Goal: Information Seeking & Learning: Learn about a topic

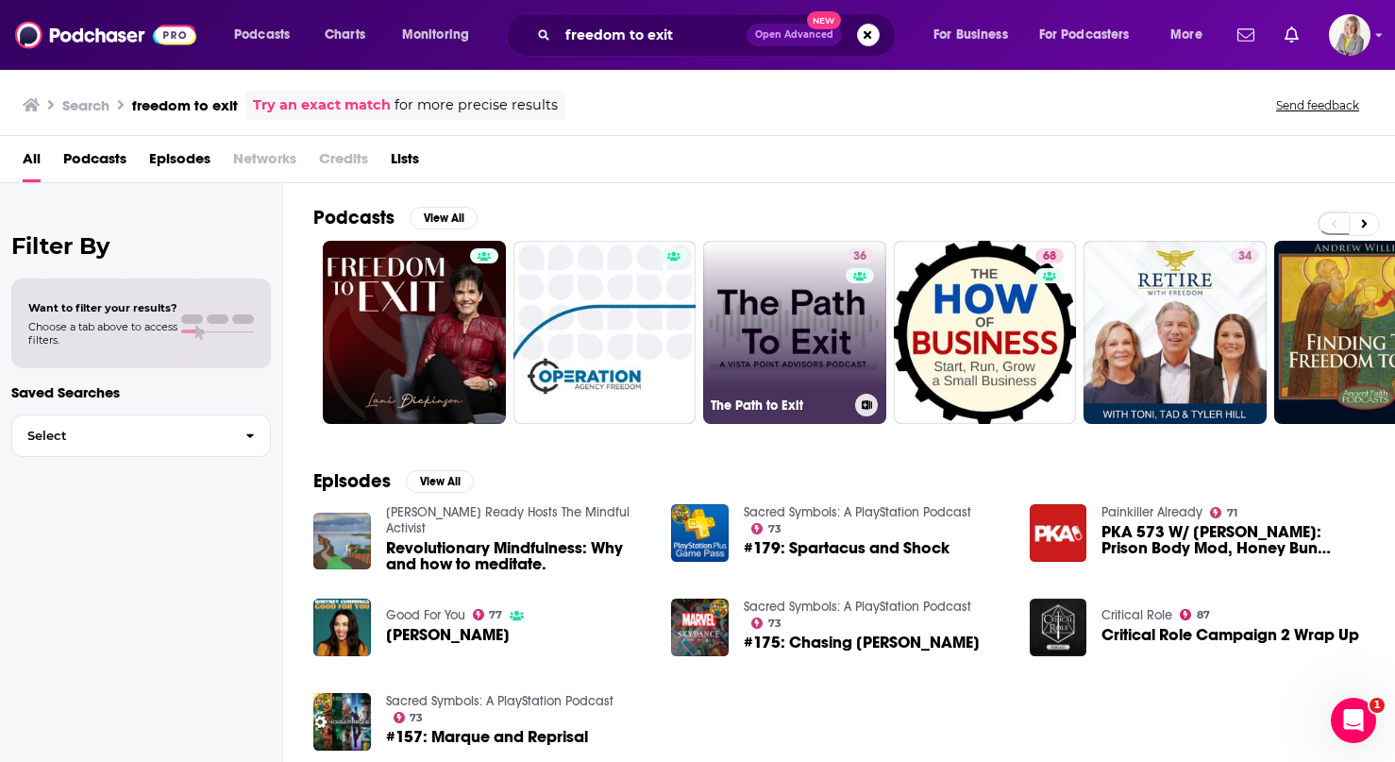
click at [787, 281] on link "36 The Path to Exit" at bounding box center [794, 332] width 183 height 183
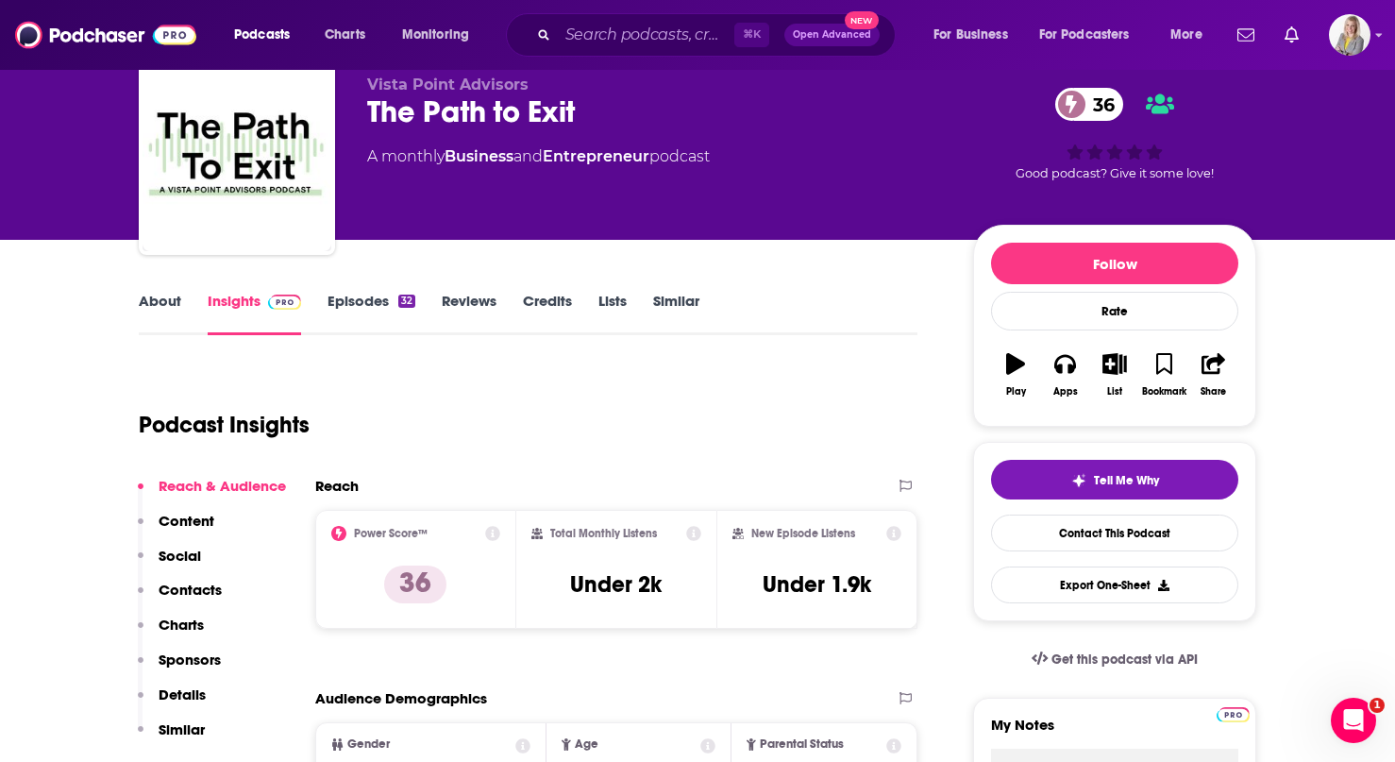
scroll to position [90, 0]
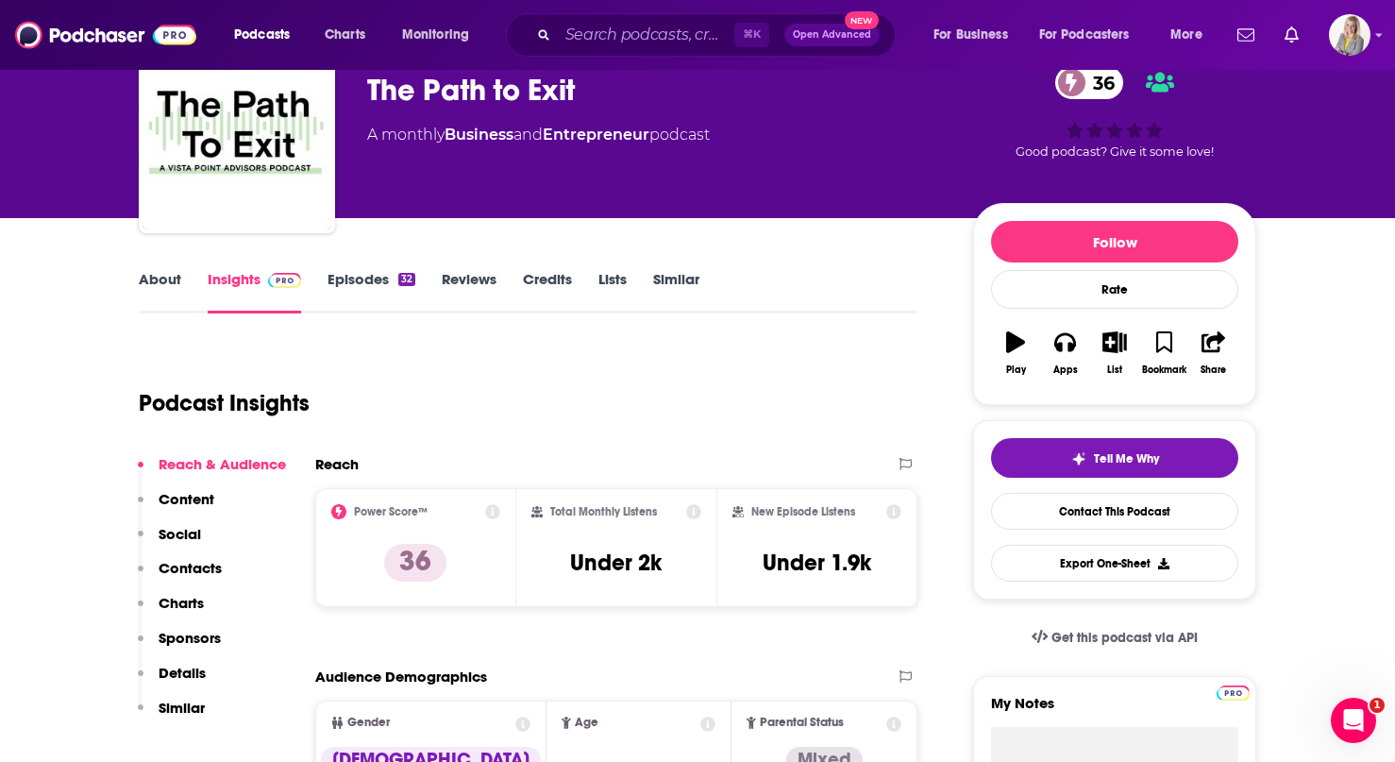
click at [354, 284] on link "Episodes 32" at bounding box center [372, 291] width 88 height 43
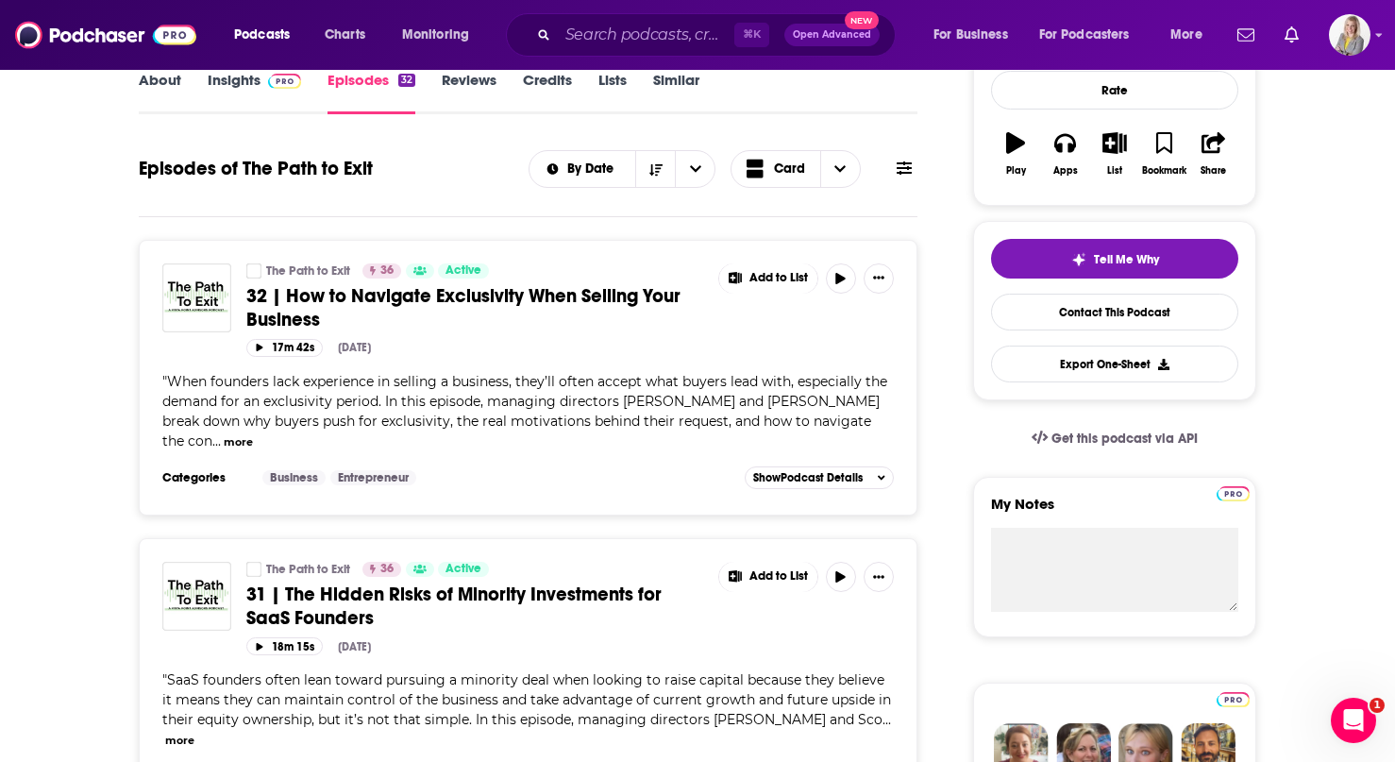
scroll to position [297, 0]
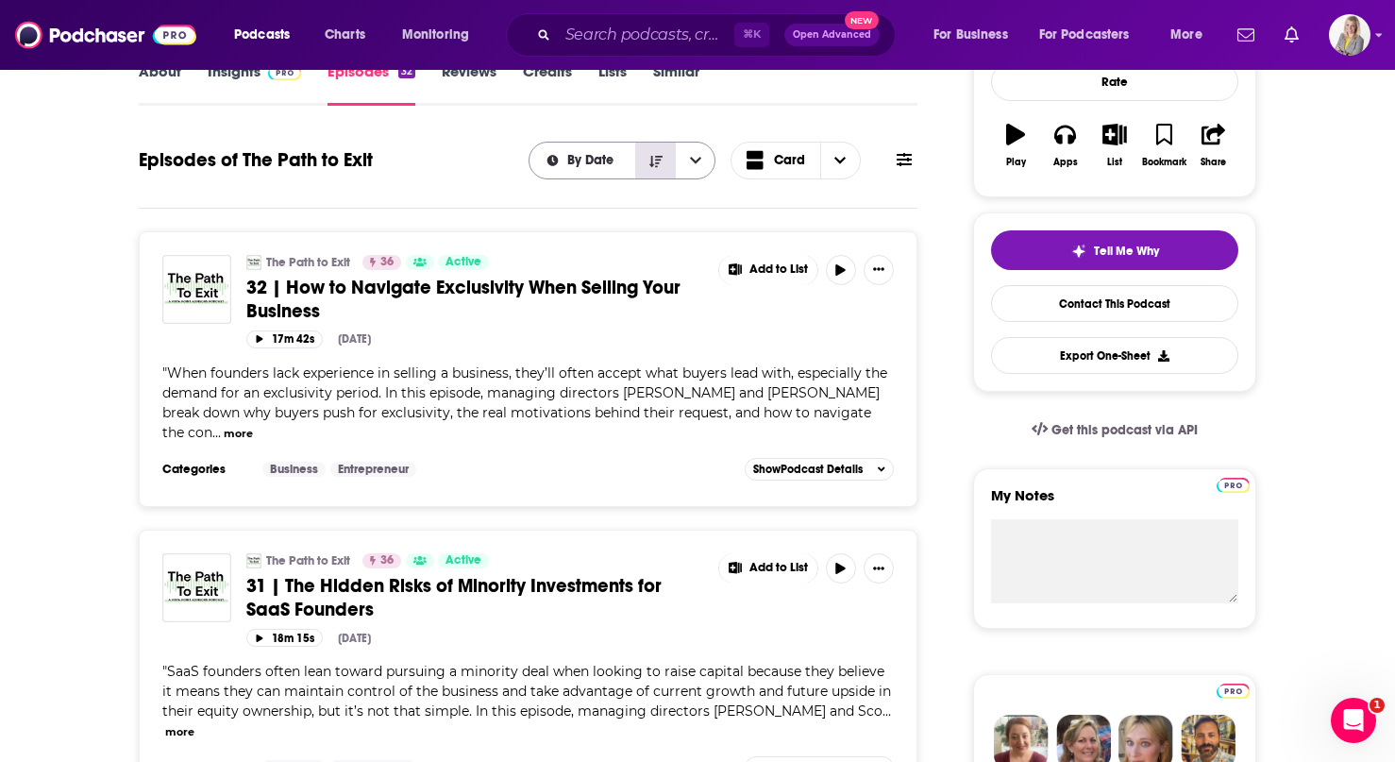
click at [652, 163] on icon "Sort Direction" at bounding box center [655, 160] width 13 height 11
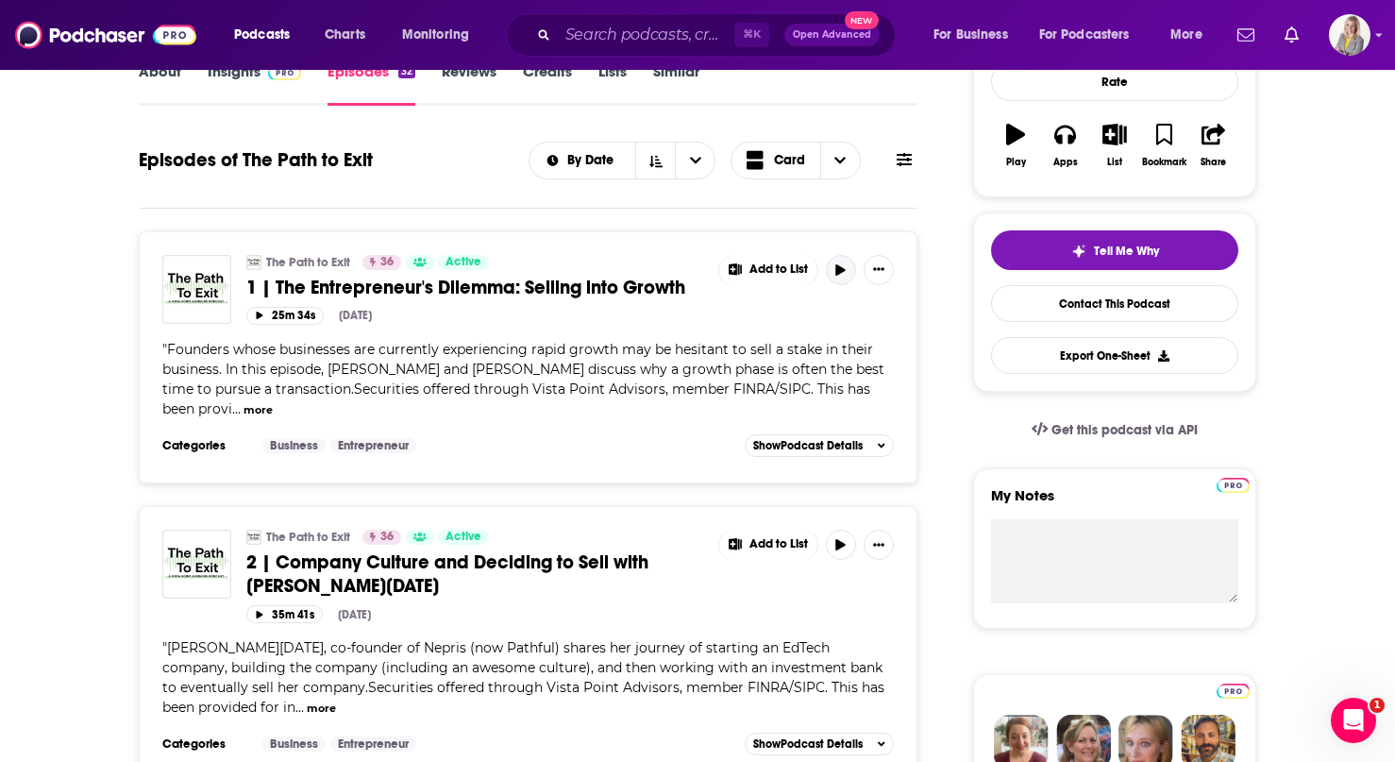
click at [843, 277] on button "button" at bounding box center [841, 270] width 30 height 30
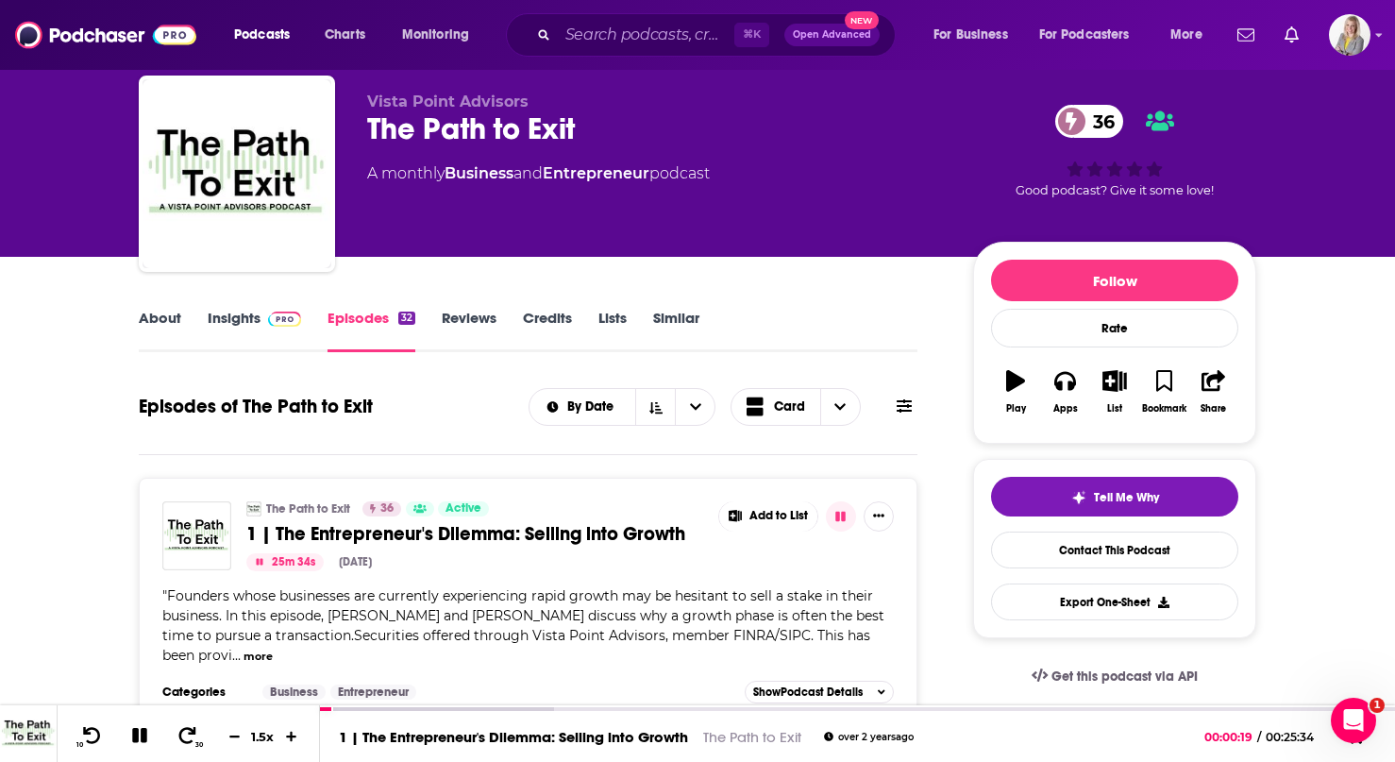
scroll to position [0, 0]
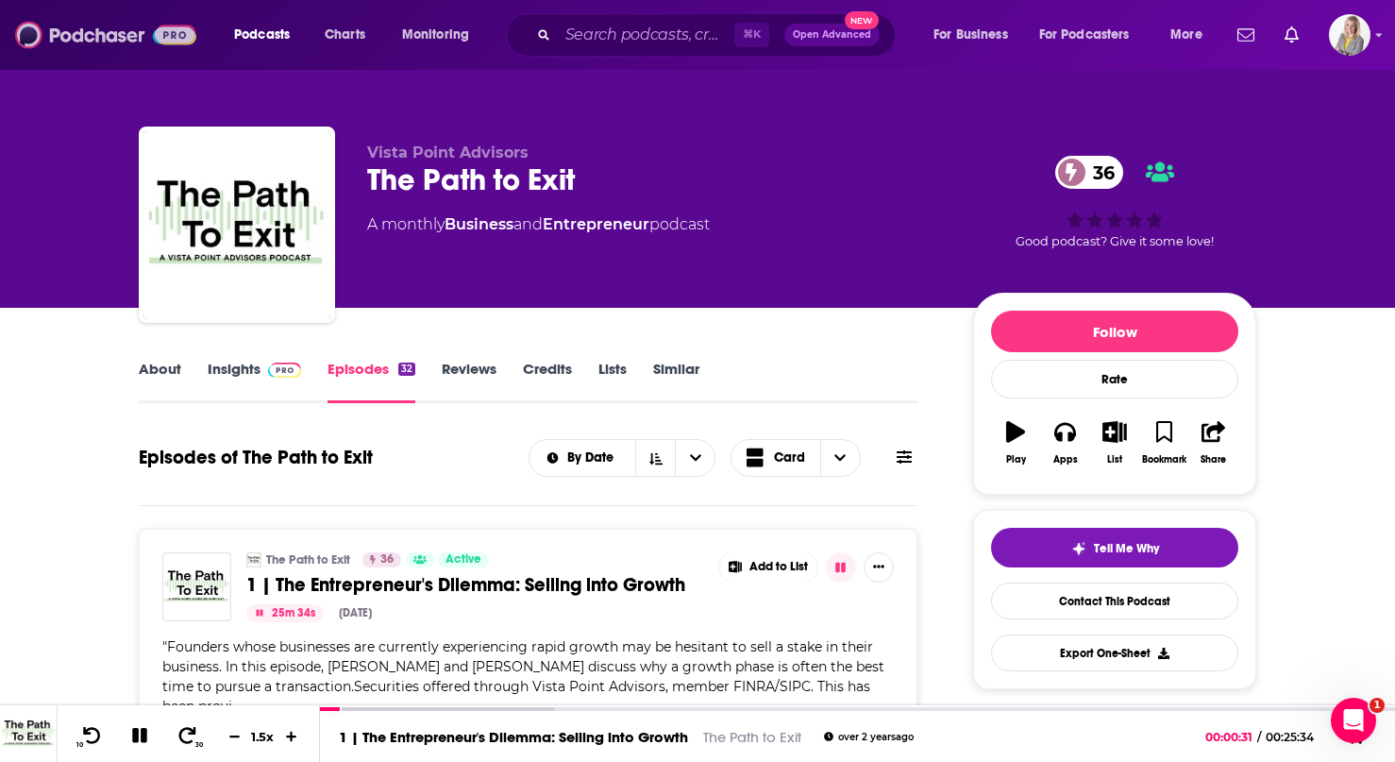
click at [87, 31] on img at bounding box center [105, 35] width 181 height 36
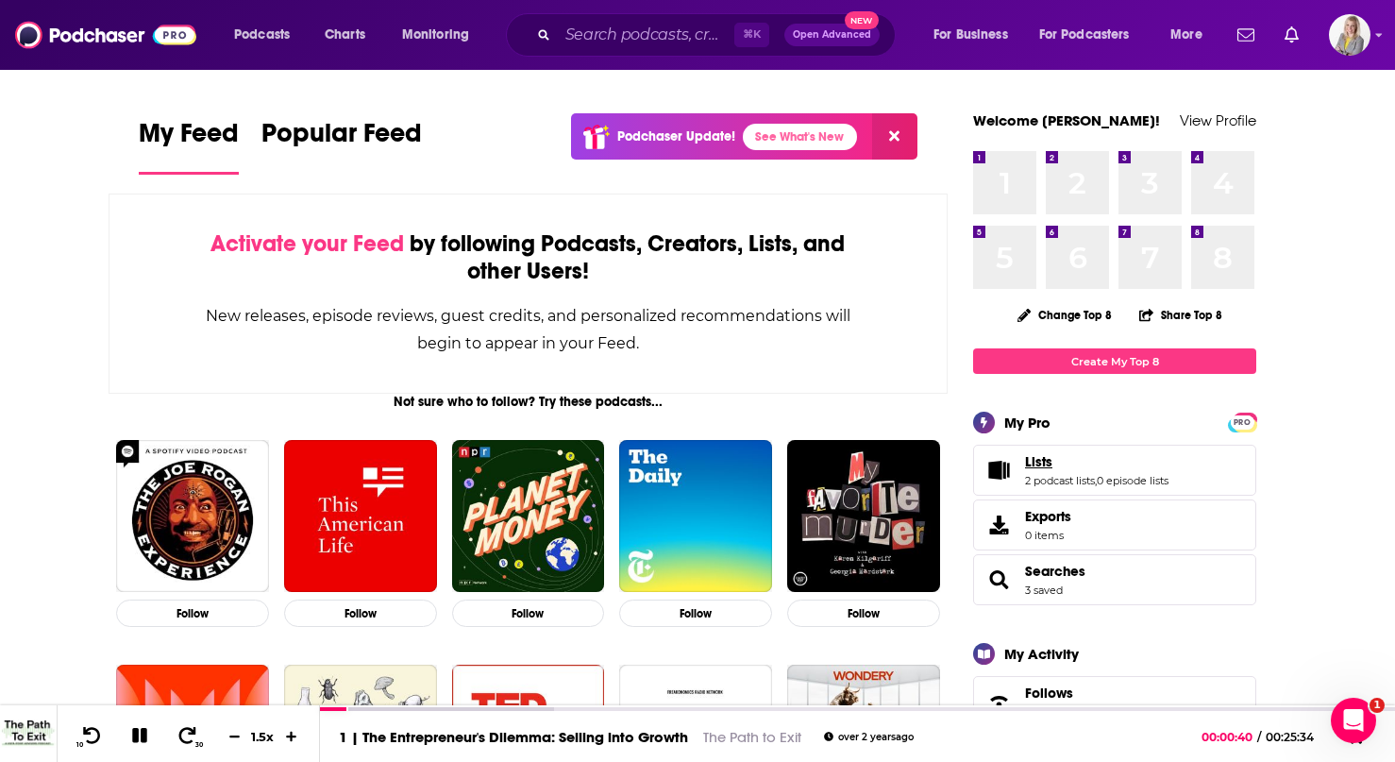
click at [1074, 464] on link "Lists" at bounding box center [1096, 461] width 143 height 17
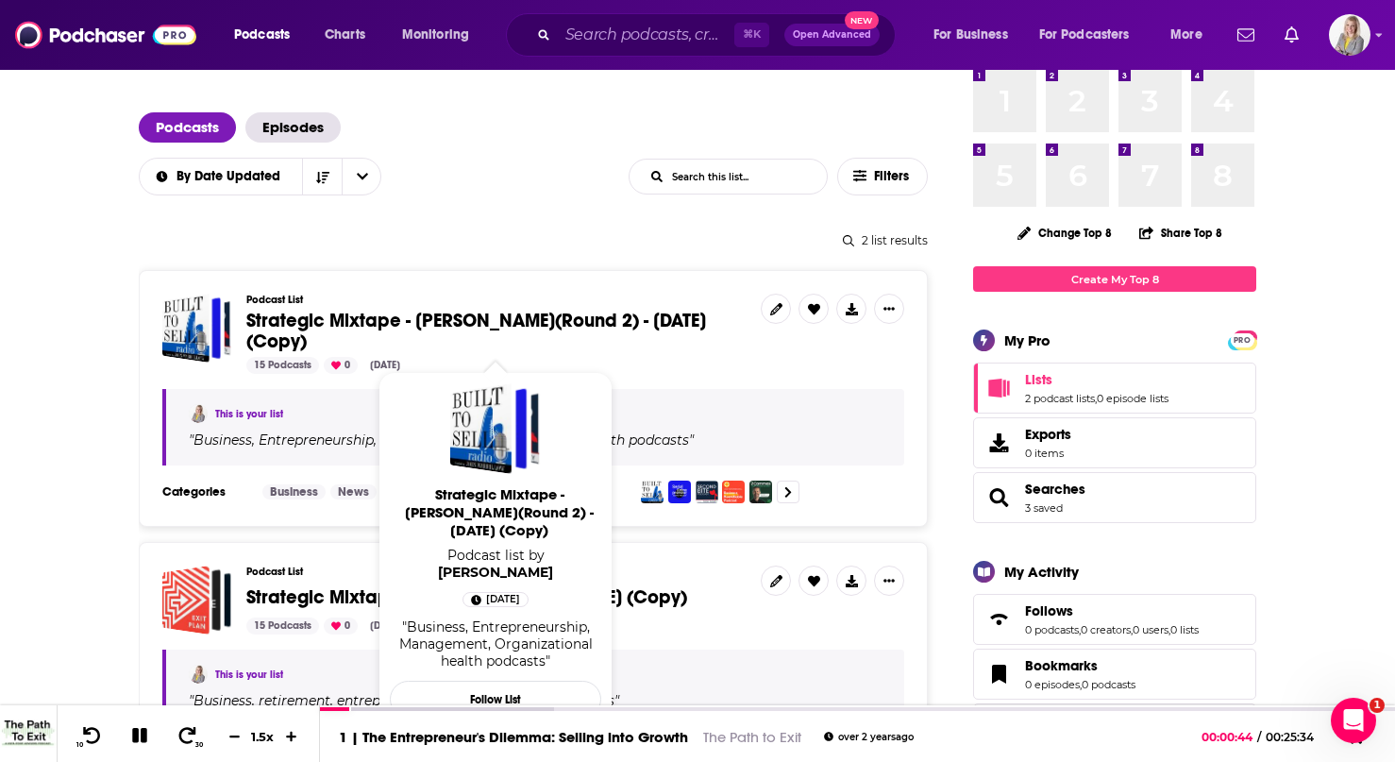
scroll to position [97, 0]
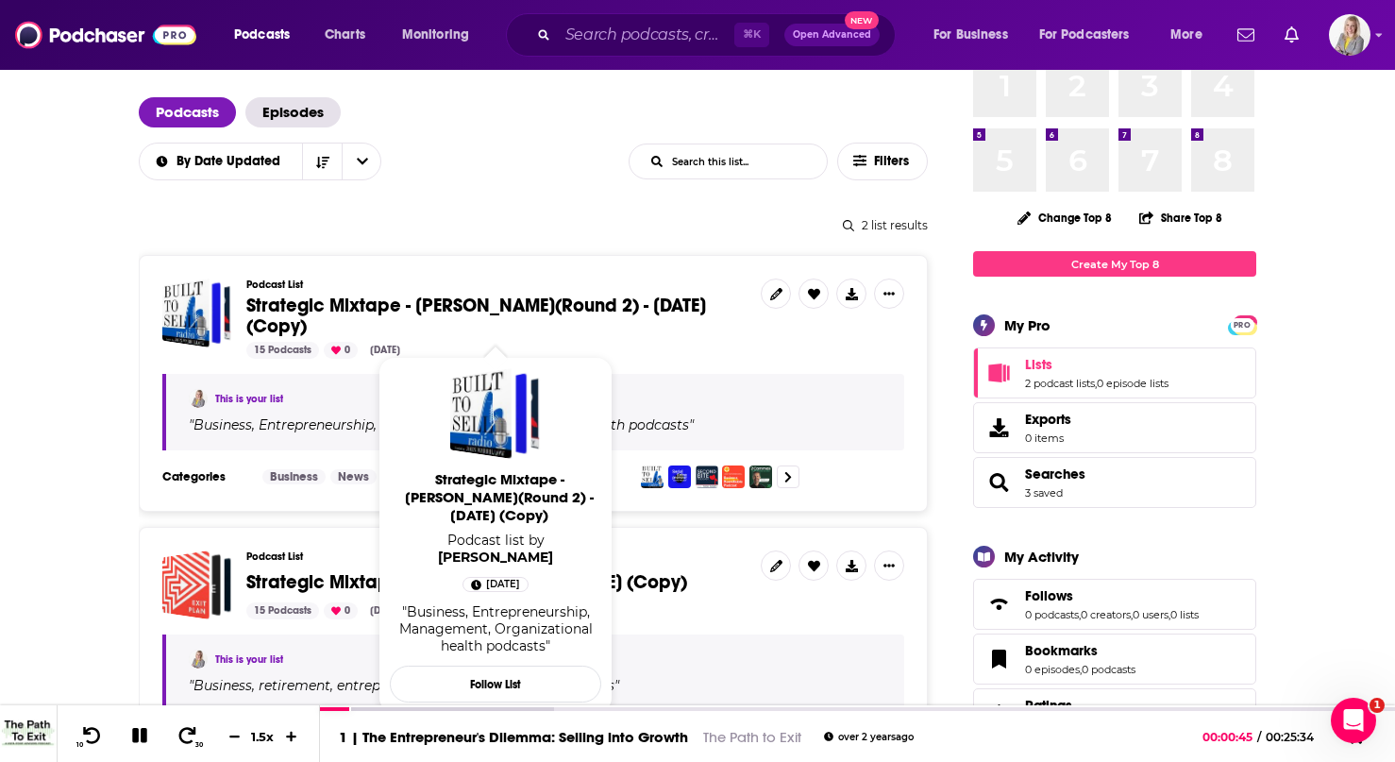
click at [514, 307] on span "Strategic Mixtape - [PERSON_NAME](Round 2) - [DATE] (Copy)" at bounding box center [476, 316] width 460 height 44
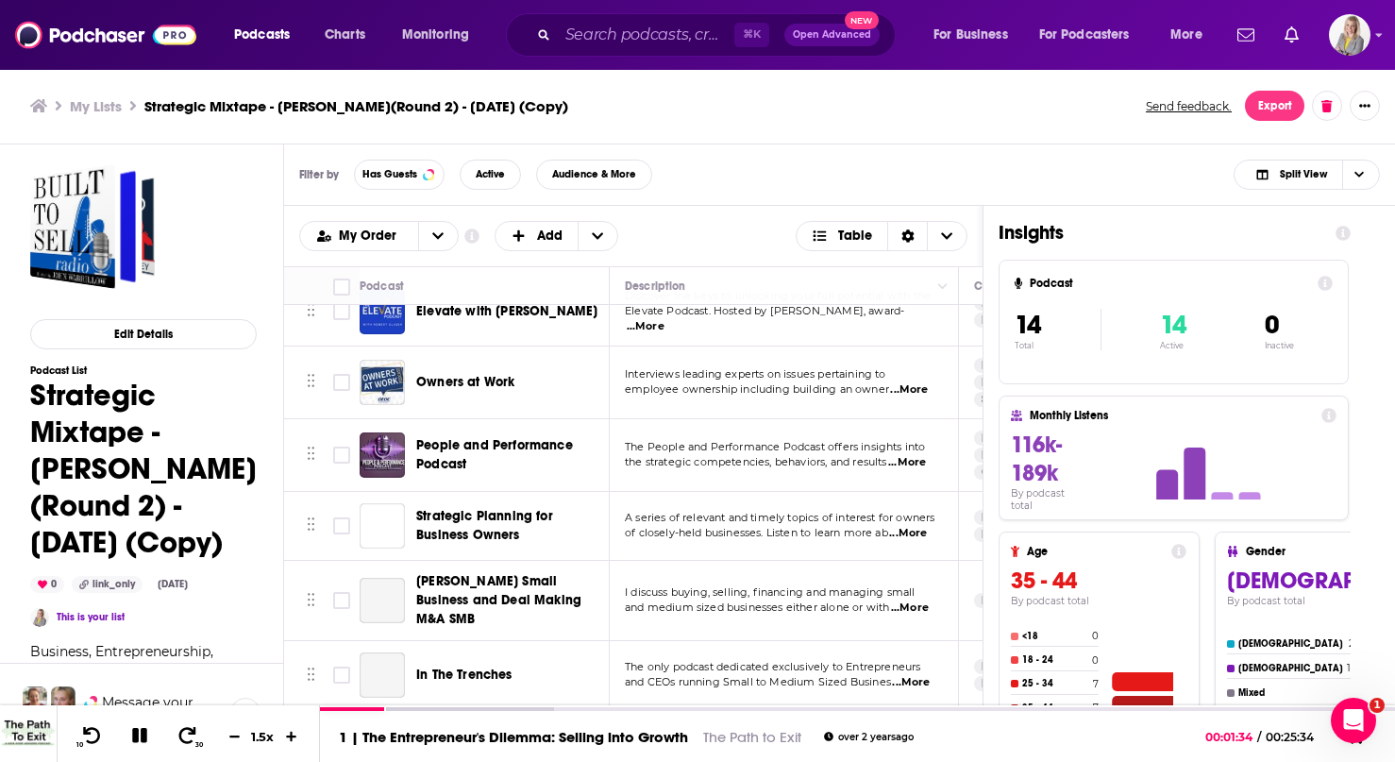
scroll to position [481, 0]
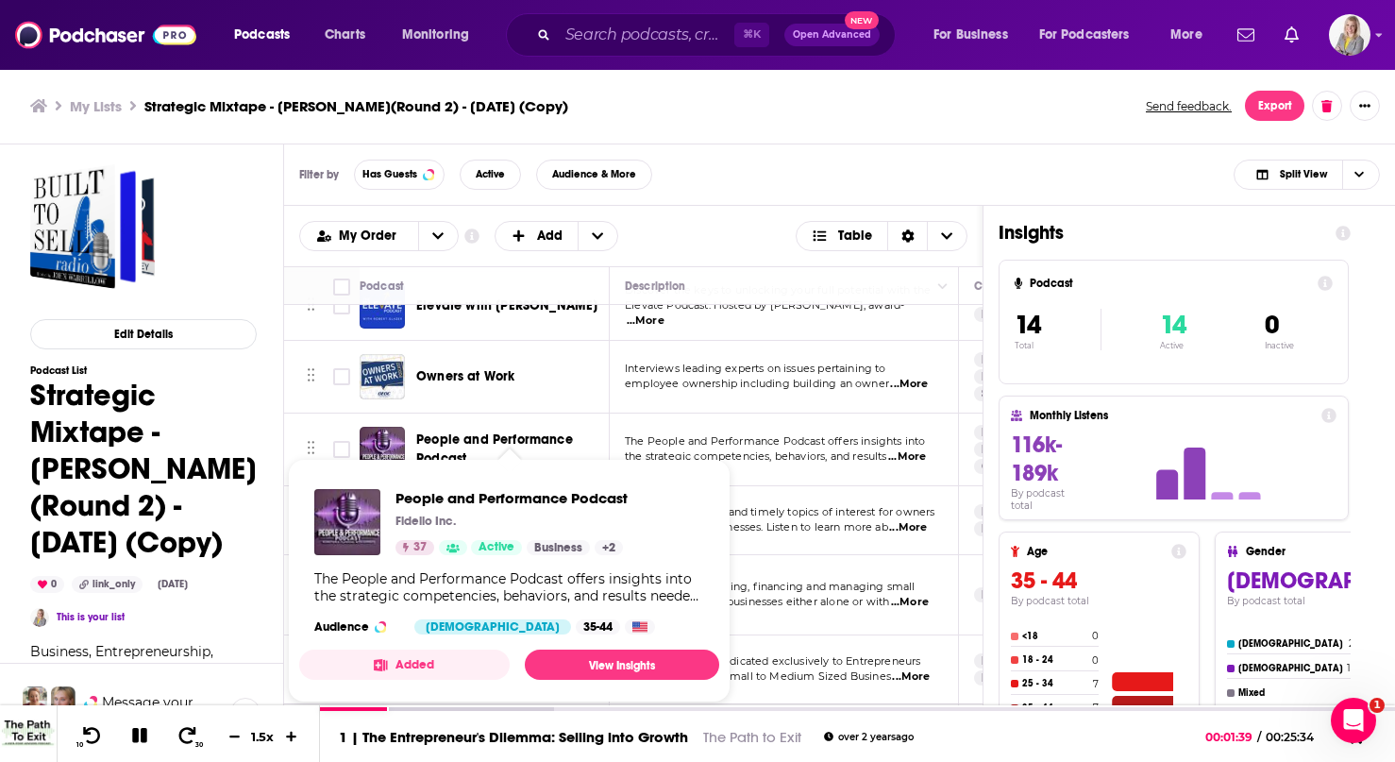
click at [508, 432] on span "People and Performance Podcast" at bounding box center [494, 448] width 157 height 35
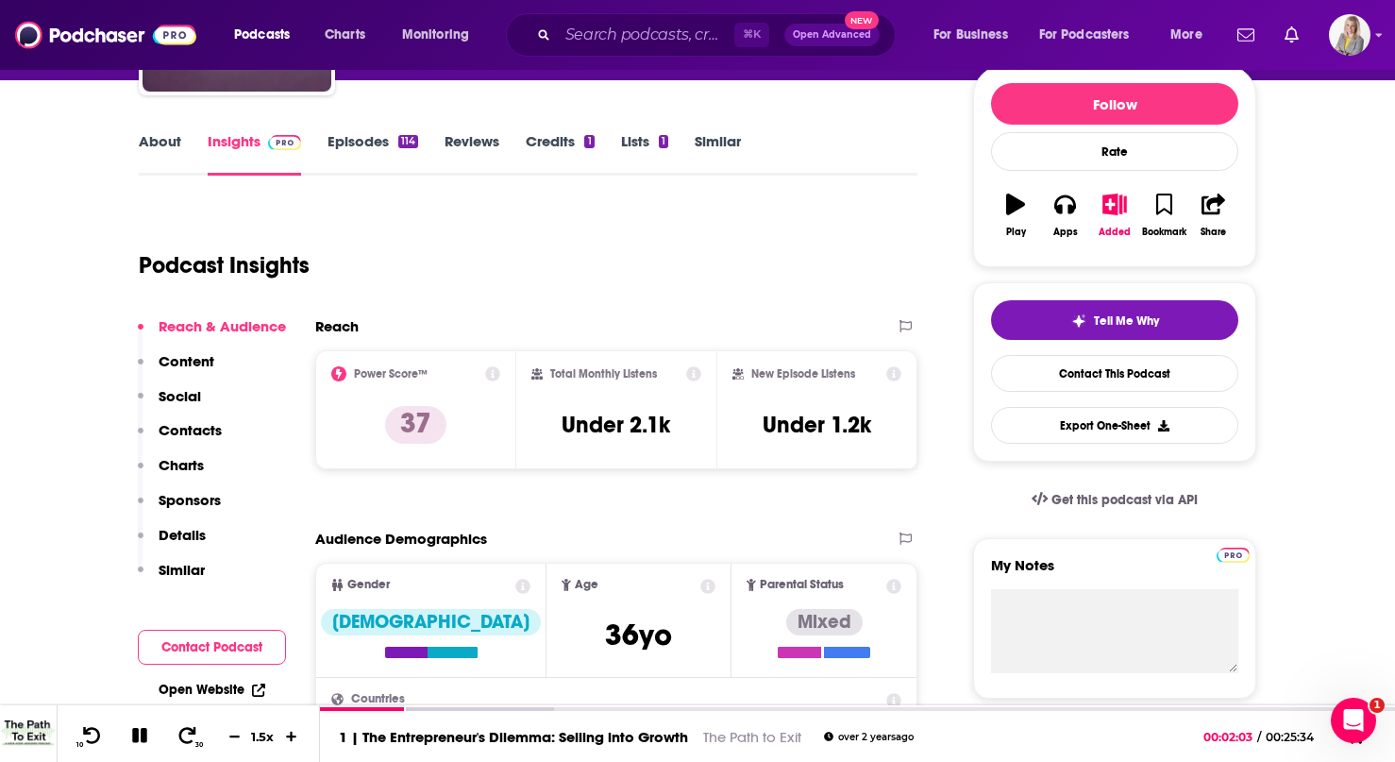
scroll to position [195, 0]
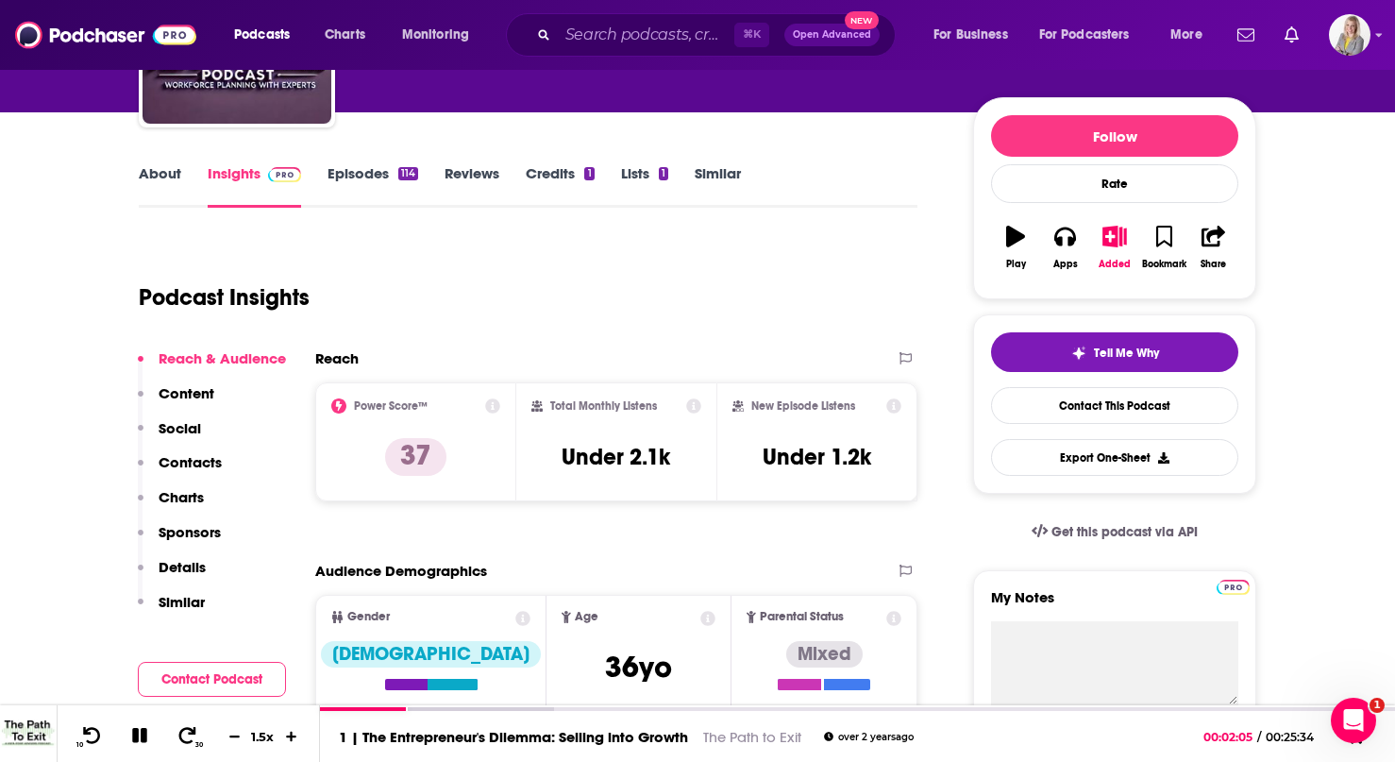
click at [174, 193] on link "About" at bounding box center [160, 185] width 42 height 43
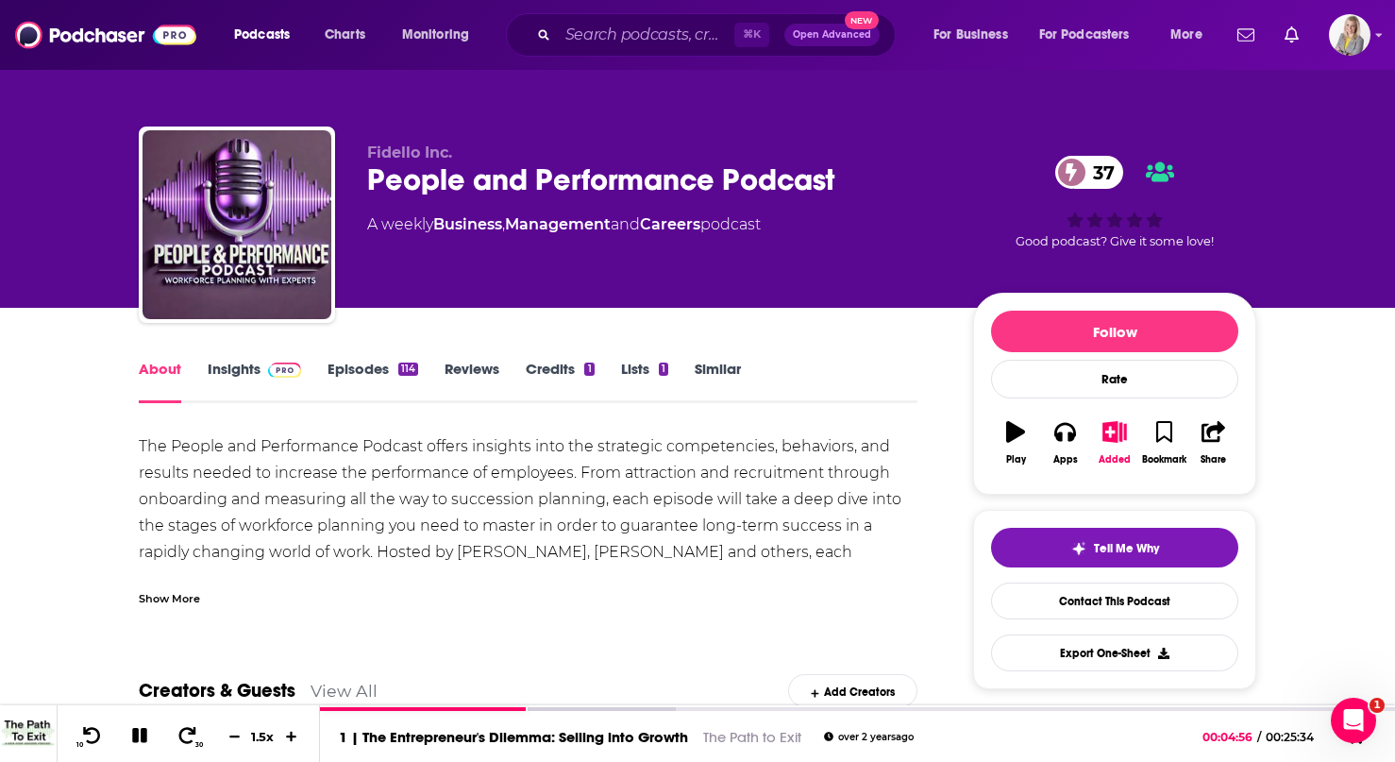
click at [350, 365] on link "Episodes 114" at bounding box center [373, 381] width 91 height 43
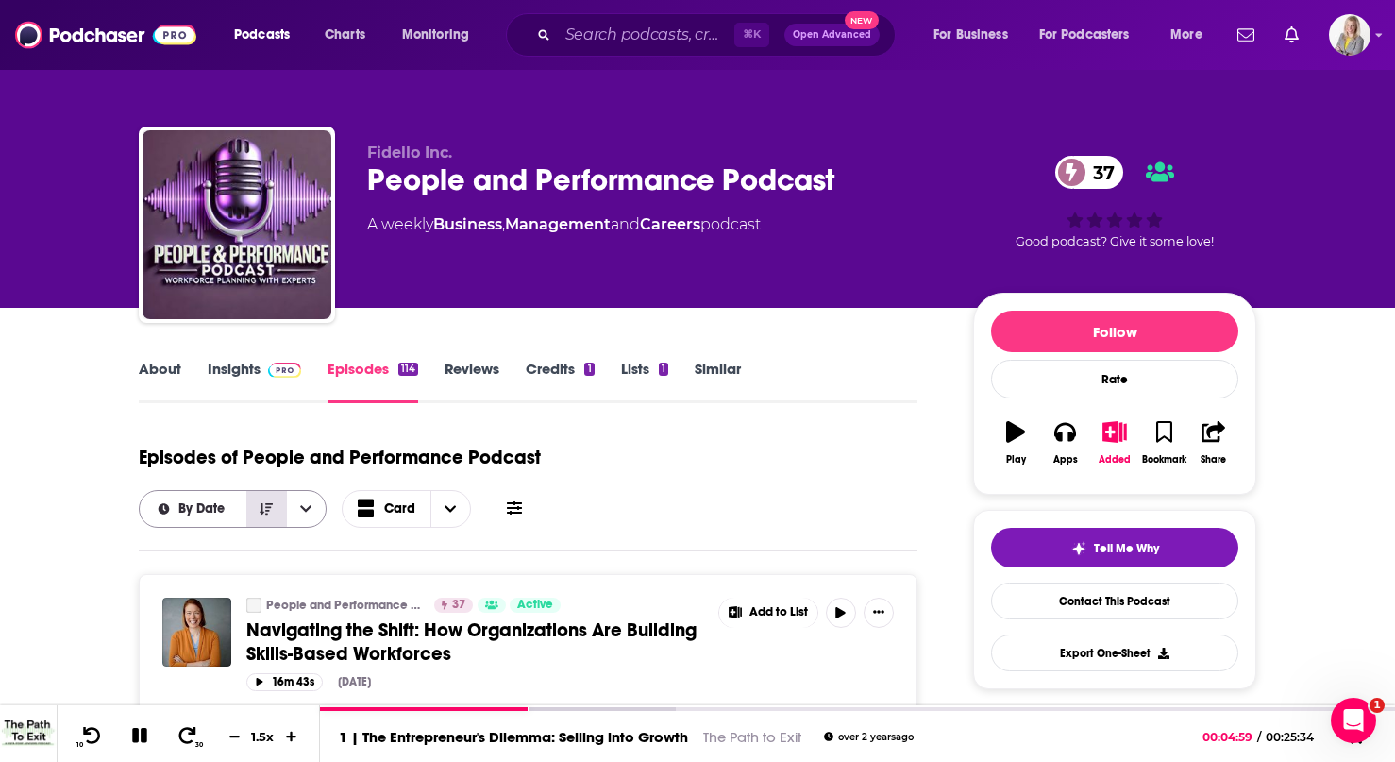
click at [275, 519] on button "Sort Direction" at bounding box center [266, 509] width 40 height 36
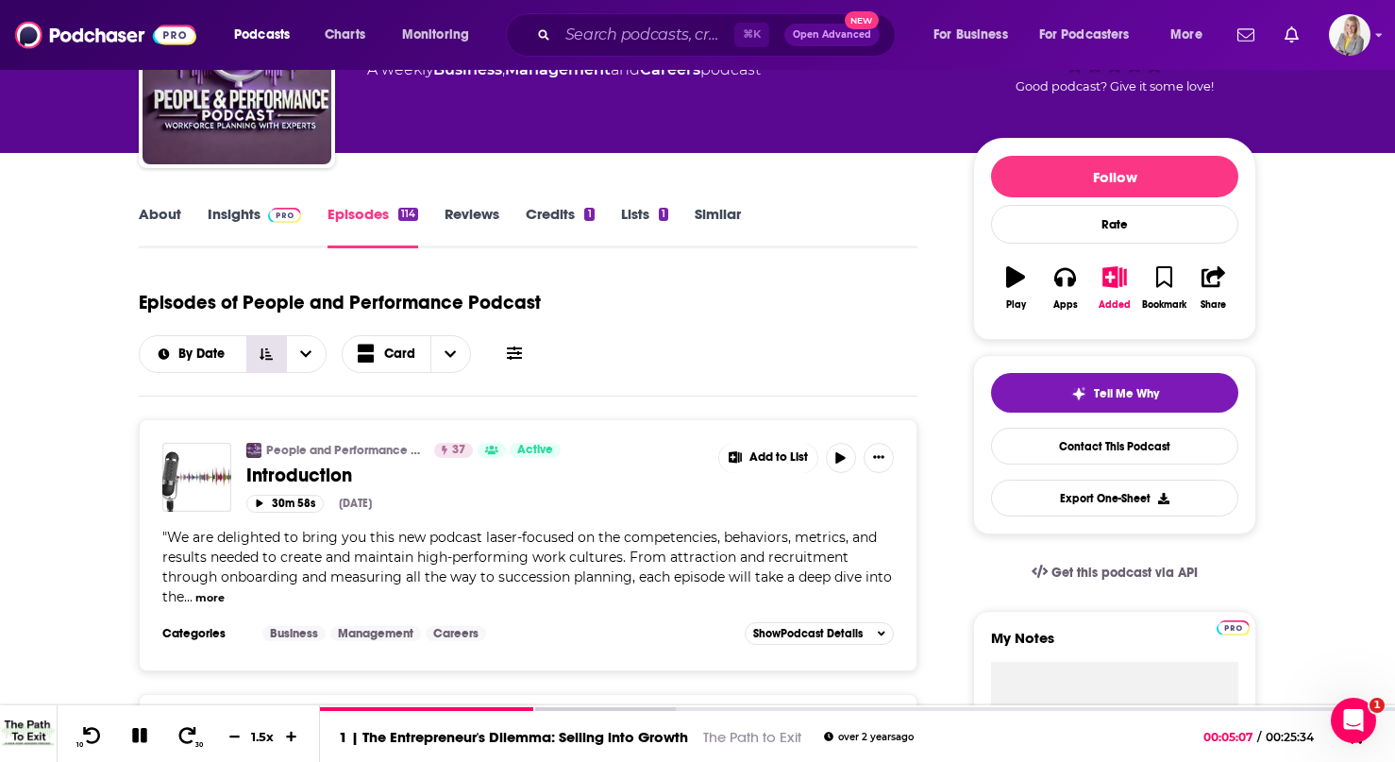
scroll to position [157, 0]
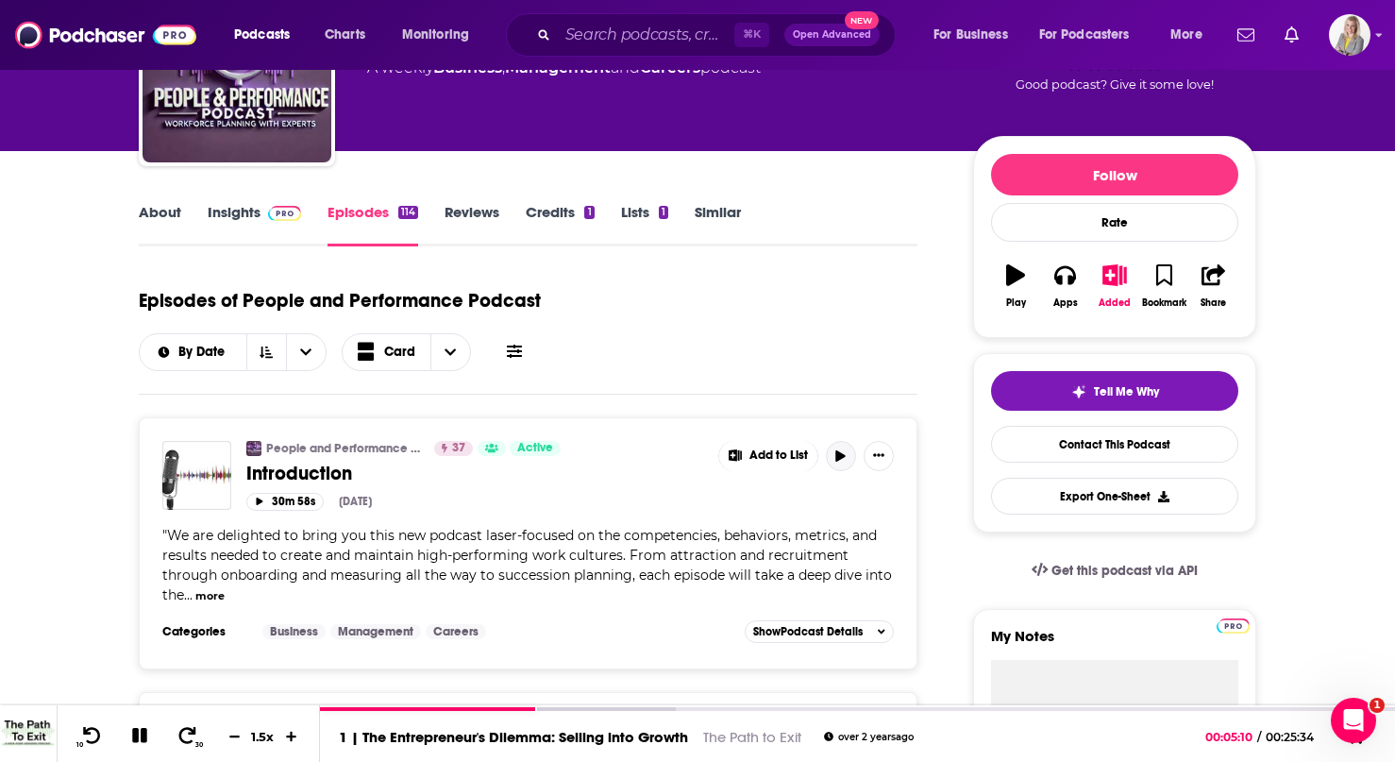
click at [840, 461] on icon "button" at bounding box center [841, 455] width 14 height 11
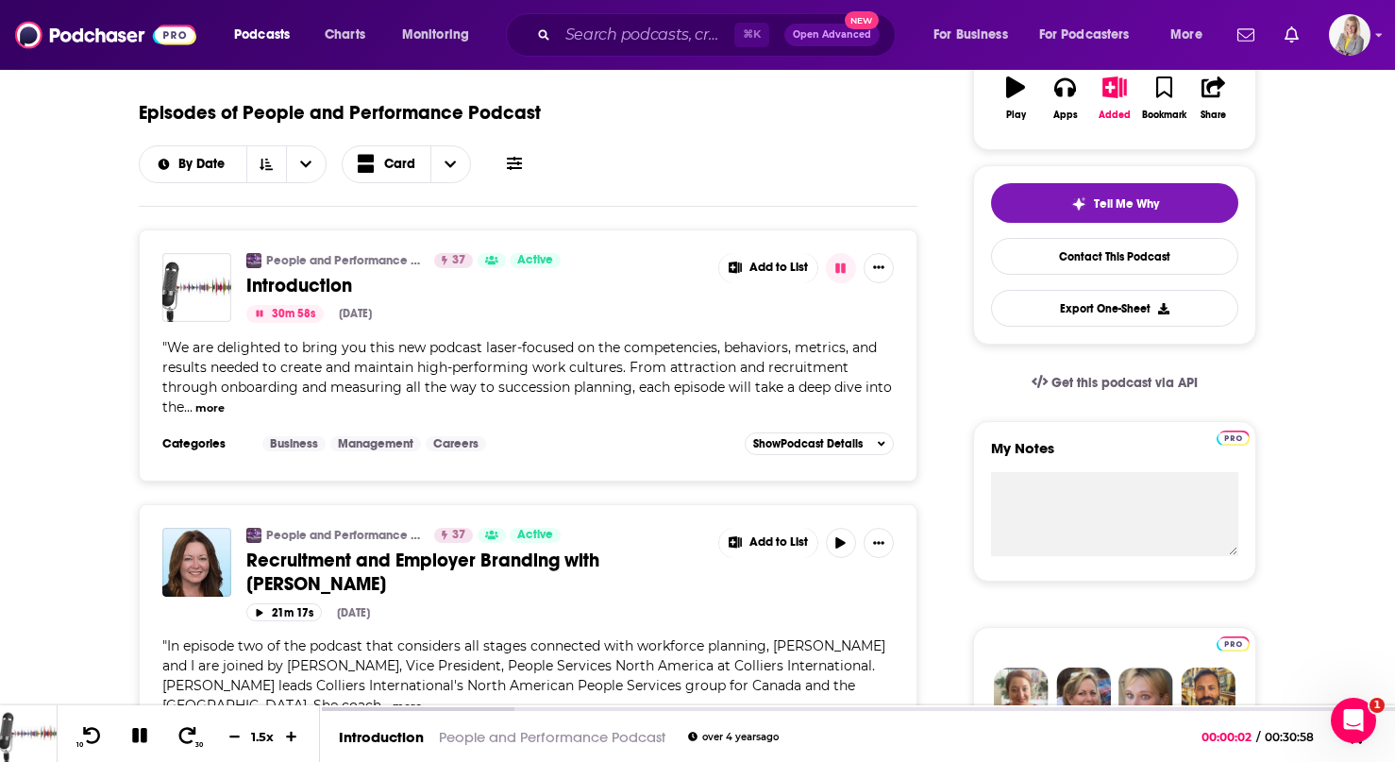
scroll to position [358, 0]
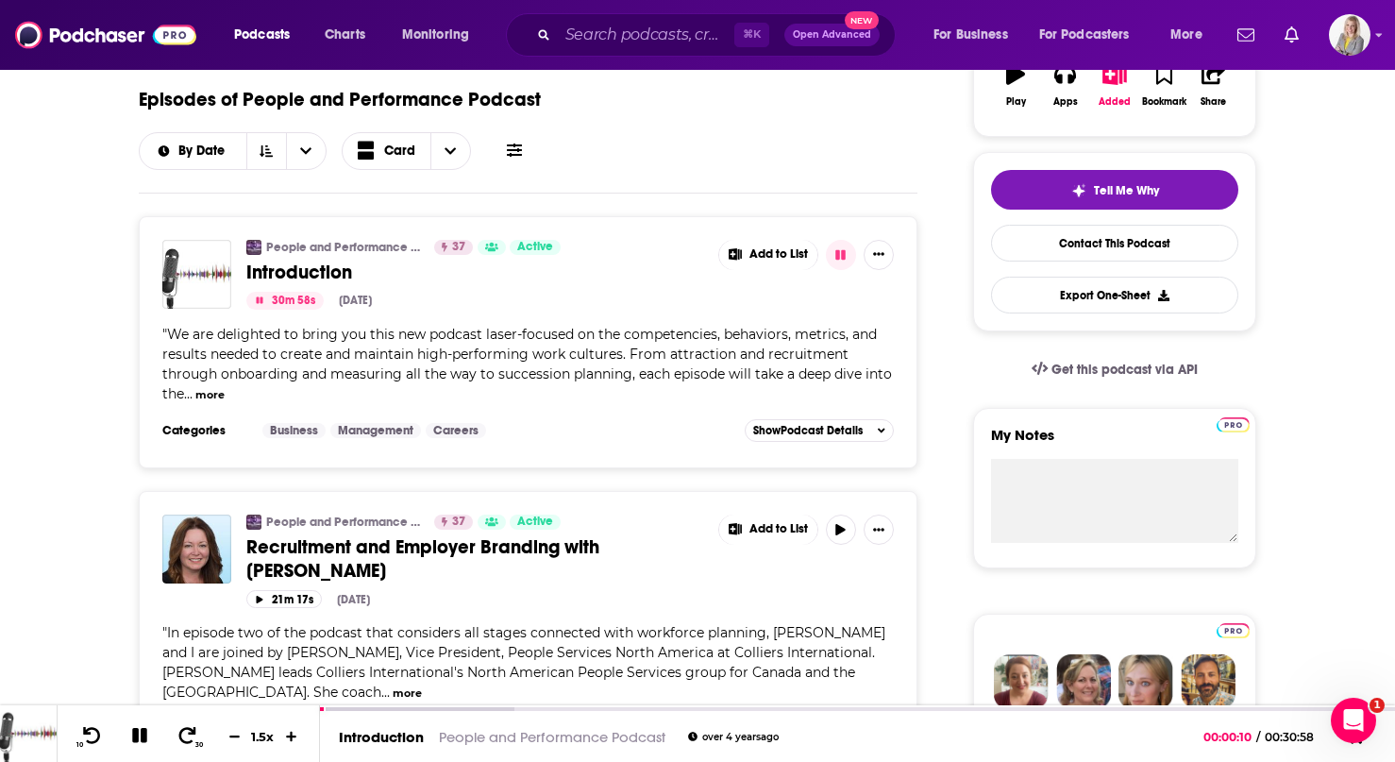
click at [210, 397] on button "more" at bounding box center [209, 395] width 29 height 16
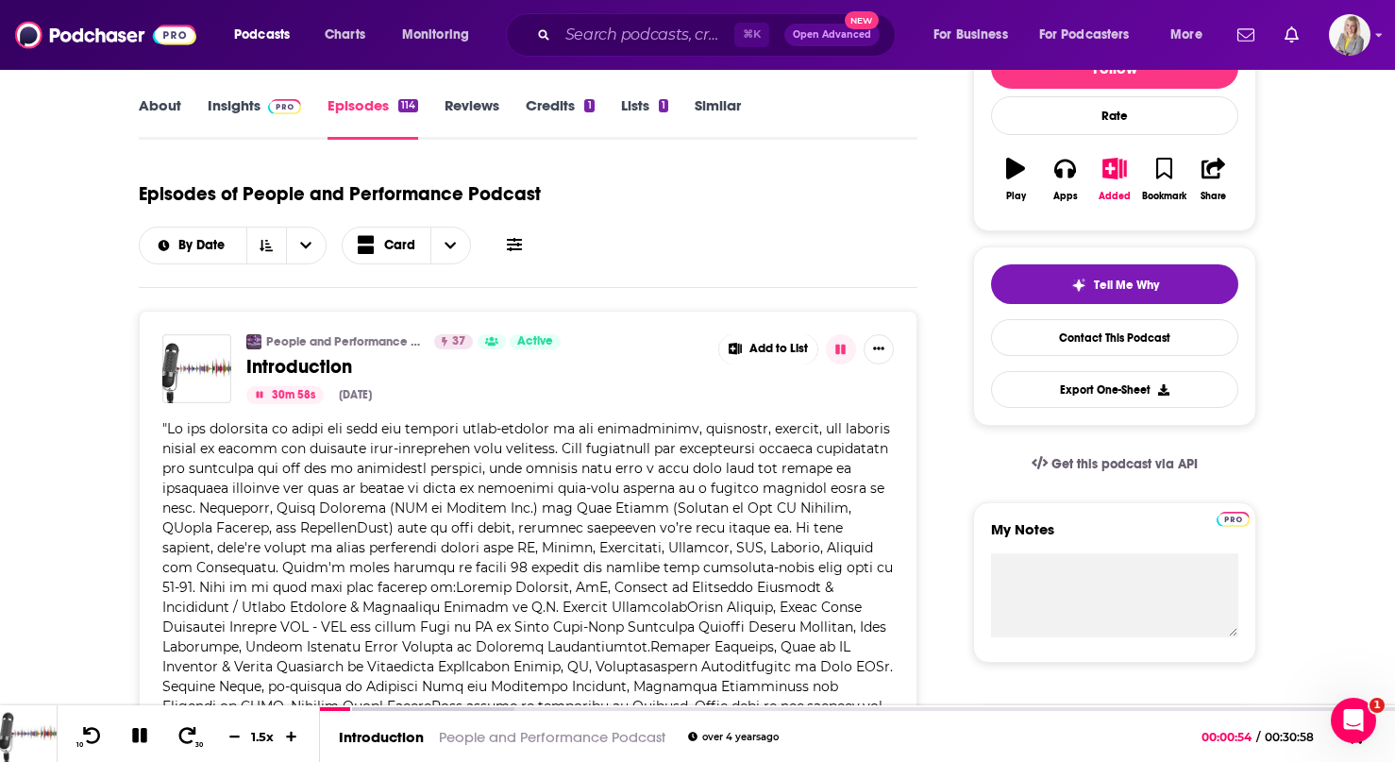
scroll to position [301, 0]
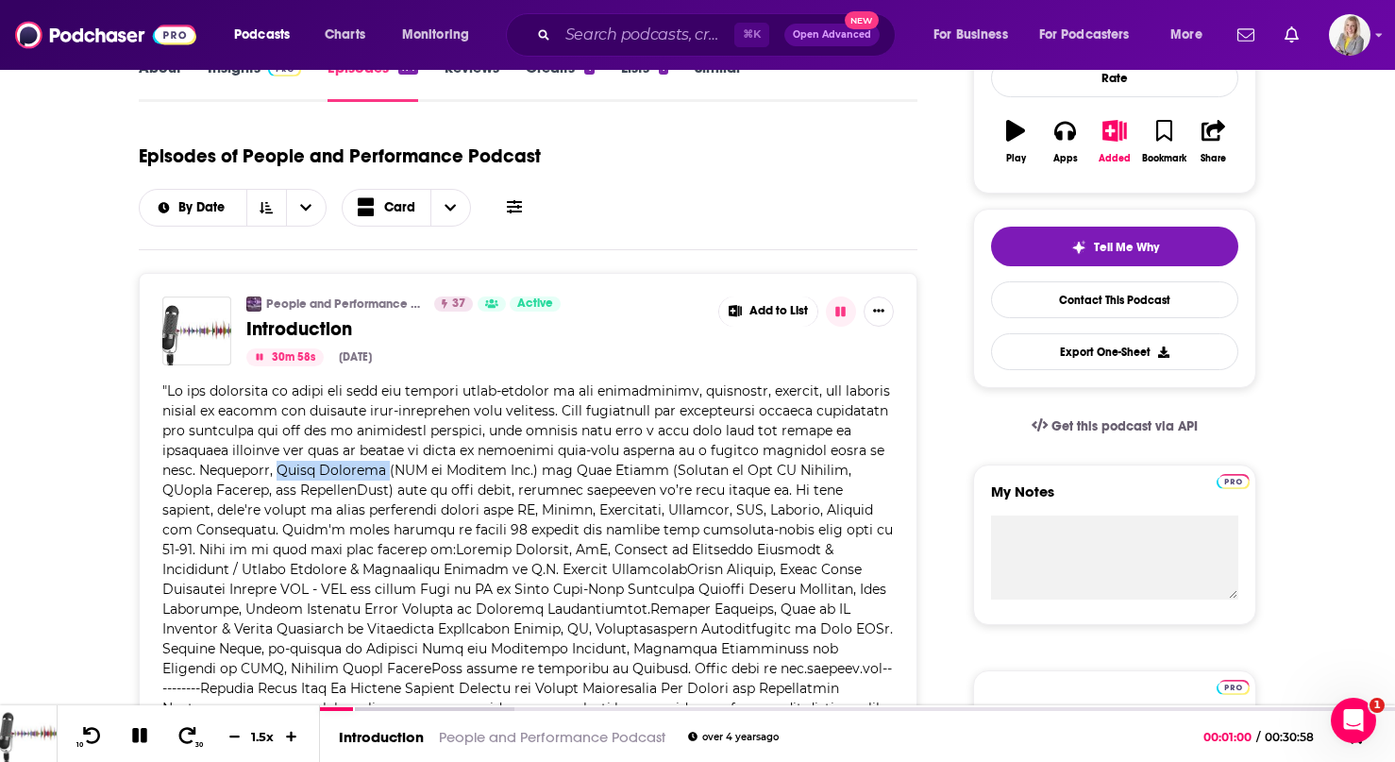
drag, startPoint x: 392, startPoint y: 470, endPoint x: 480, endPoint y: 479, distance: 88.2
click at [480, 479] on span at bounding box center [527, 638] width 731 height 513
copy span "[PERSON_NAME]"
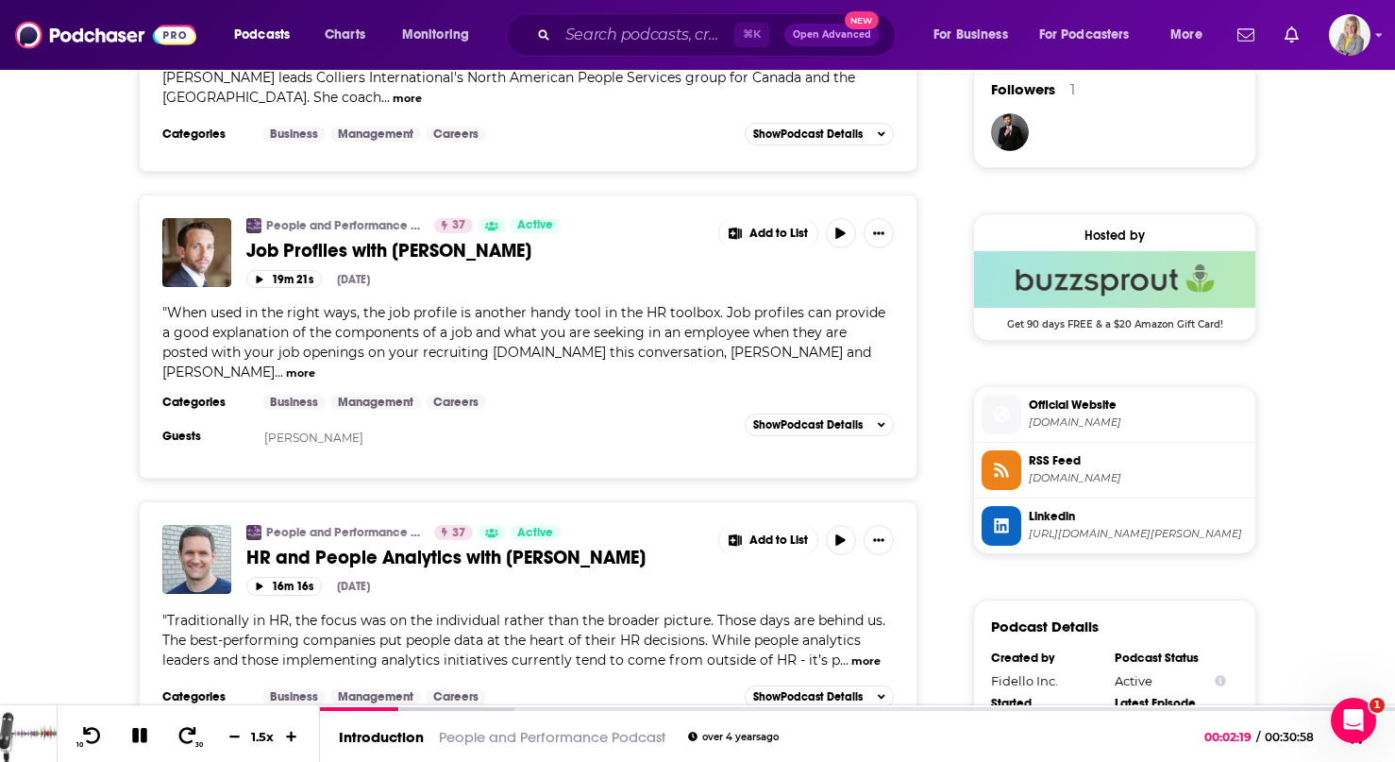
scroll to position [1394, 0]
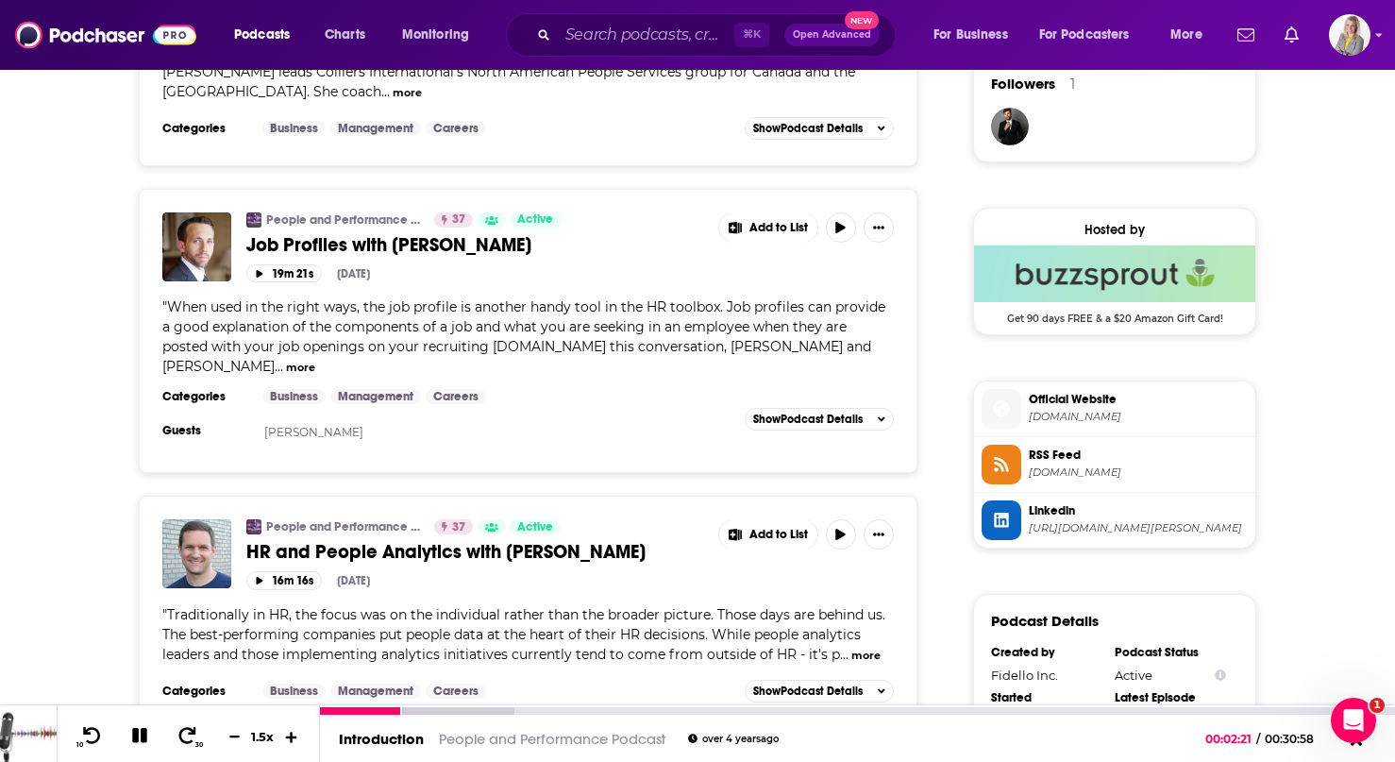
click at [285, 734] on icon at bounding box center [292, 736] width 16 height 12
click at [229, 733] on icon at bounding box center [235, 736] width 16 height 12
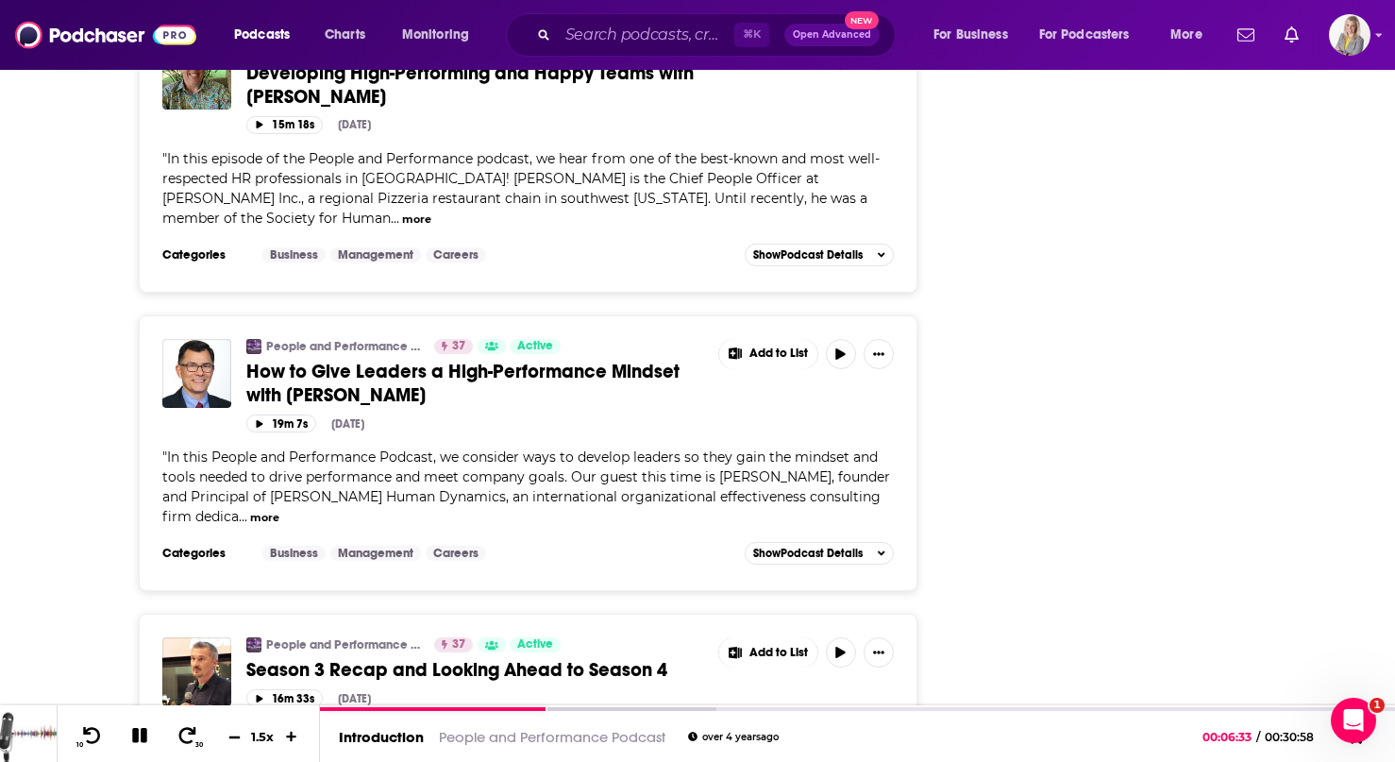
scroll to position [7172, 0]
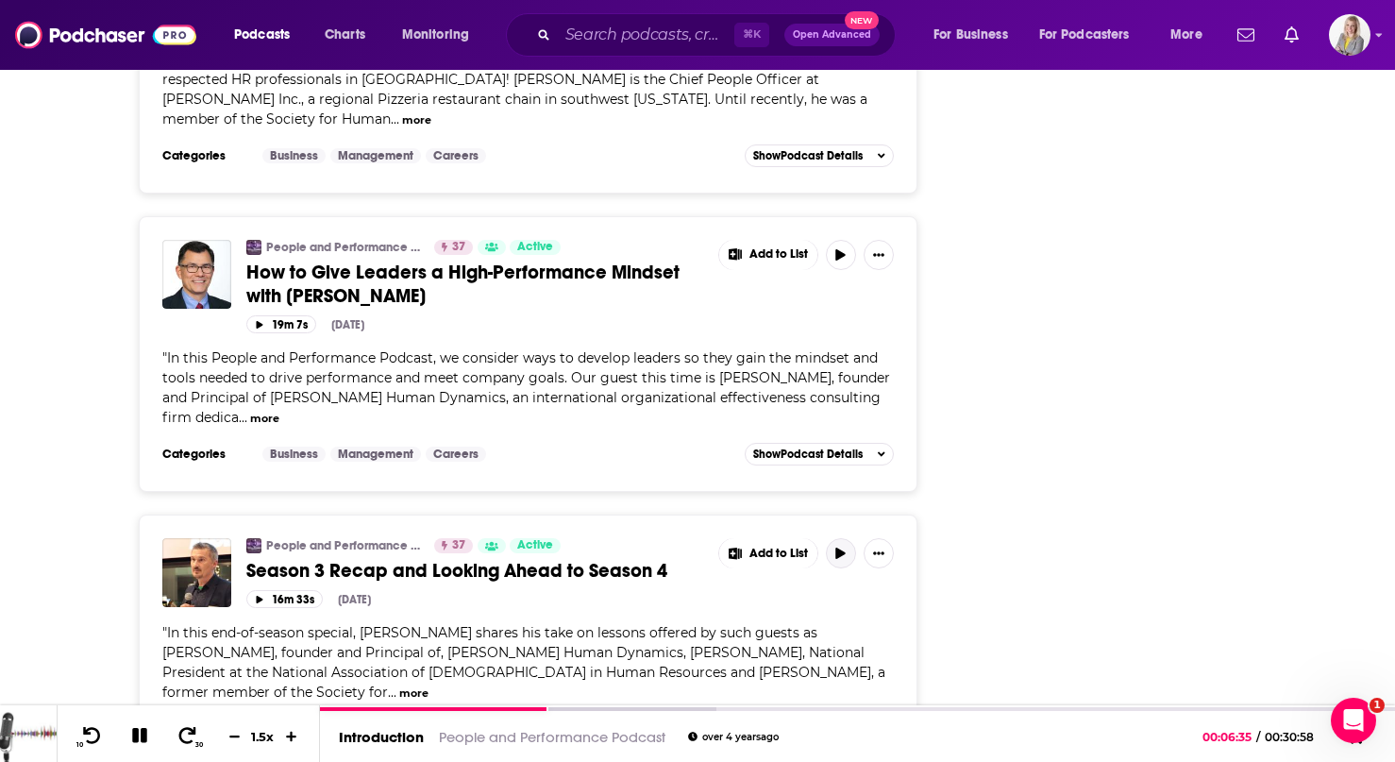
click at [840, 548] on icon "button" at bounding box center [841, 553] width 14 height 11
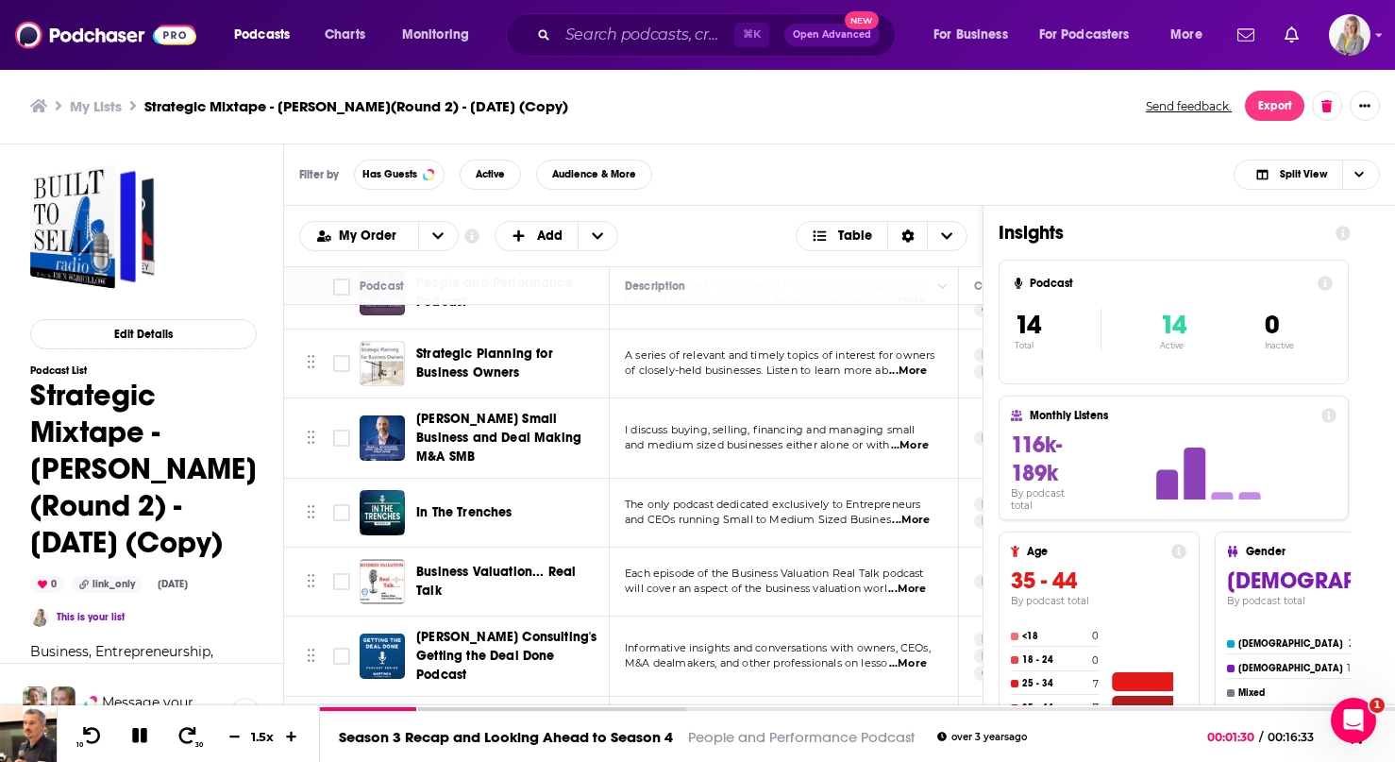
scroll to position [615, 0]
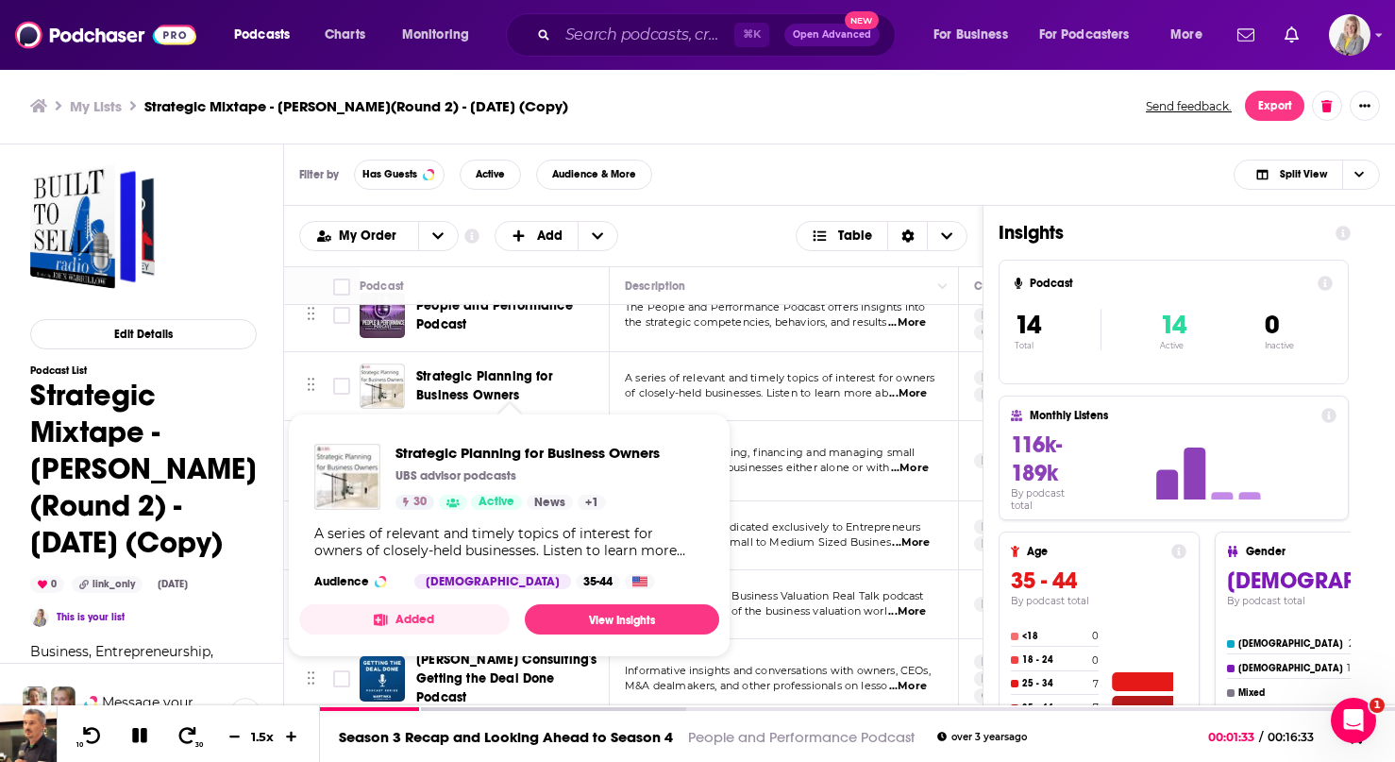
click at [476, 368] on span "Strategic Planning for Business Owners" at bounding box center [484, 385] width 137 height 35
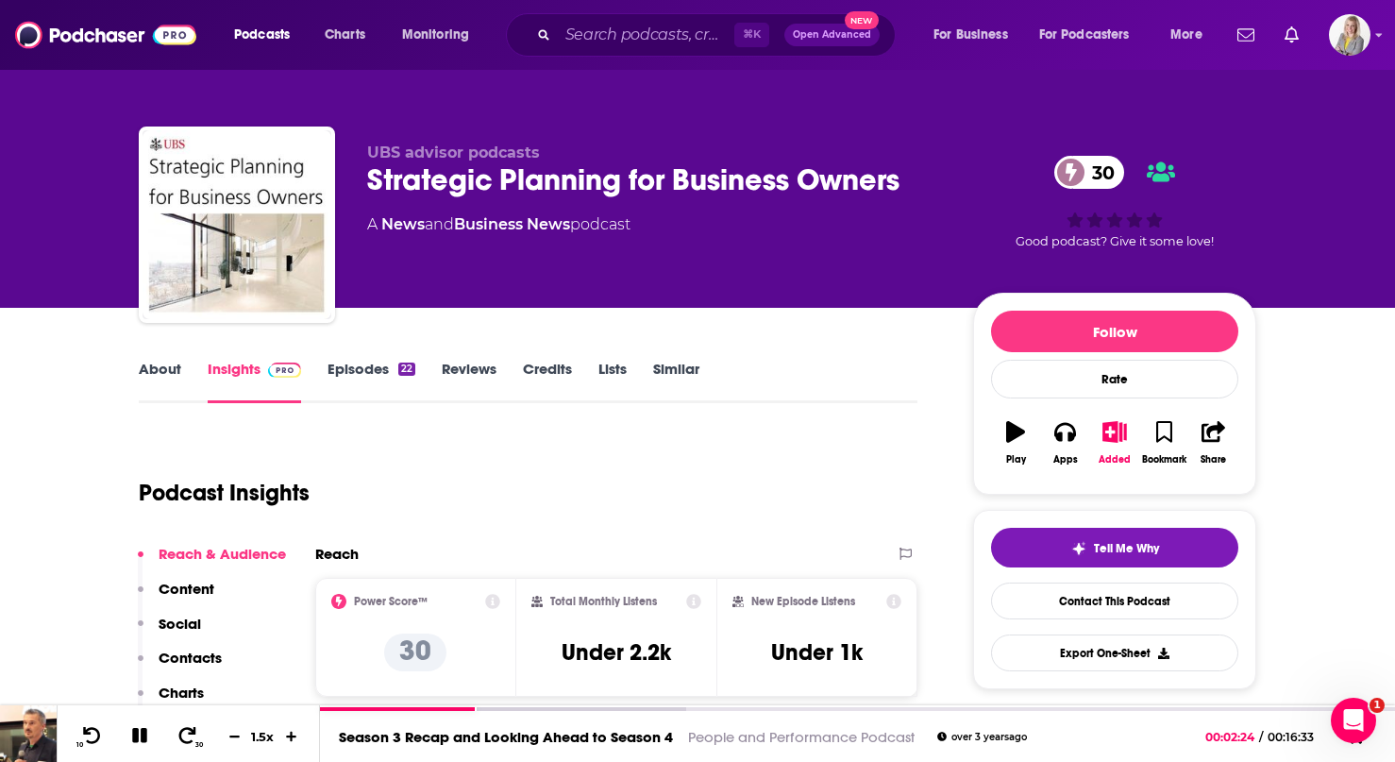
click at [367, 362] on link "Episodes 22" at bounding box center [372, 381] width 88 height 43
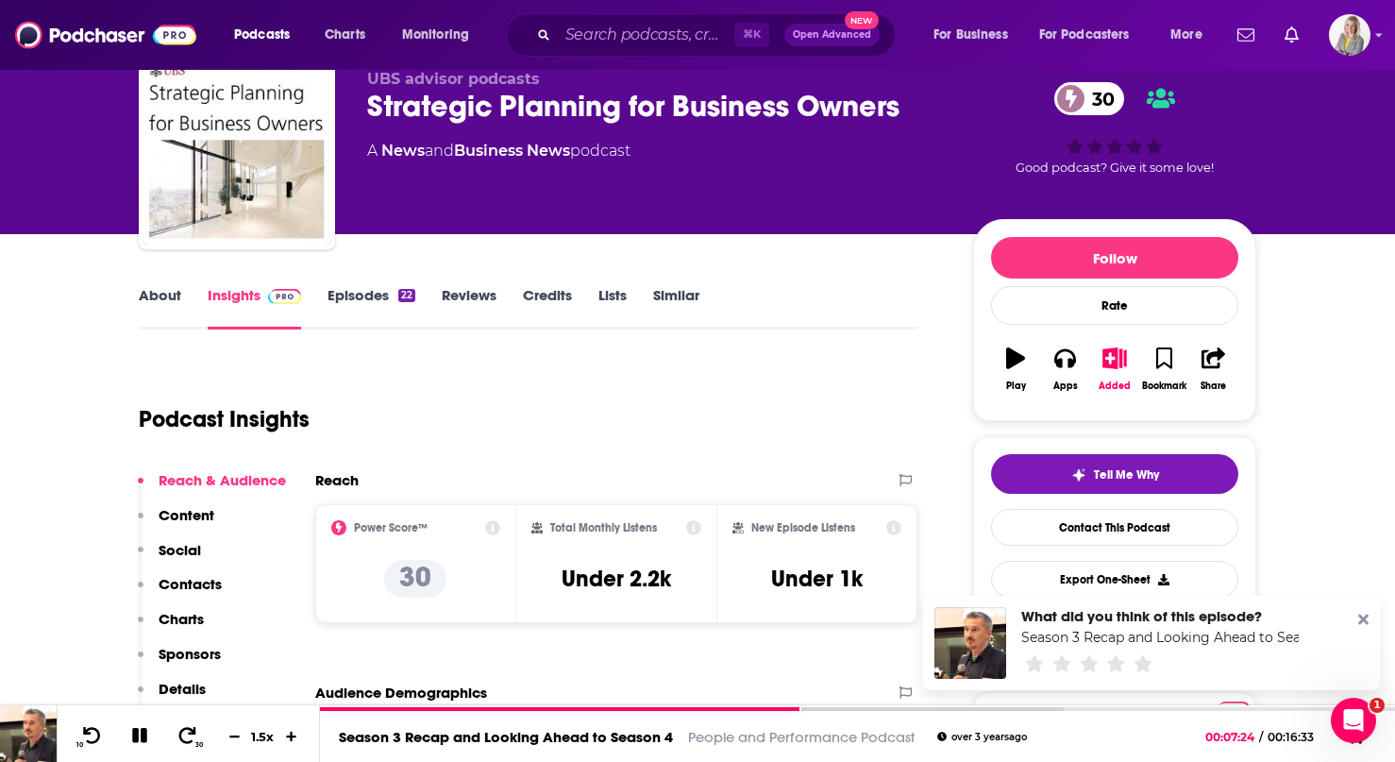
scroll to position [73, 0]
click at [360, 301] on link "Episodes 22" at bounding box center [372, 308] width 88 height 43
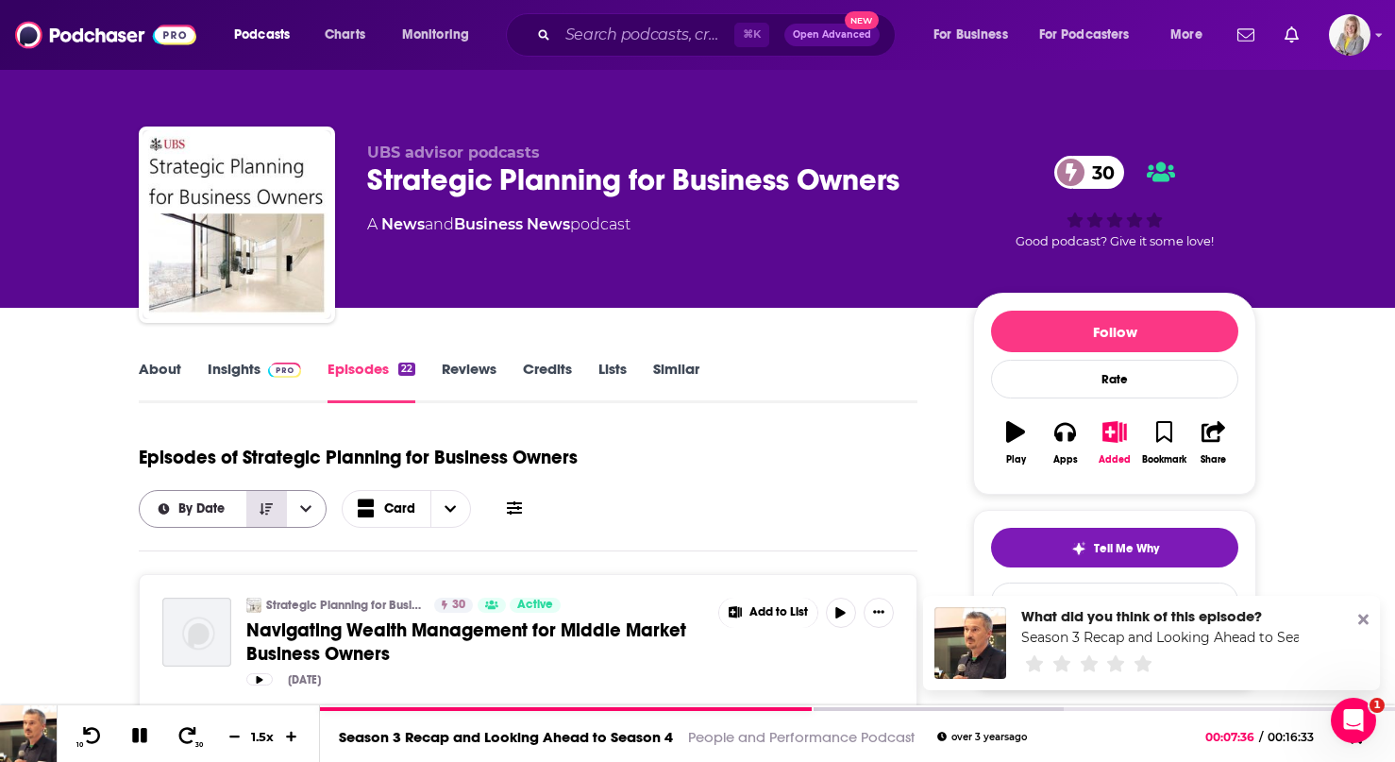
click at [269, 508] on icon "Sort Direction" at bounding box center [266, 508] width 13 height 11
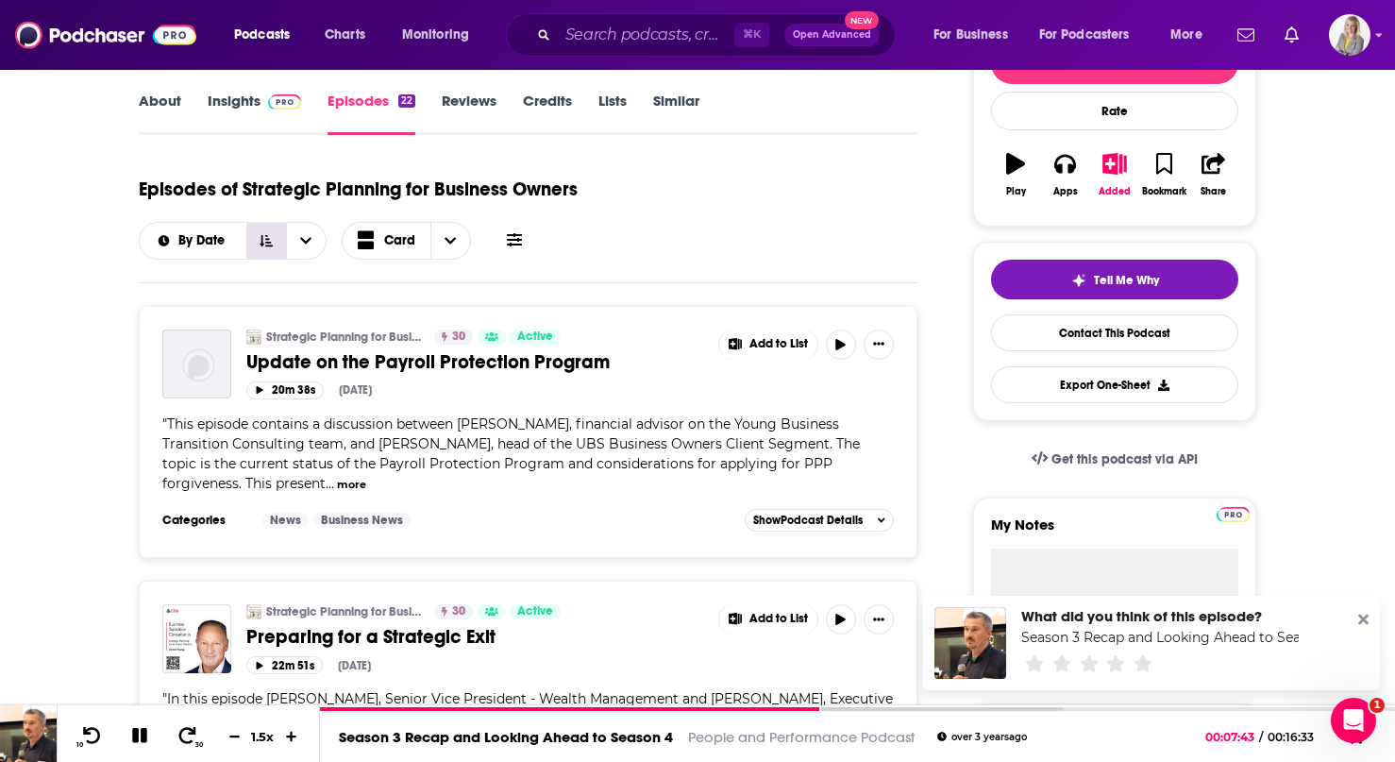
scroll to position [266, 0]
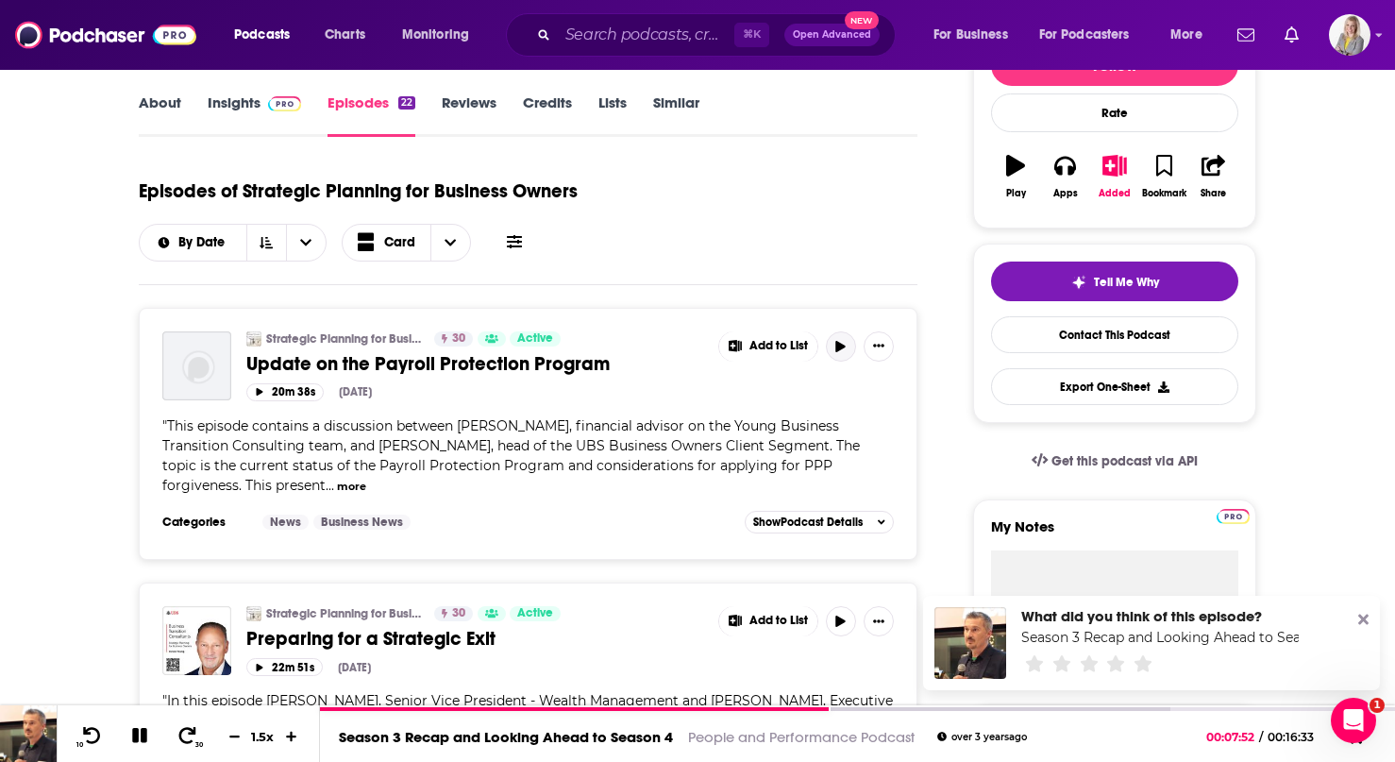
click at [836, 349] on icon "button" at bounding box center [840, 346] width 9 height 11
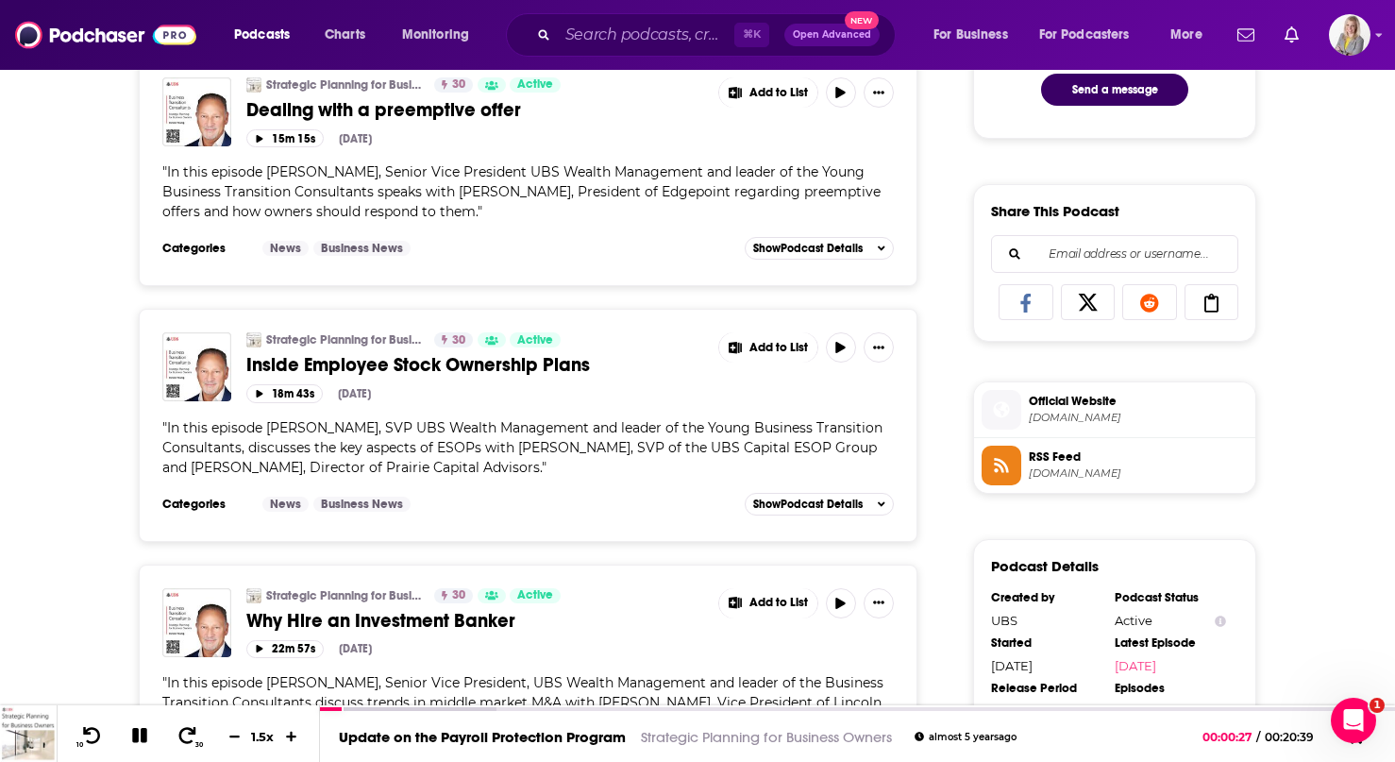
scroll to position [1074, 0]
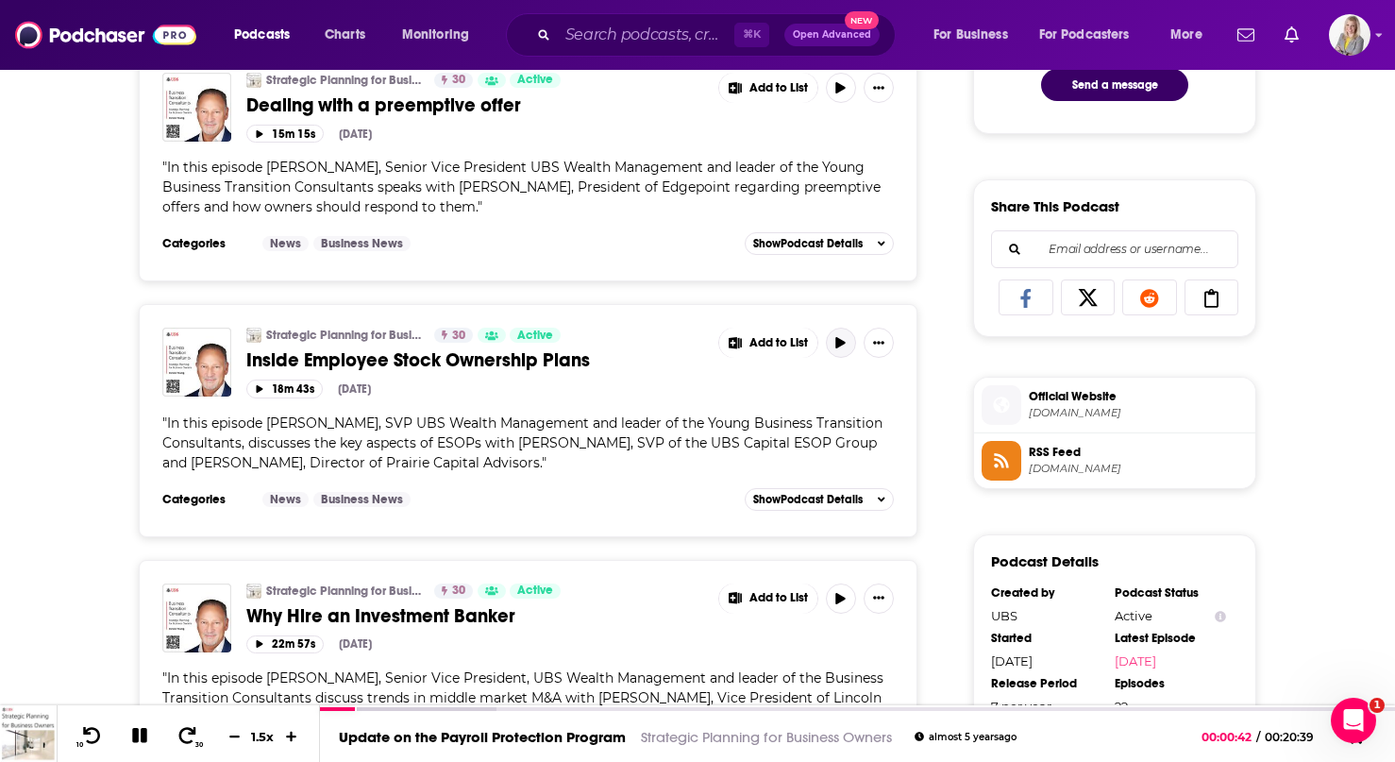
click at [838, 351] on button "button" at bounding box center [841, 343] width 30 height 30
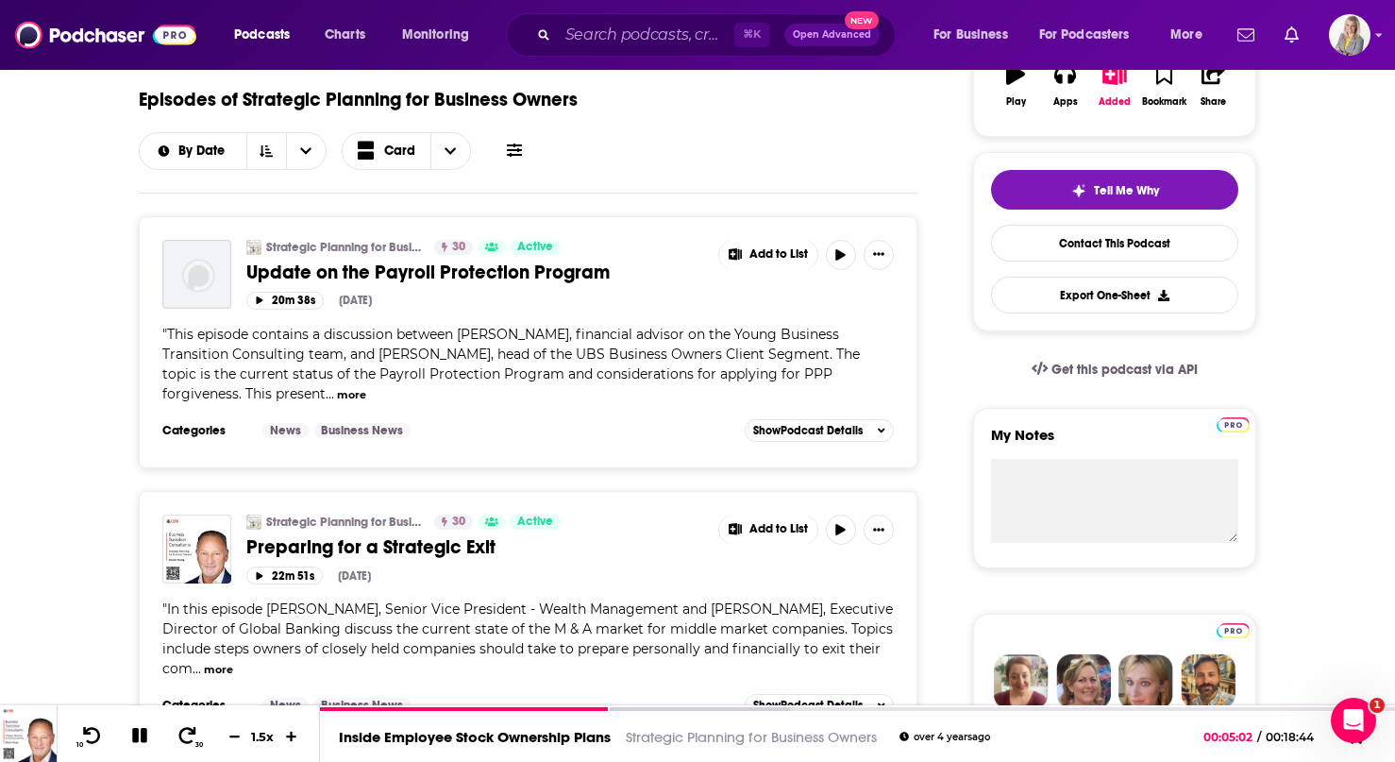
scroll to position [0, 0]
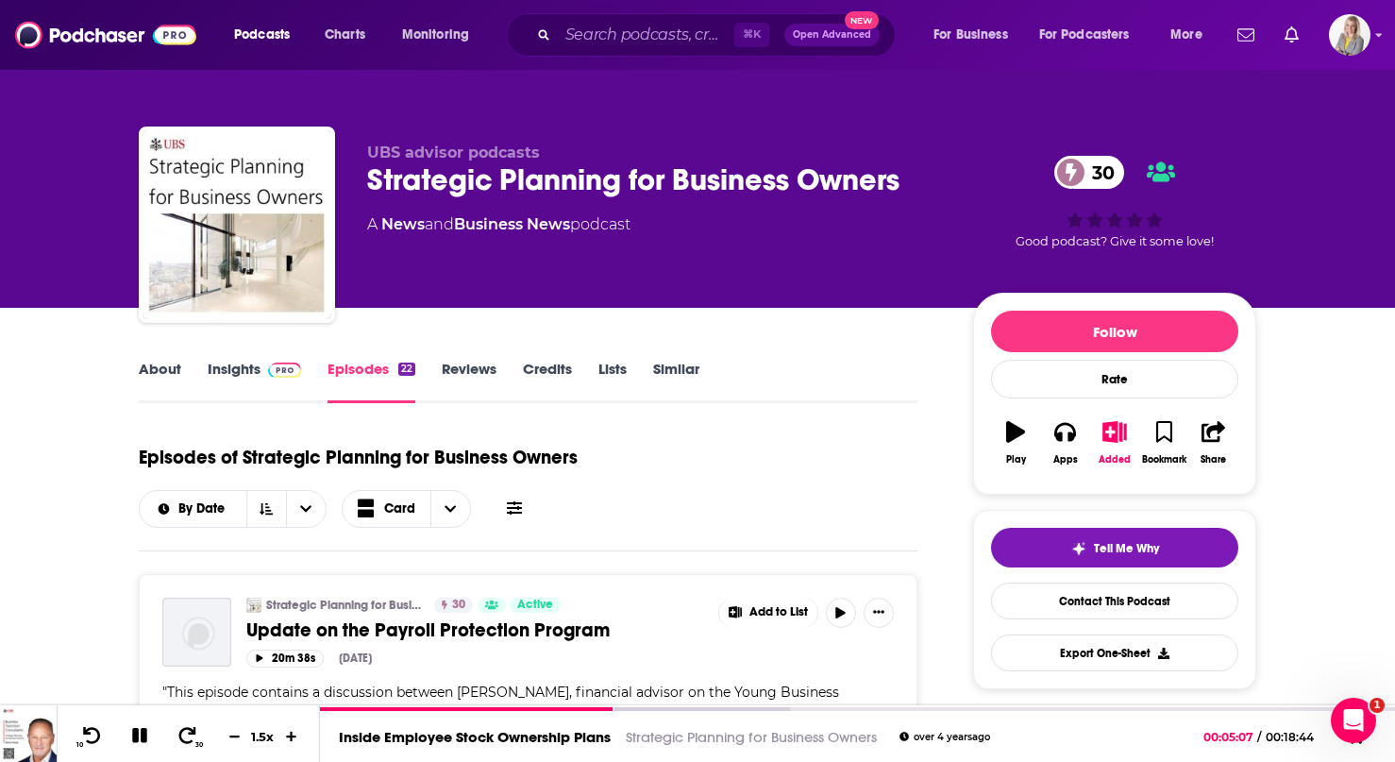
click at [261, 488] on div "Episodes of Strategic Planning for Business Owners By Date Card" at bounding box center [528, 480] width 779 height 94
click at [261, 497] on button "Sort Direction" at bounding box center [266, 509] width 40 height 36
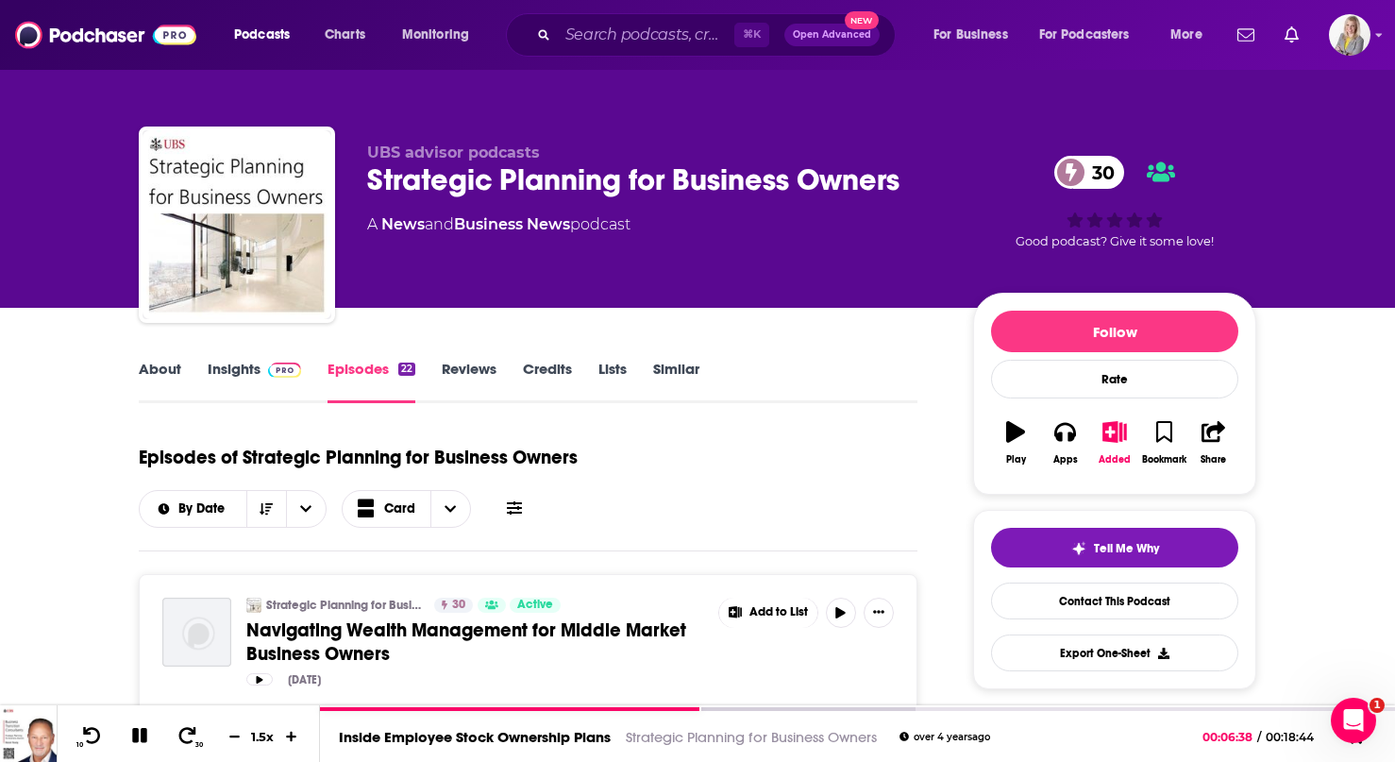
click at [675, 224] on div "A News and Business News podcast" at bounding box center [655, 224] width 576 height 23
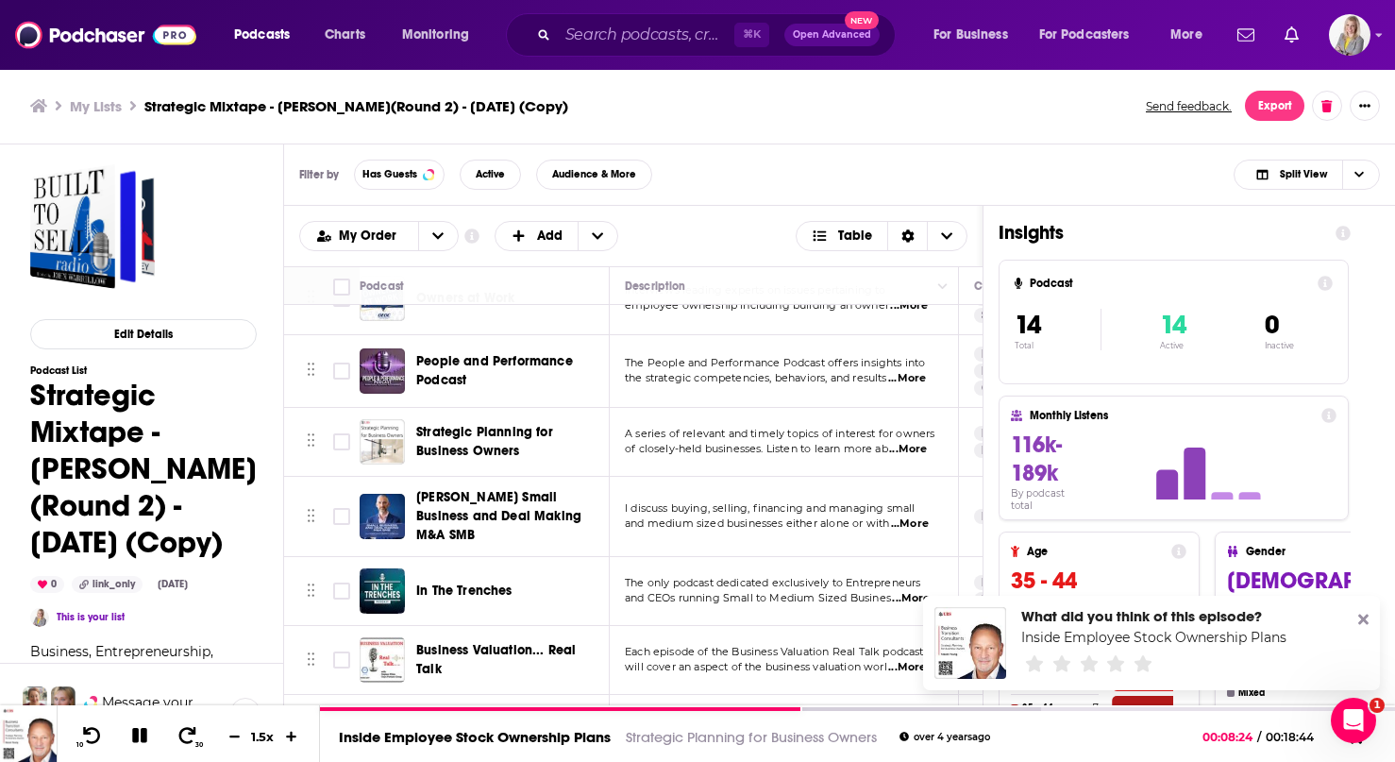
scroll to position [564, 0]
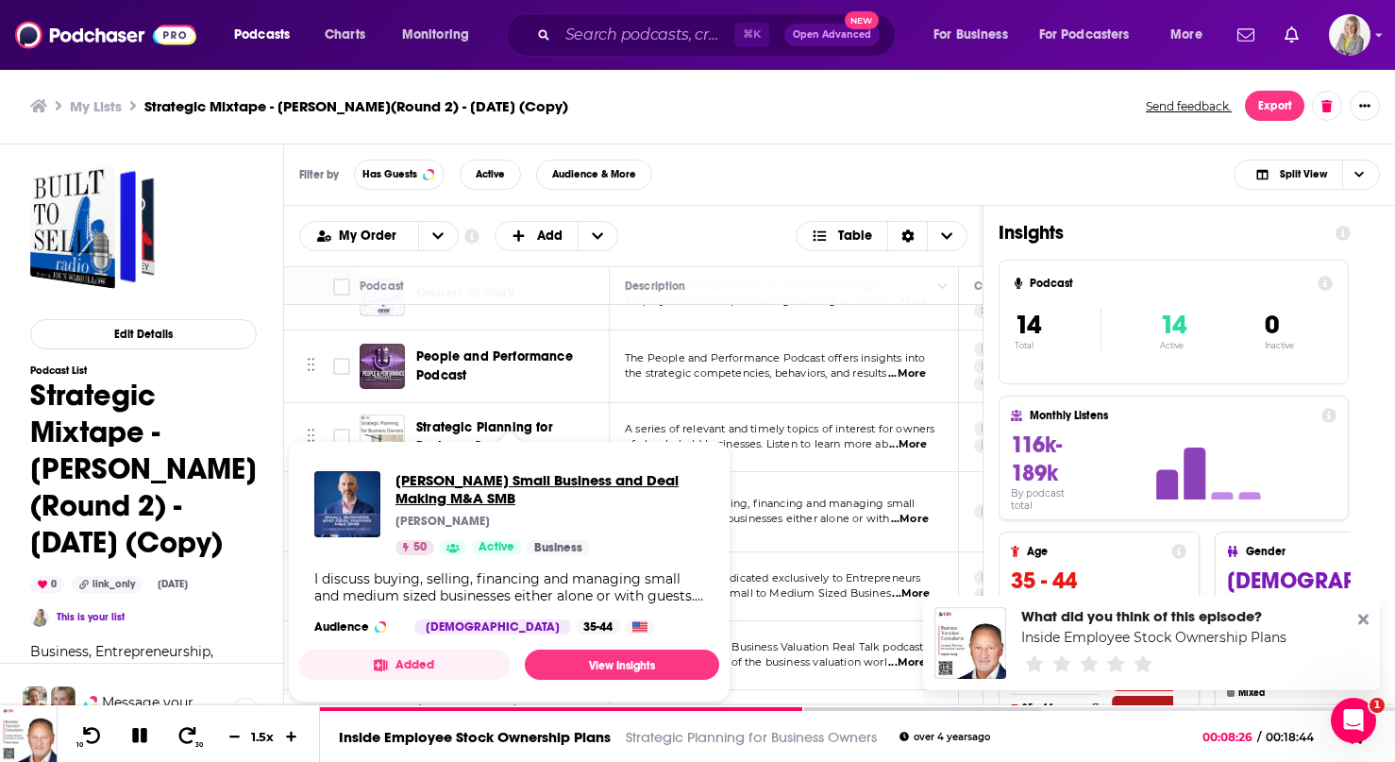
click at [528, 486] on span "[PERSON_NAME] Small Business and Deal Making M&A SMB" at bounding box center [550, 489] width 309 height 36
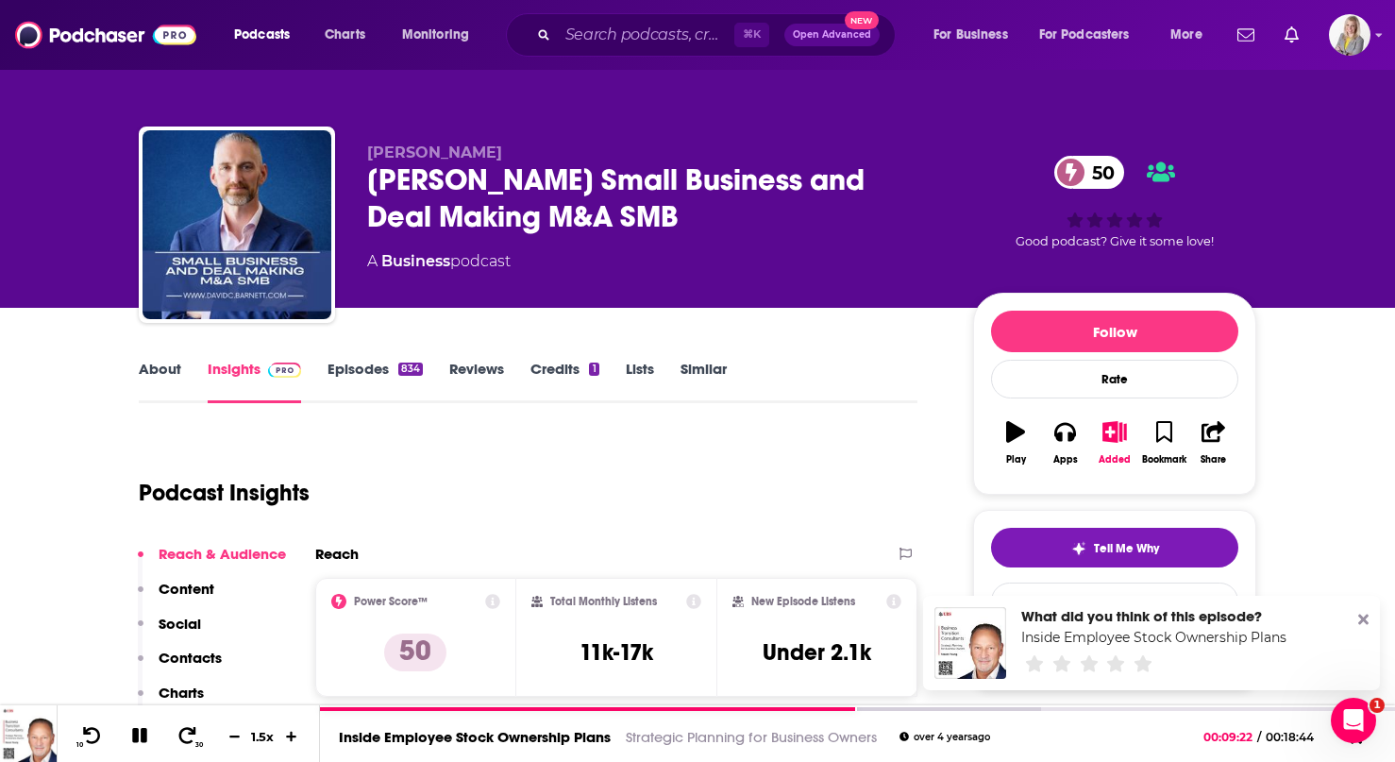
click at [144, 377] on link "About" at bounding box center [160, 381] width 42 height 43
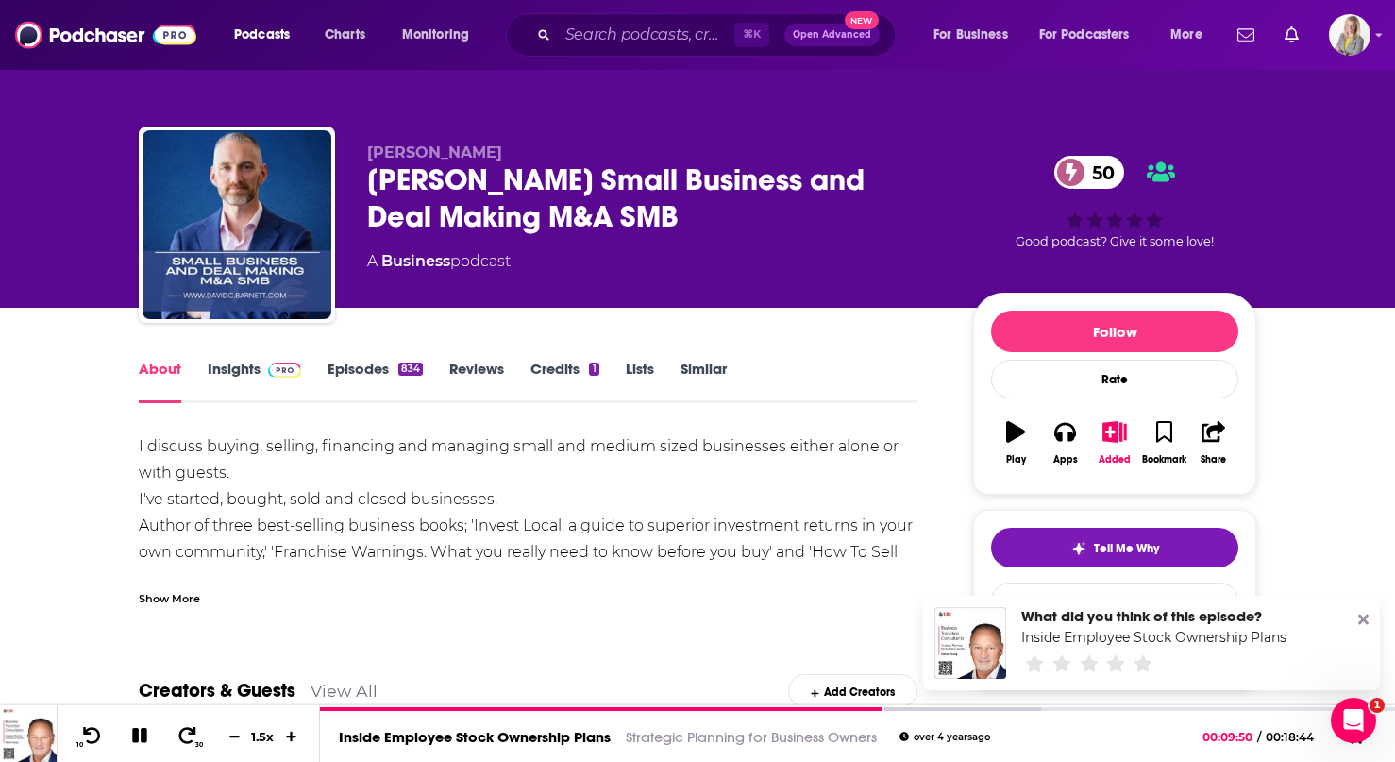
click at [359, 368] on link "Episodes 834" at bounding box center [375, 381] width 95 height 43
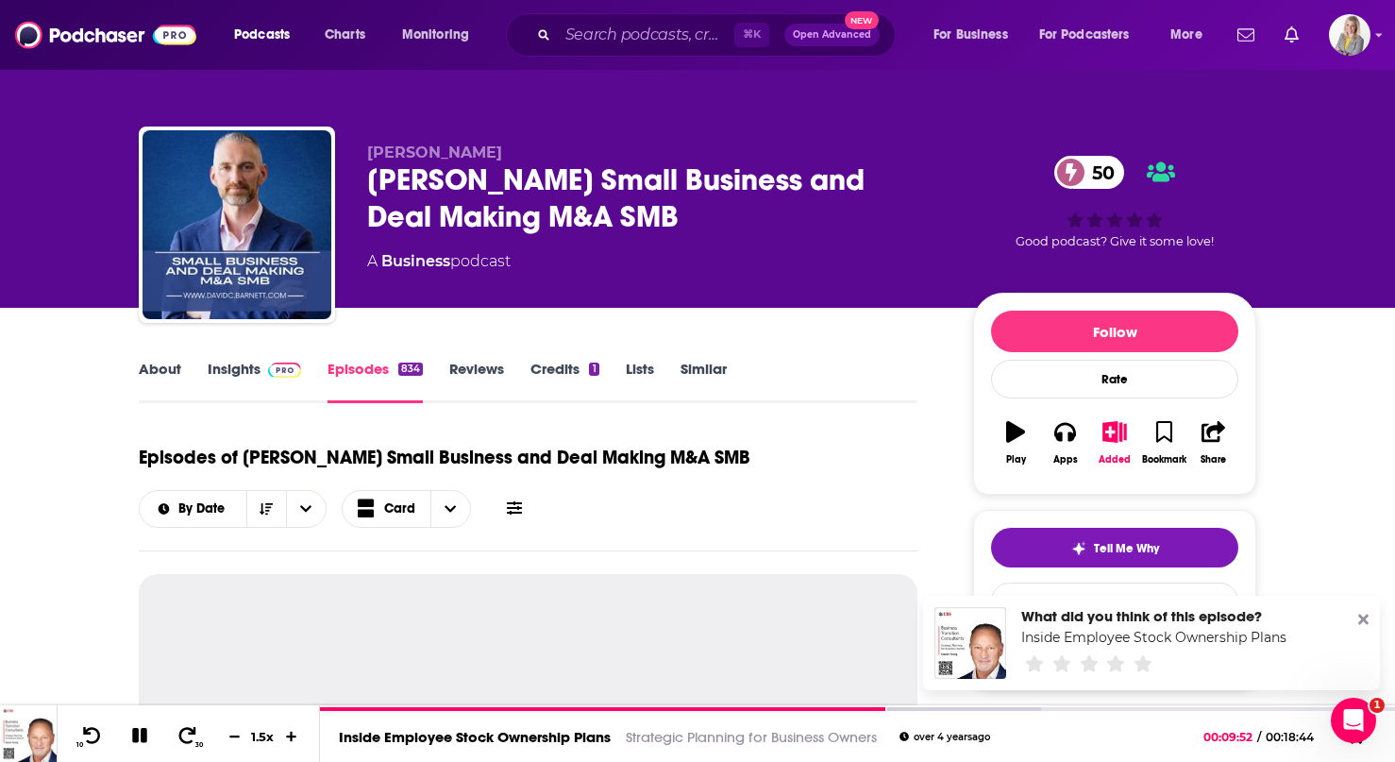
scroll to position [40, 0]
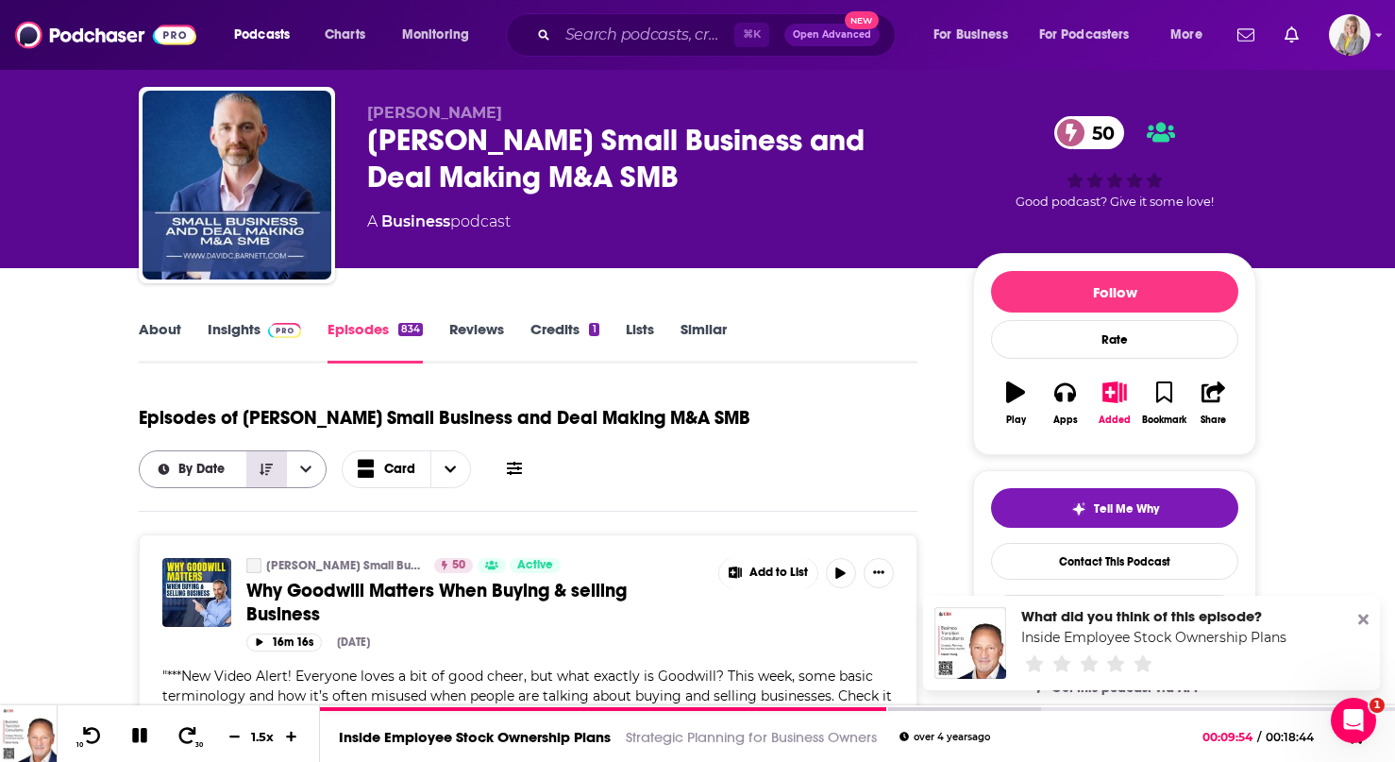
click at [271, 464] on icon "Sort Direction" at bounding box center [266, 469] width 13 height 11
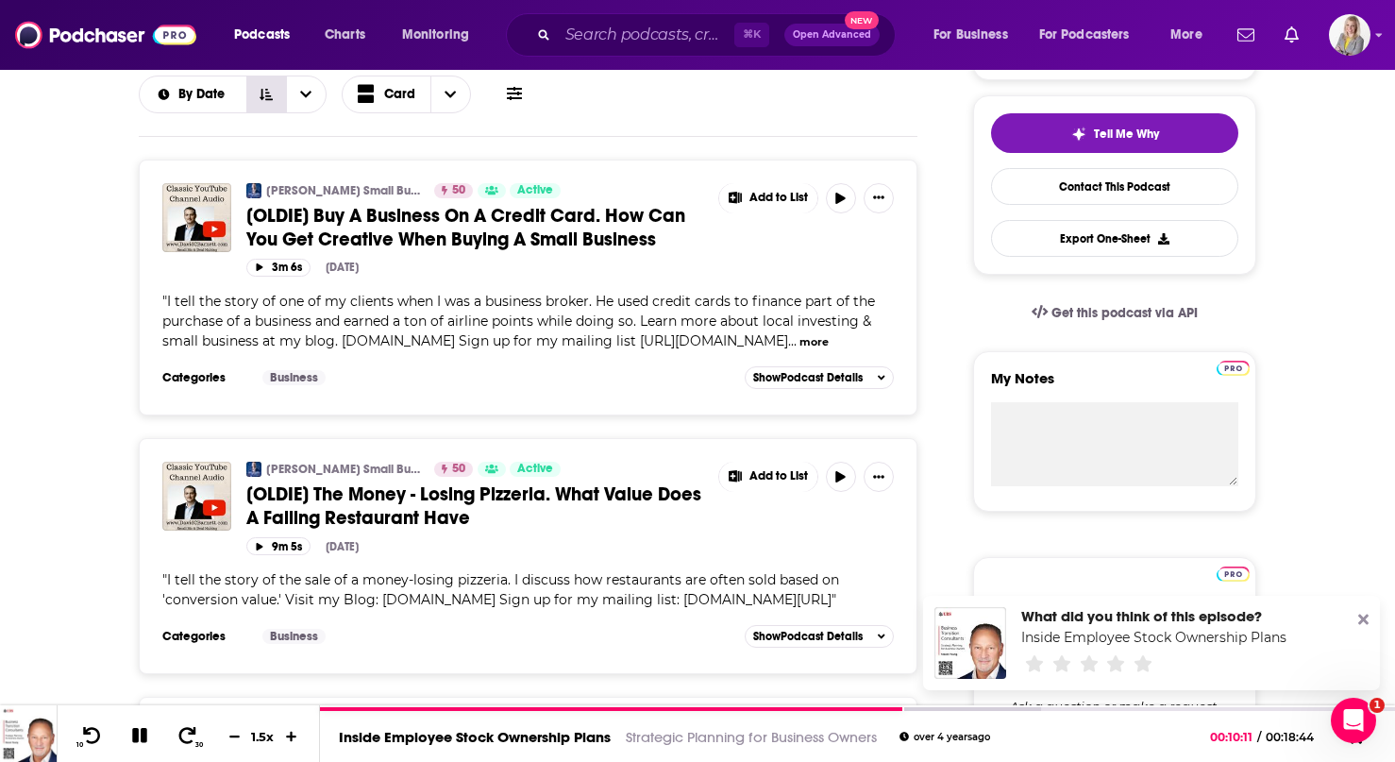
scroll to position [411, 0]
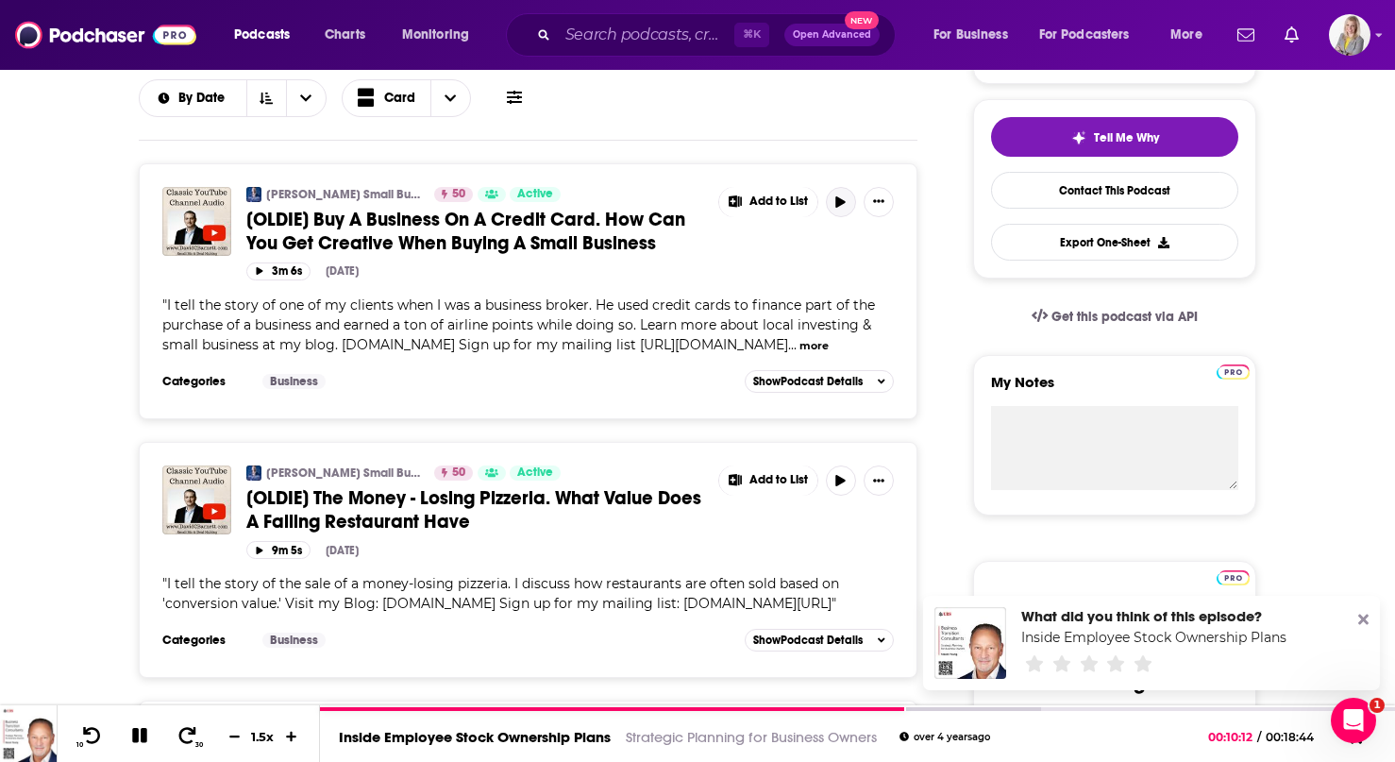
click at [839, 211] on button "button" at bounding box center [841, 202] width 30 height 30
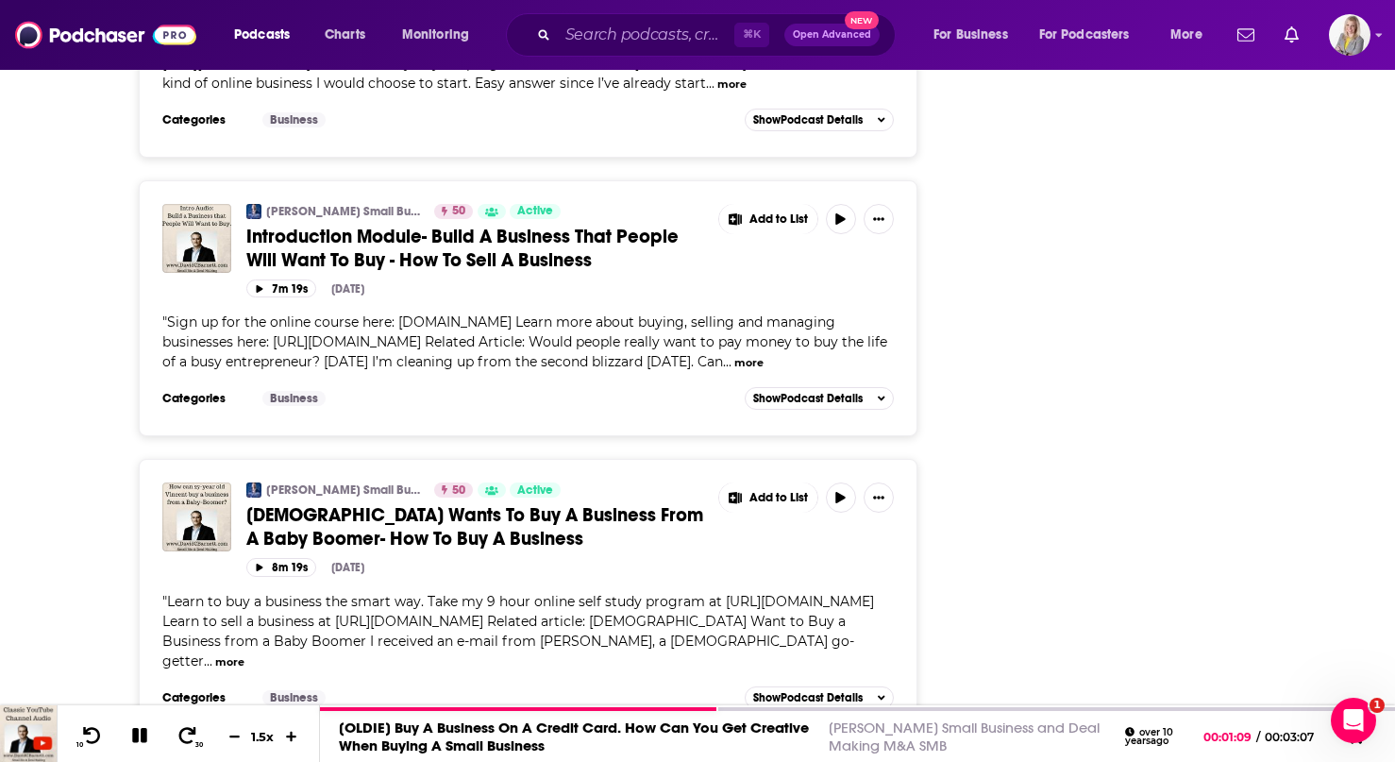
scroll to position [5505, 0]
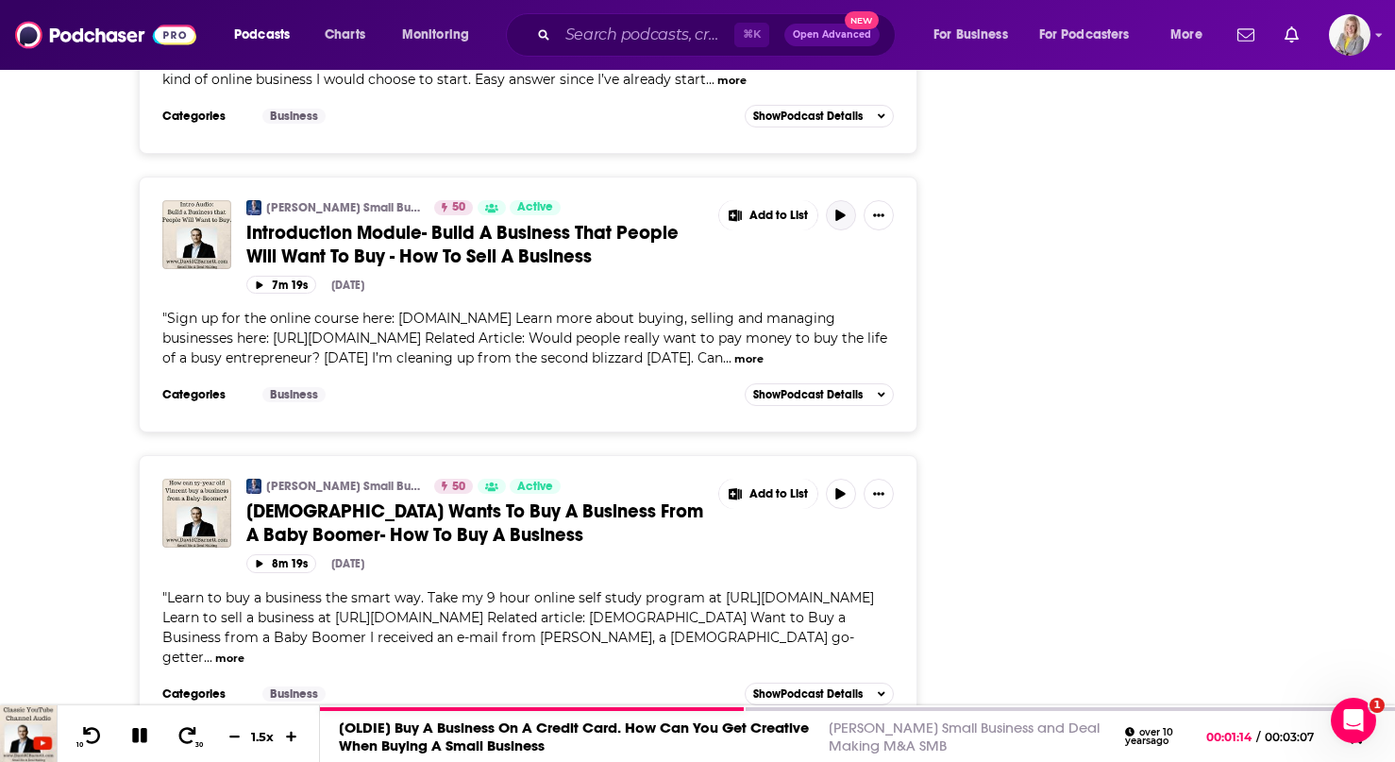
click at [834, 230] on button "button" at bounding box center [841, 215] width 30 height 30
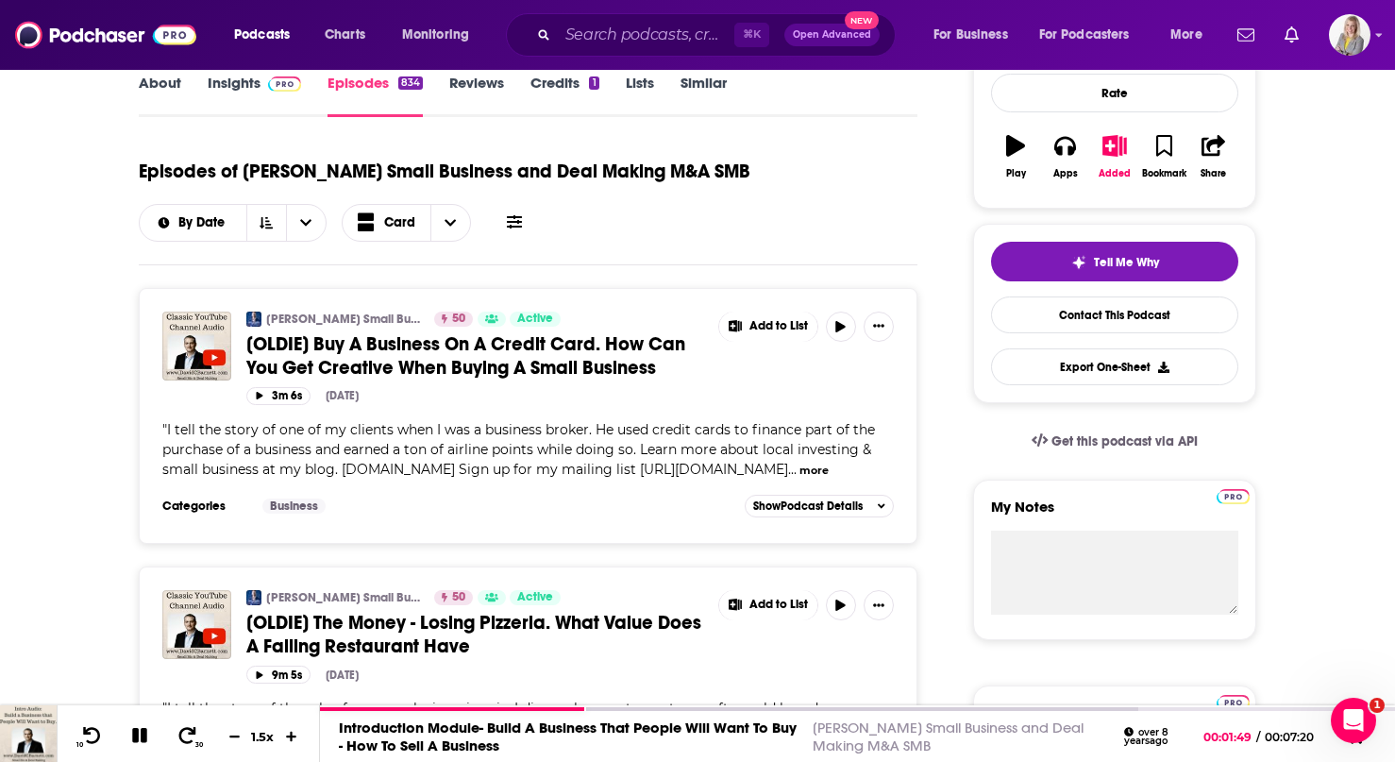
scroll to position [0, 0]
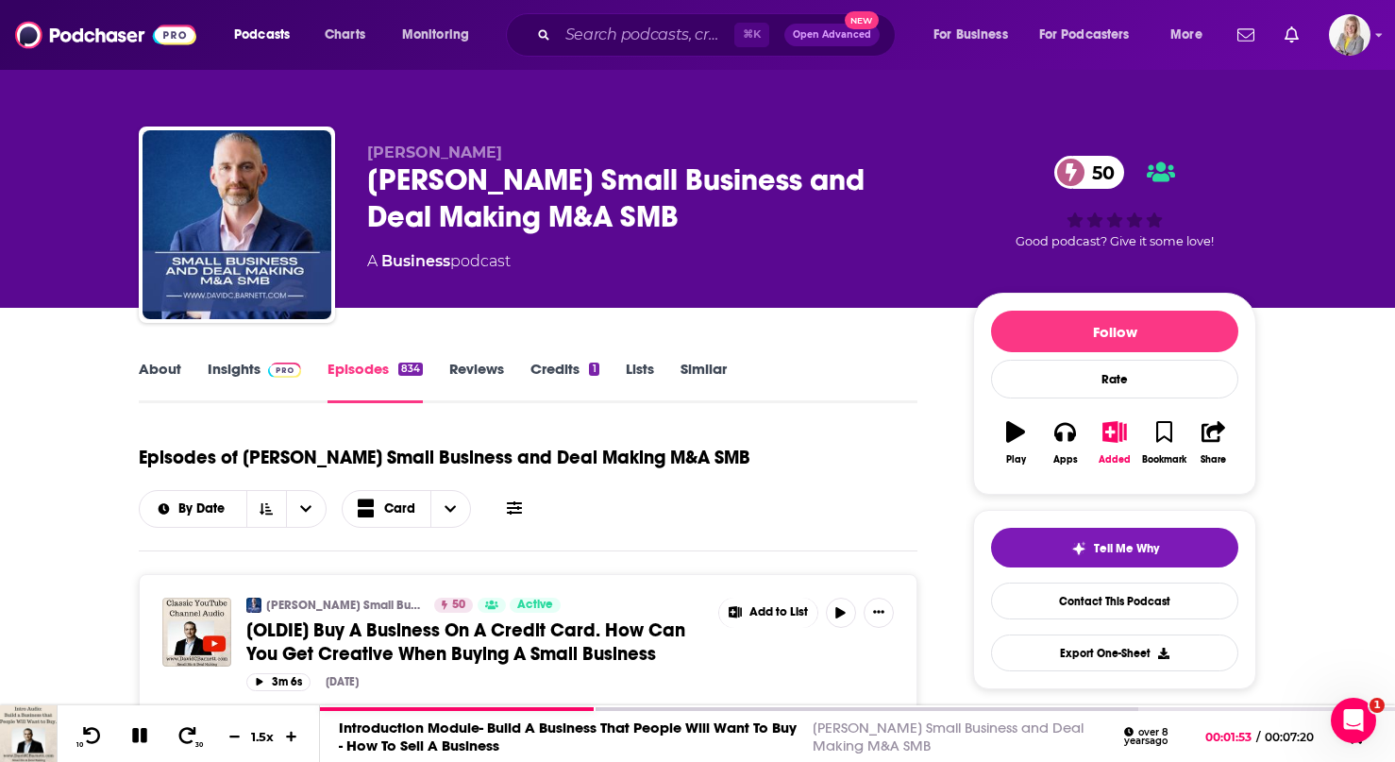
click at [517, 505] on icon at bounding box center [514, 507] width 15 height 15
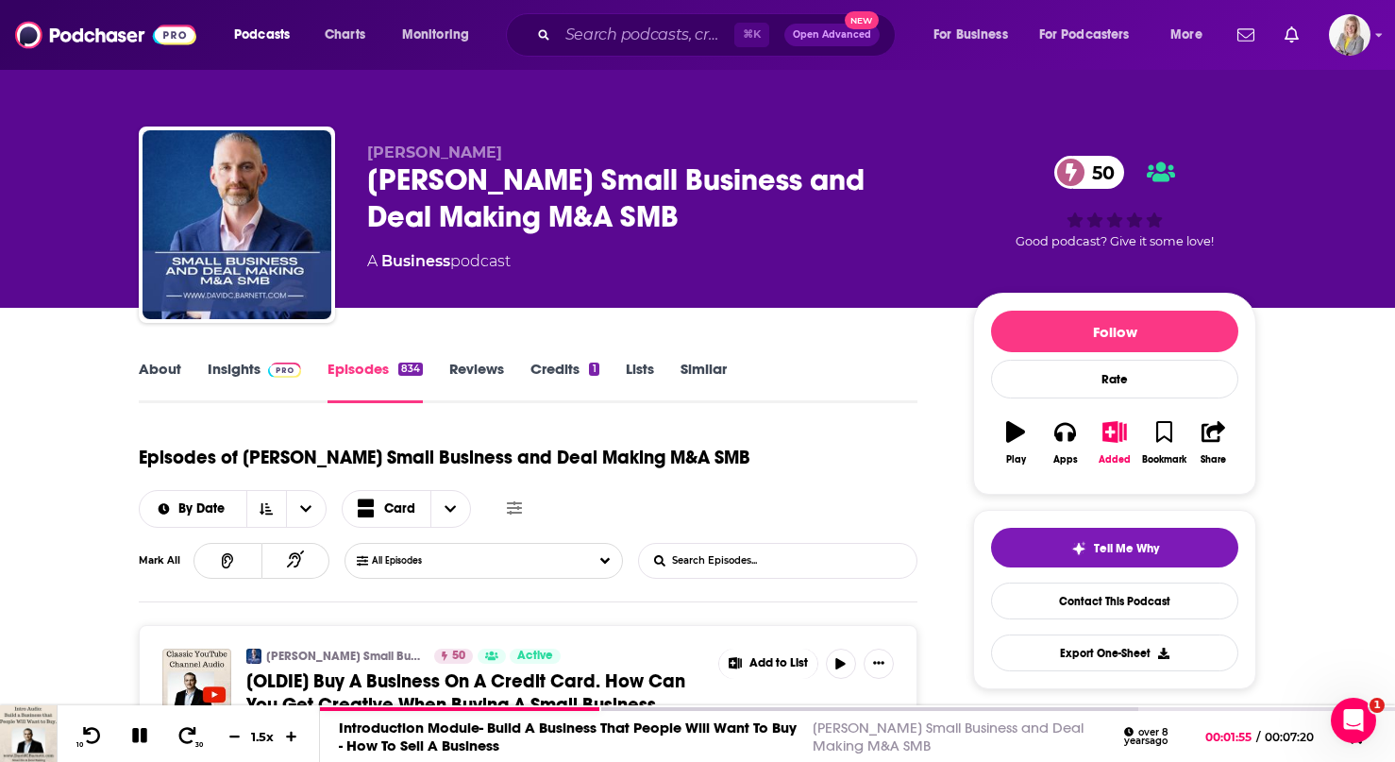
click at [760, 564] on input "List Search Input" at bounding box center [737, 561] width 197 height 34
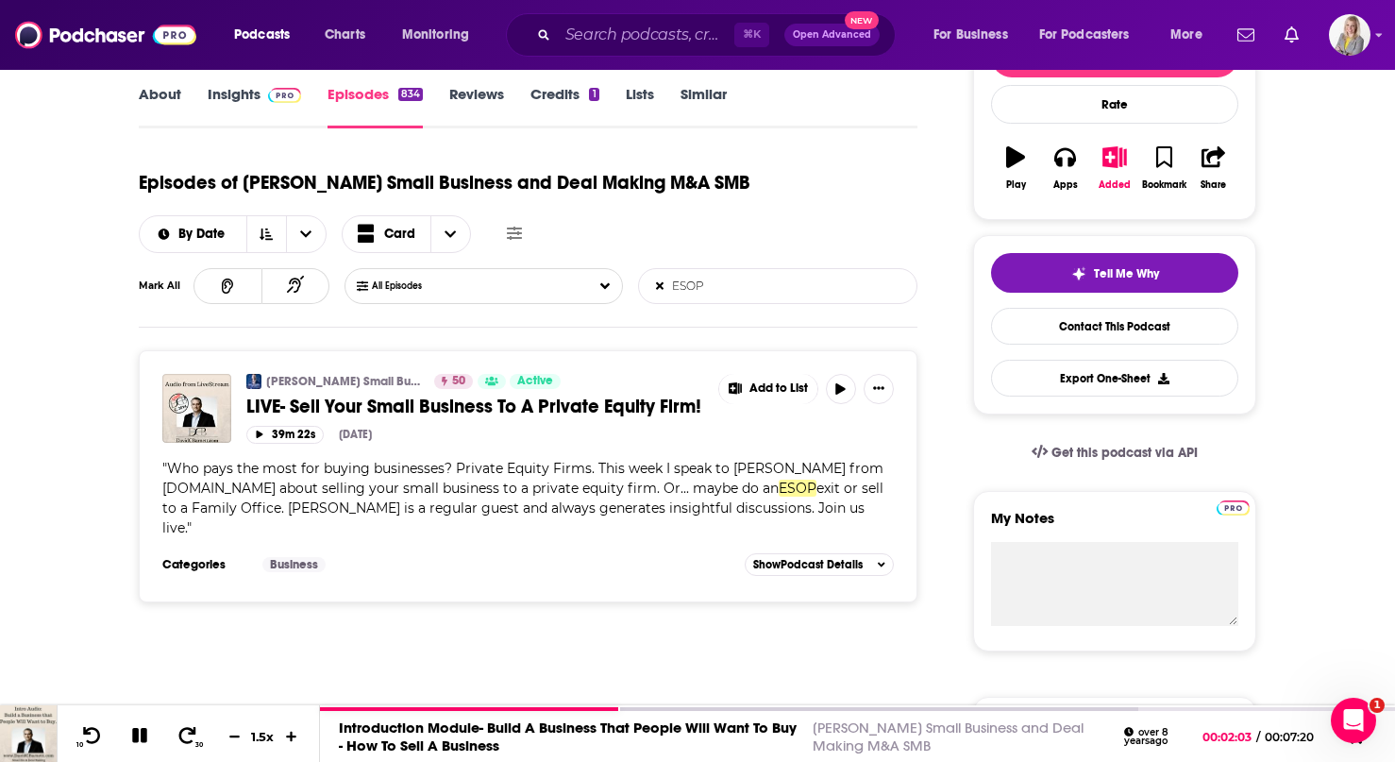
scroll to position [278, 0]
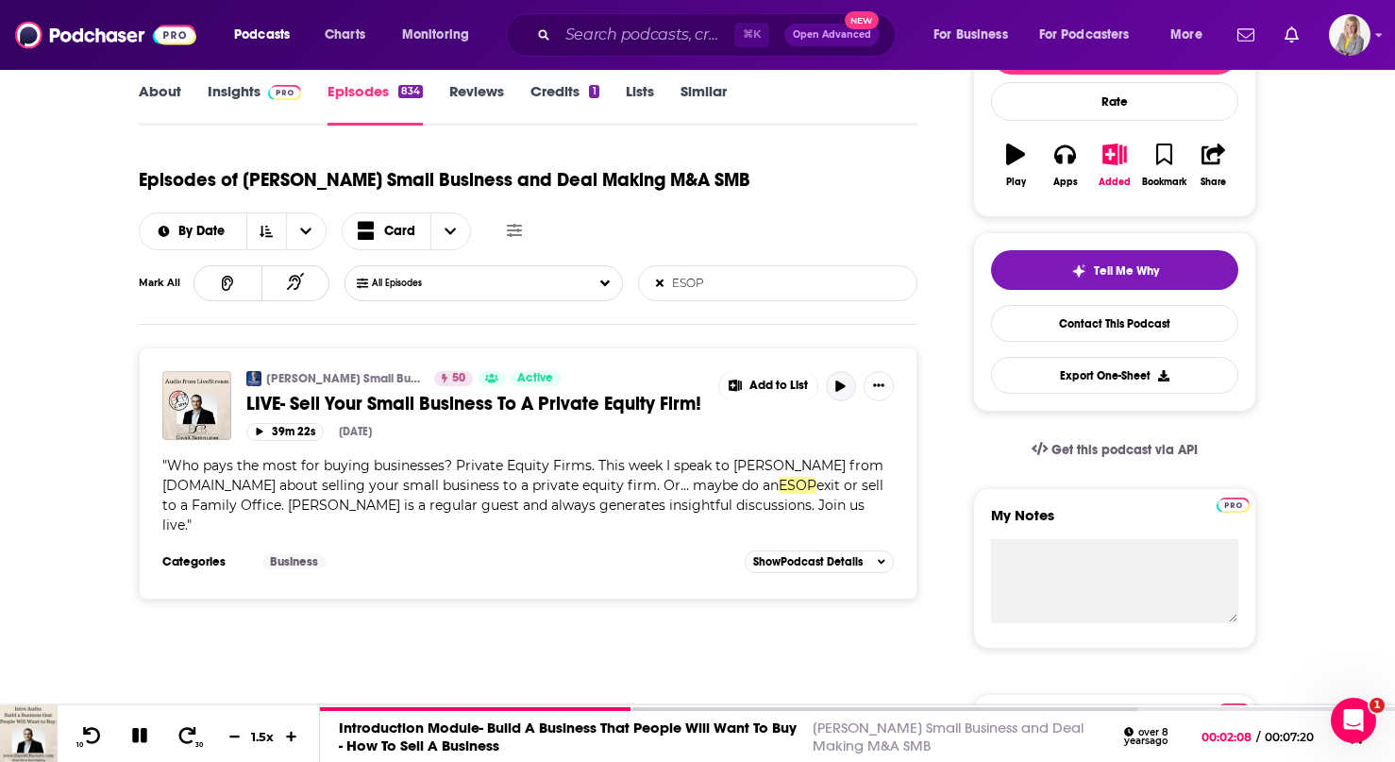
click at [836, 386] on icon "button" at bounding box center [840, 385] width 9 height 11
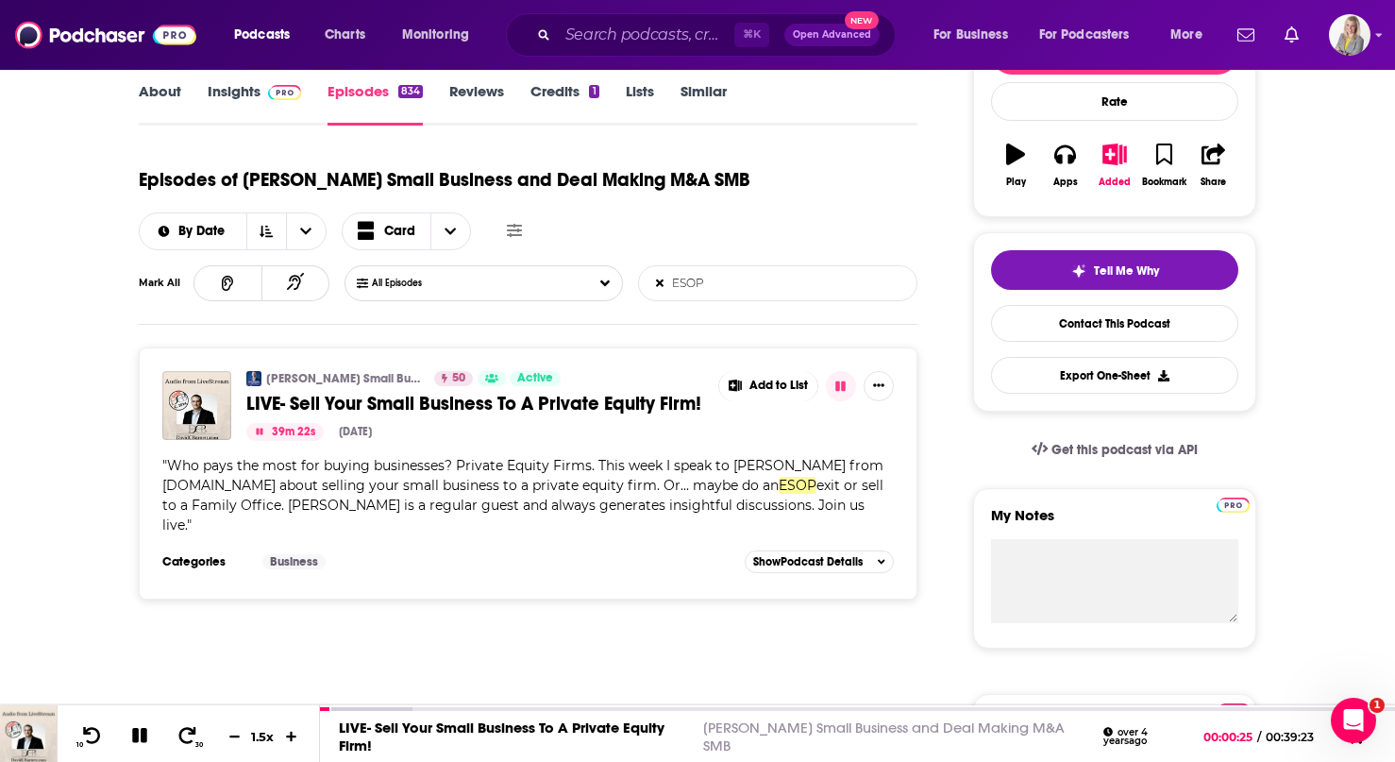
click at [744, 276] on input "ESOP" at bounding box center [737, 283] width 197 height 34
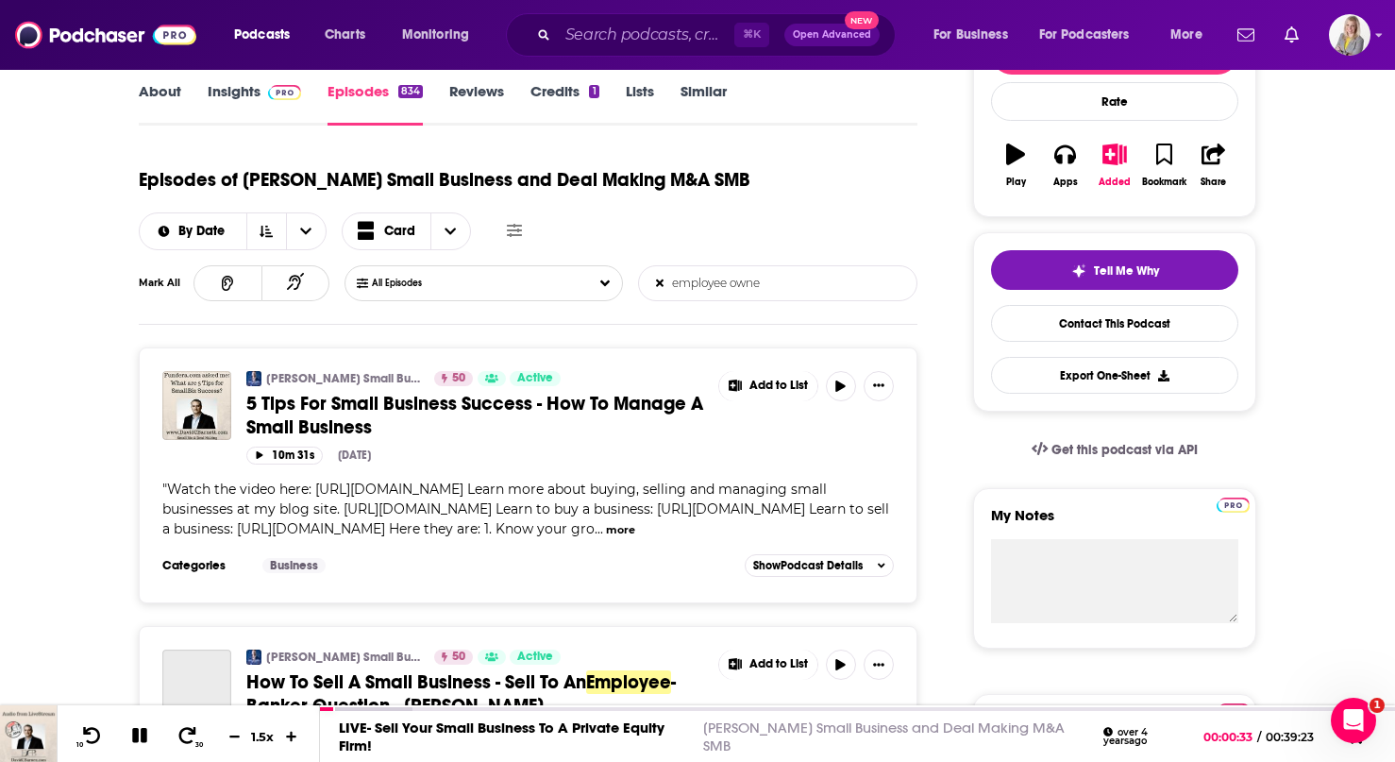
type input "employee owner"
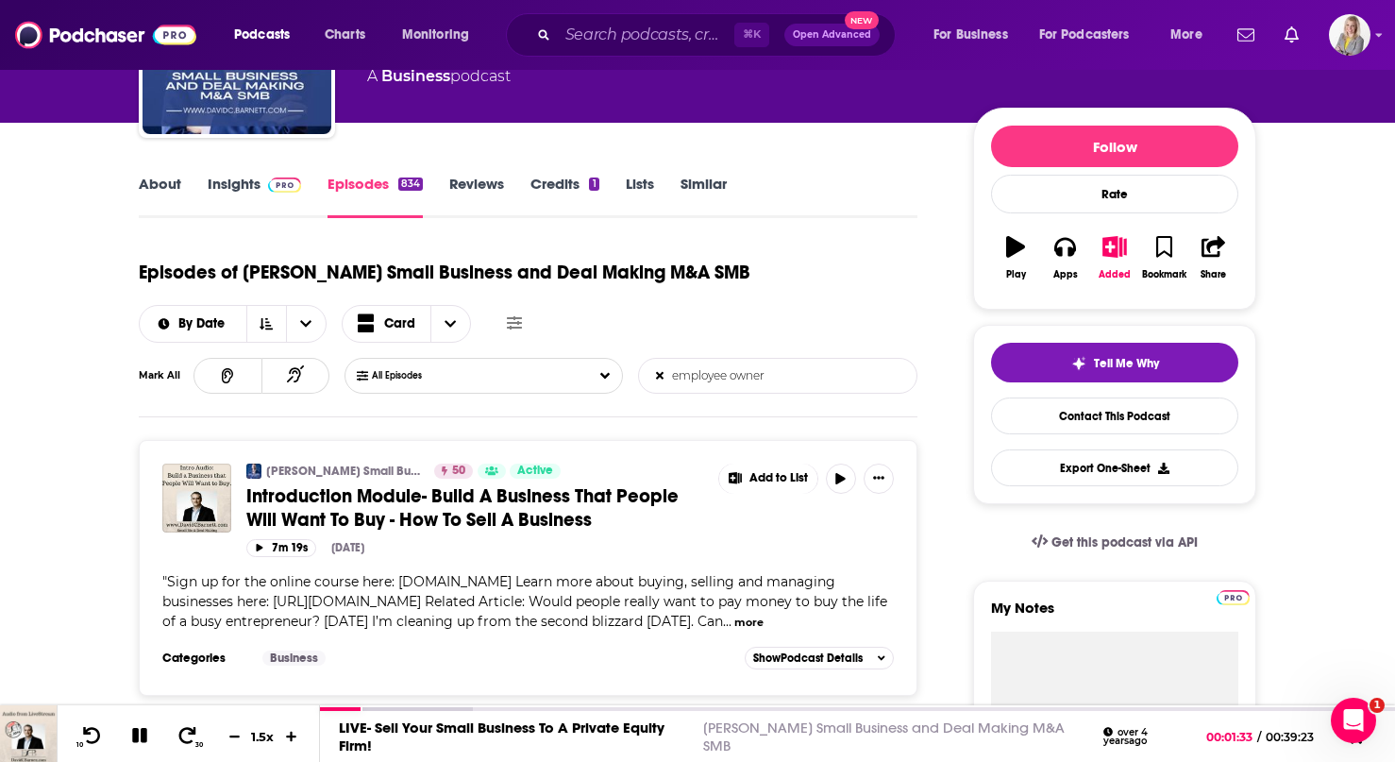
scroll to position [0, 0]
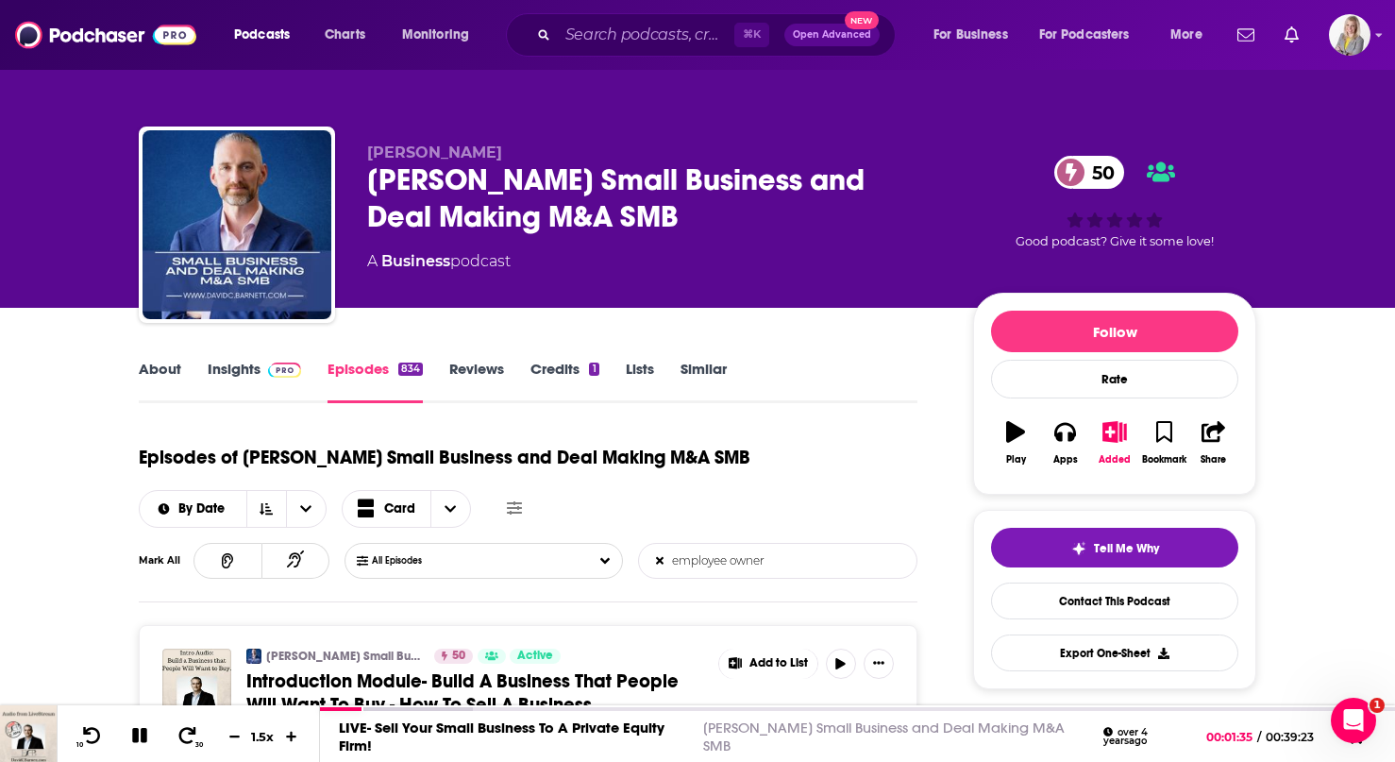
click at [728, 558] on input "employee owner" at bounding box center [737, 561] width 197 height 34
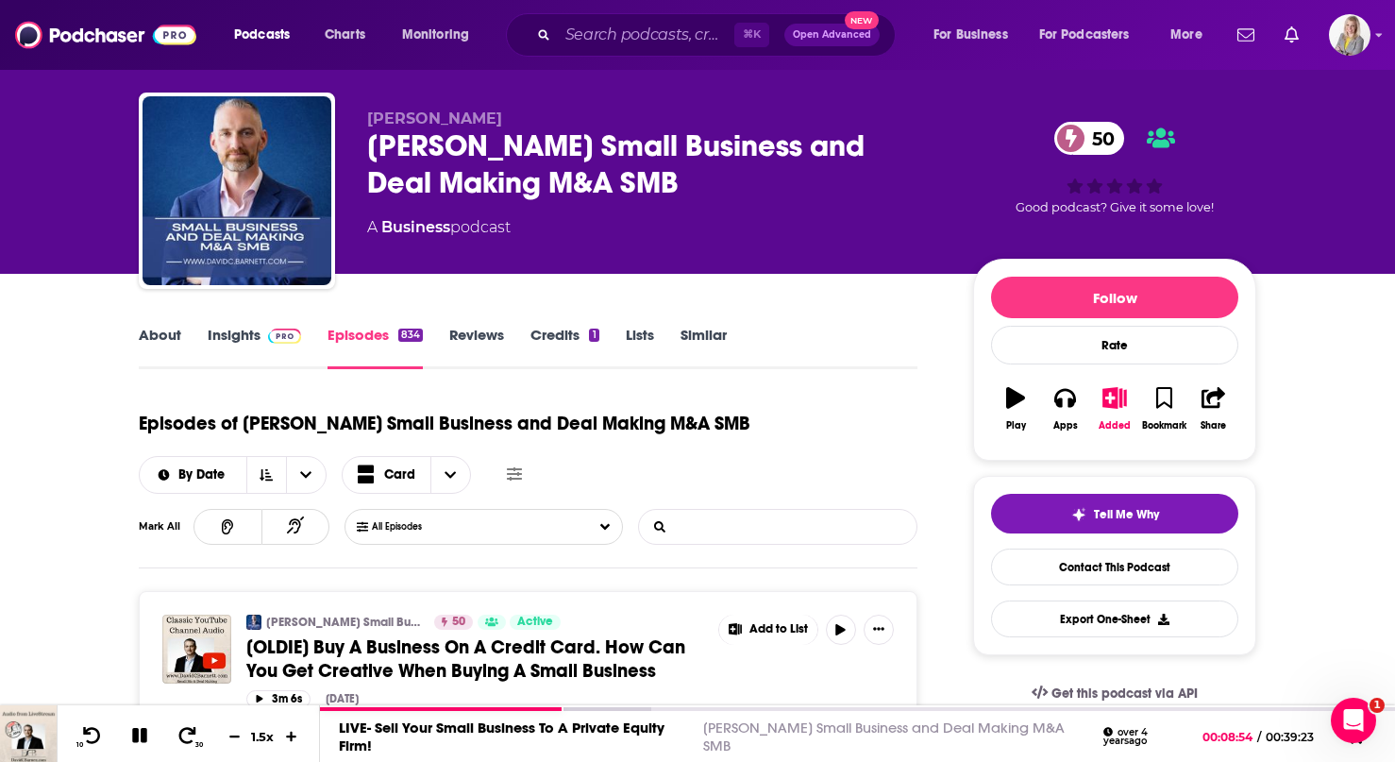
scroll to position [57, 0]
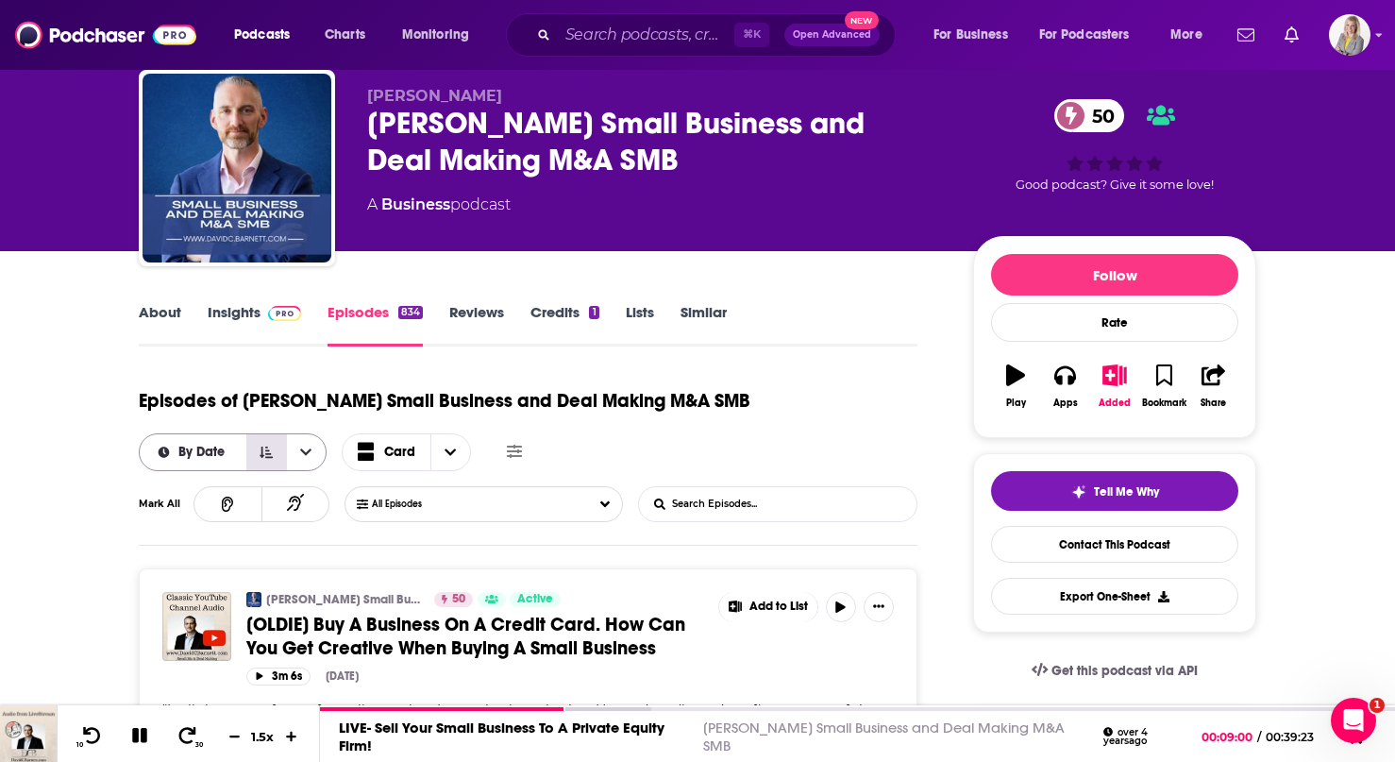
click at [266, 454] on icon "Sort Direction" at bounding box center [266, 452] width 13 height 11
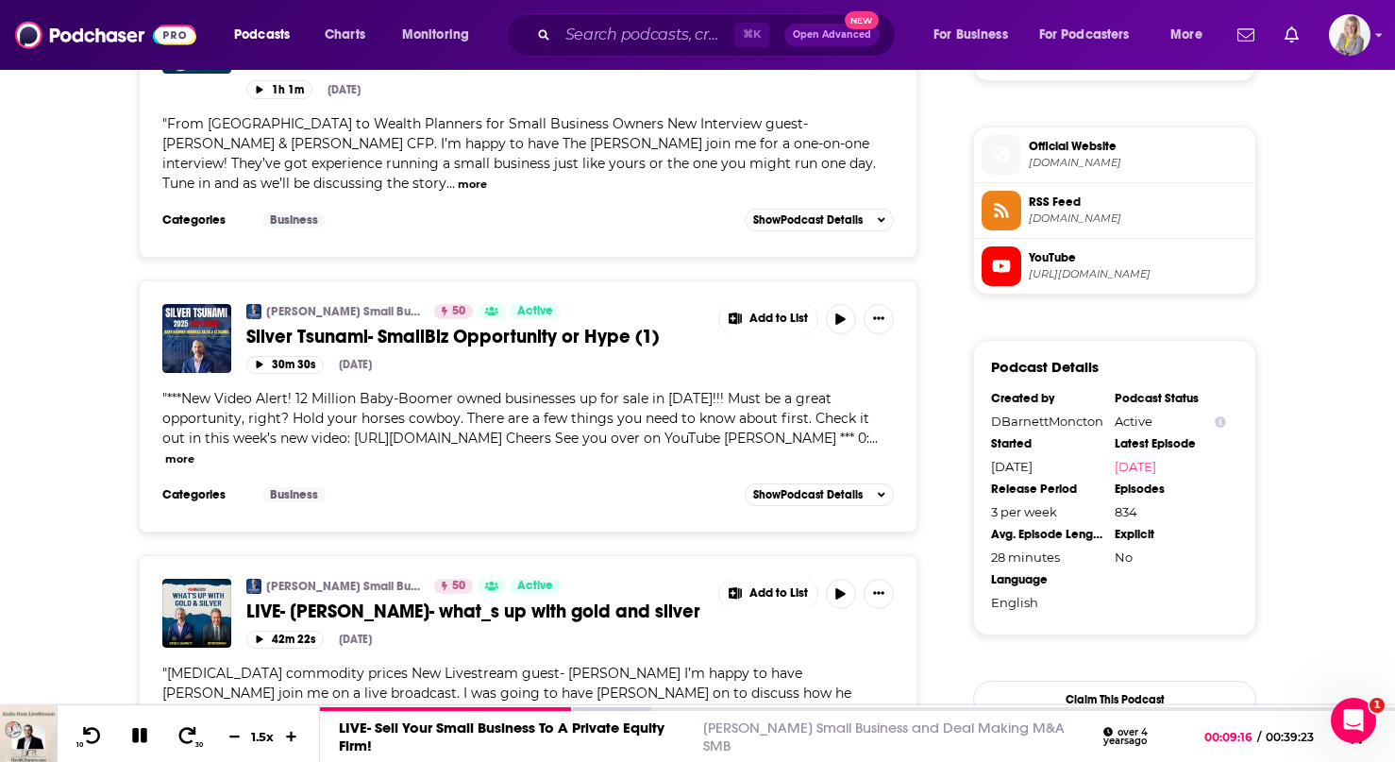
scroll to position [1477, 0]
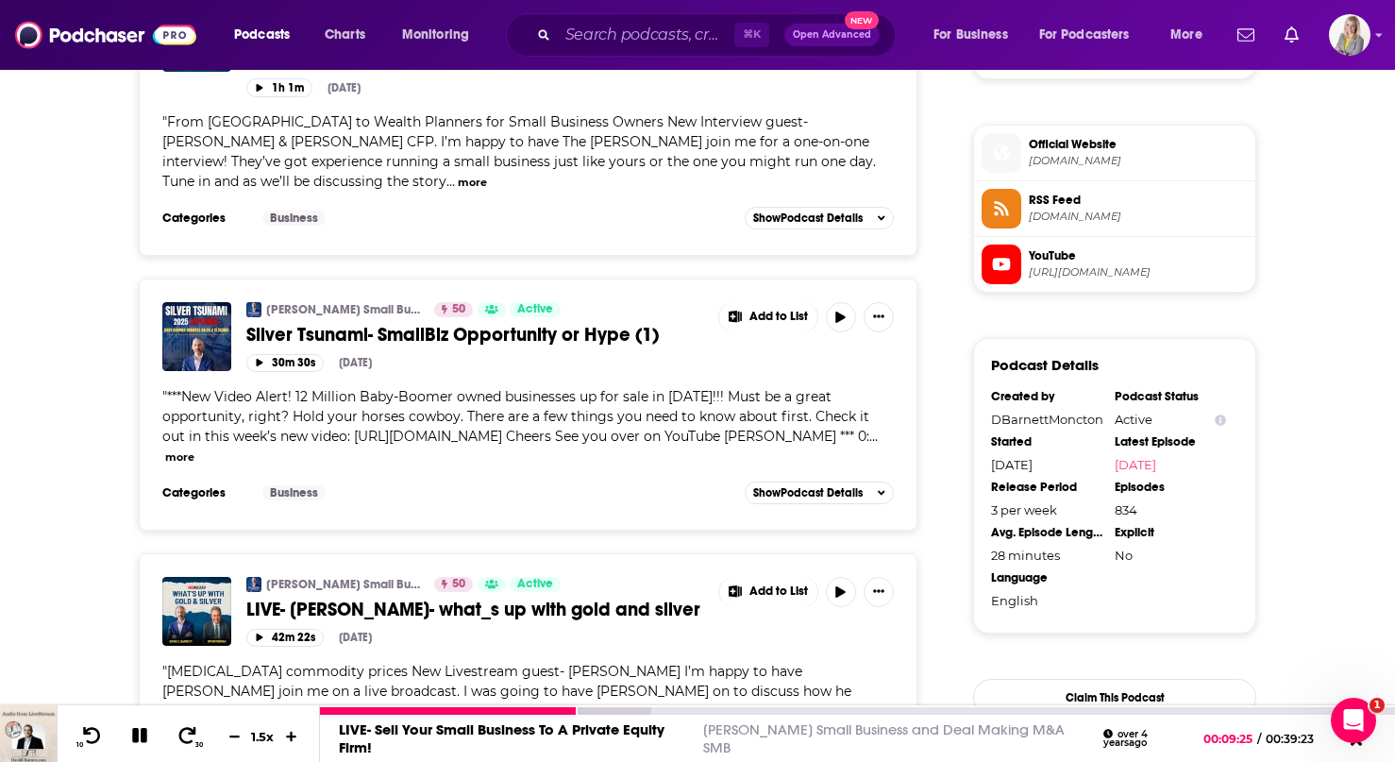
click at [480, 727] on link "LIVE- Sell Your Small Business To A Private Equity Firm!" at bounding box center [502, 738] width 326 height 36
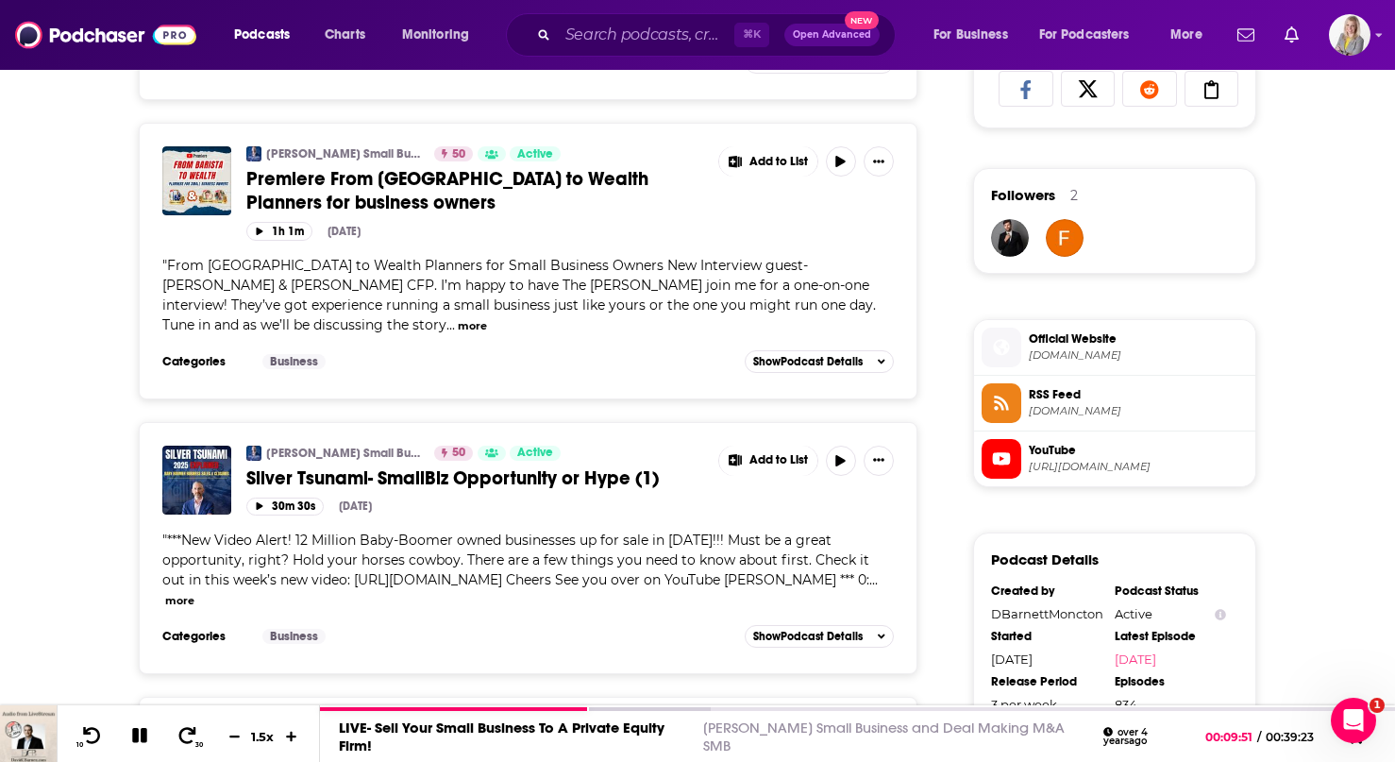
scroll to position [1308, 0]
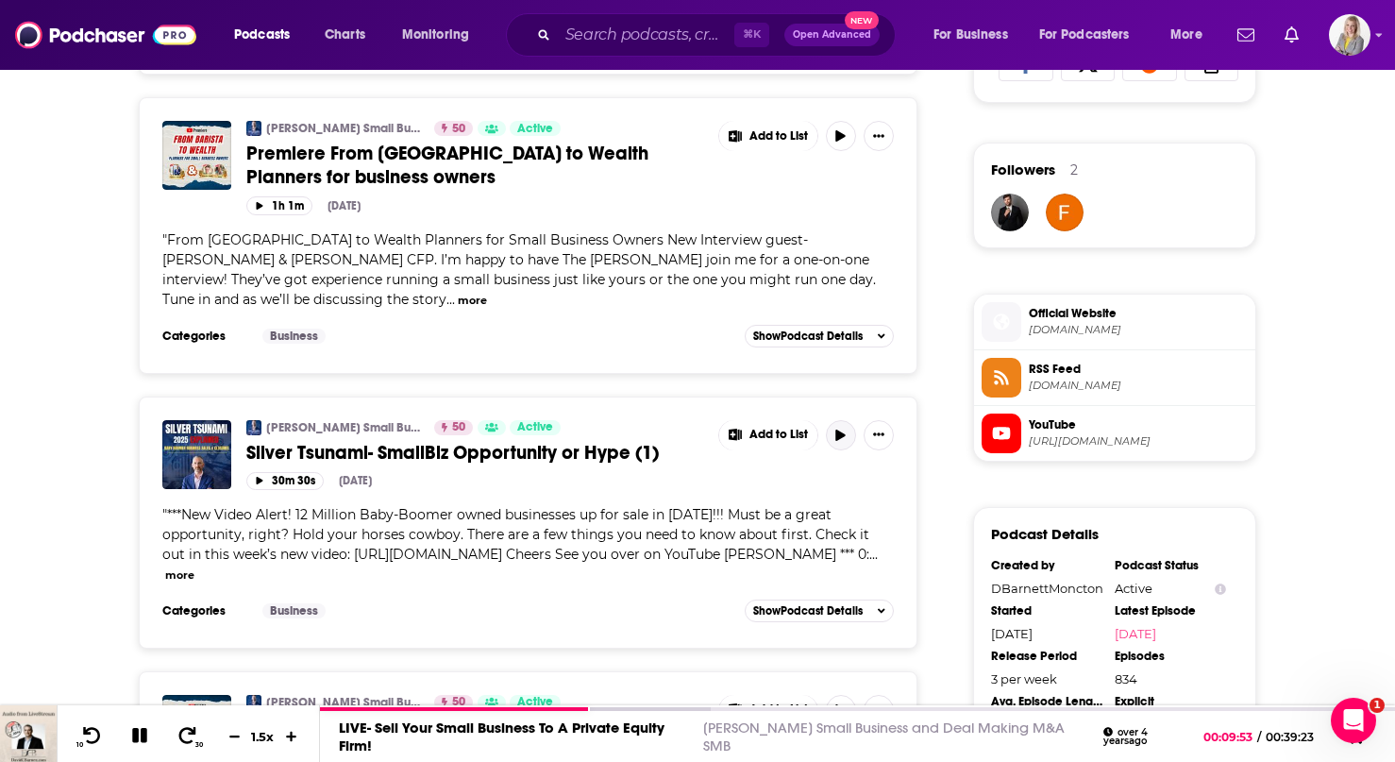
click at [841, 430] on icon "button" at bounding box center [841, 435] width 14 height 11
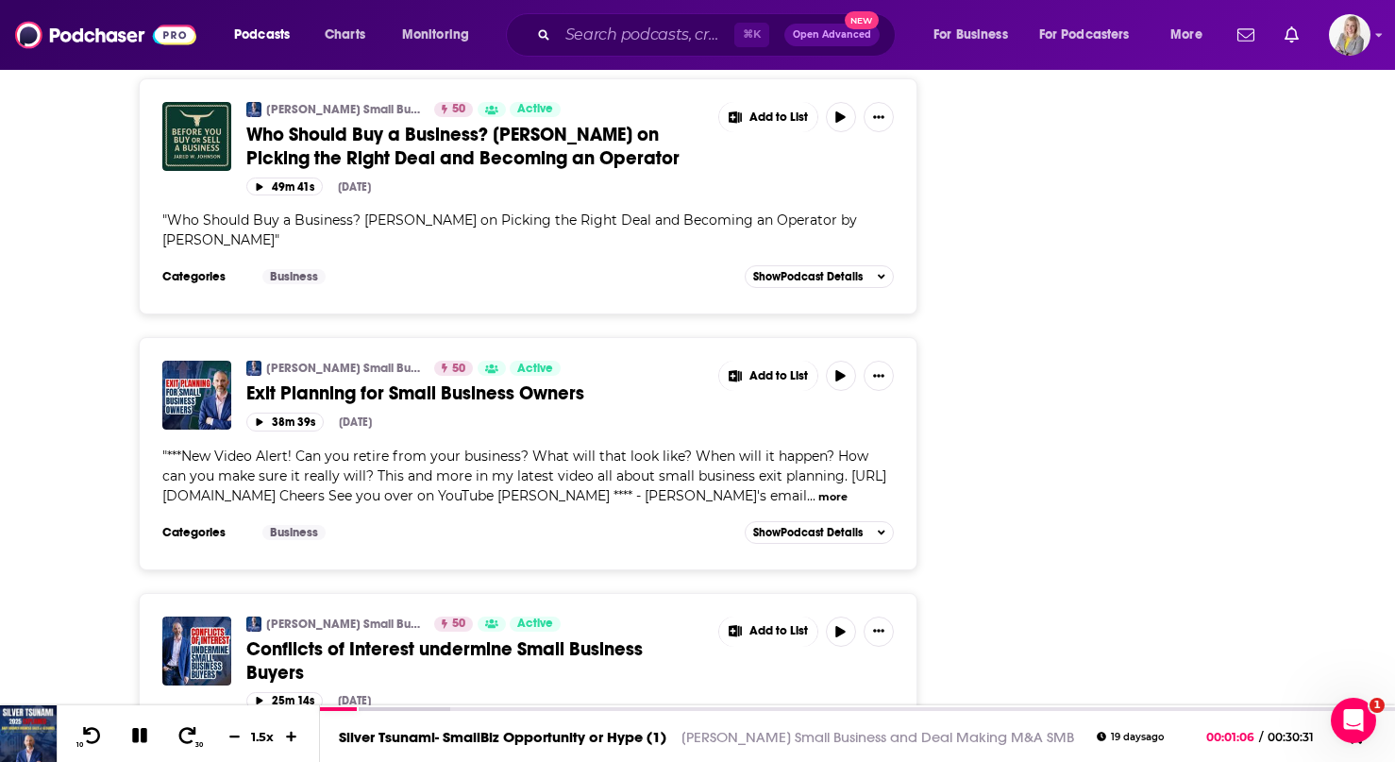
scroll to position [5702, 0]
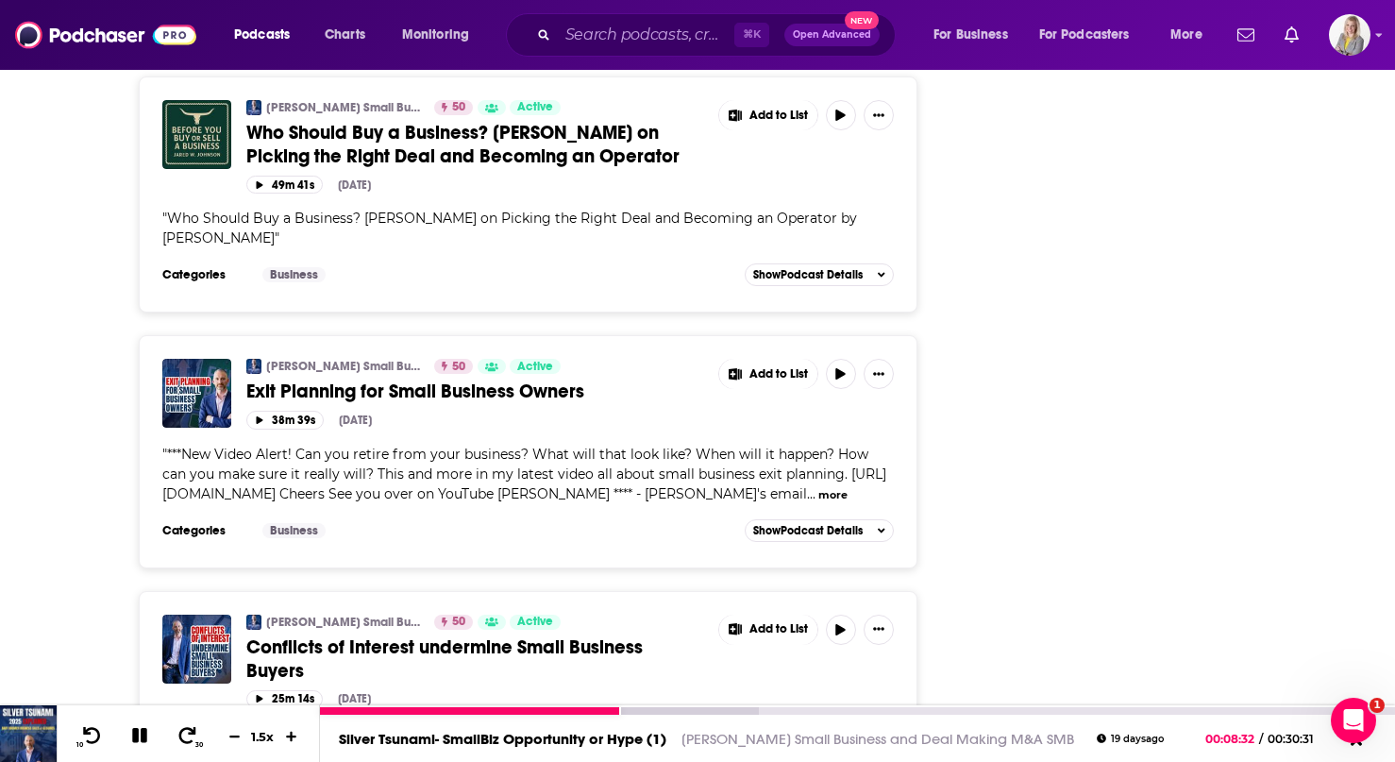
click at [136, 733] on icon at bounding box center [139, 735] width 15 height 15
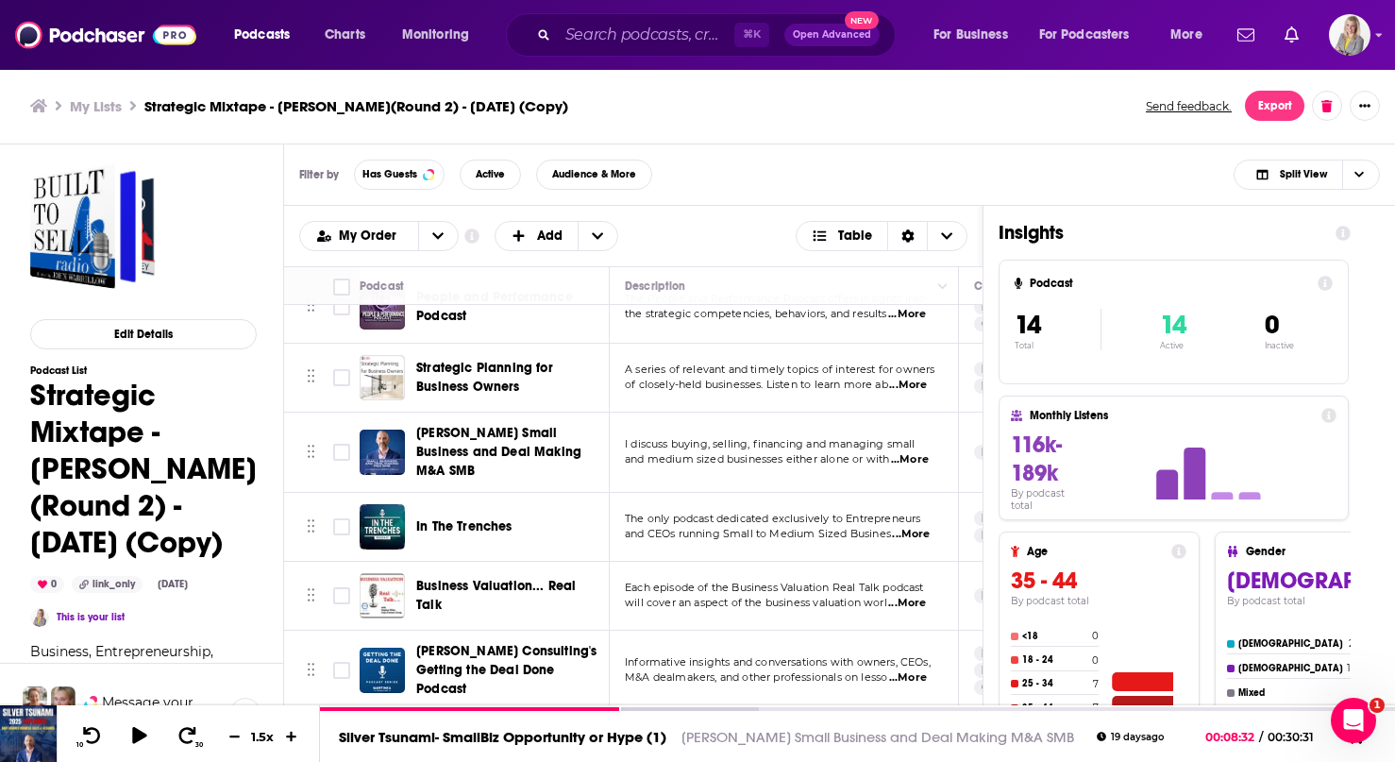
scroll to position [624, 0]
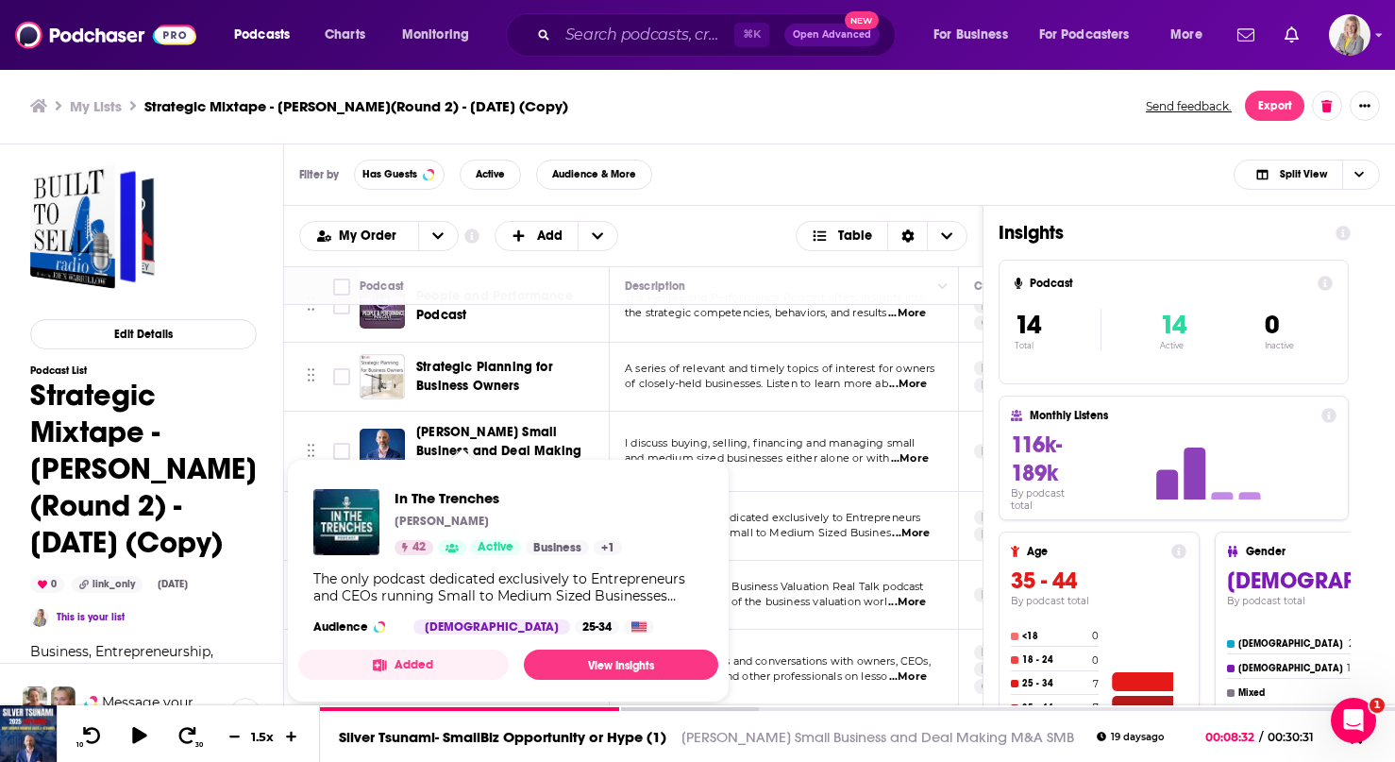
click at [452, 507] on div "In The Trenches [PERSON_NAME] 42 Active Business + 1" at bounding box center [509, 522] width 228 height 66
click at [846, 511] on span "The only podcast dedicated exclusively to Entrepreneurs" at bounding box center [772, 517] width 295 height 13
click at [431, 491] on span "In The Trenches" at bounding box center [509, 498] width 228 height 18
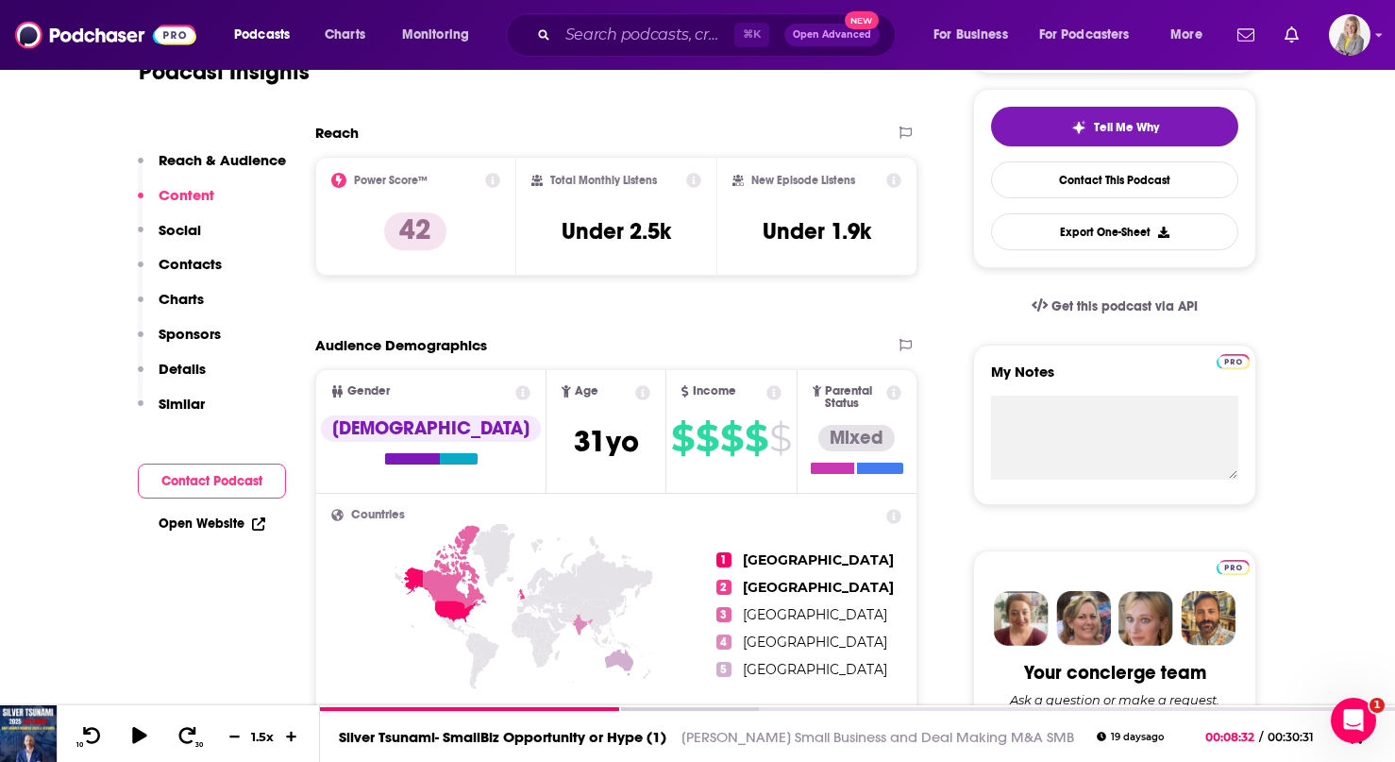
scroll to position [251, 0]
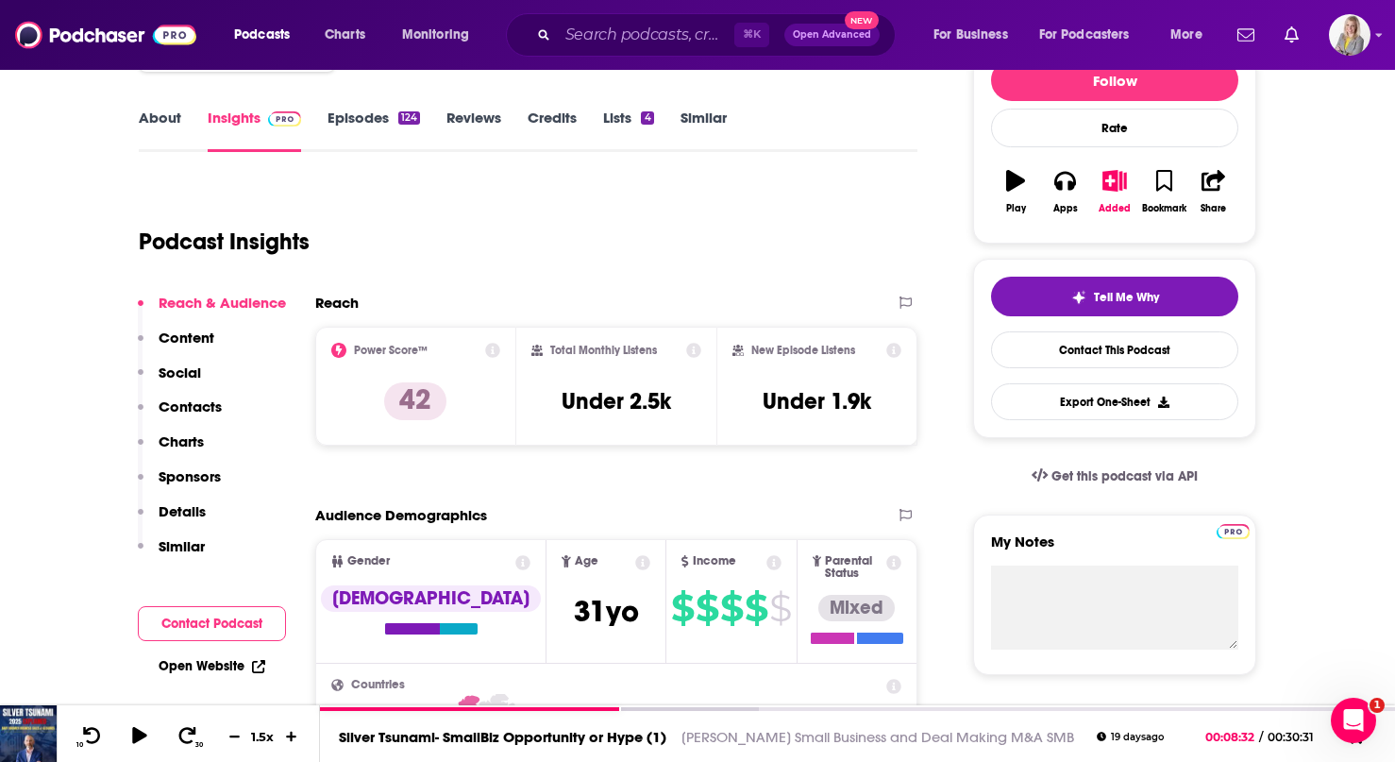
click at [161, 121] on link "About" at bounding box center [160, 130] width 42 height 43
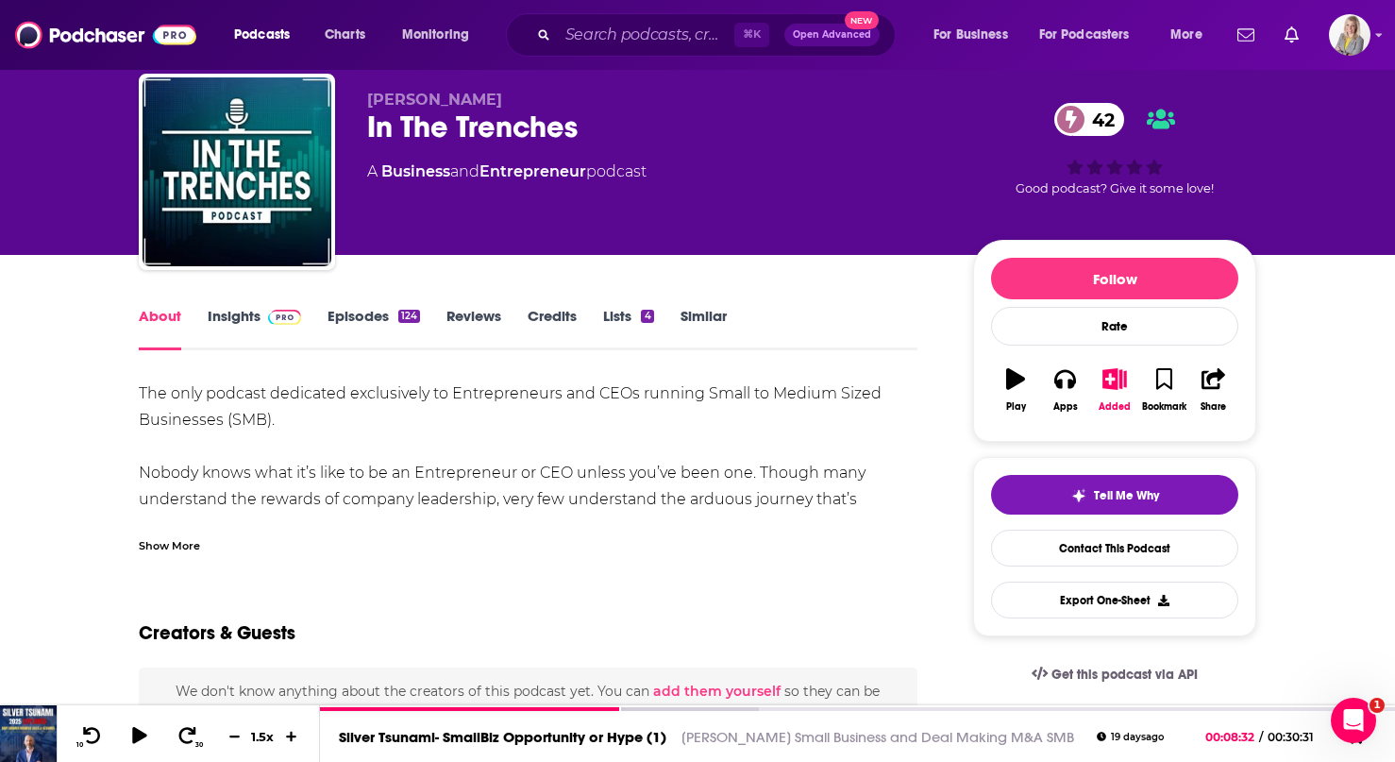
scroll to position [49, 0]
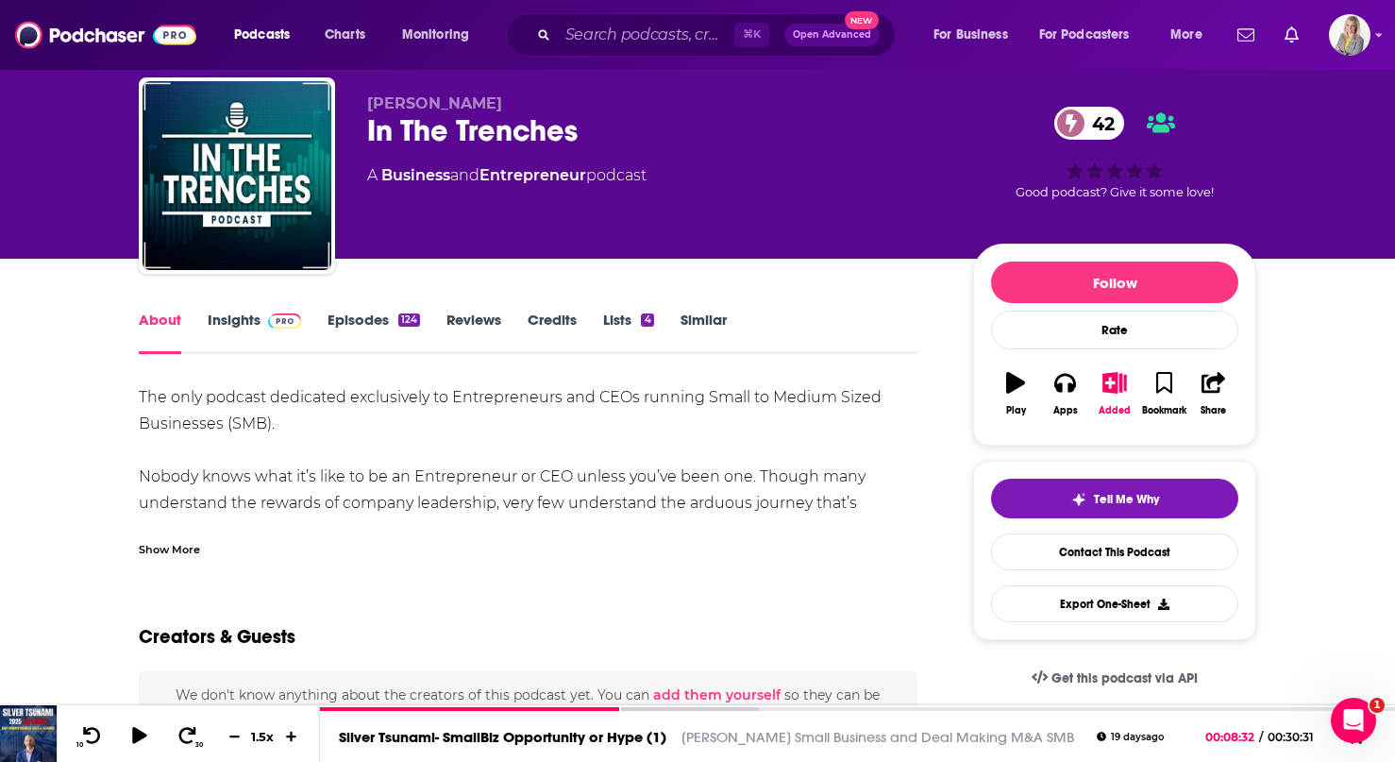
click at [368, 325] on link "Episodes 124" at bounding box center [374, 332] width 93 height 43
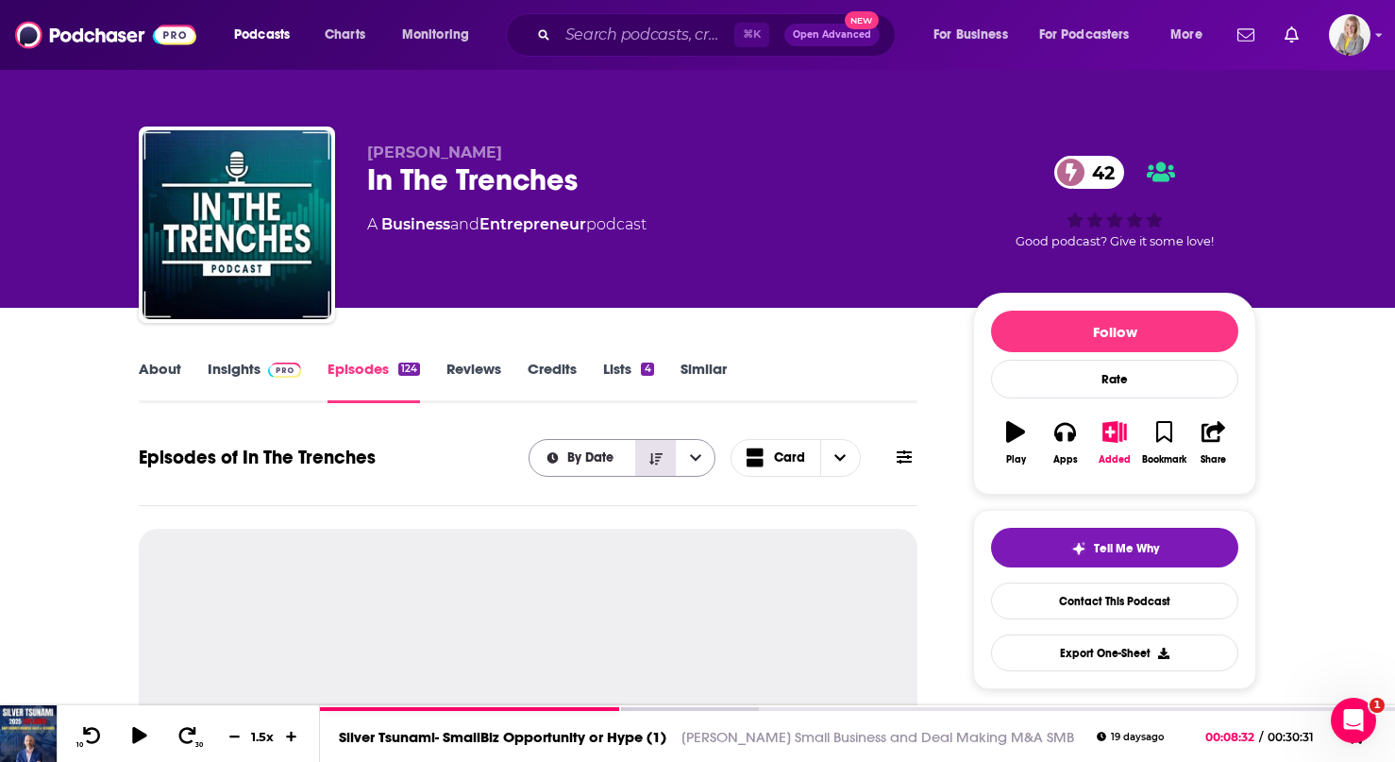
click at [665, 459] on button "Sort Direction" at bounding box center [655, 458] width 40 height 36
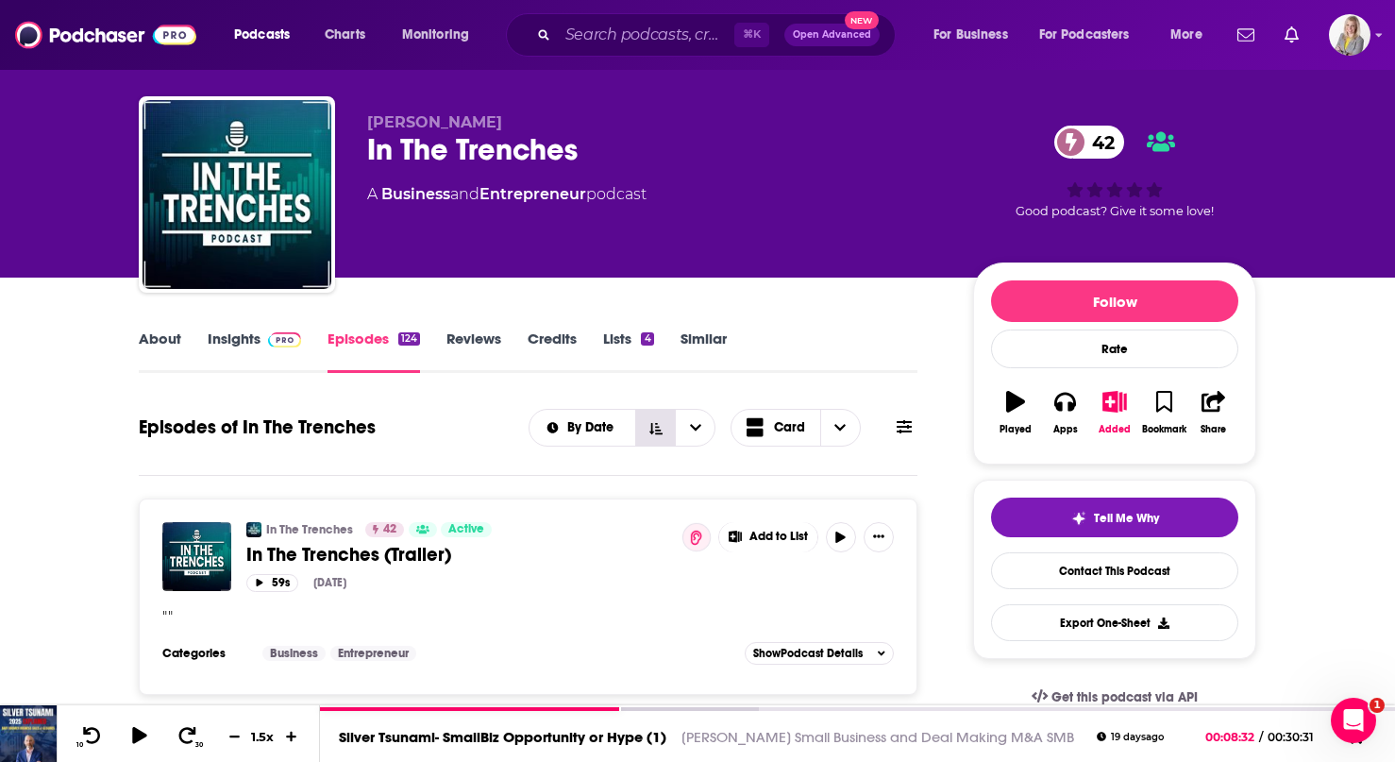
scroll to position [69, 0]
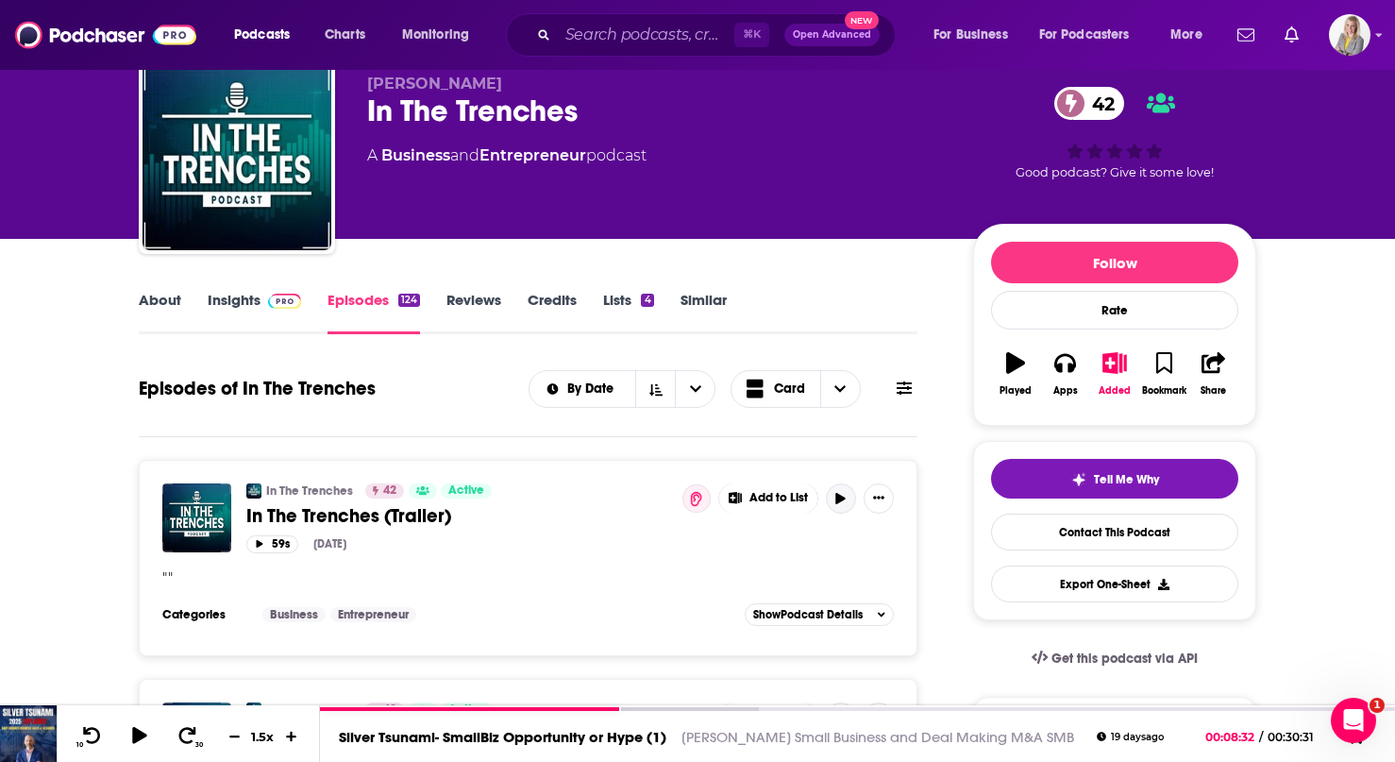
click at [842, 498] on icon "button" at bounding box center [840, 498] width 9 height 11
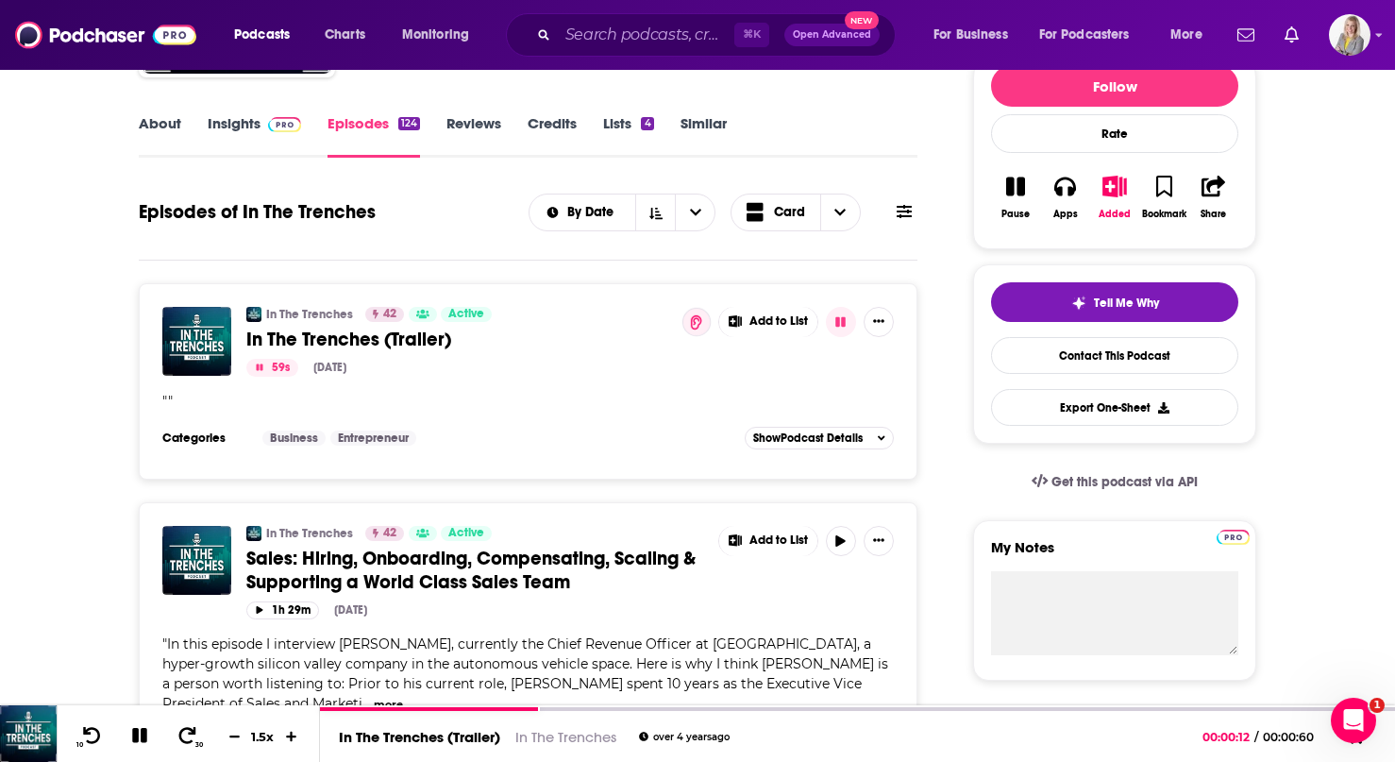
scroll to position [0, 0]
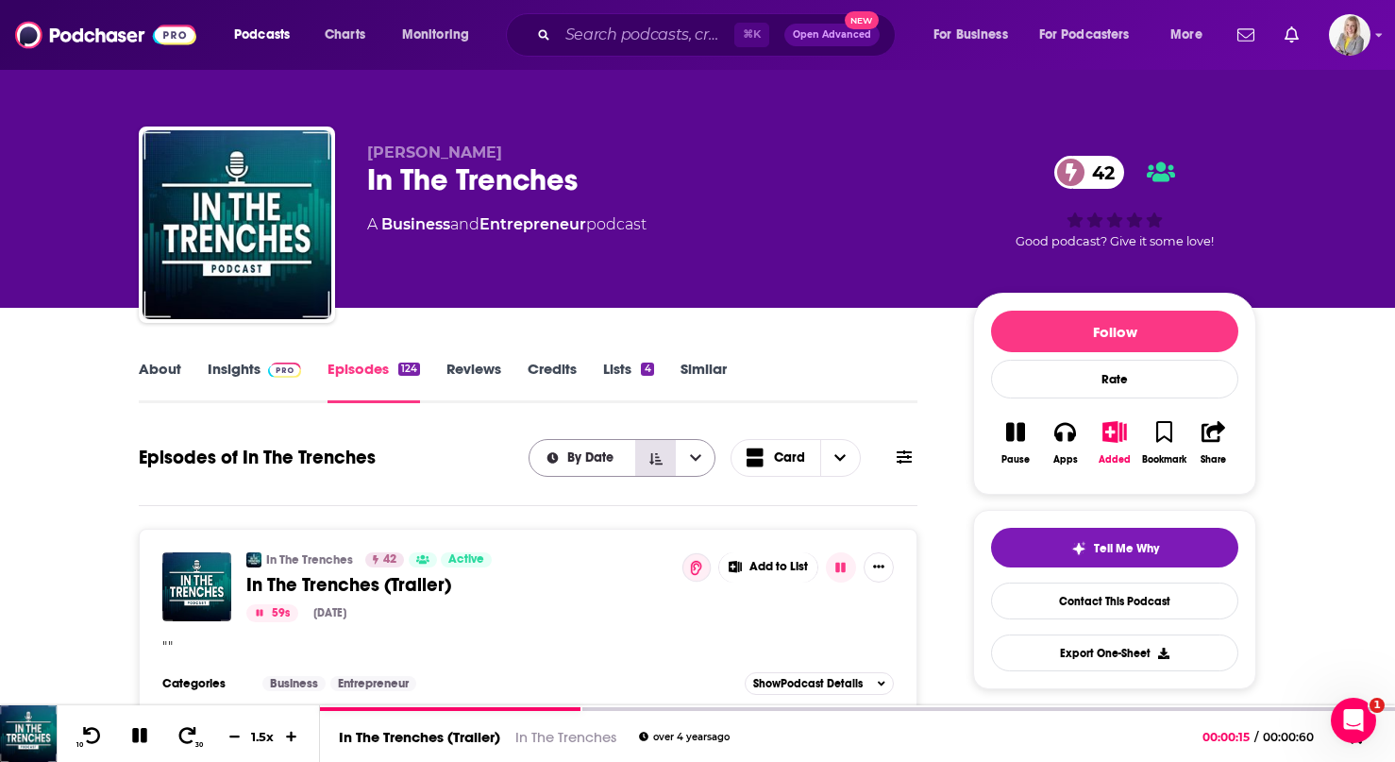
click at [661, 453] on icon "Sort Direction" at bounding box center [655, 458] width 13 height 13
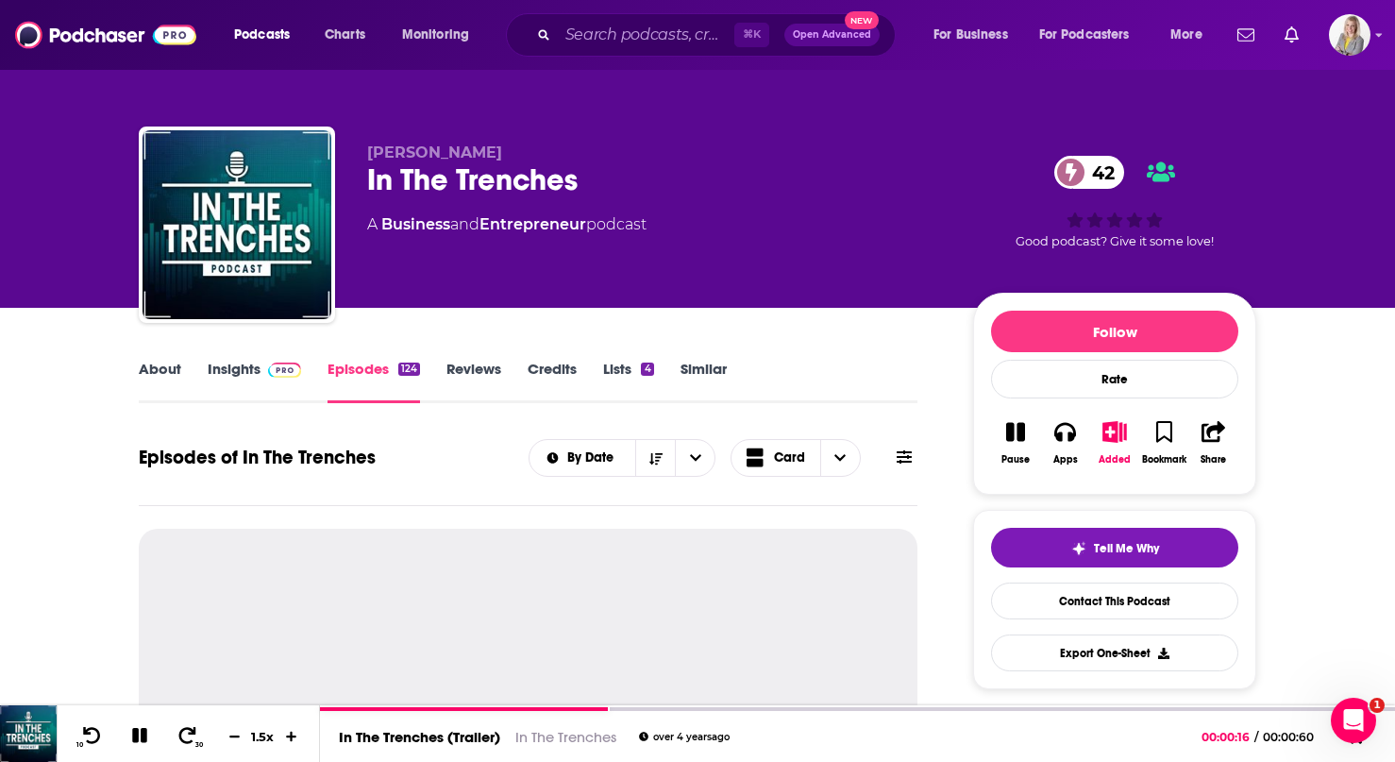
click at [899, 457] on icon at bounding box center [904, 456] width 15 height 13
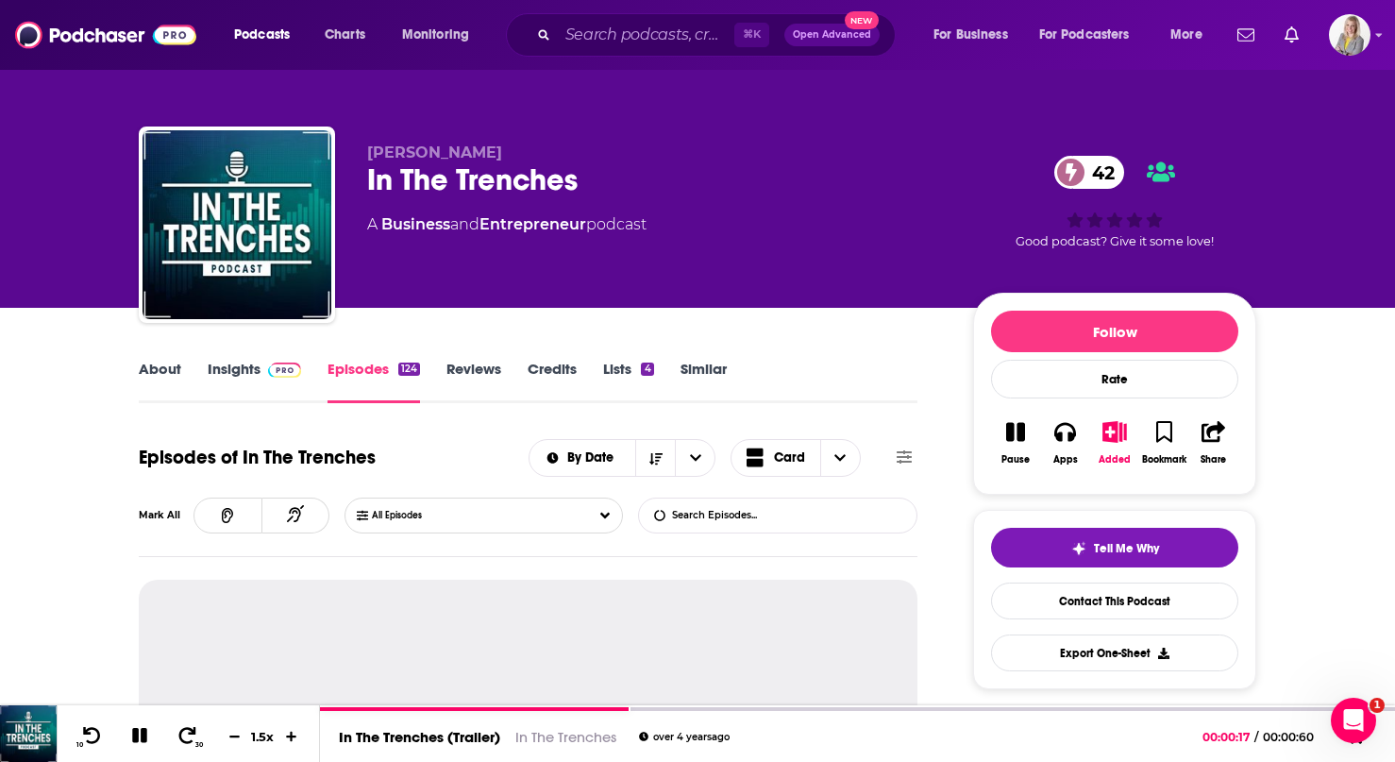
click at [829, 510] on input "List Search Input" at bounding box center [737, 515] width 197 height 34
click at [800, 515] on input "List Search Input" at bounding box center [737, 515] width 197 height 34
click at [727, 506] on input "List Search Input" at bounding box center [737, 515] width 197 height 34
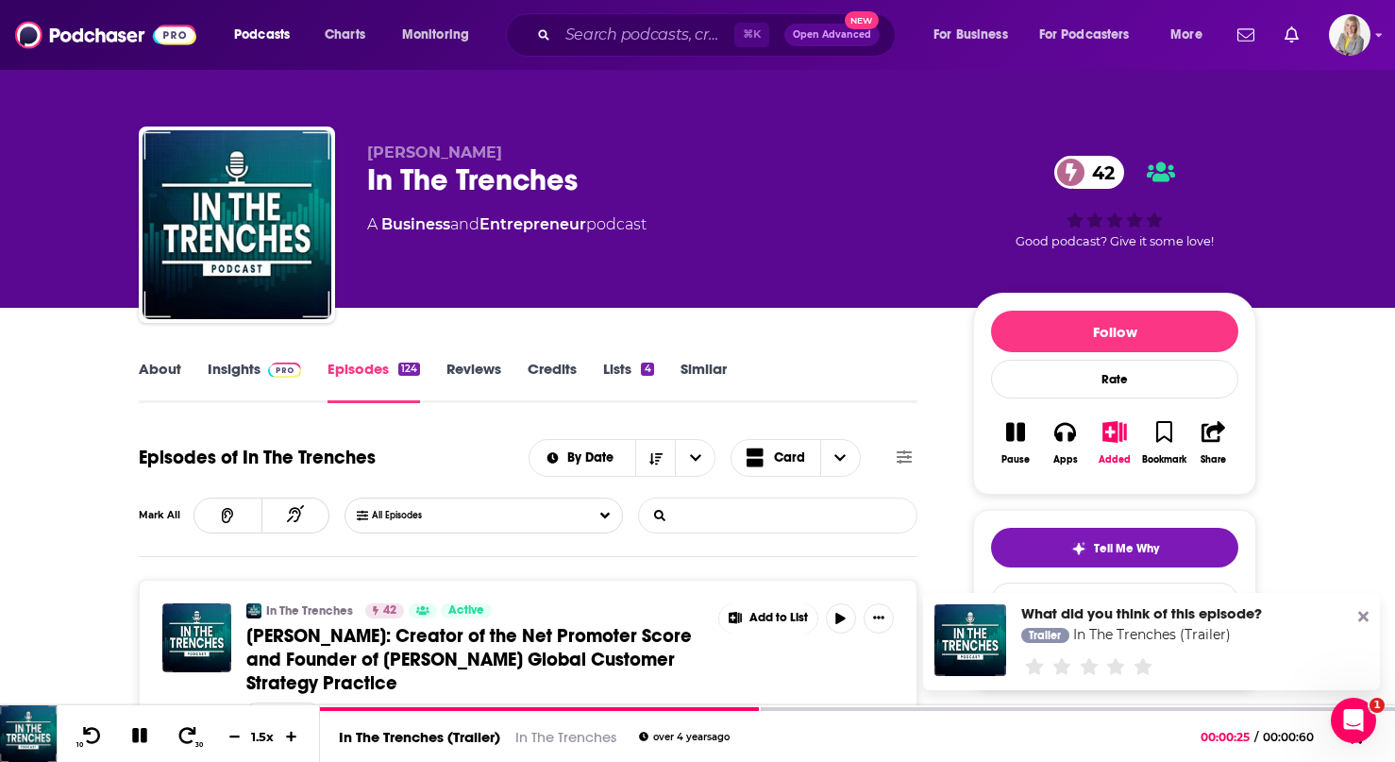
type input "ESOP"
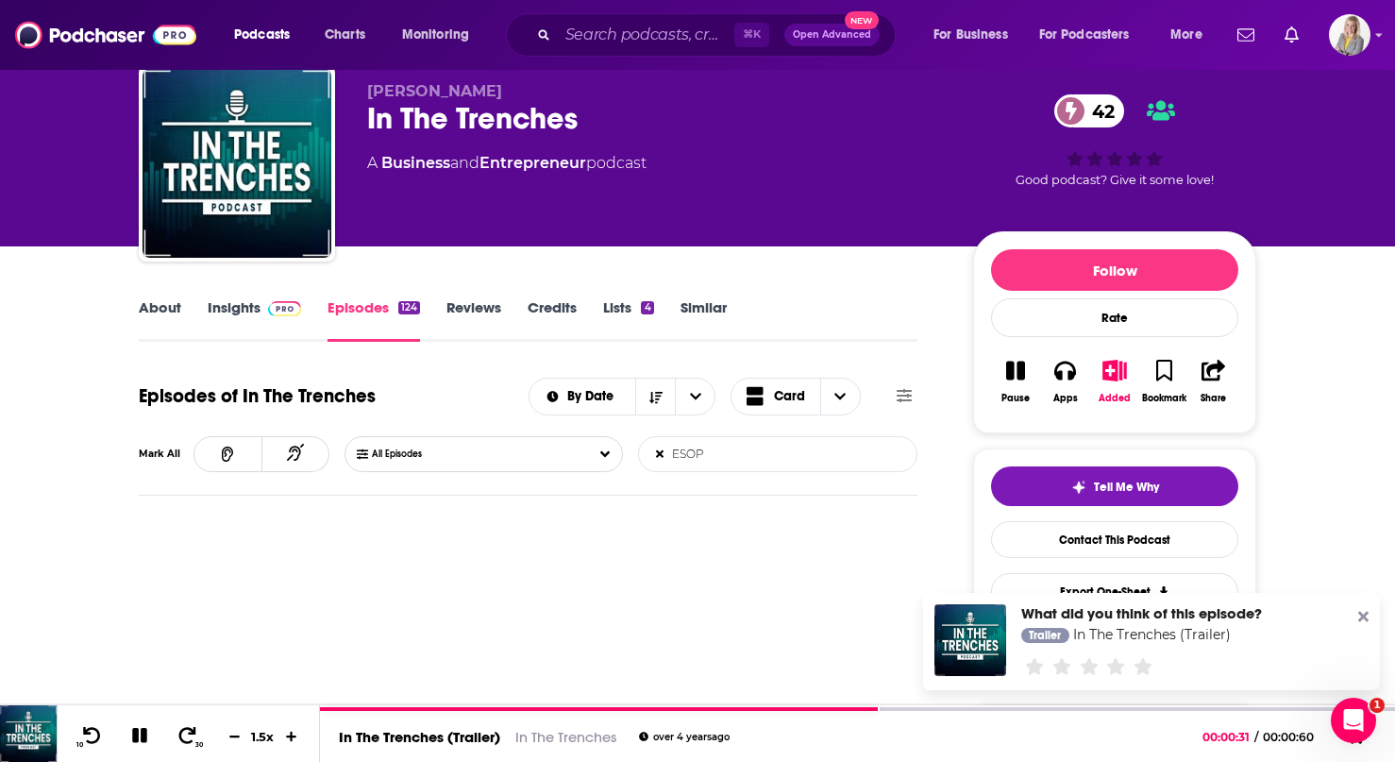
scroll to position [63, 0]
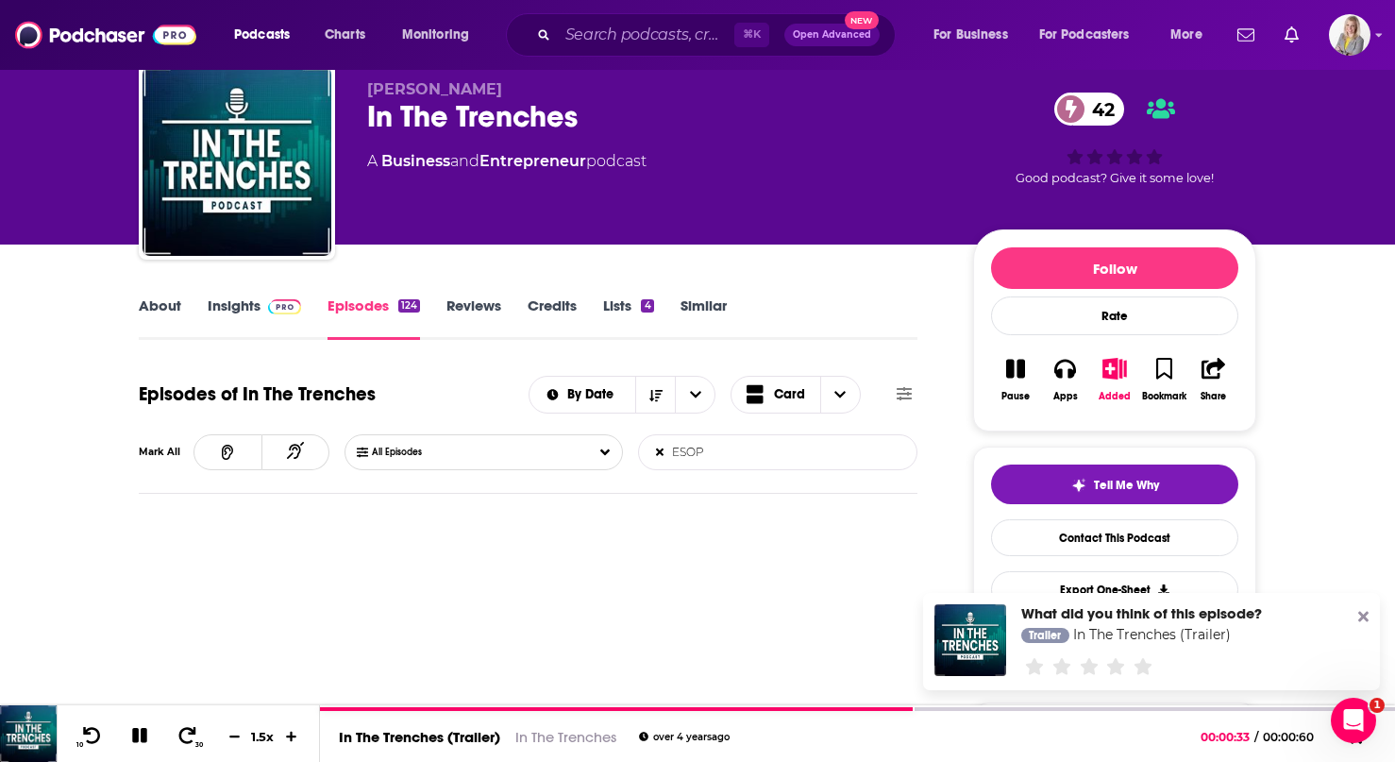
click at [687, 447] on input "ESOP" at bounding box center [737, 452] width 197 height 34
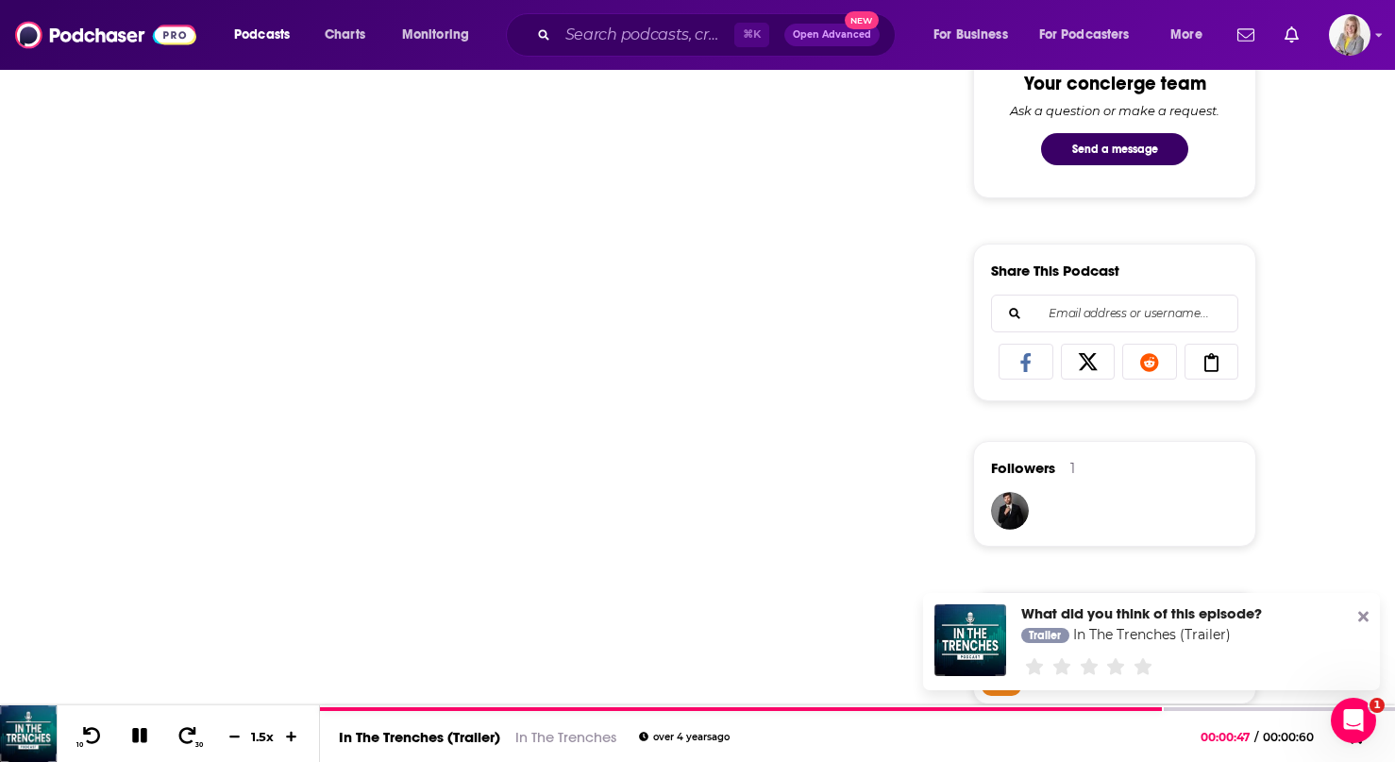
scroll to position [0, 0]
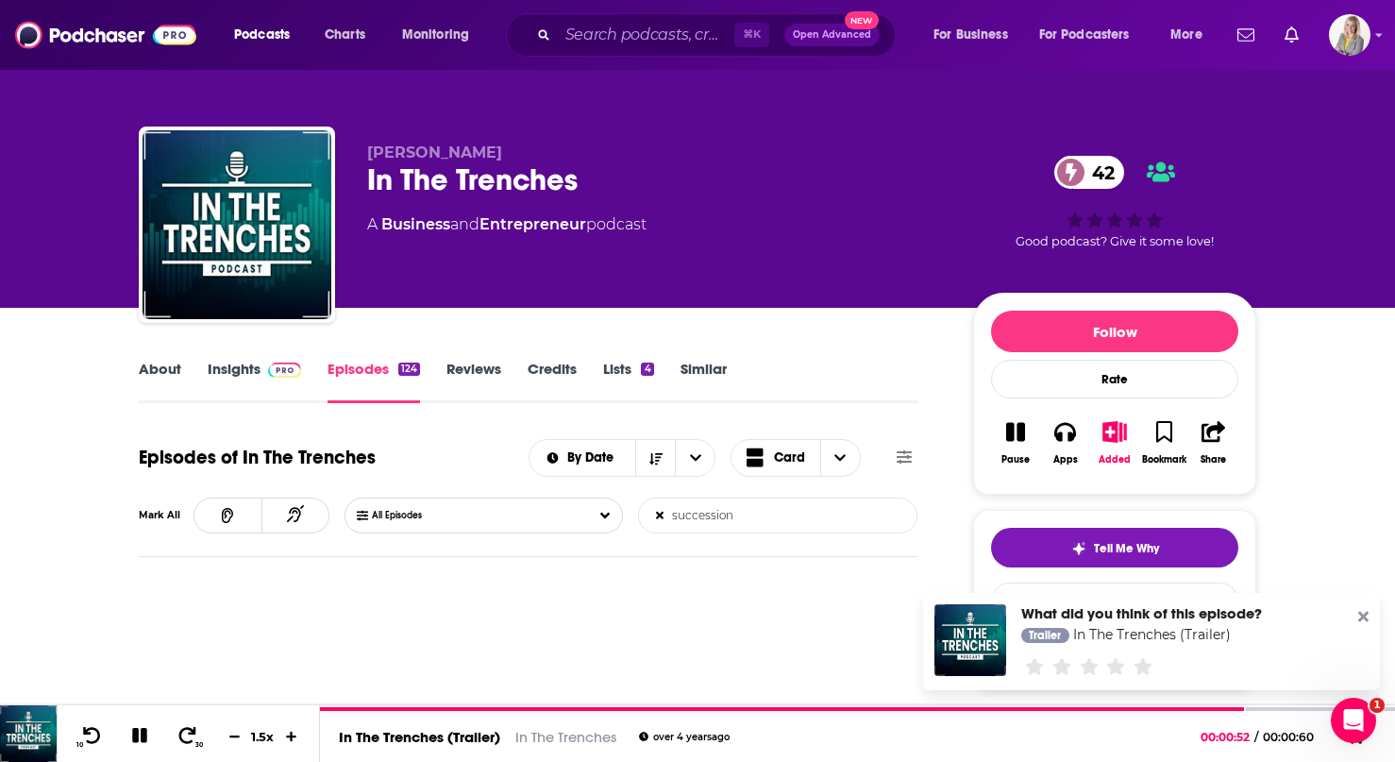
click at [722, 514] on input "succession" at bounding box center [737, 515] width 197 height 34
type input "exit"
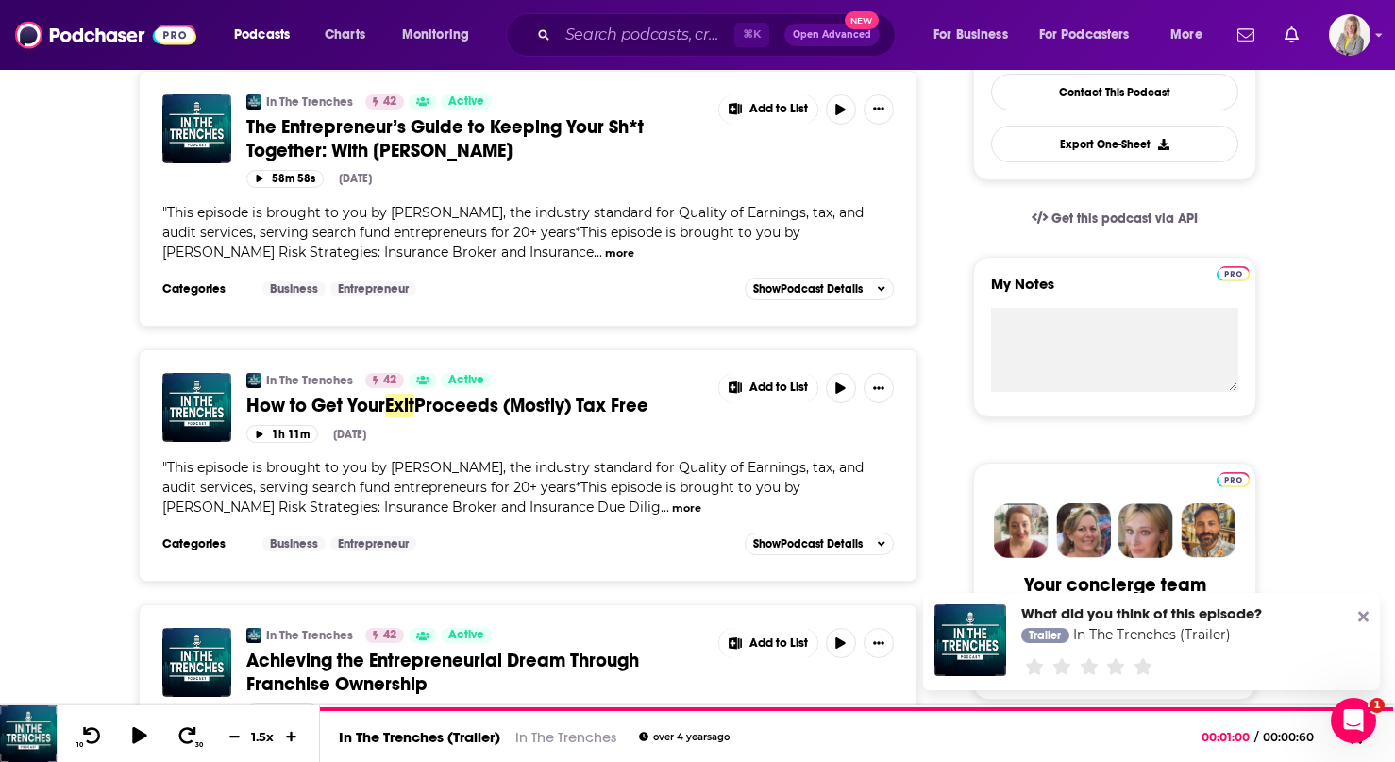
scroll to position [510, 0]
click at [835, 383] on icon "button" at bounding box center [841, 386] width 14 height 11
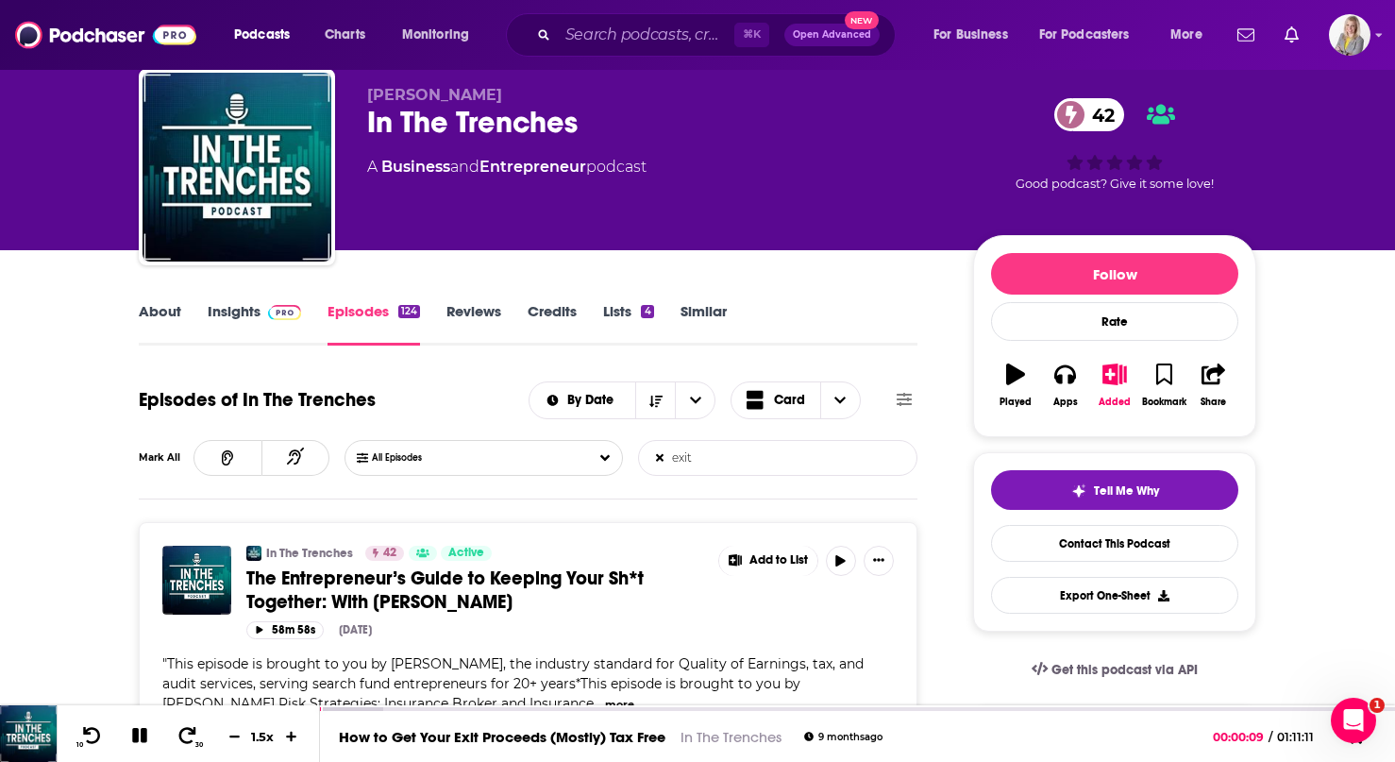
scroll to position [0, 0]
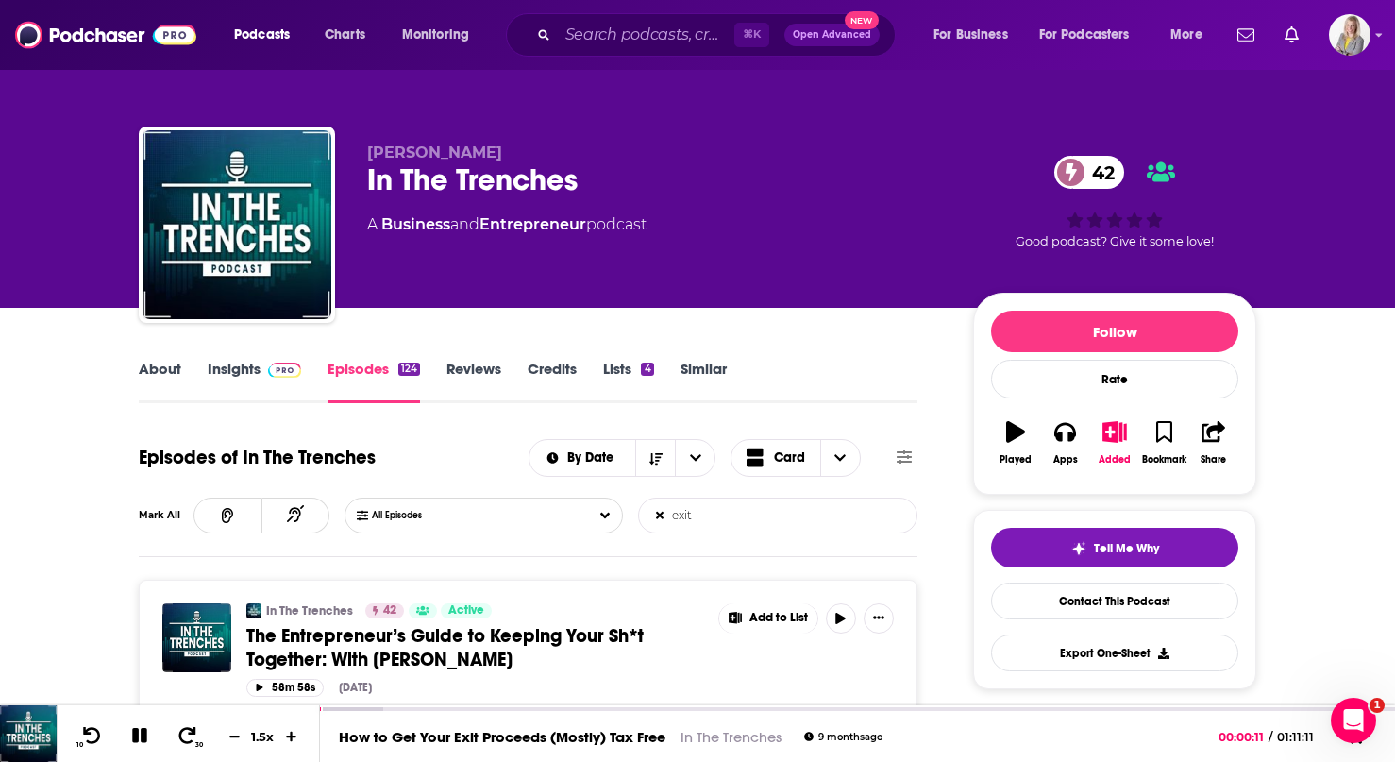
click at [152, 369] on link "About" at bounding box center [160, 381] width 42 height 43
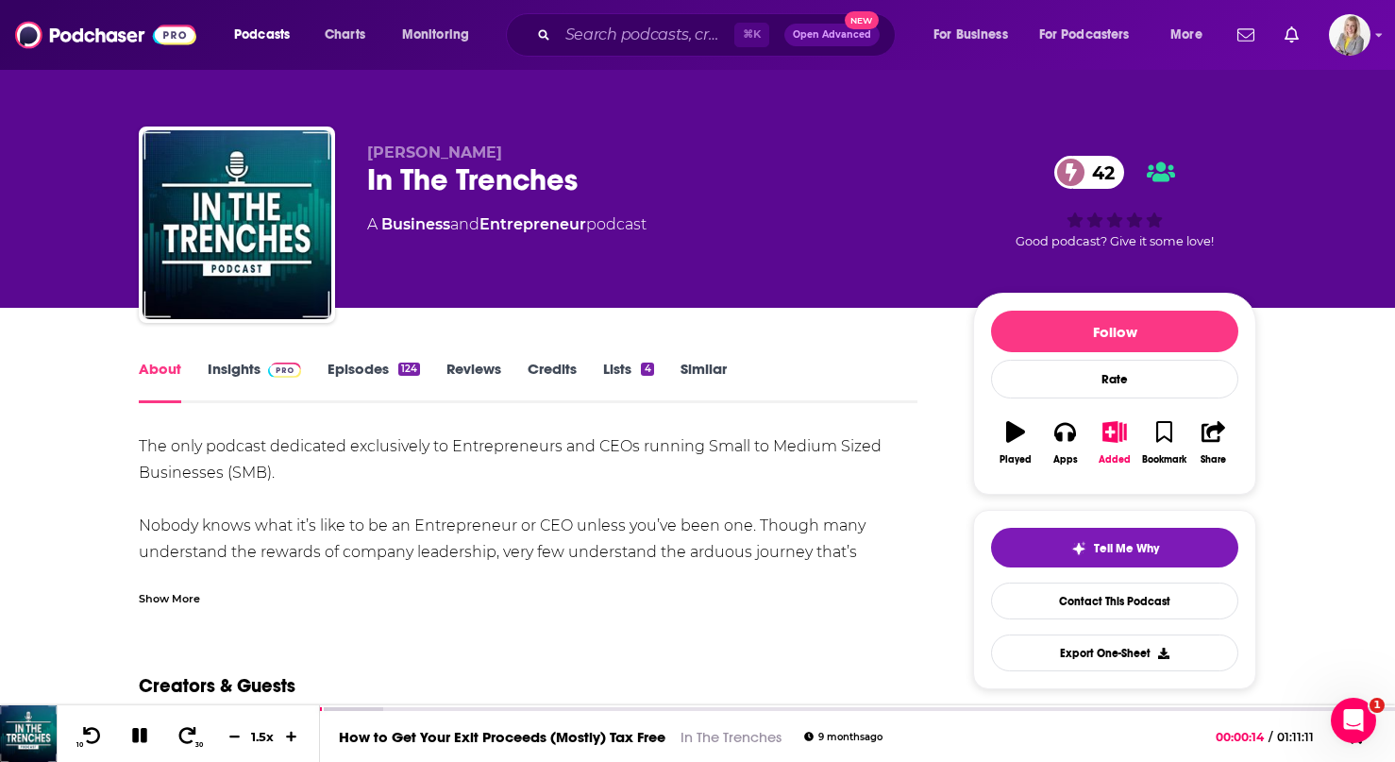
click at [227, 364] on link "Insights" at bounding box center [254, 381] width 93 height 43
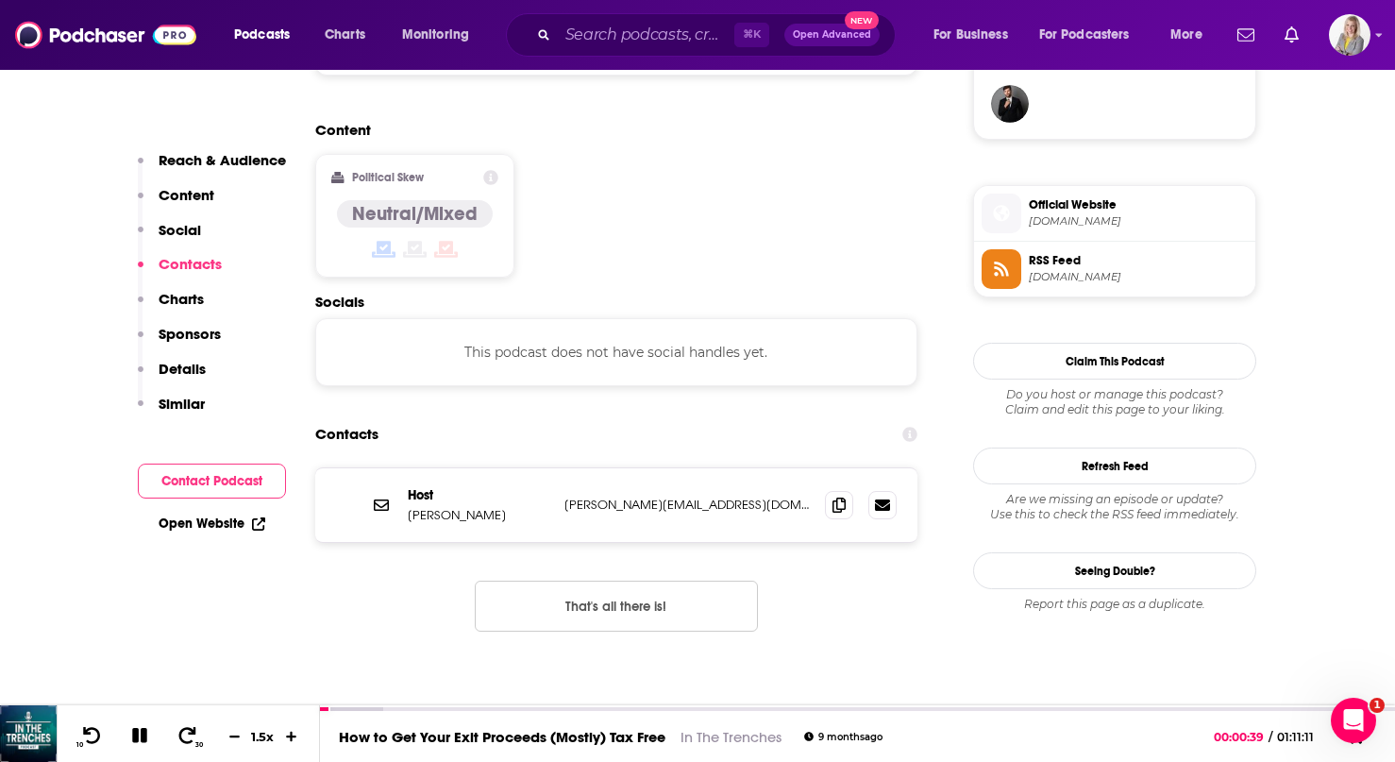
scroll to position [1396, 0]
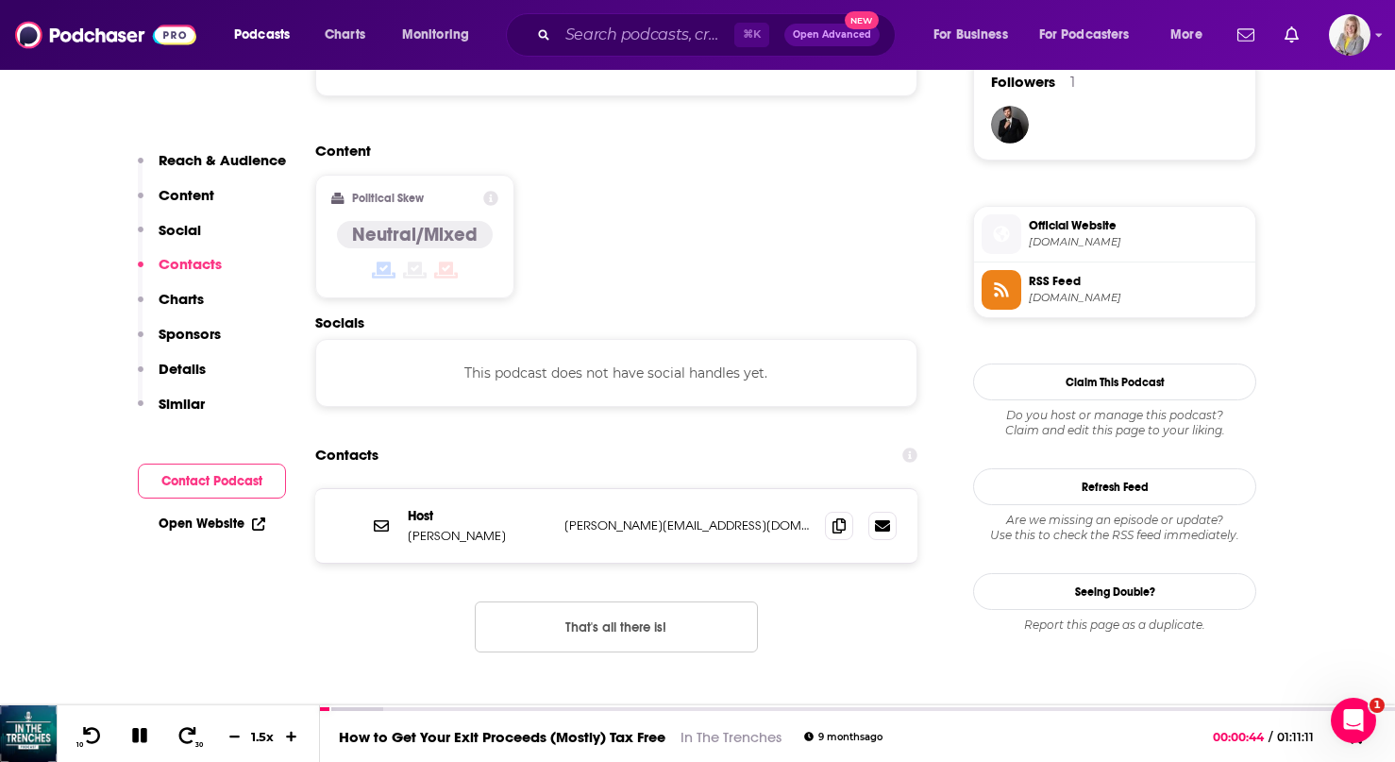
drag, startPoint x: 498, startPoint y: 481, endPoint x: 403, endPoint y: 487, distance: 94.6
click at [403, 489] on div "Host [PERSON_NAME] [PERSON_NAME][EMAIL_ADDRESS][DOMAIN_NAME] [PERSON_NAME][EMAI…" at bounding box center [616, 526] width 602 height 74
copy p "[PERSON_NAME]"
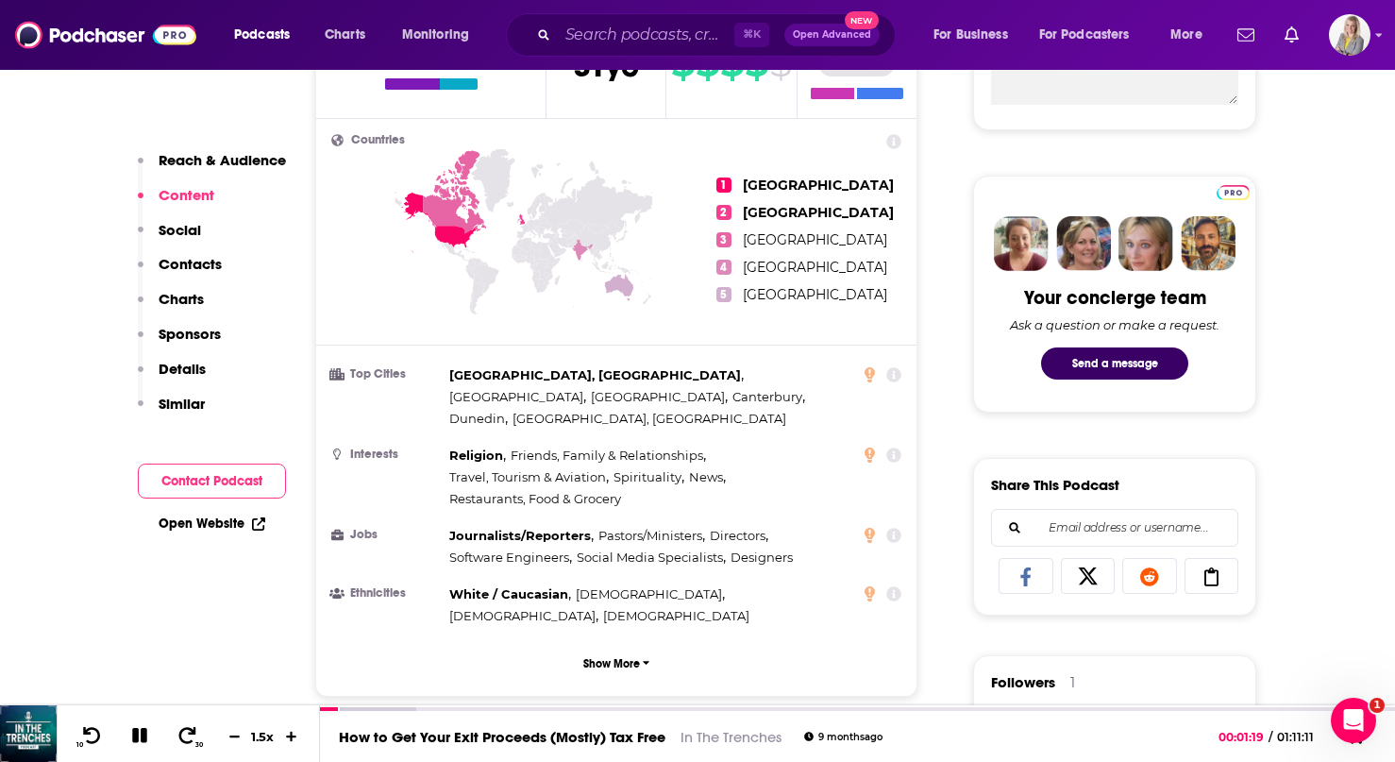
scroll to position [0, 0]
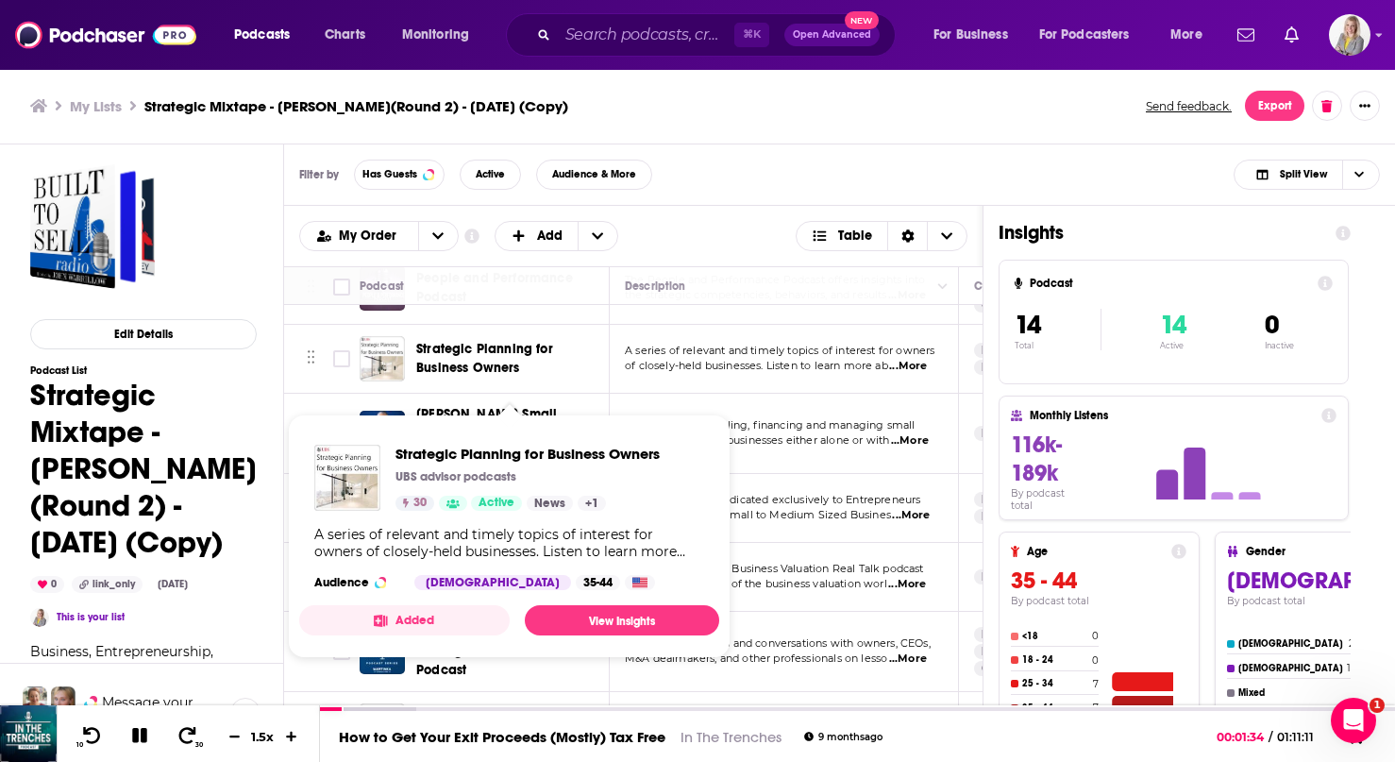
scroll to position [667, 0]
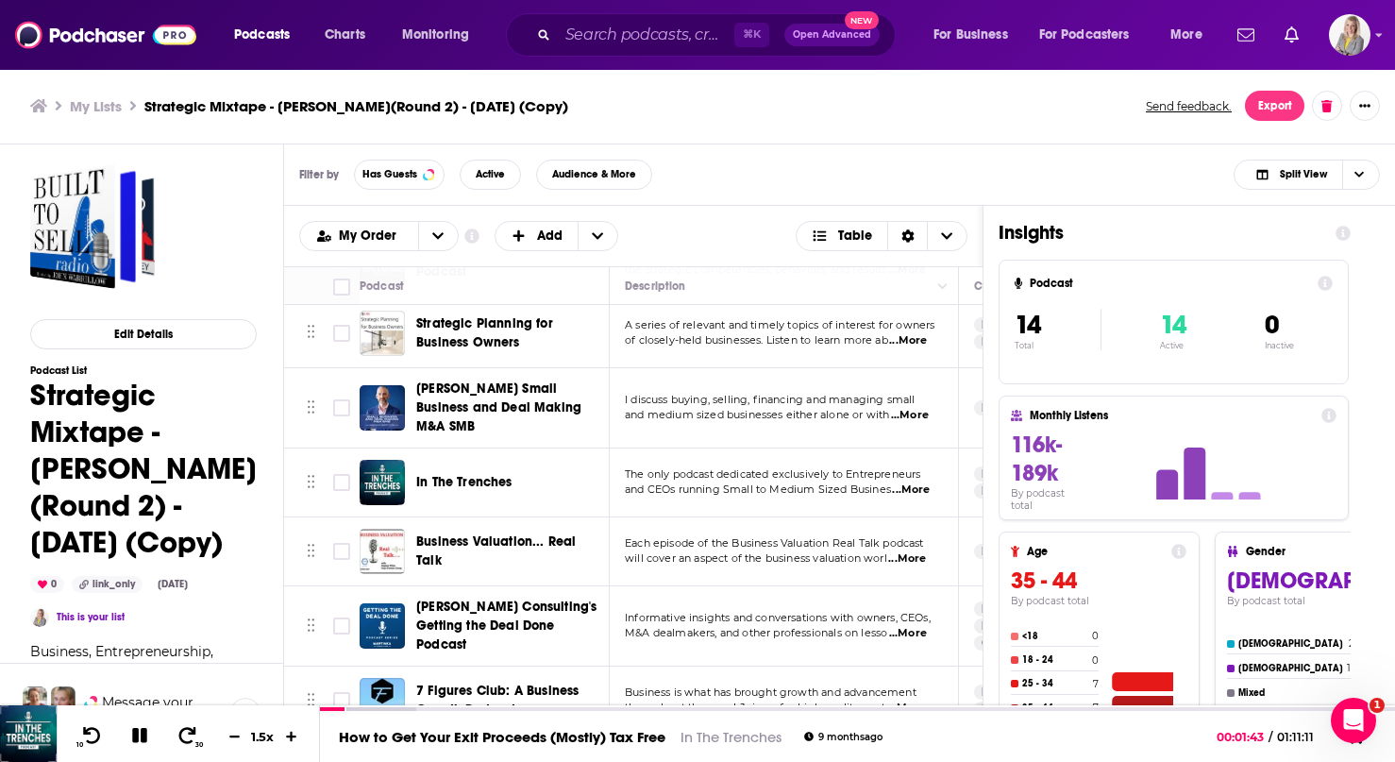
click at [769, 536] on span "Each episode of the Business Valuation Real Talk podcast" at bounding box center [774, 542] width 299 height 13
click at [715, 538] on span "Each episode of the Business Valuation Real Talk podcast" at bounding box center [774, 542] width 299 height 13
click at [564, 533] on div "Podcasts Charts Monitoring ⌘ K Open Advanced New For Business For Podcasters Mo…" at bounding box center [697, 381] width 1395 height 762
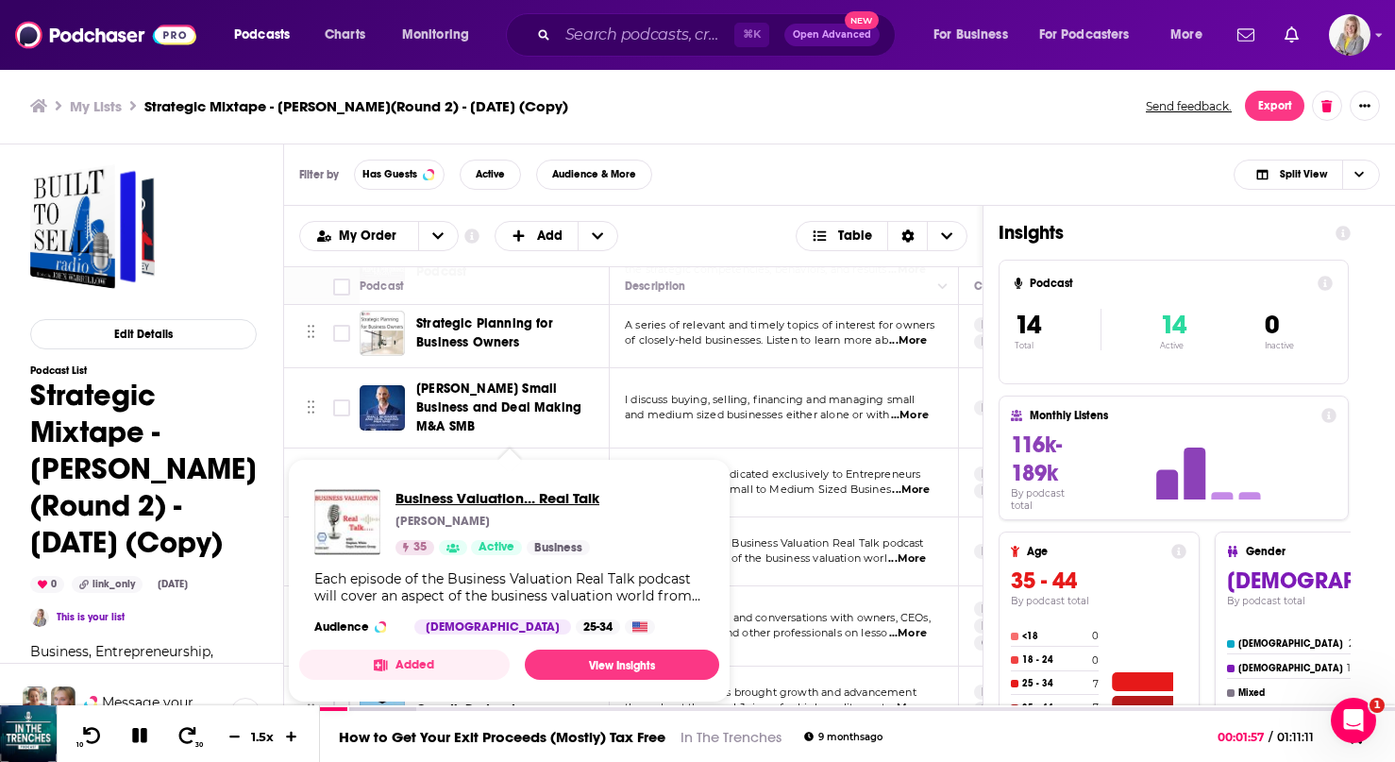
click at [519, 498] on span "Business Valuation... Real Talk" at bounding box center [498, 498] width 204 height 18
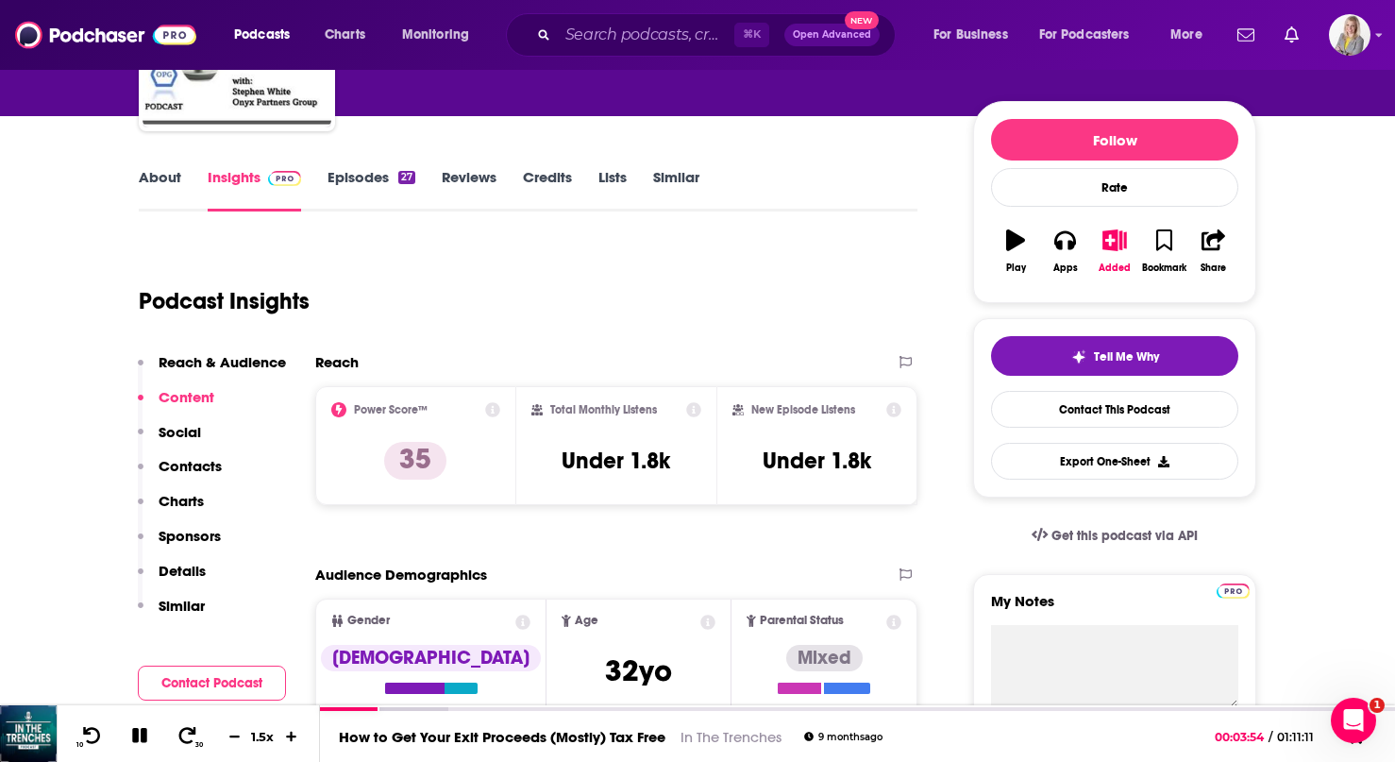
scroll to position [193, 0]
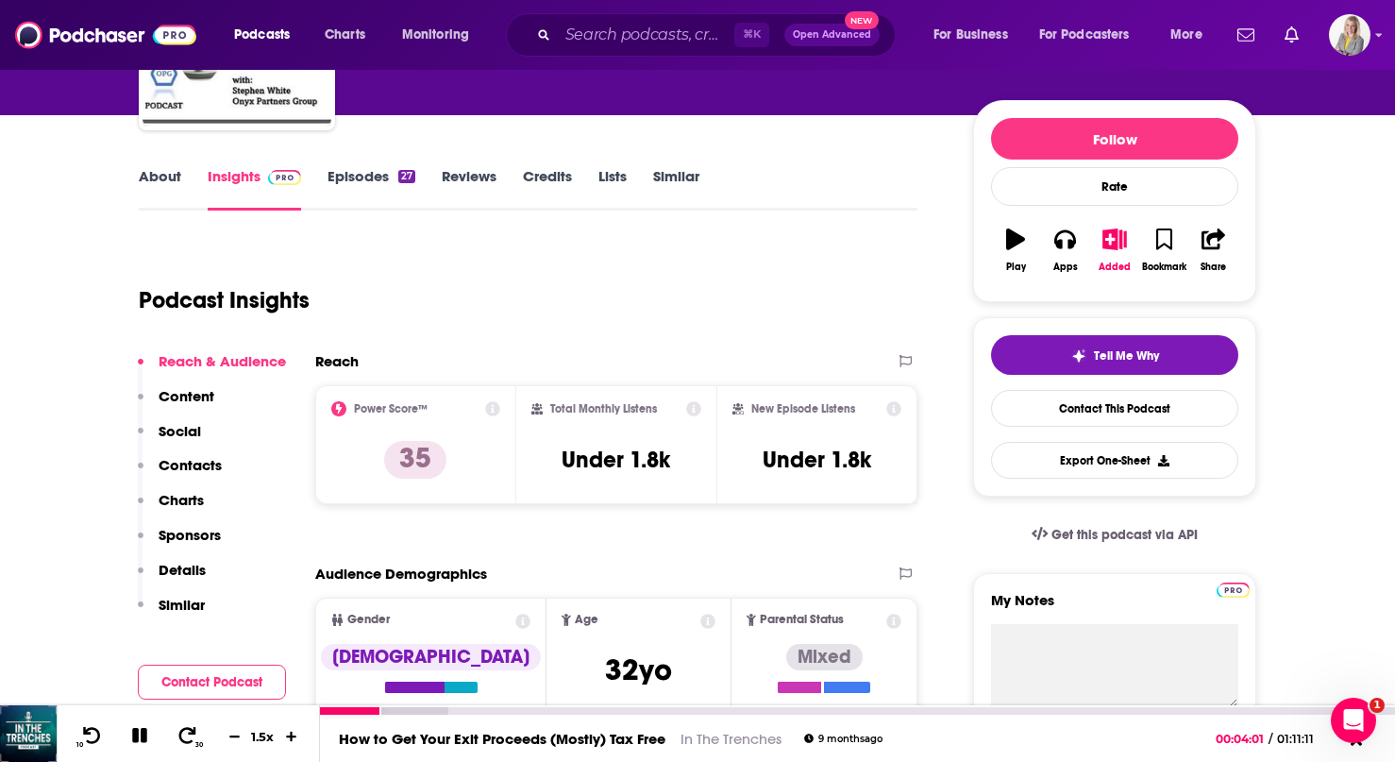
click at [289, 745] on div "1.5 x" at bounding box center [263, 737] width 83 height 24
click at [290, 736] on icon at bounding box center [291, 736] width 11 height 11
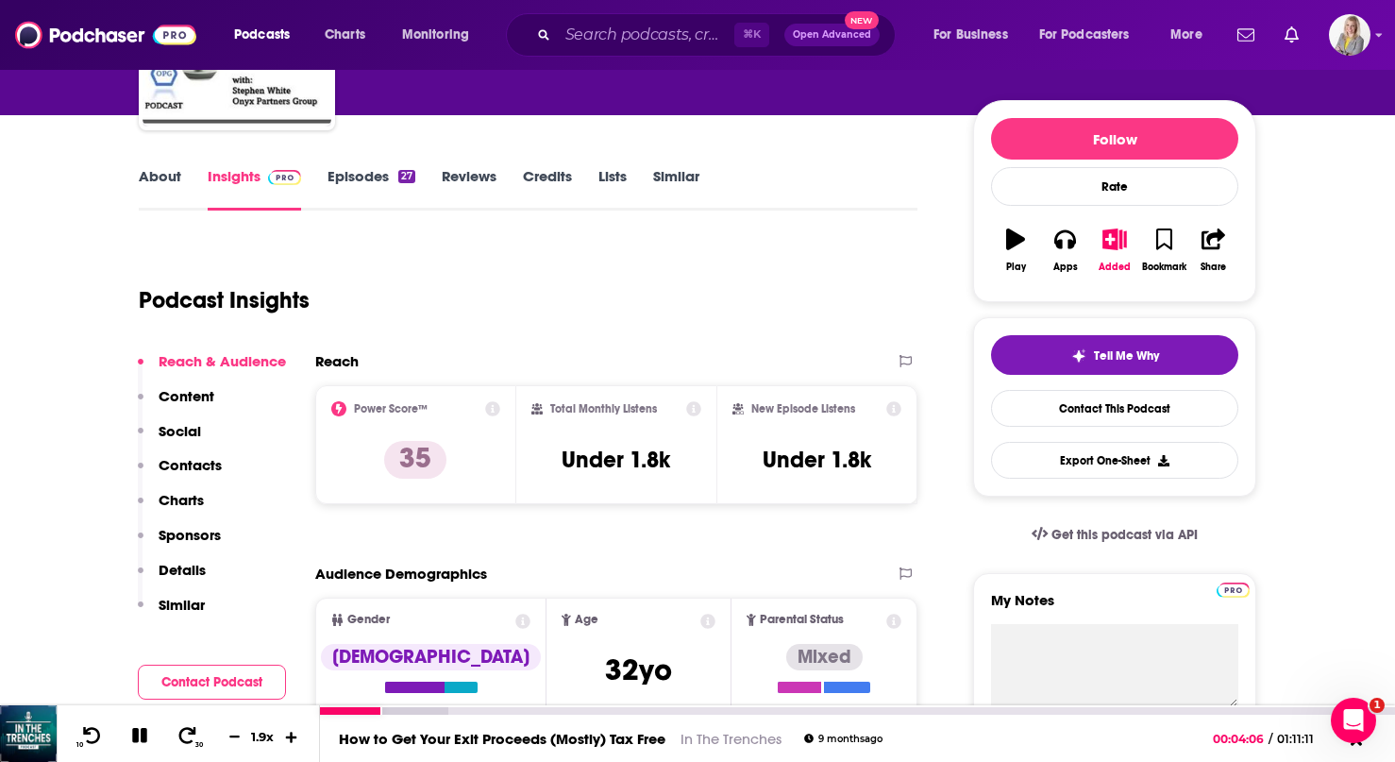
click at [290, 736] on icon at bounding box center [291, 736] width 11 height 11
click at [353, 743] on link "How to Get Your Exit Proceeds (Mostly) Tax Free" at bounding box center [502, 739] width 327 height 18
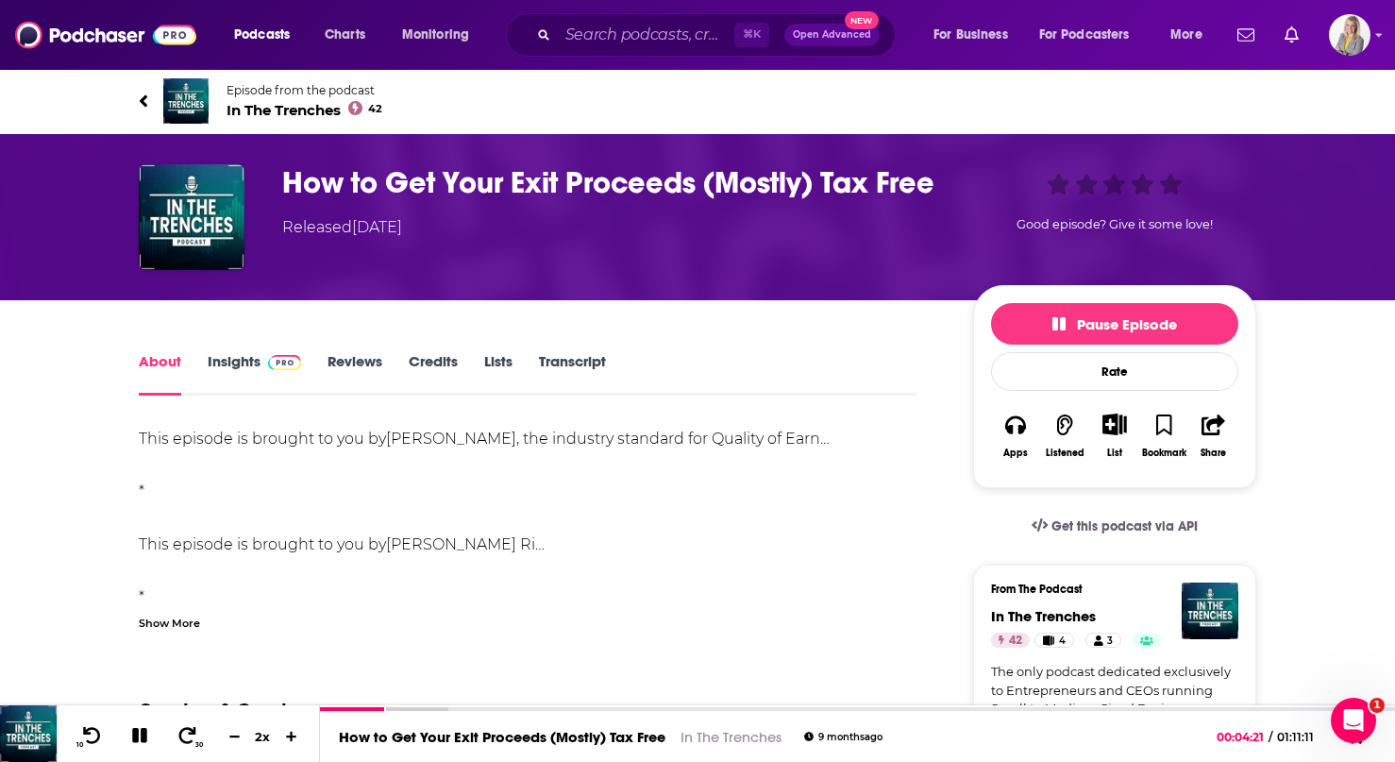
click at [192, 628] on div "Show More" at bounding box center [169, 622] width 61 height 18
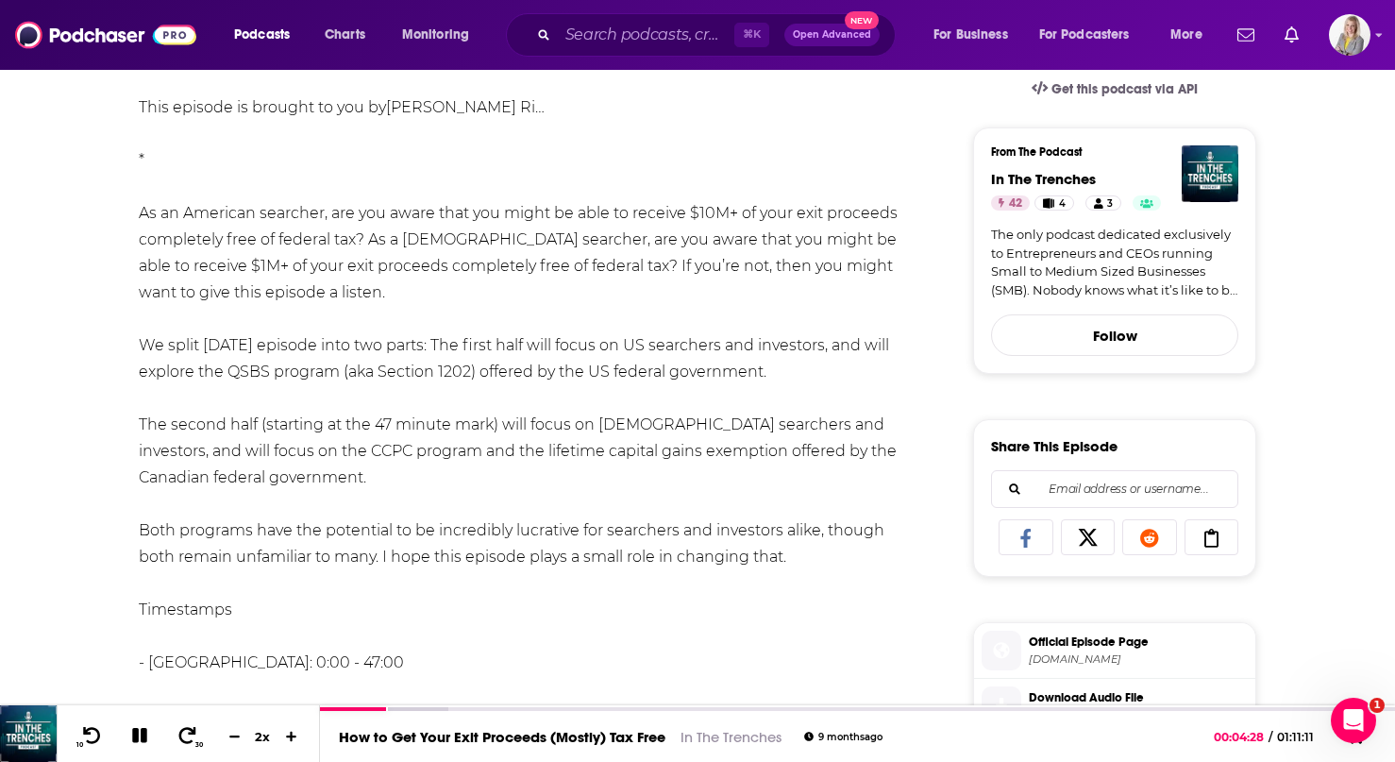
scroll to position [439, 0]
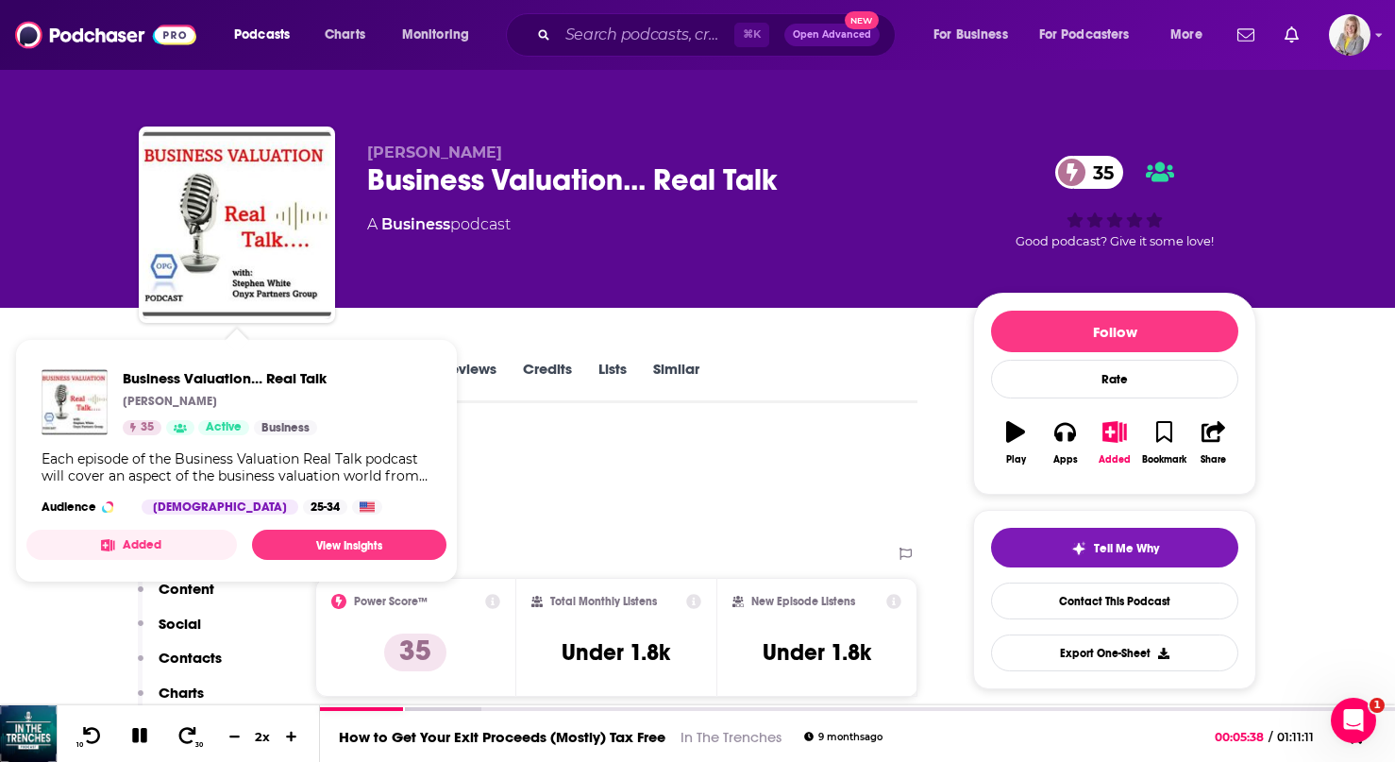
scroll to position [49, 0]
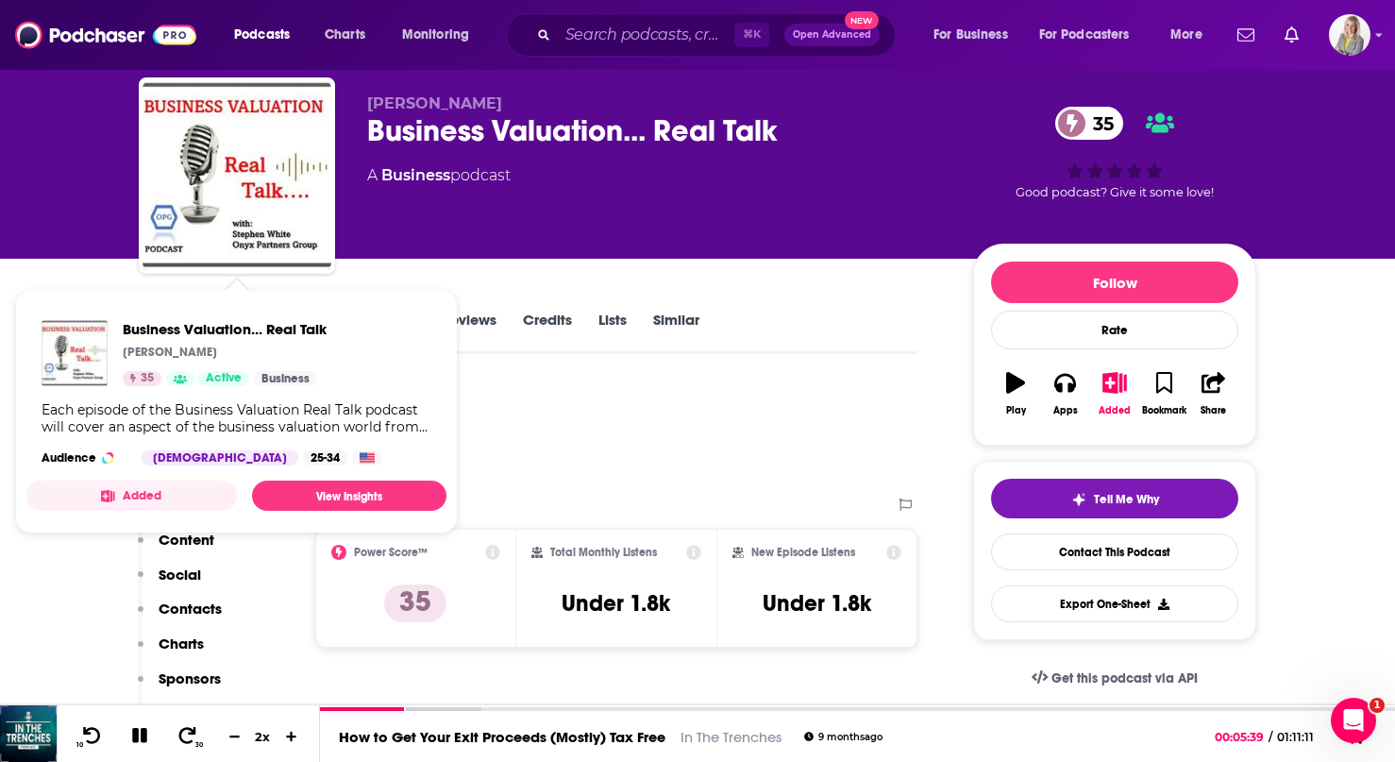
click at [565, 400] on div "Podcast Insights" at bounding box center [521, 432] width 764 height 96
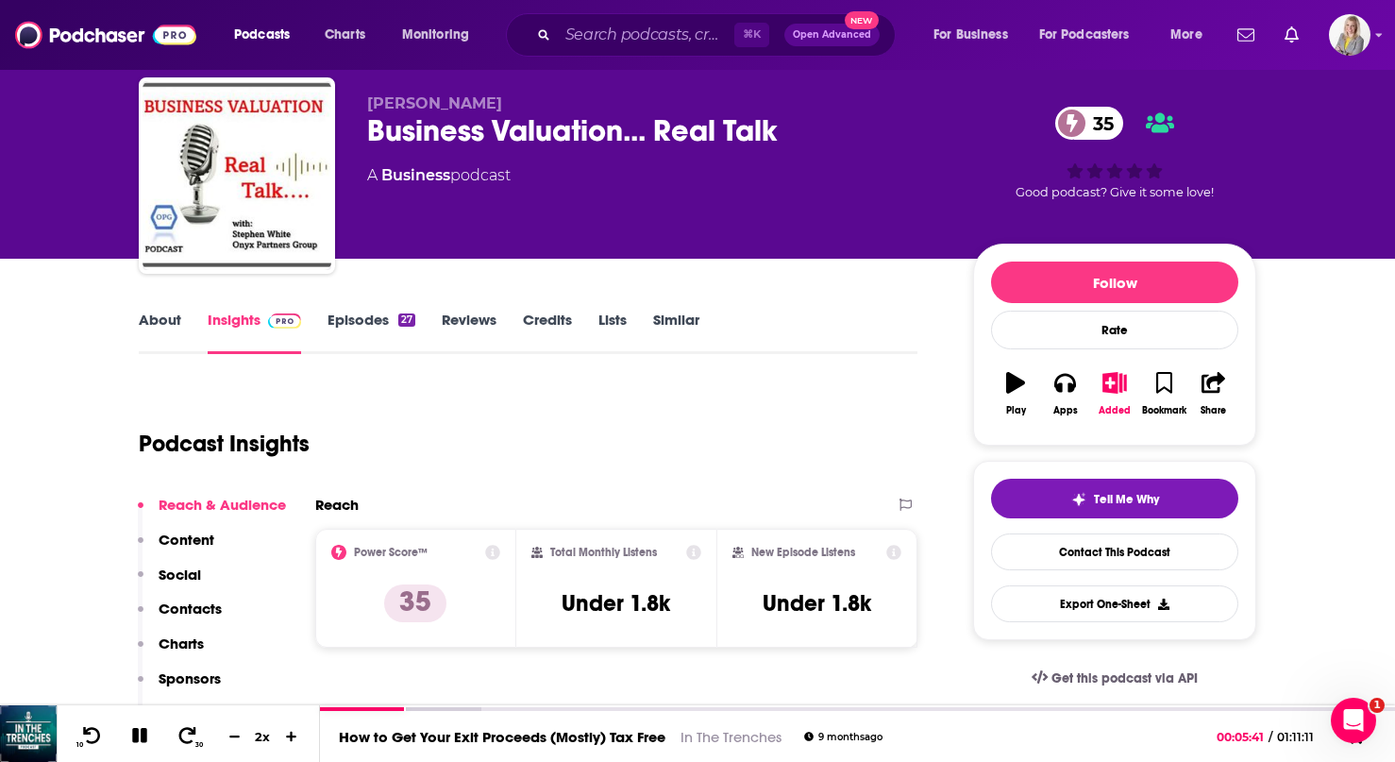
click at [174, 323] on link "About" at bounding box center [160, 332] width 42 height 43
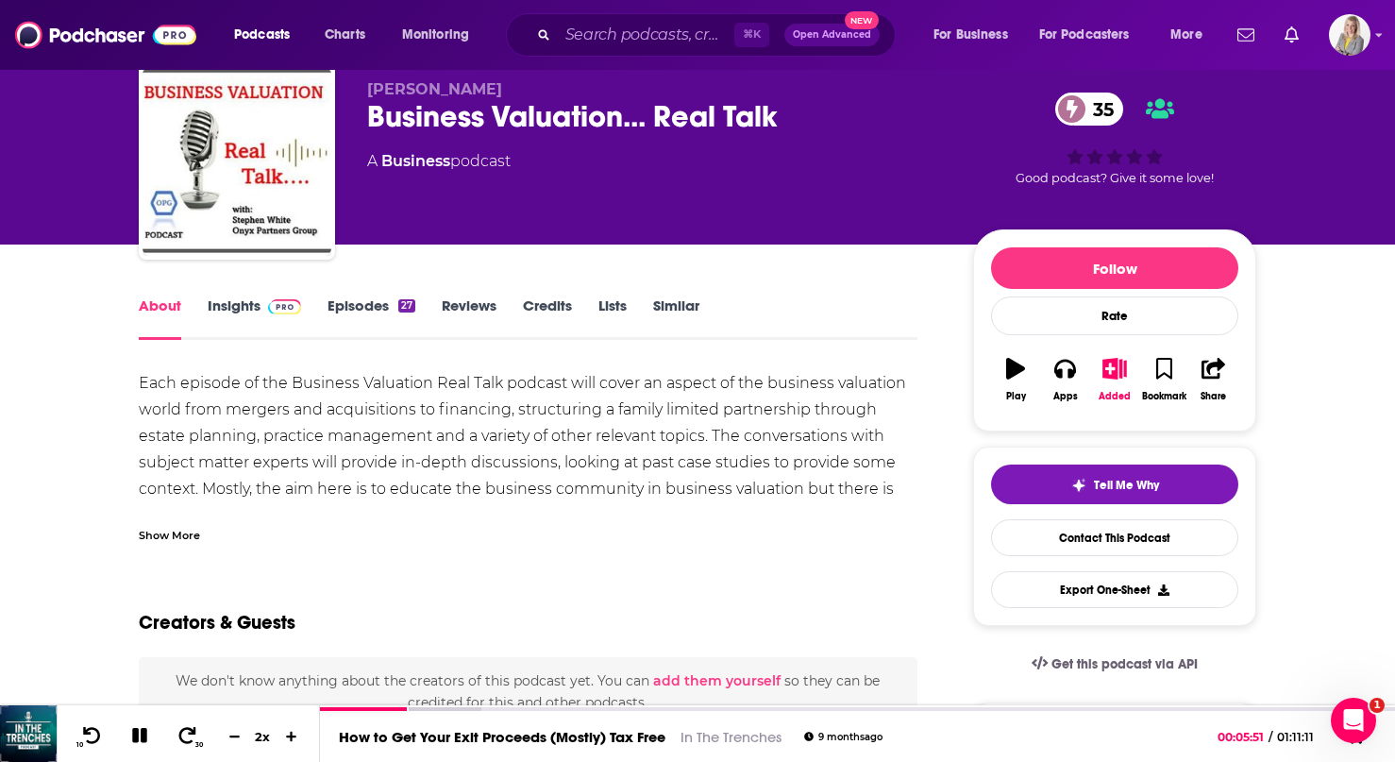
scroll to position [39, 0]
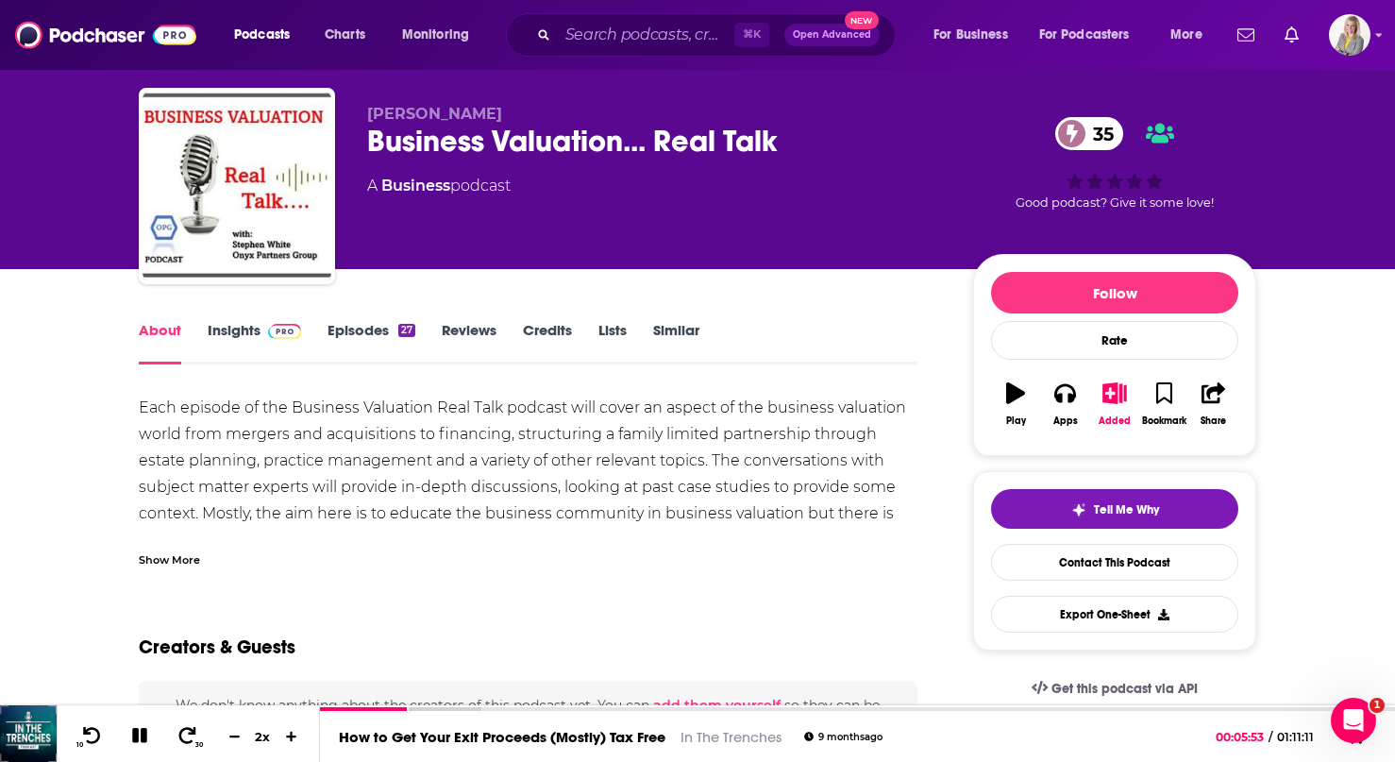
click at [346, 345] on link "Episodes 27" at bounding box center [372, 342] width 88 height 43
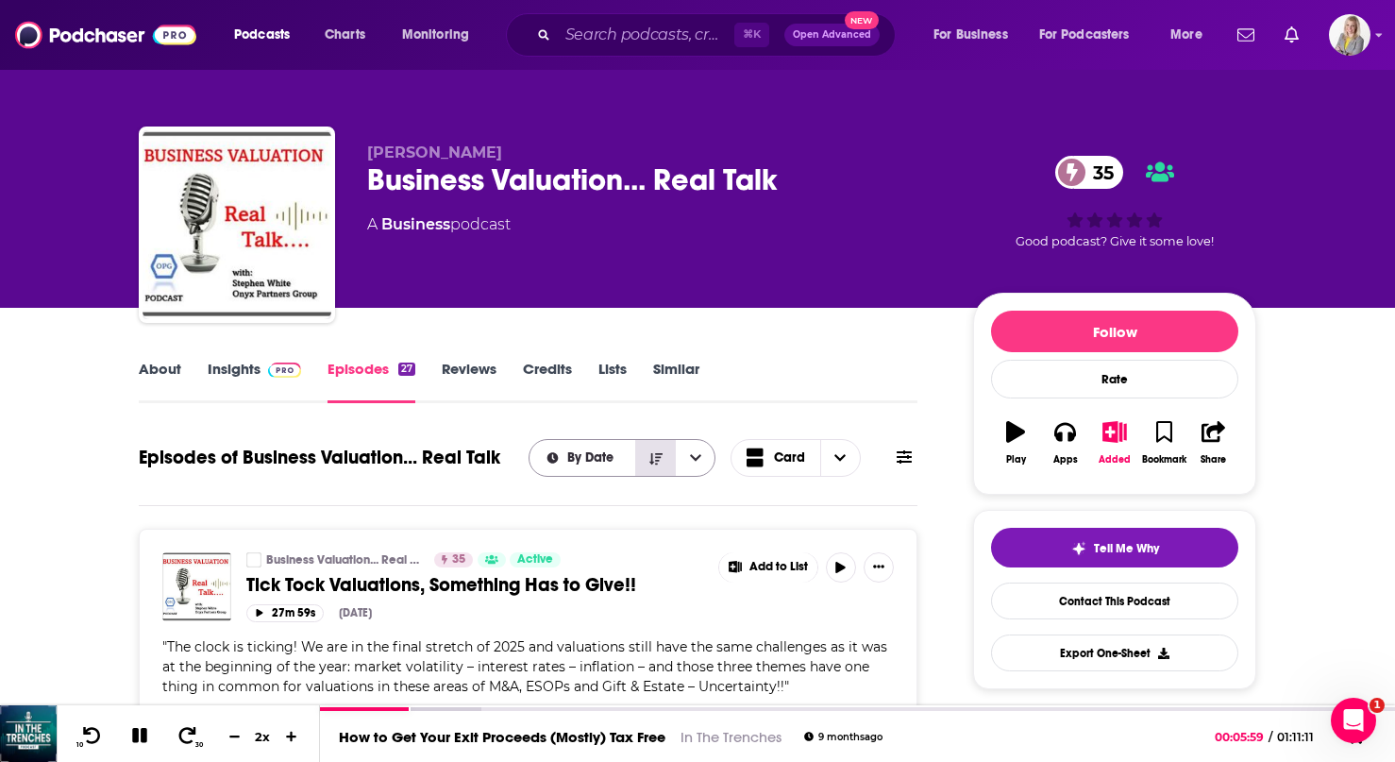
click at [661, 461] on icon "Sort Direction" at bounding box center [655, 458] width 13 height 13
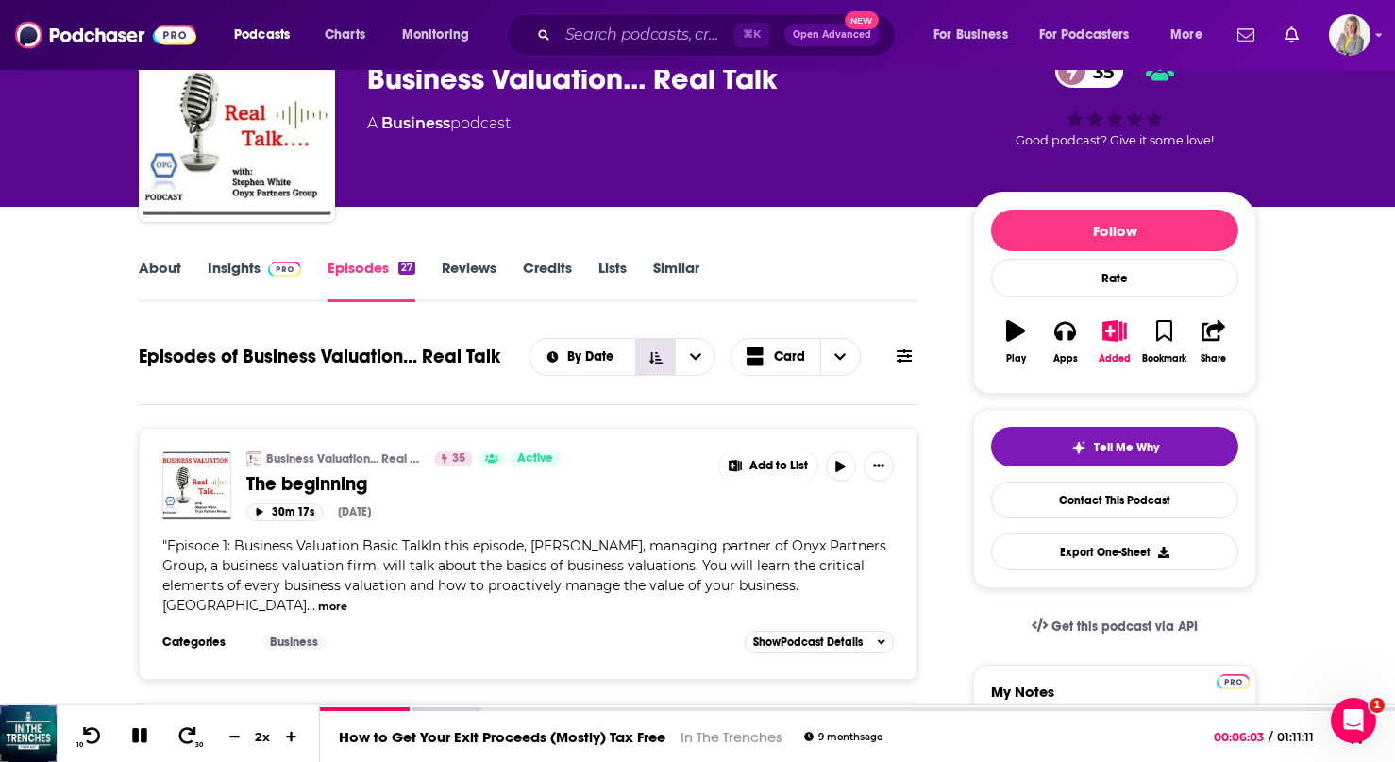
scroll to position [102, 0]
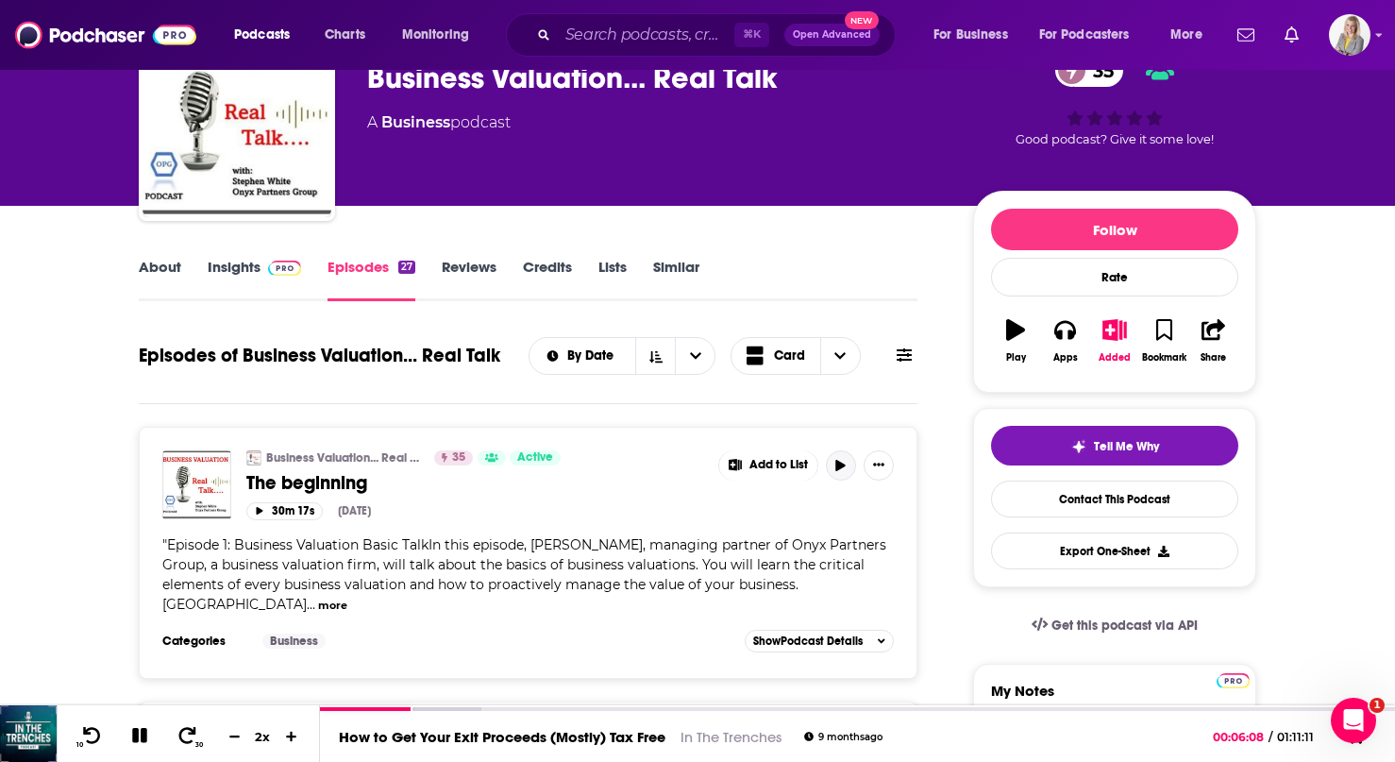
click at [844, 469] on icon "button" at bounding box center [841, 465] width 14 height 11
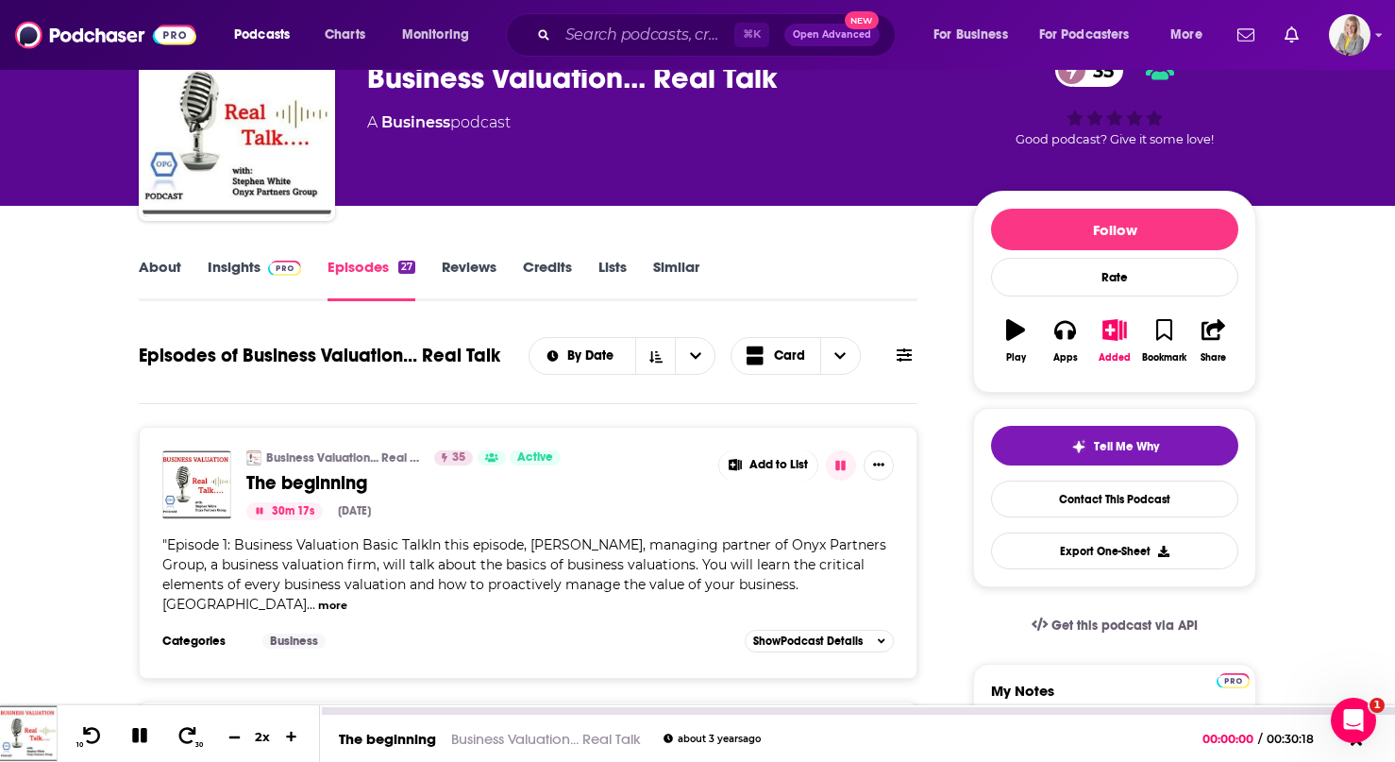
click at [235, 737] on icon at bounding box center [235, 736] width 16 height 12
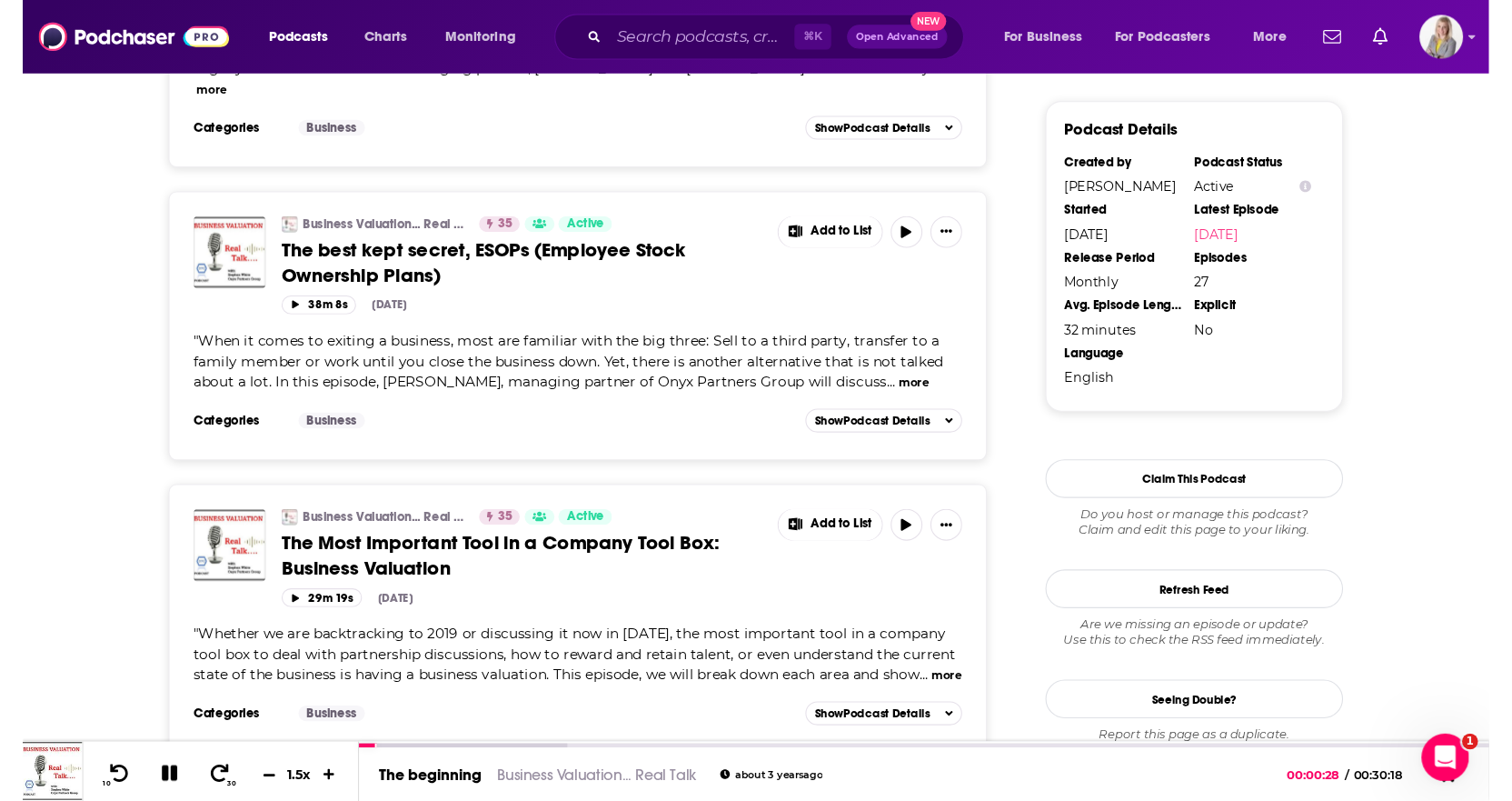
scroll to position [1624, 0]
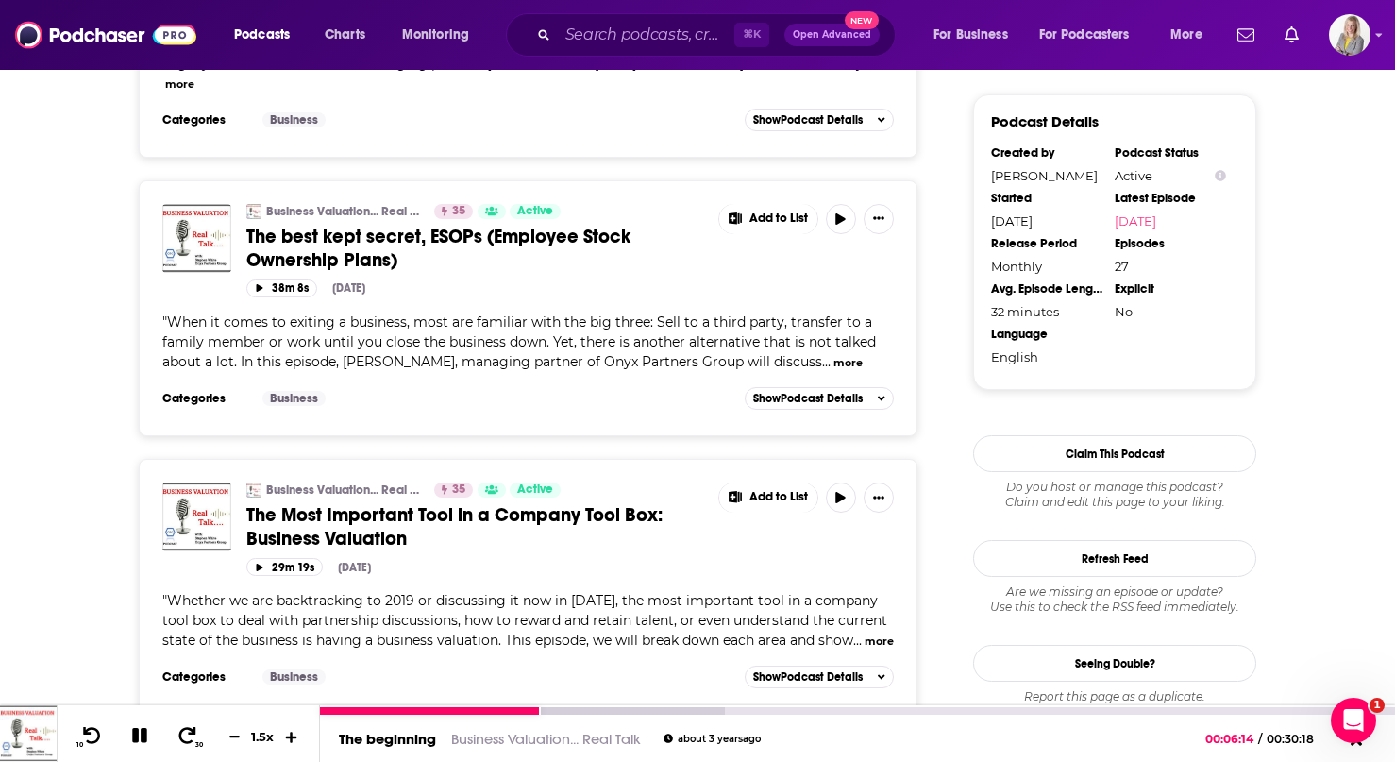
click at [299, 733] on button at bounding box center [292, 737] width 28 height 18
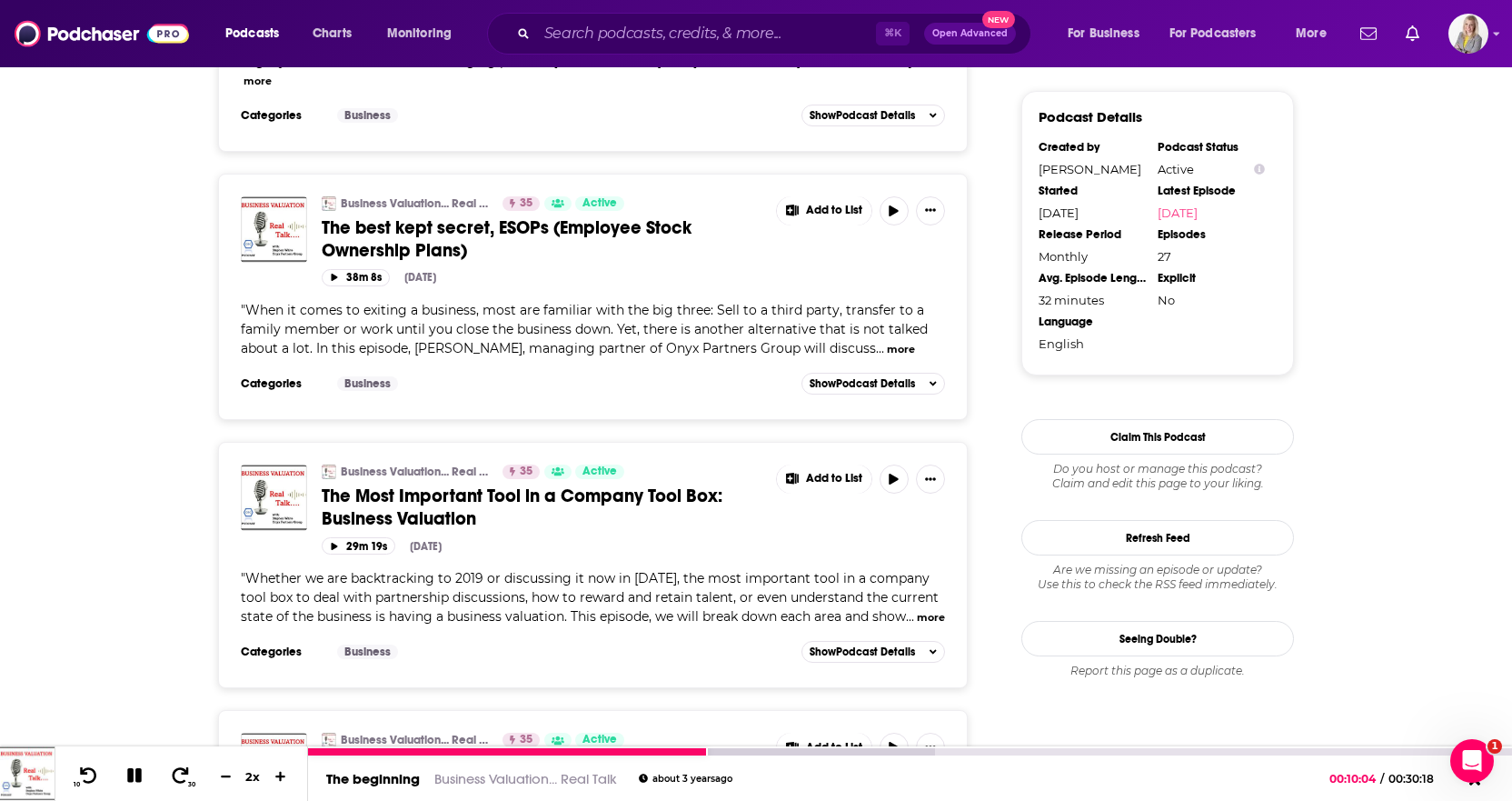
click at [138, 733] on icon at bounding box center [134, 775] width 14 height 14
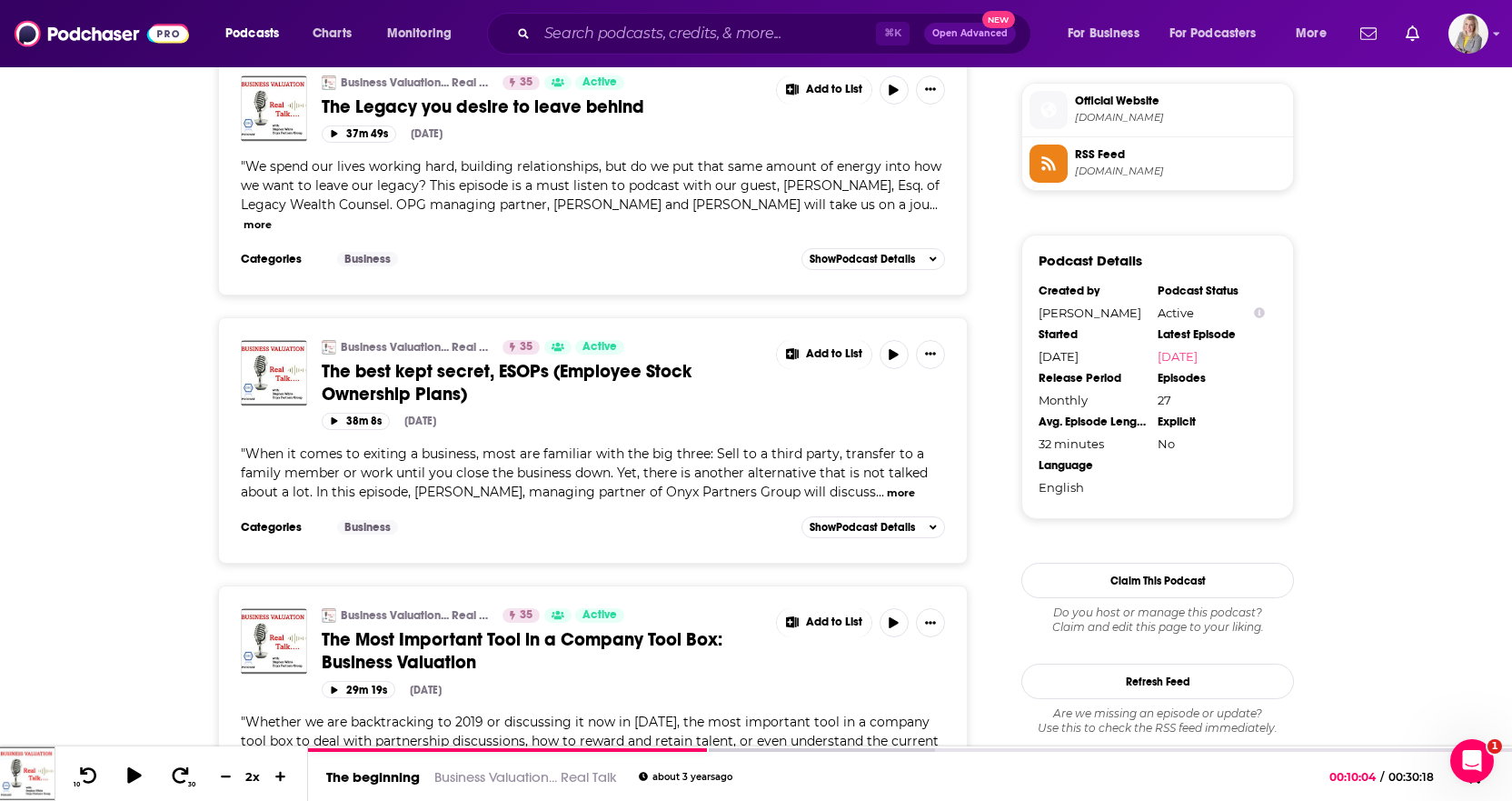
scroll to position [1486, 0]
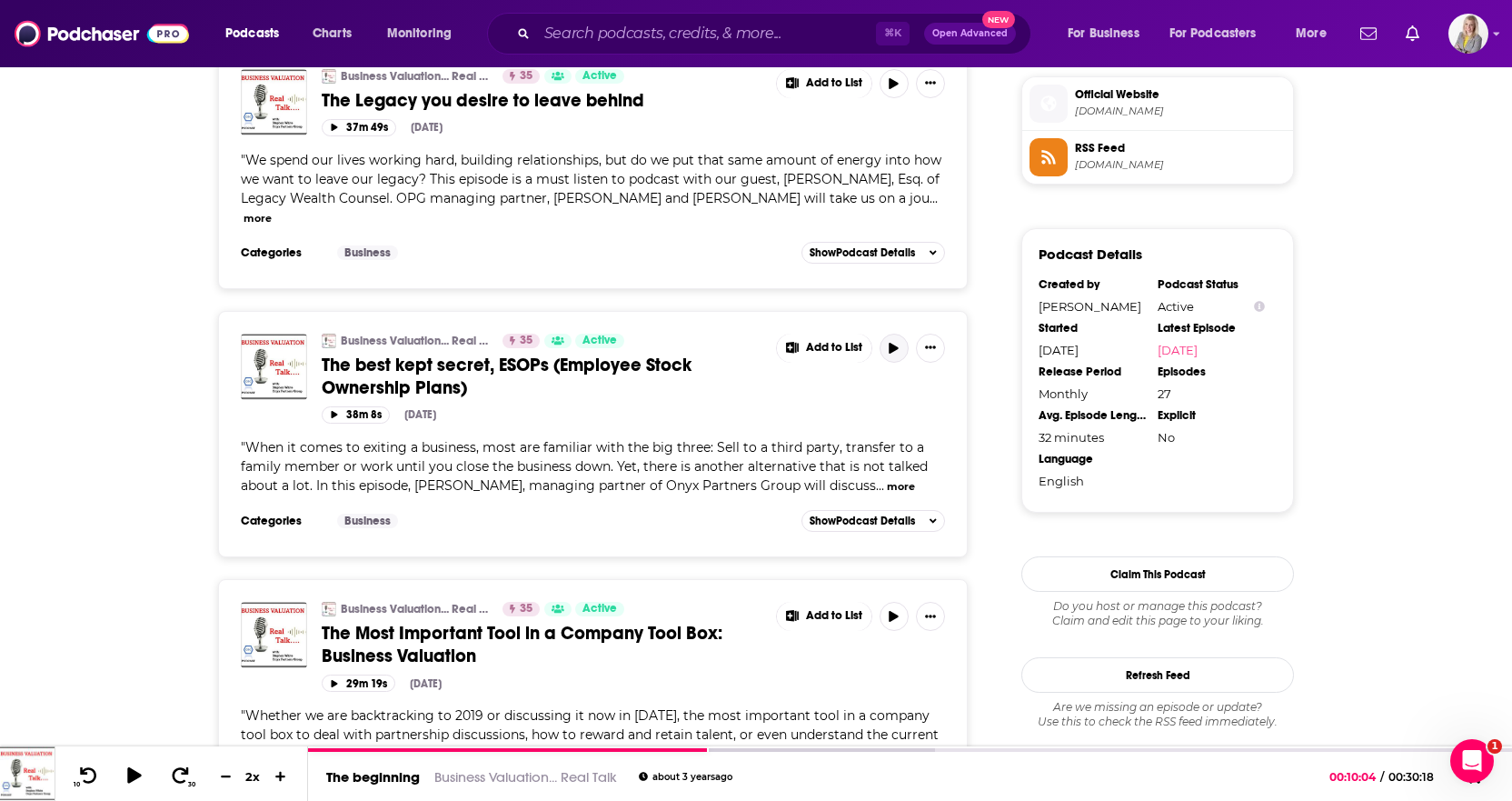
click at [903, 333] on button "button" at bounding box center [894, 348] width 29 height 29
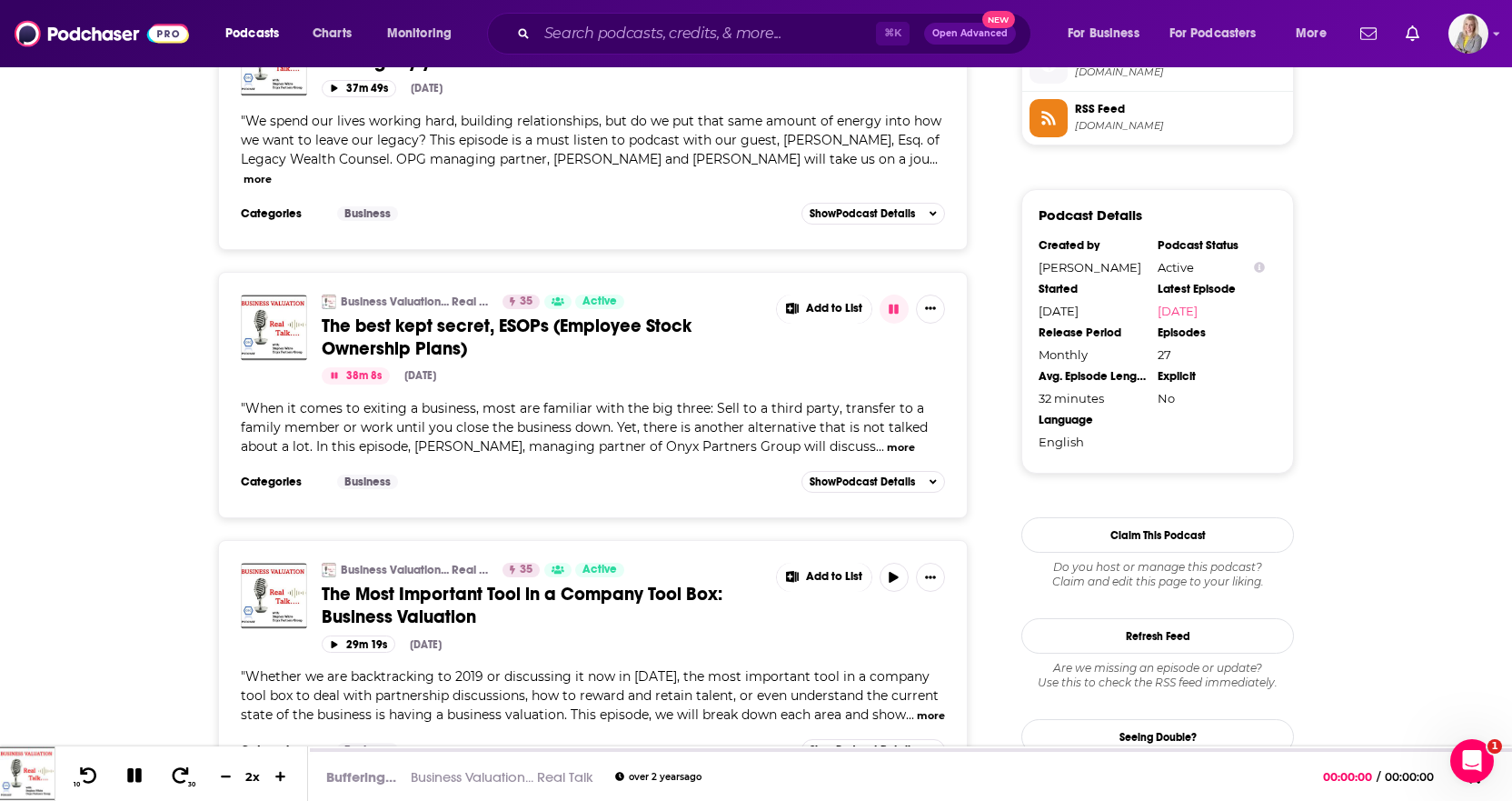
scroll to position [1539, 0]
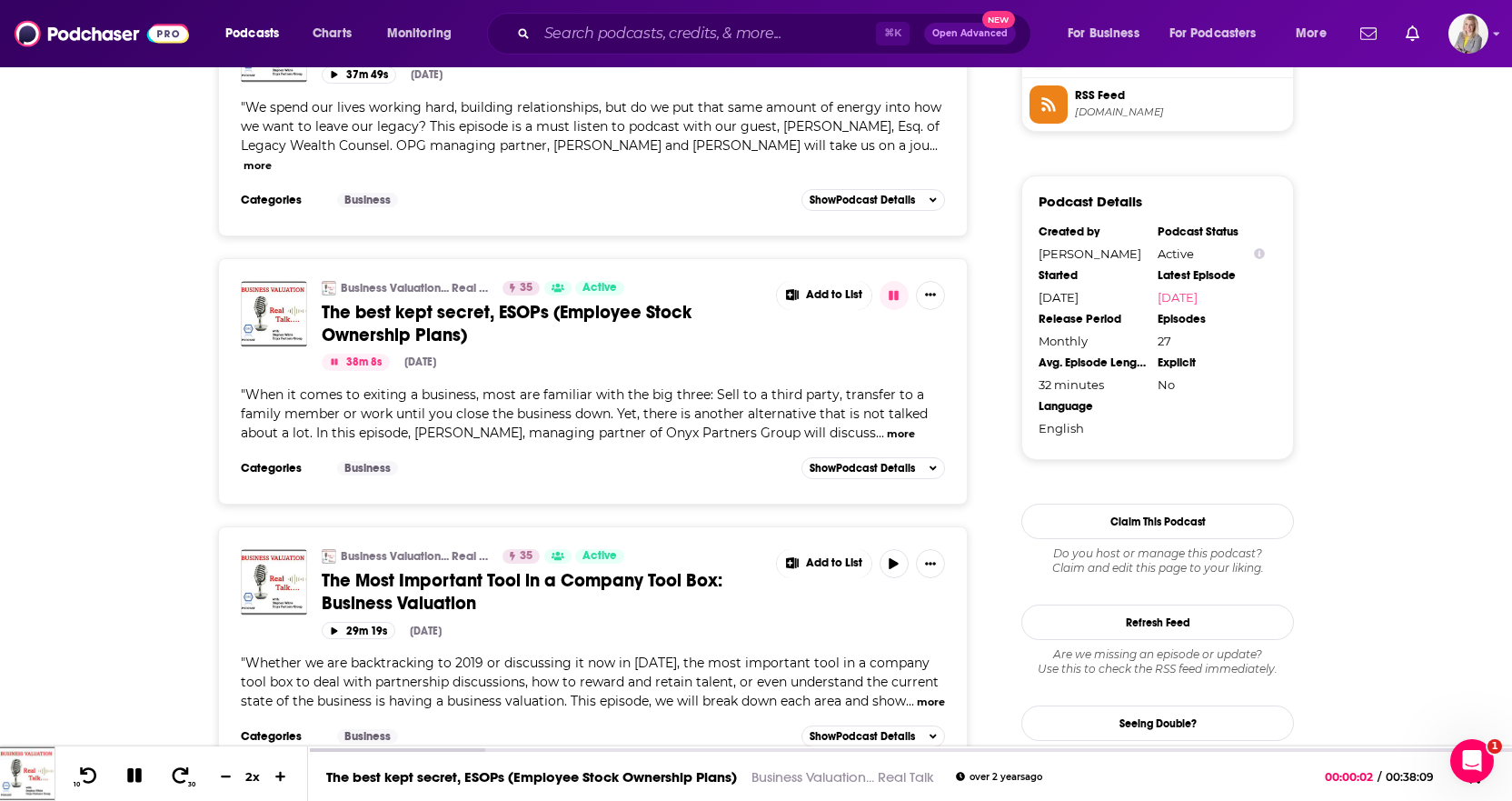
click at [887, 426] on button "more" at bounding box center [900, 434] width 28 height 15
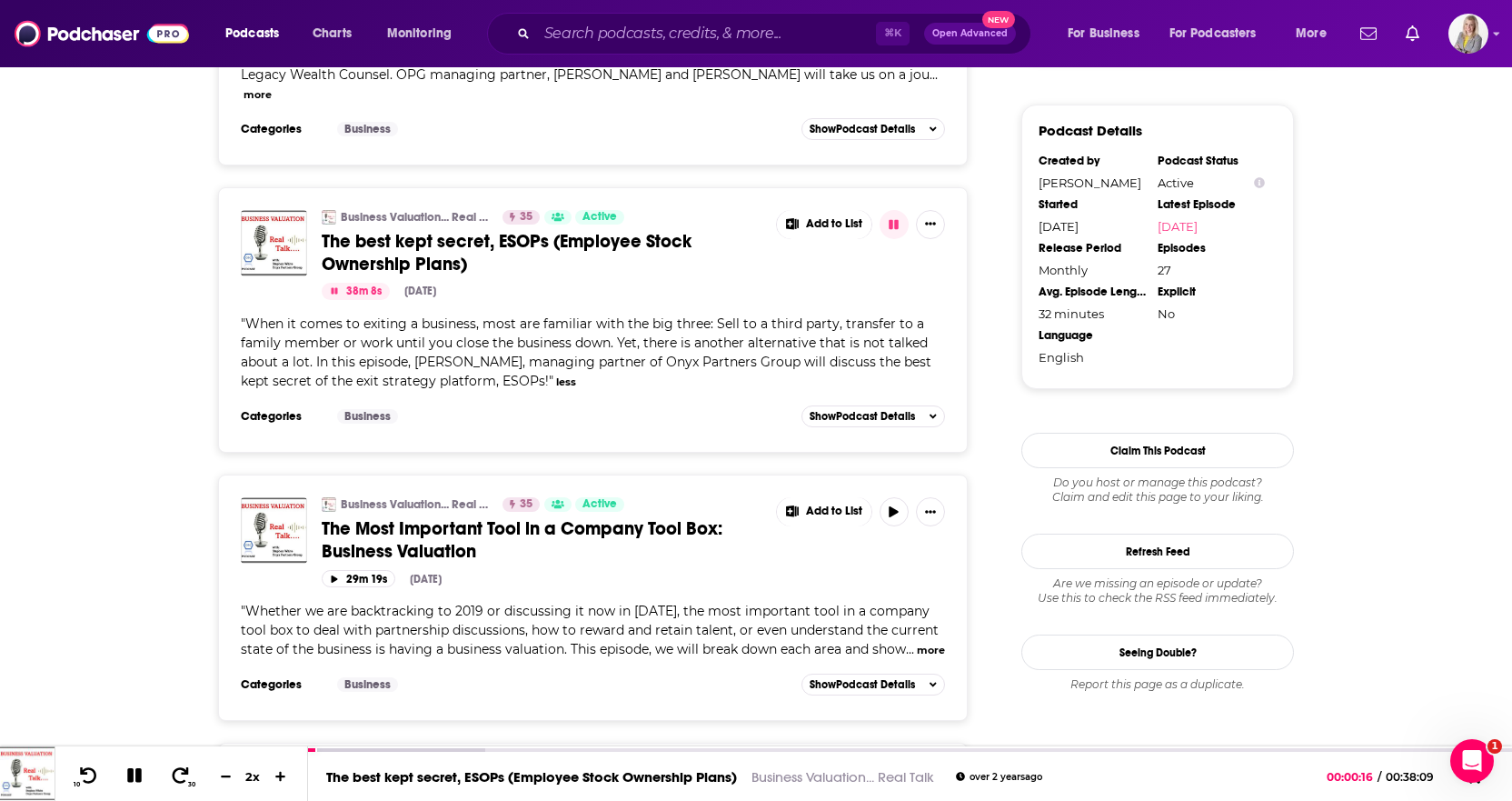
scroll to position [1612, 0]
drag, startPoint x: 89, startPoint y: 770, endPoint x: 133, endPoint y: 773, distance: 44.1
click at [90, 733] on icon at bounding box center [89, 775] width 23 height 18
click at [231, 733] on icon at bounding box center [226, 776] width 15 height 12
click at [173, 733] on icon at bounding box center [181, 775] width 23 height 18
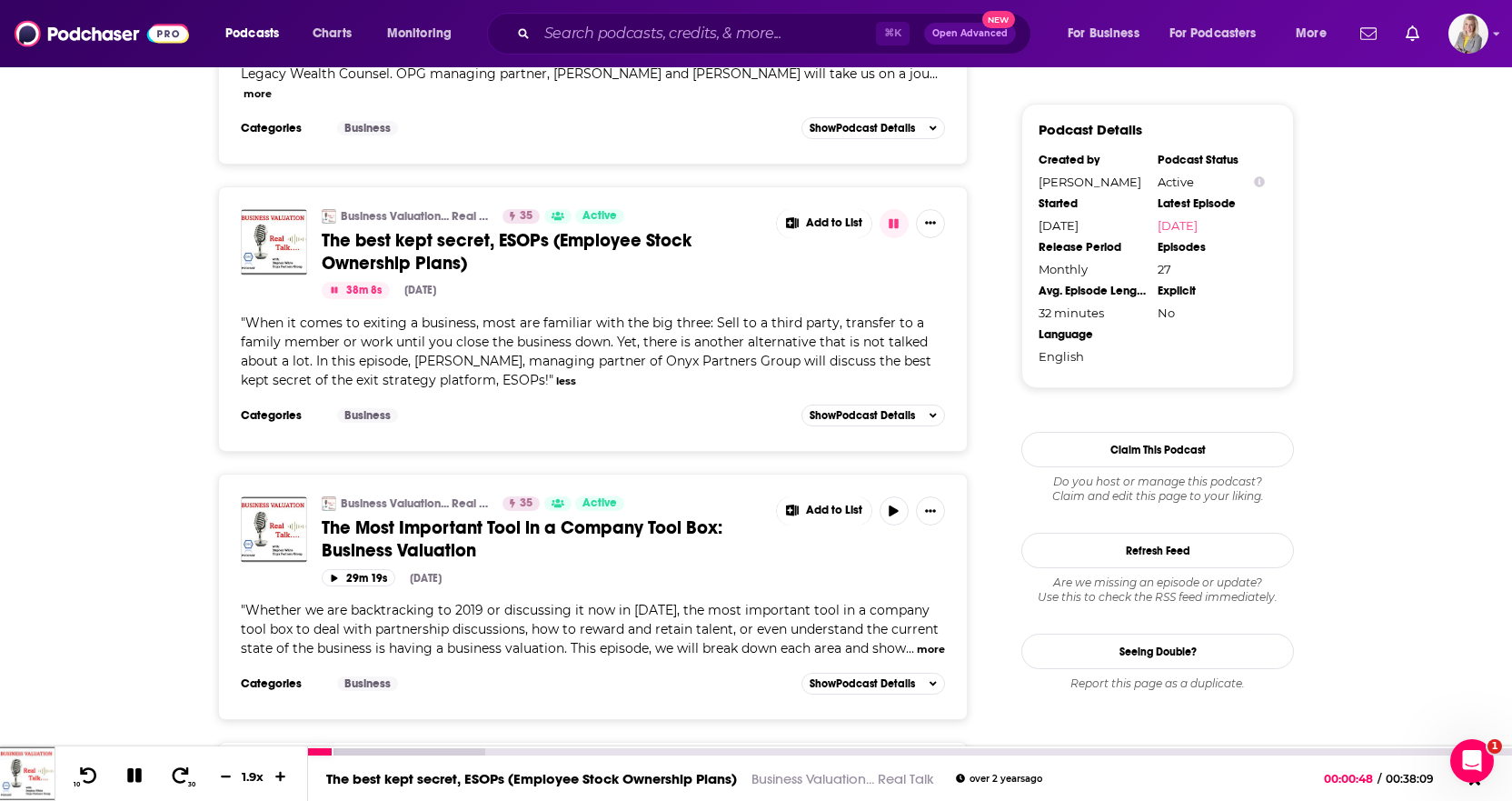
click at [282, 733] on div "1.9 x" at bounding box center [253, 777] width 80 height 23
click at [284, 733] on icon at bounding box center [280, 776] width 11 height 11
click at [89, 733] on icon at bounding box center [89, 775] width 23 height 18
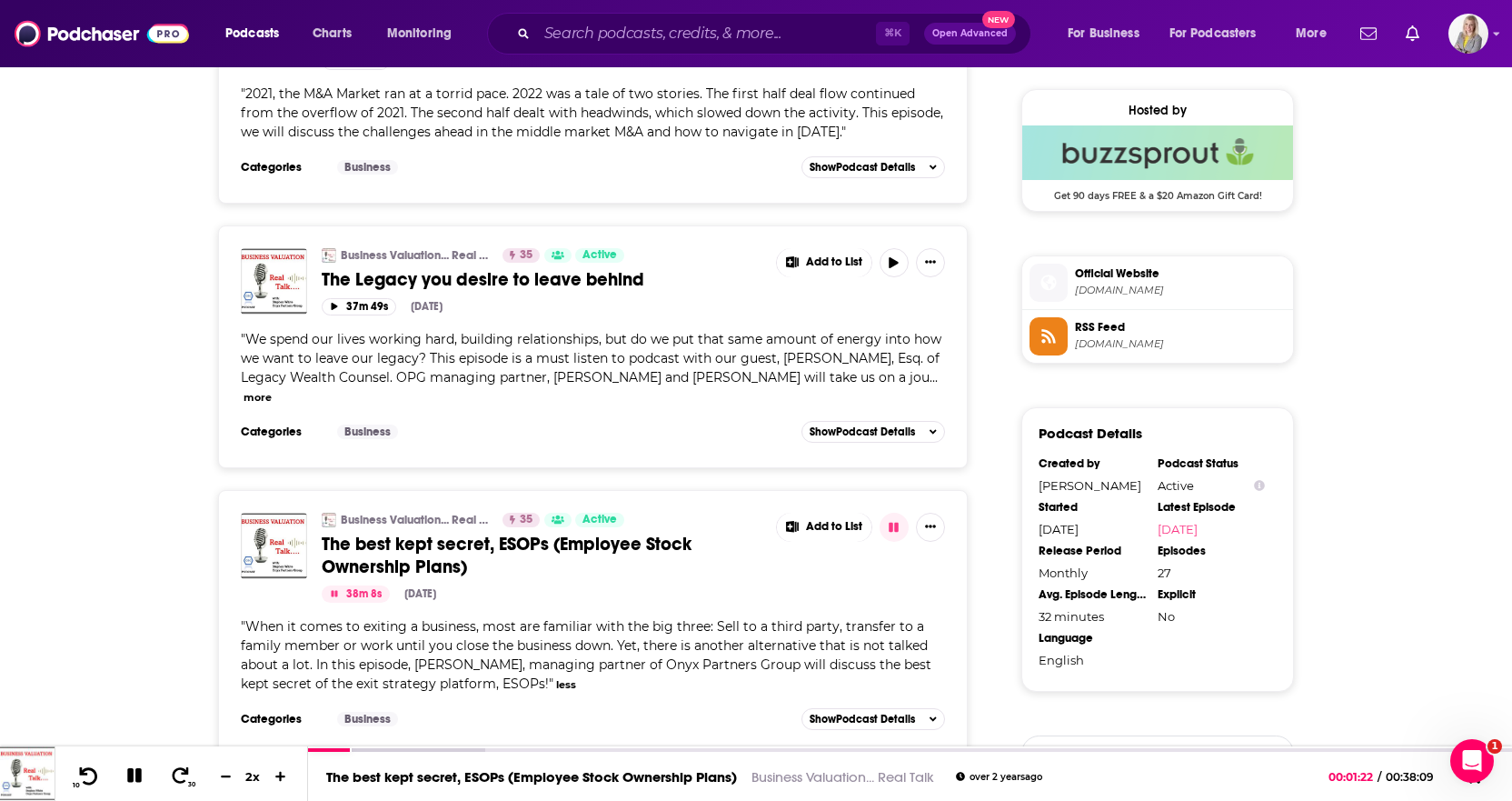
scroll to position [1306, 0]
click at [261, 392] on button "more" at bounding box center [257, 400] width 28 height 15
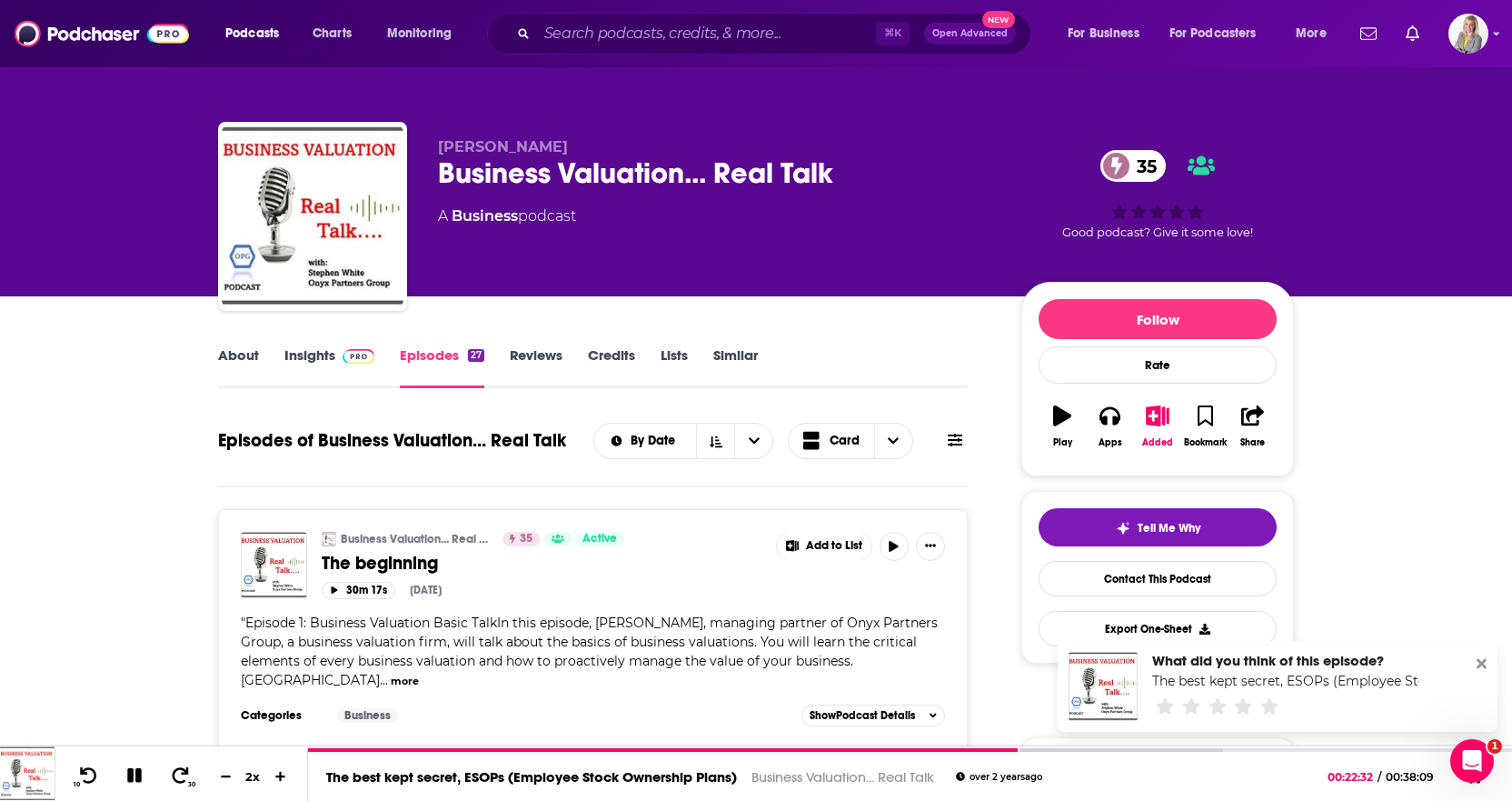
scroll to position [25, 0]
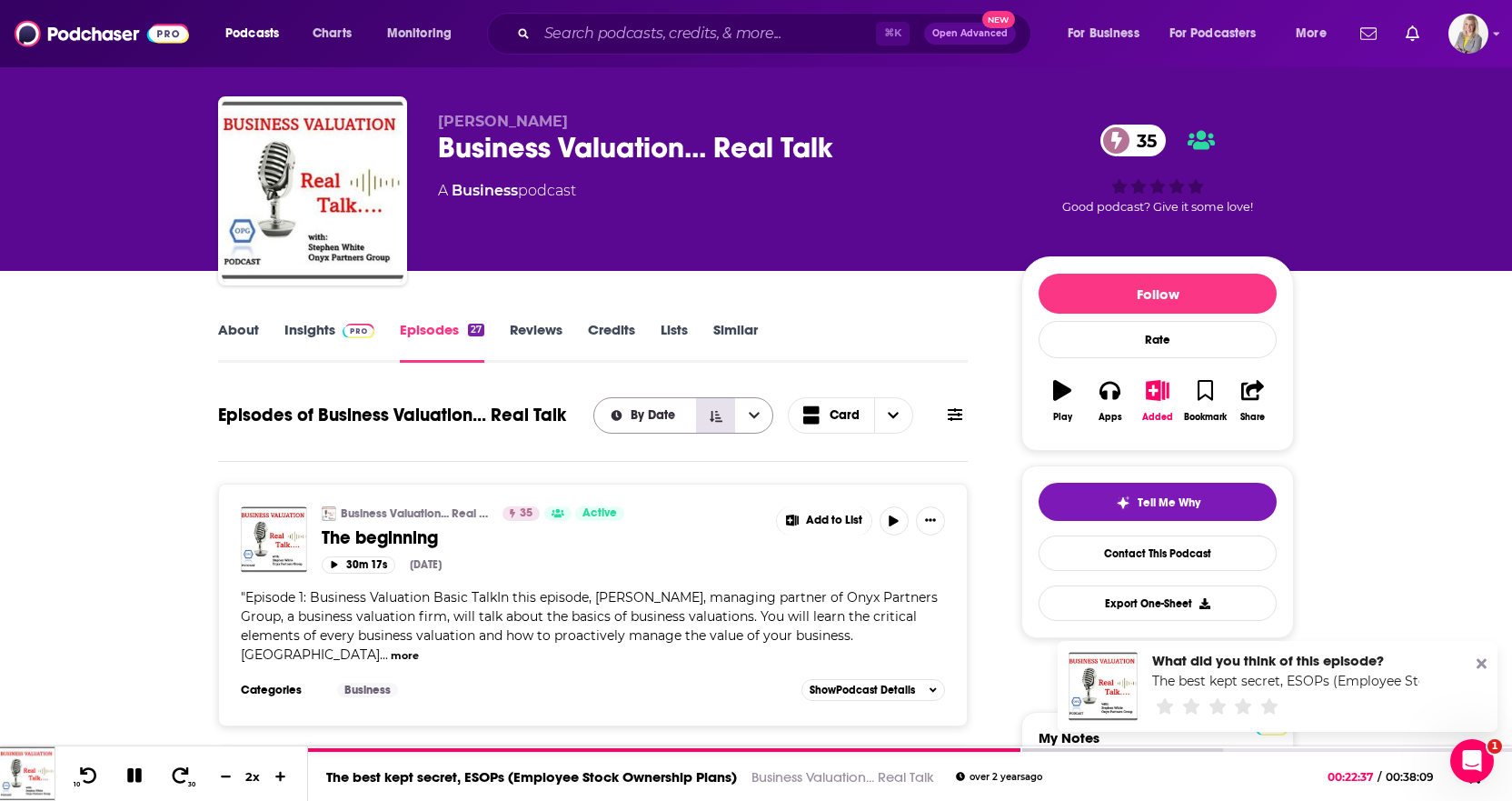
click at [716, 418] on icon "Sort Direction" at bounding box center [715, 416] width 13 height 13
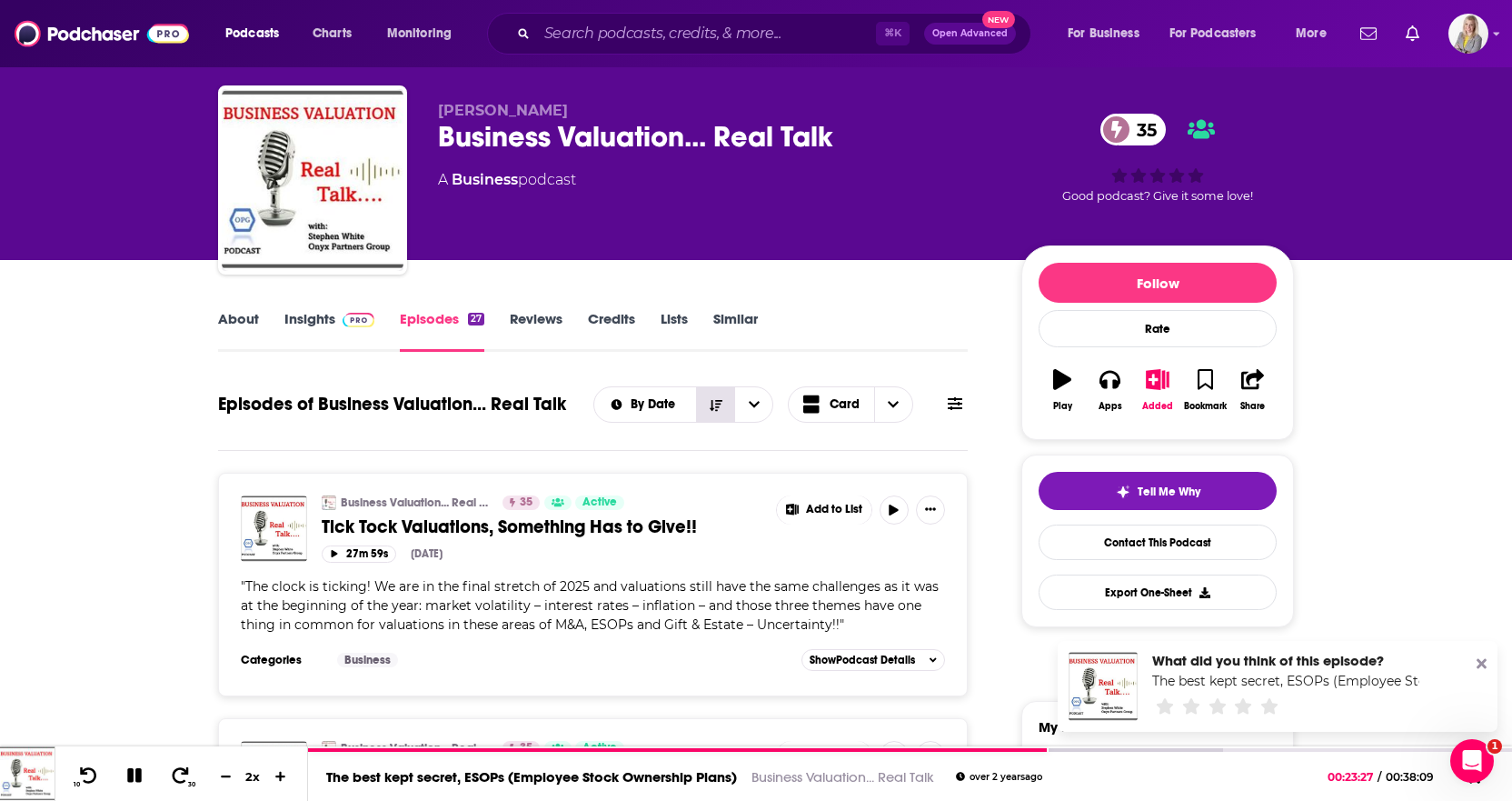
scroll to position [0, 0]
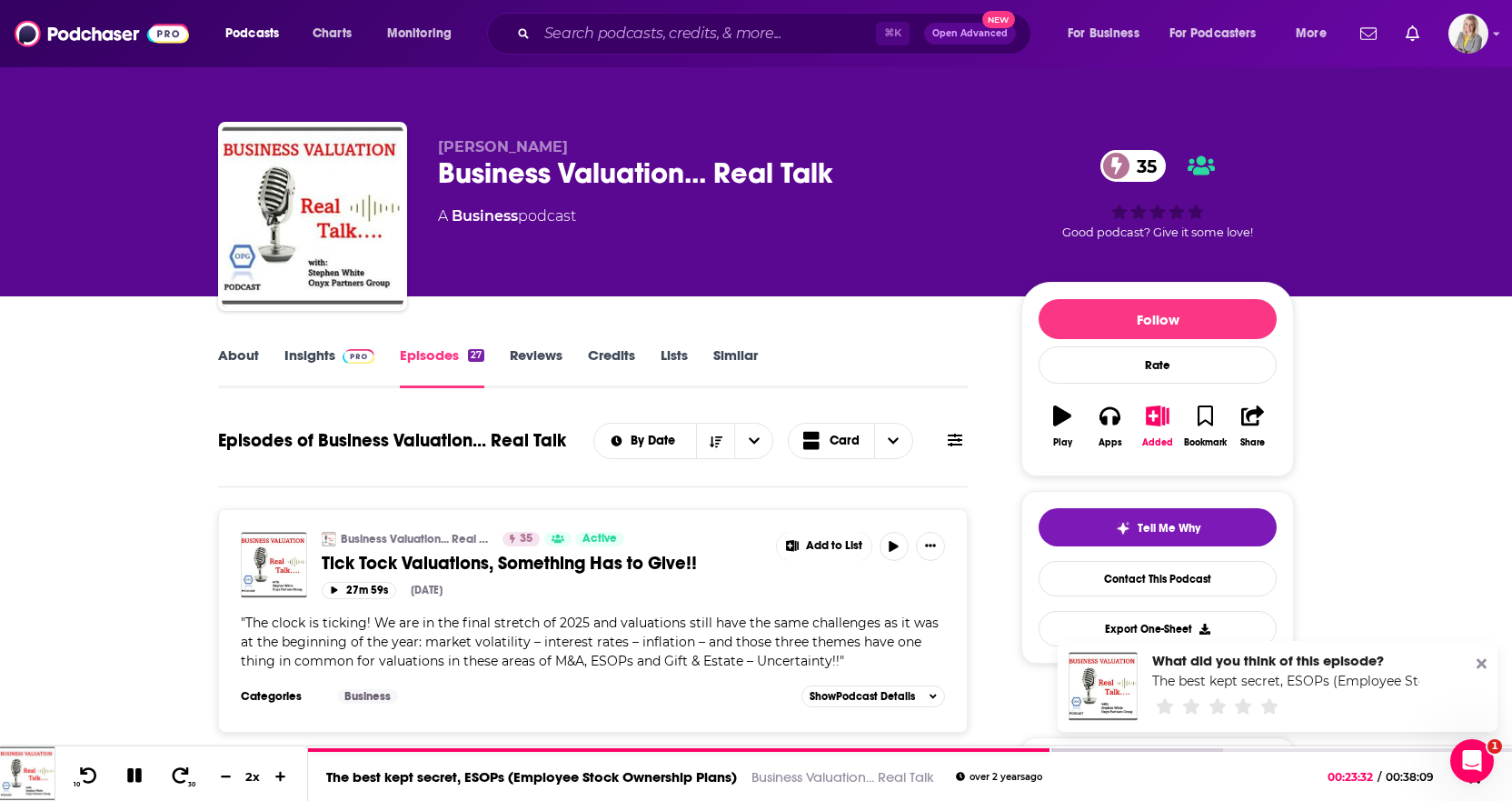
click at [964, 447] on button at bounding box center [955, 440] width 25 height 19
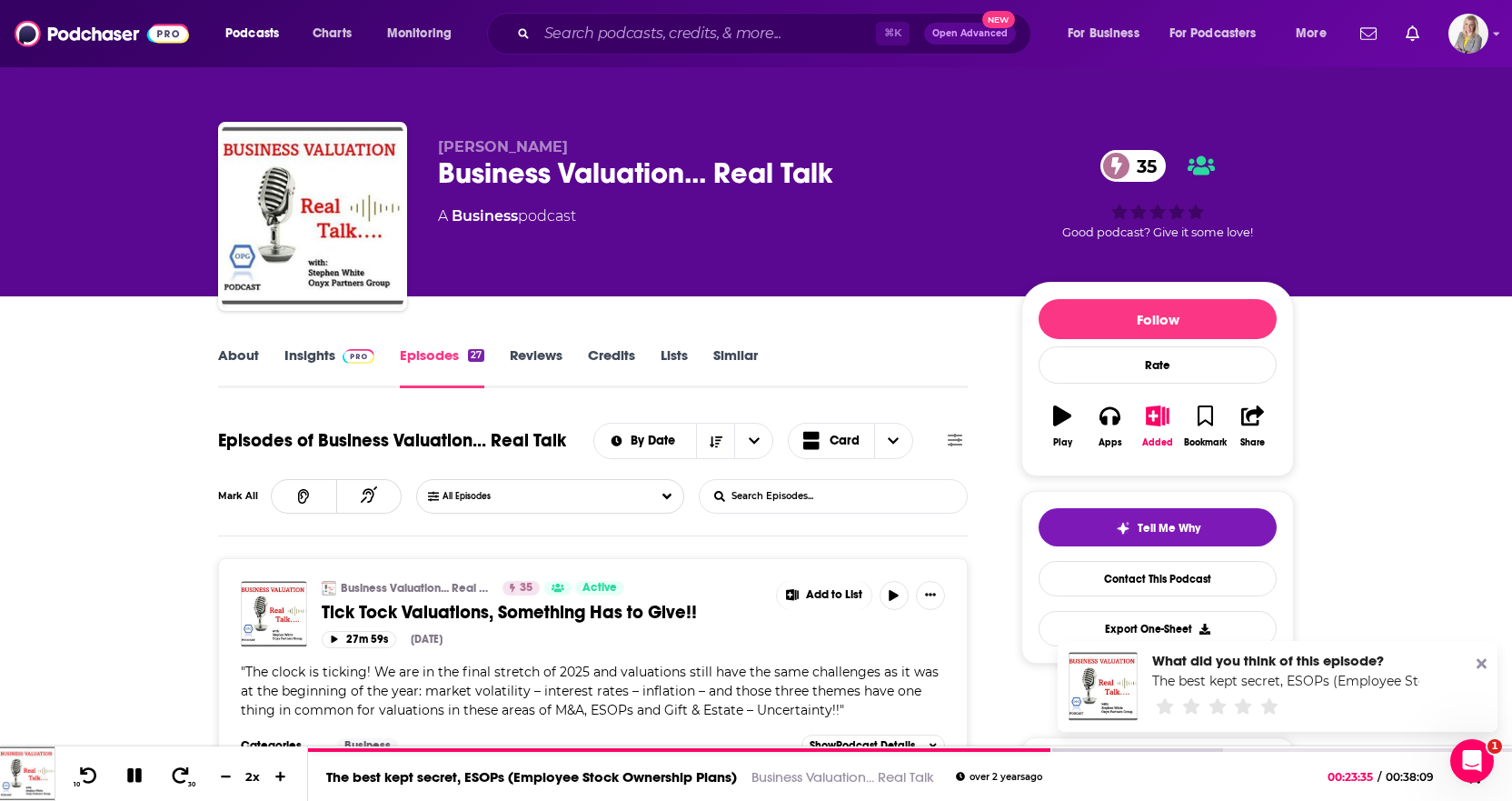
click at [962, 434] on button at bounding box center [955, 440] width 25 height 19
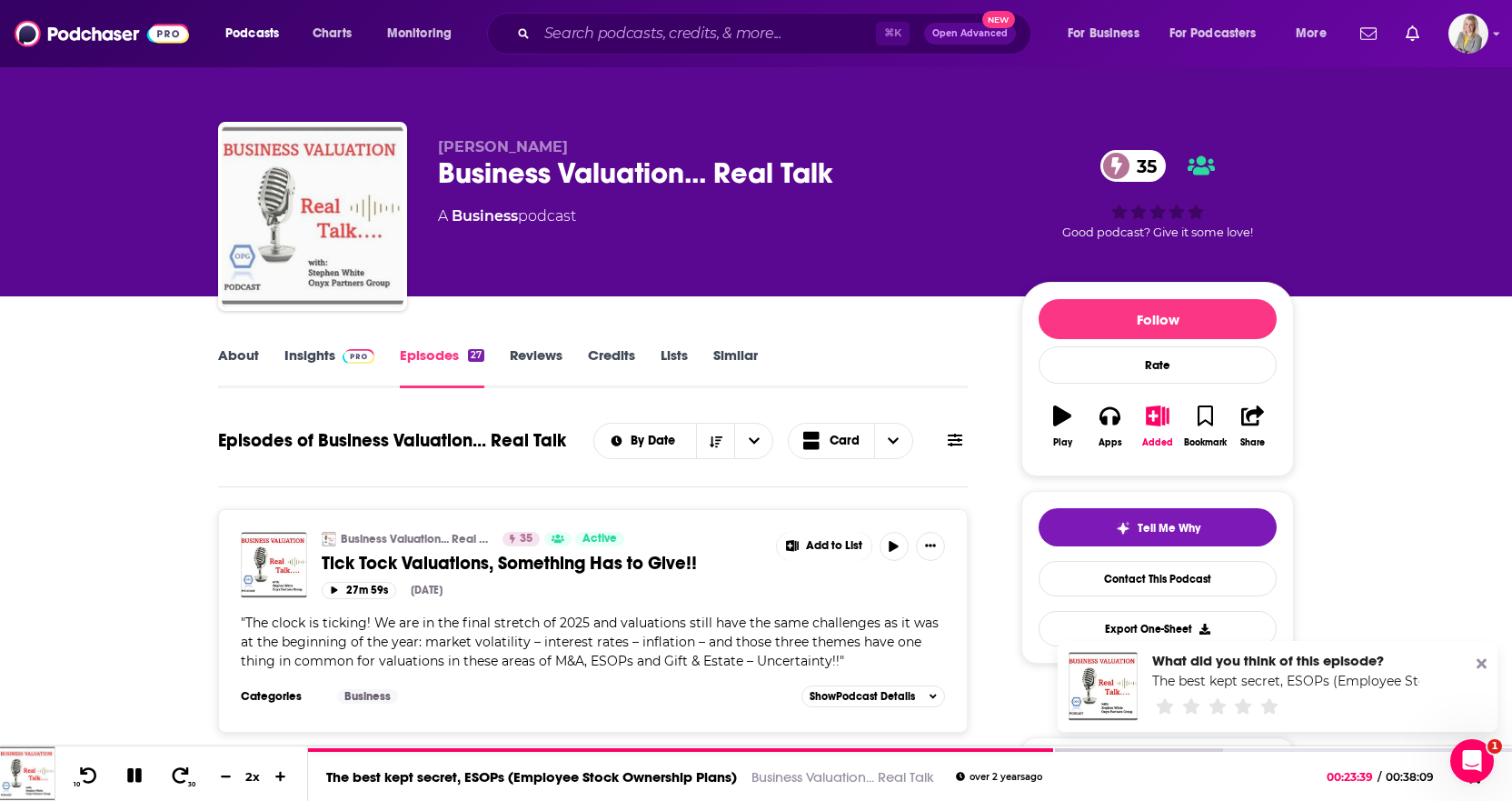
click at [264, 168] on img "Business Valuation... Real Talk" at bounding box center [312, 216] width 182 height 182
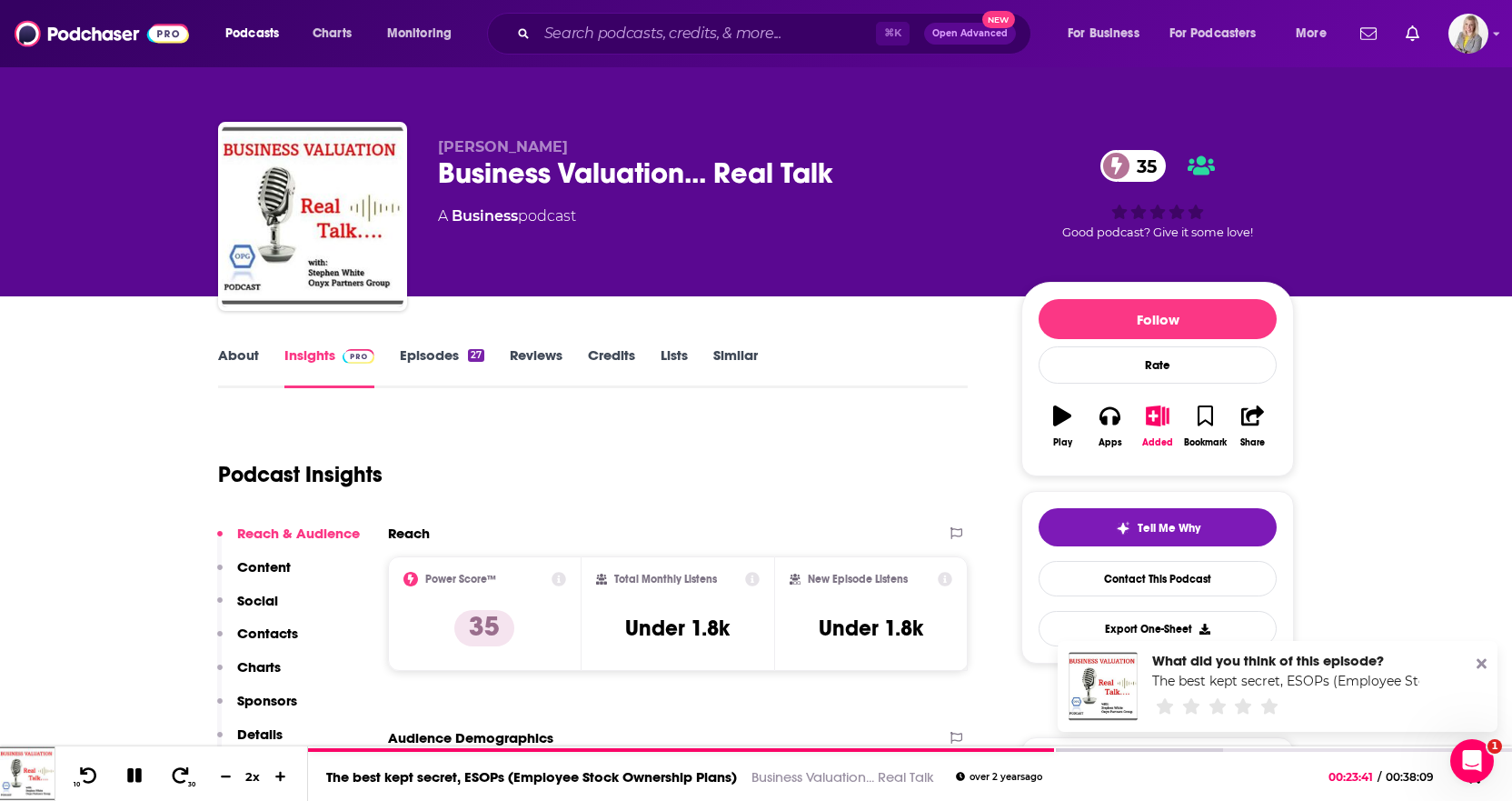
click at [519, 168] on div "Business Valuation... Real Talk 35" at bounding box center [715, 172] width 554 height 36
click at [444, 357] on link "Episodes 27" at bounding box center [442, 367] width 85 height 41
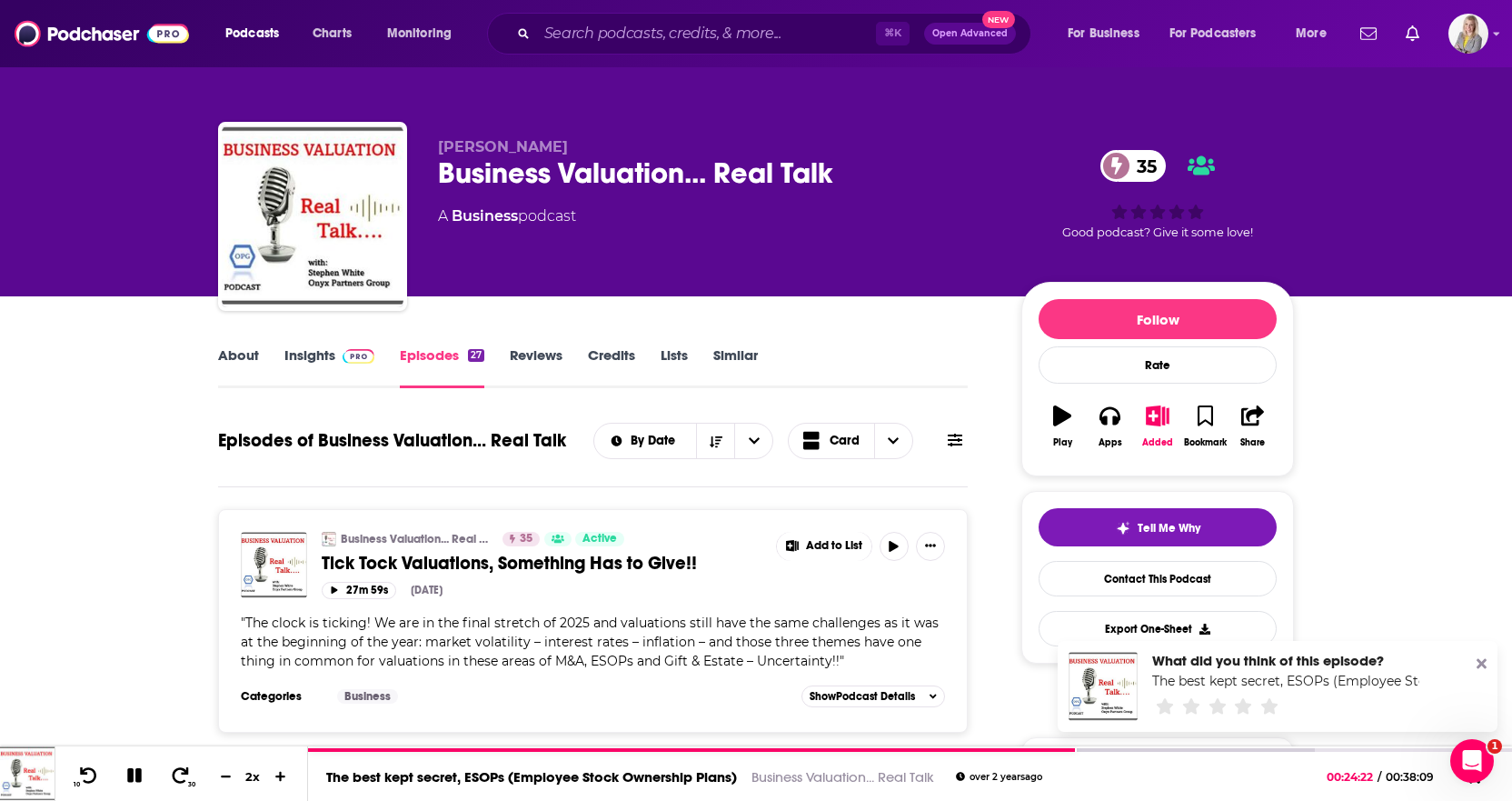
click at [953, 442] on icon at bounding box center [955, 439] width 14 height 14
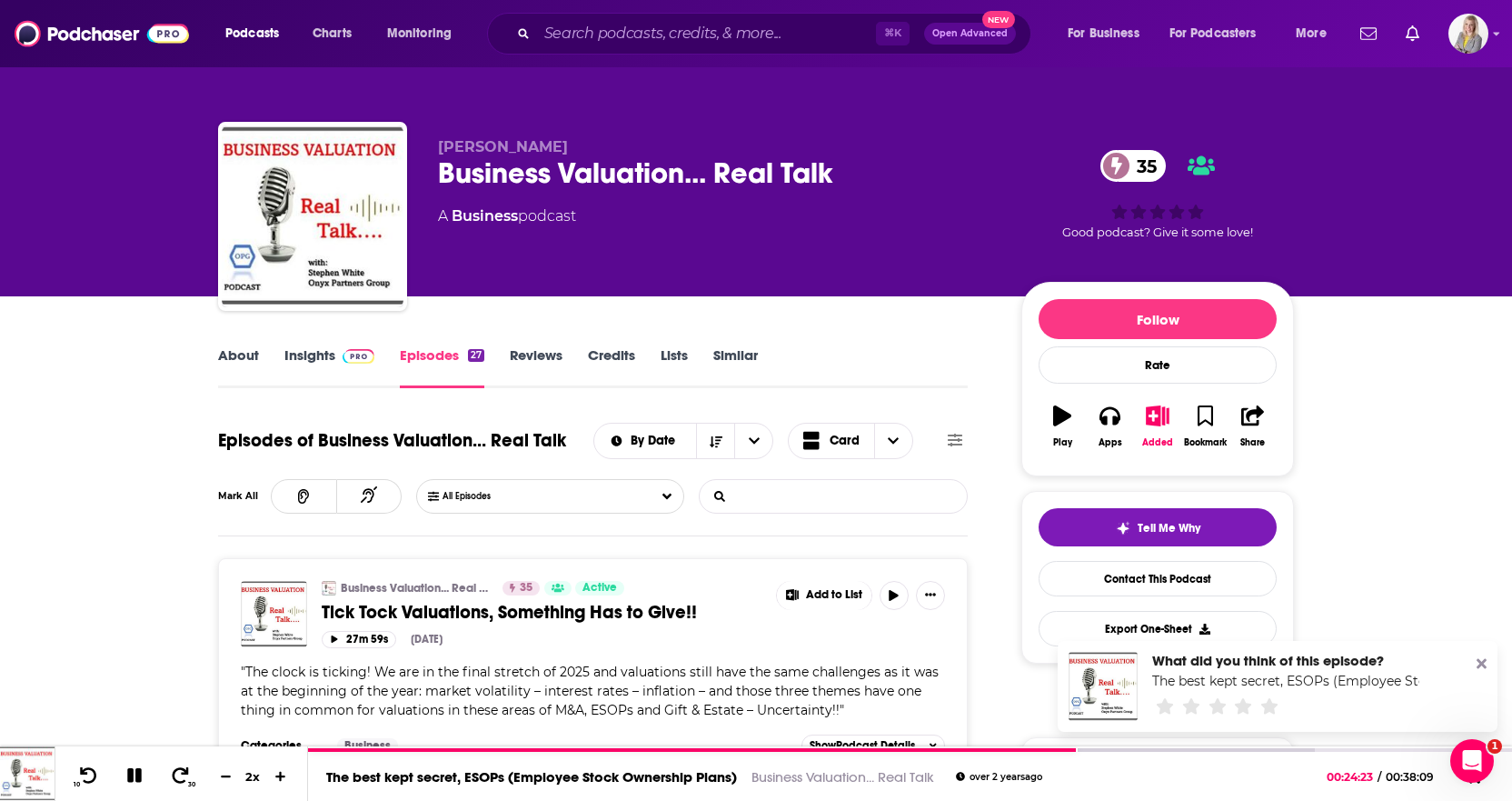
click at [794, 500] on input "List Search Input" at bounding box center [794, 496] width 190 height 33
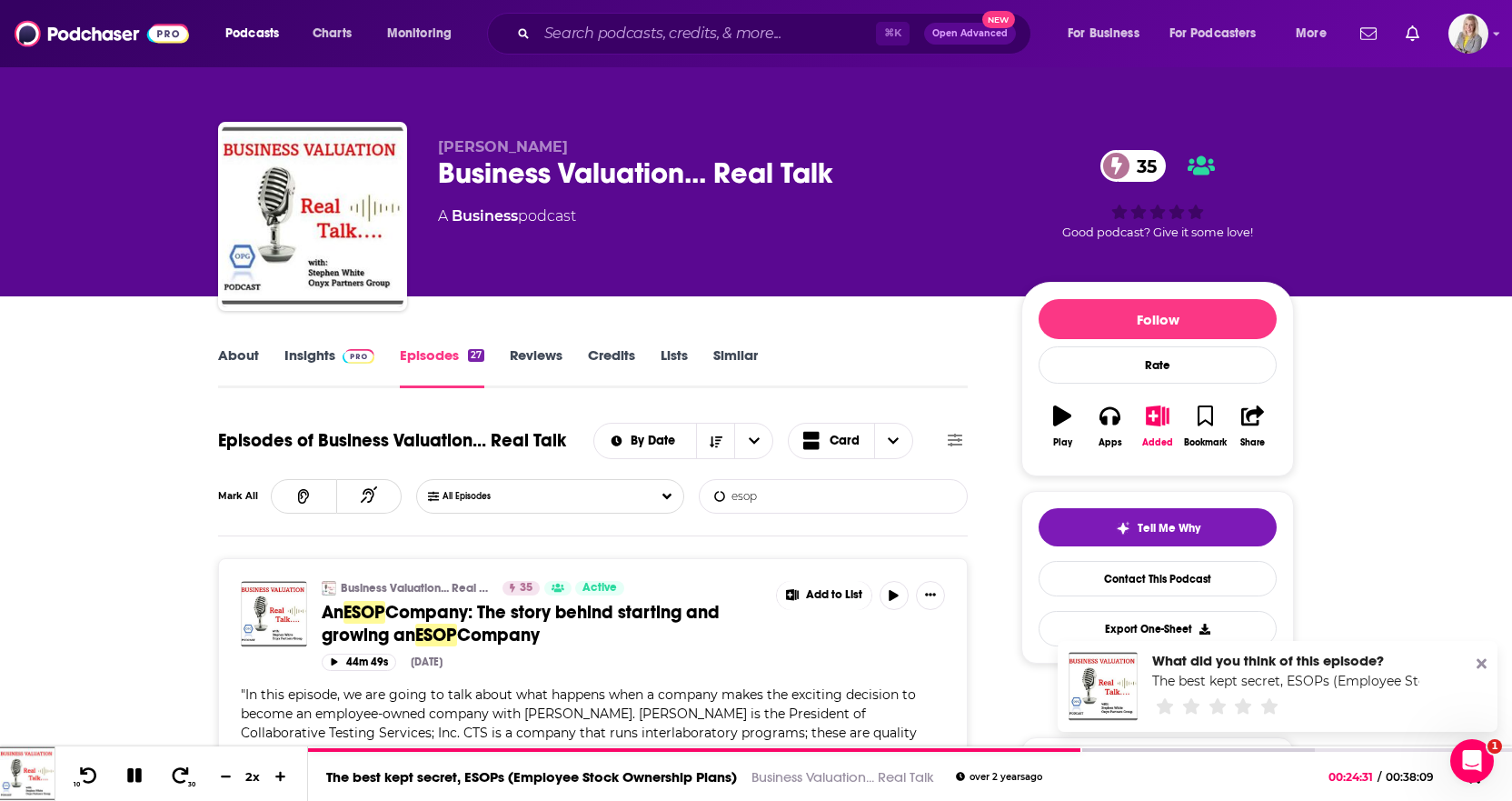
type input "esop"
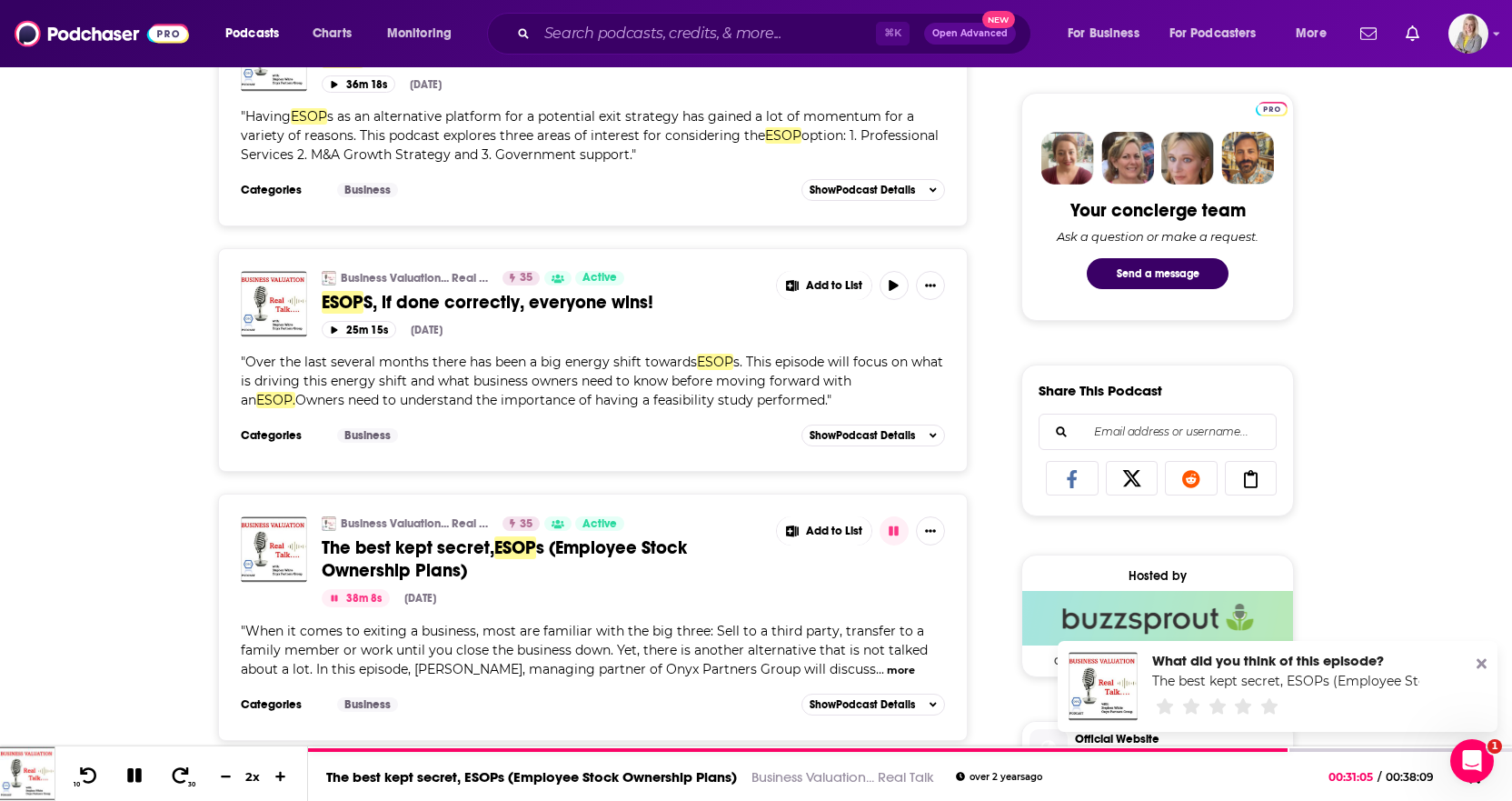
scroll to position [849, 0]
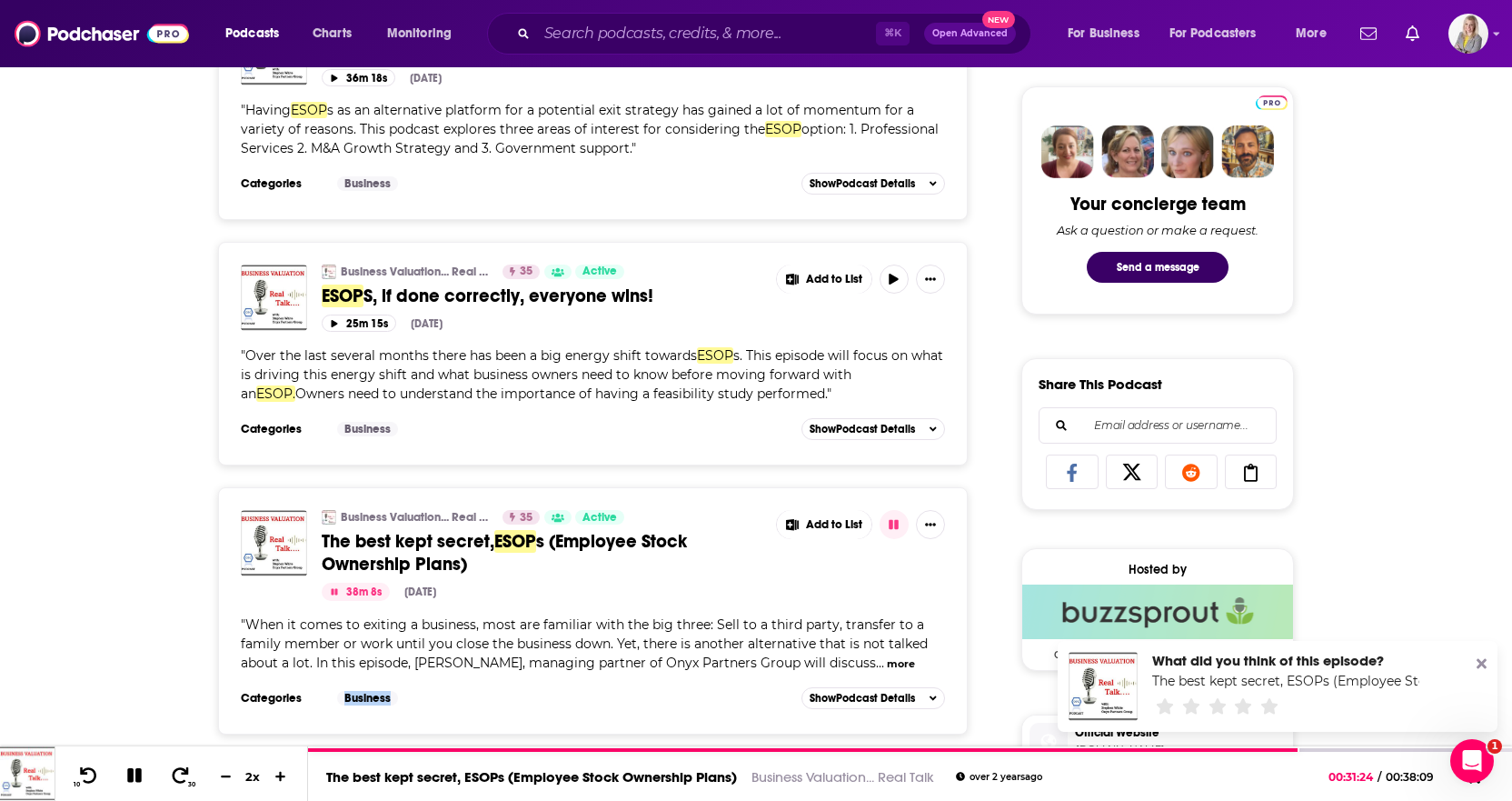
click at [409, 693] on div "Categories Business Add to List Show Podcast Details" at bounding box center [593, 698] width 705 height 27
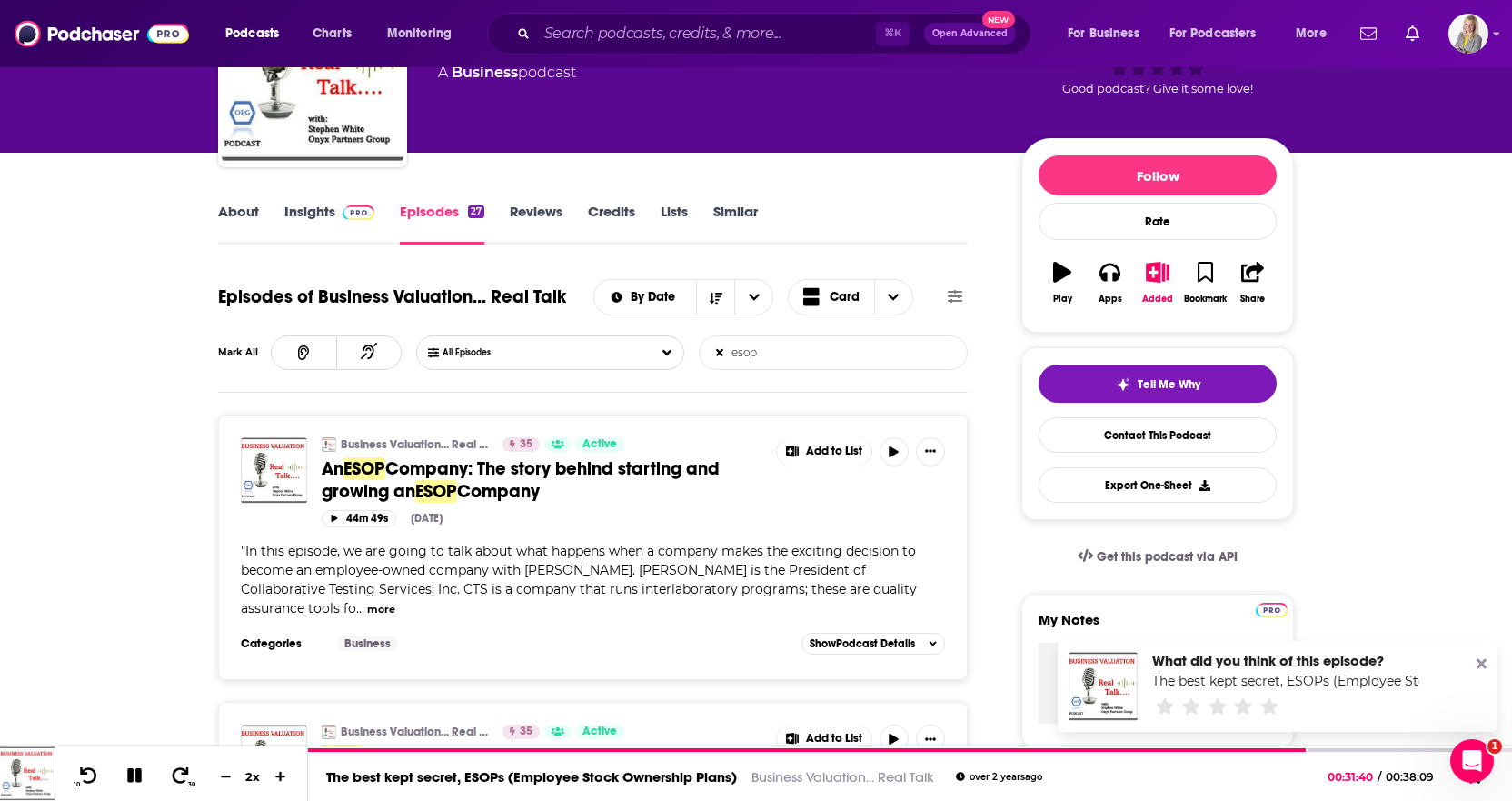
scroll to position [150, 0]
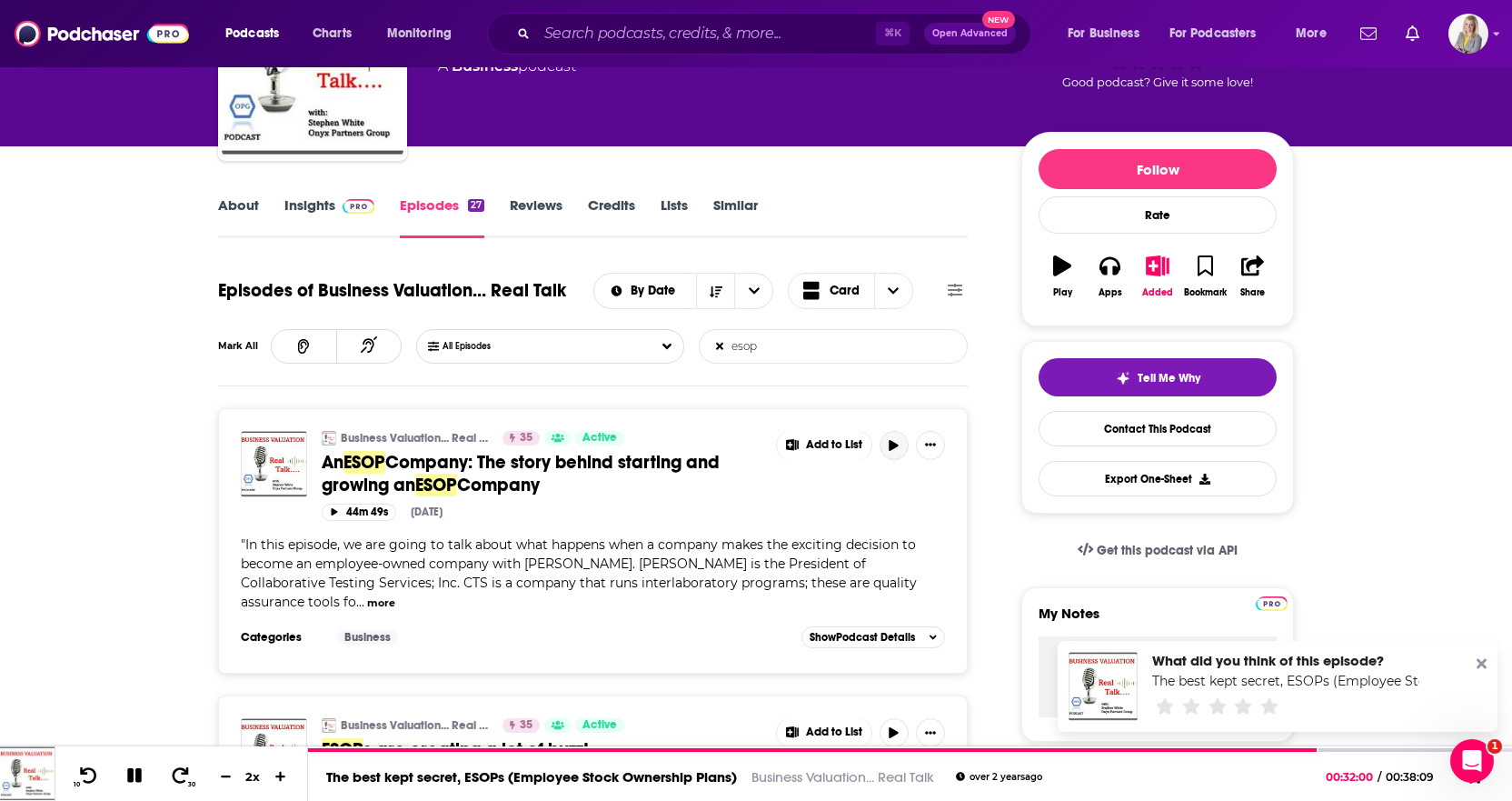
click at [896, 450] on icon "button" at bounding box center [893, 445] width 13 height 11
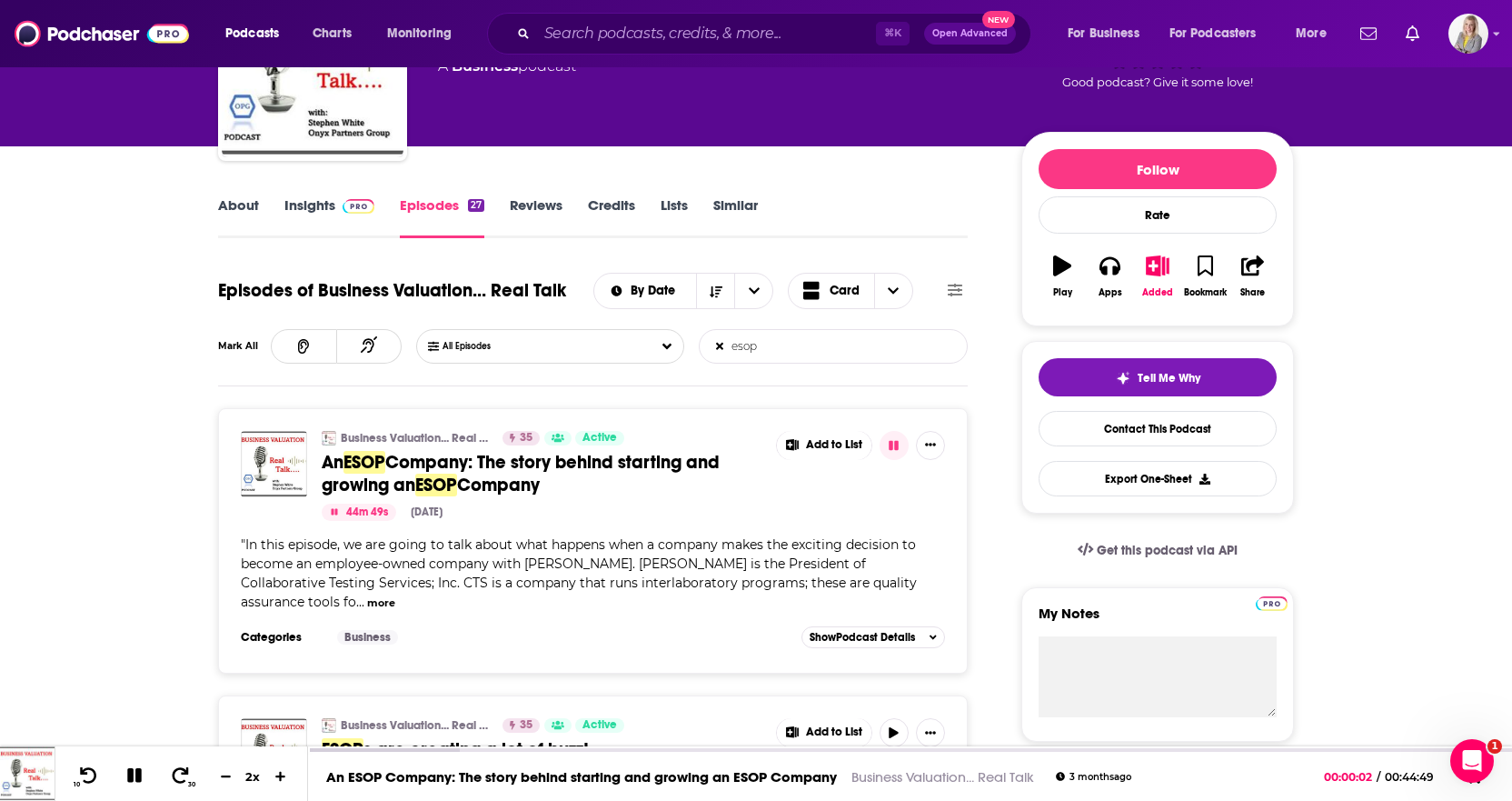
click at [437, 208] on link "Episodes 27" at bounding box center [442, 217] width 85 height 41
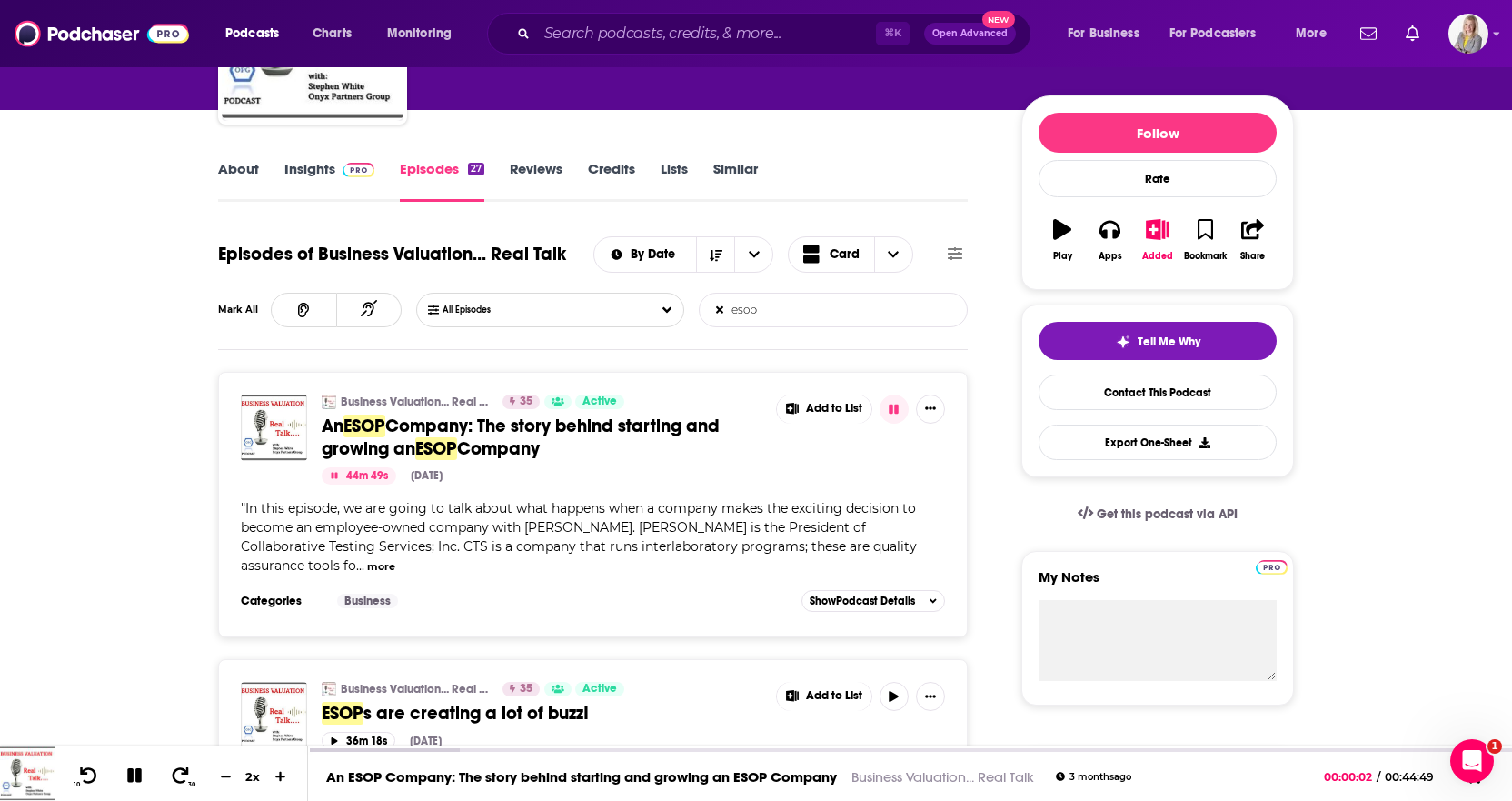
scroll to position [192, 0]
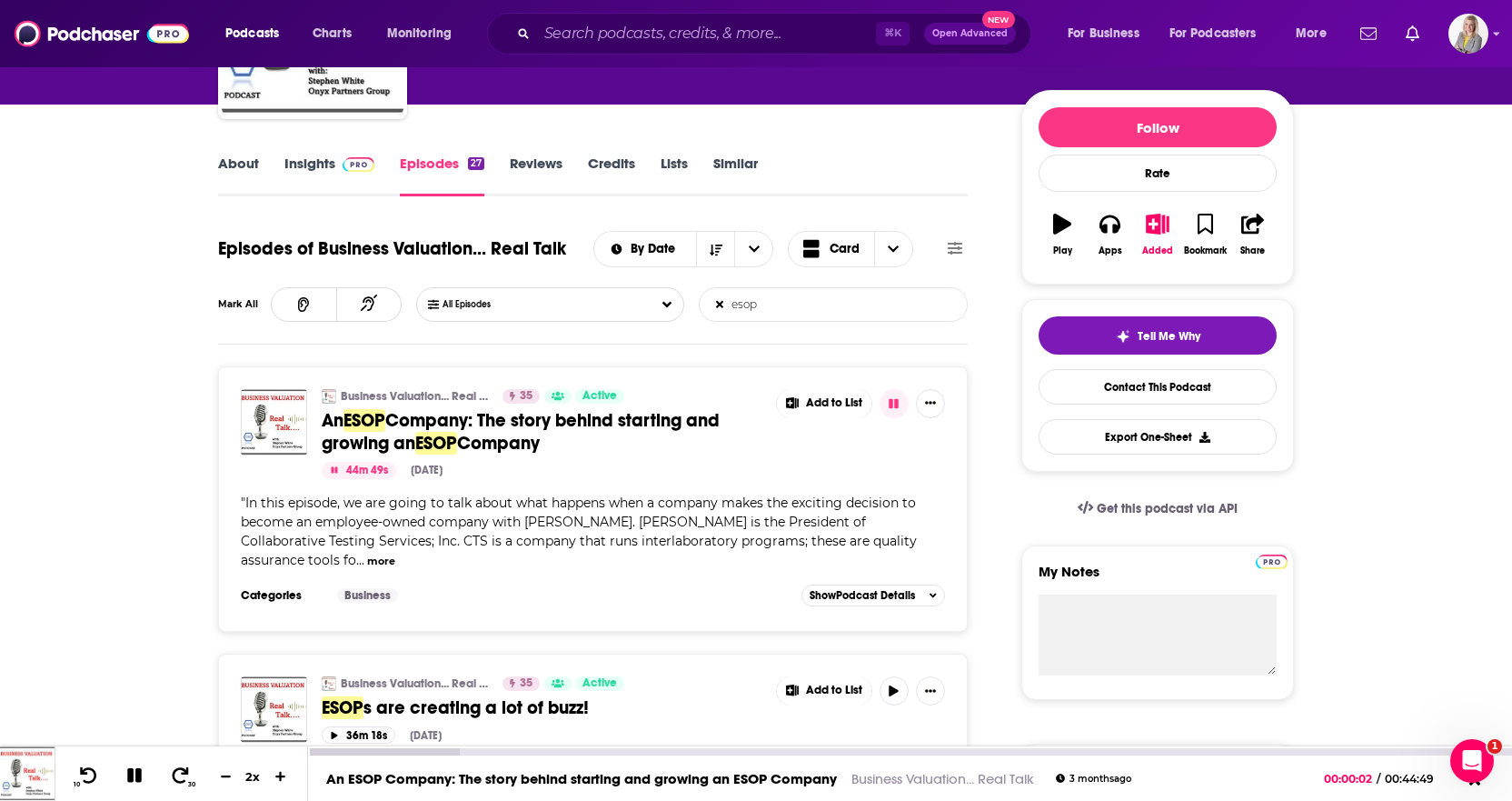
click at [183, 733] on div "10 30 2 x" at bounding box center [181, 773] width 253 height 55
click at [182, 733] on icon at bounding box center [181, 775] width 23 height 18
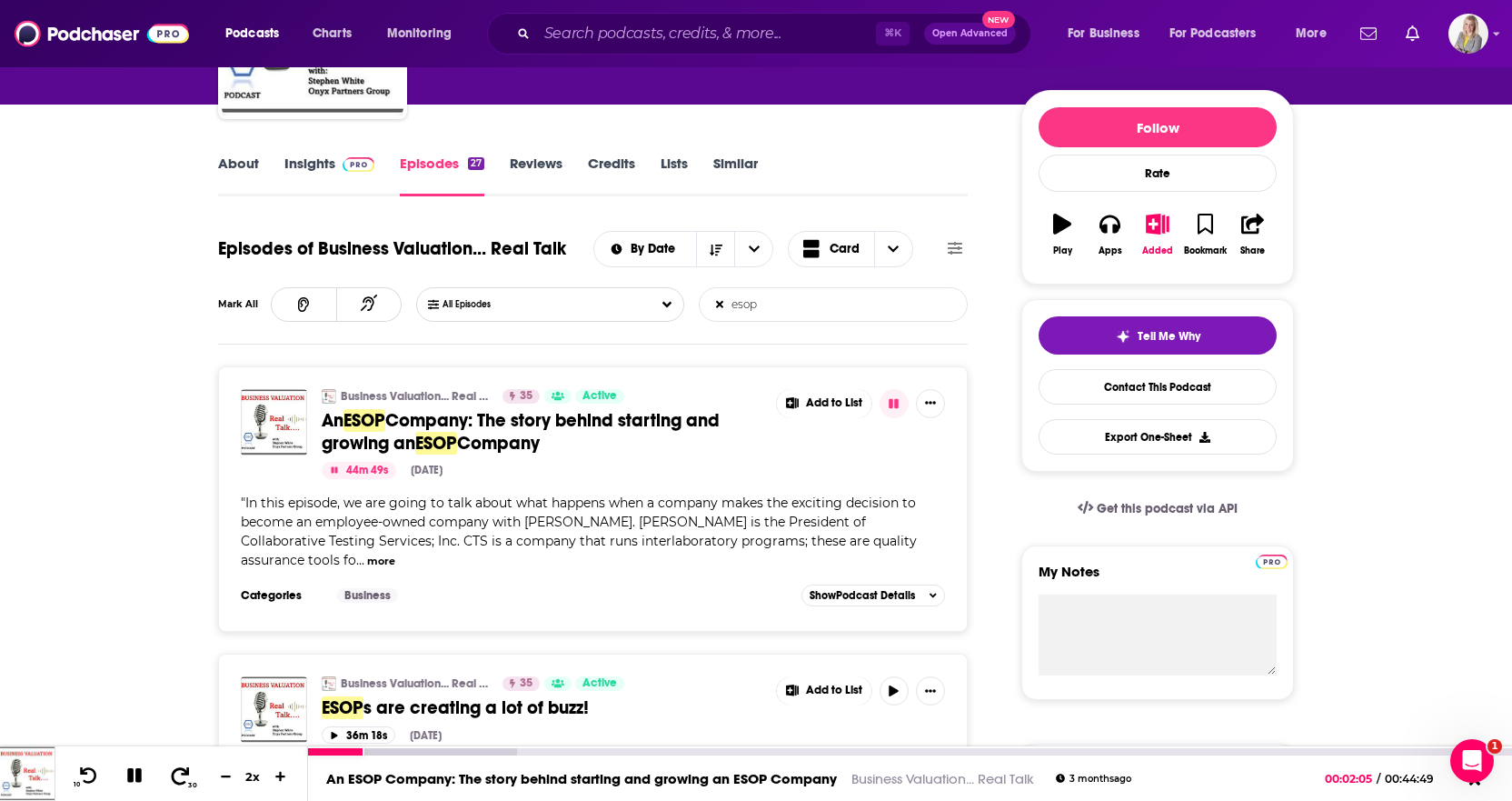
click at [182, 733] on icon at bounding box center [181, 775] width 23 height 18
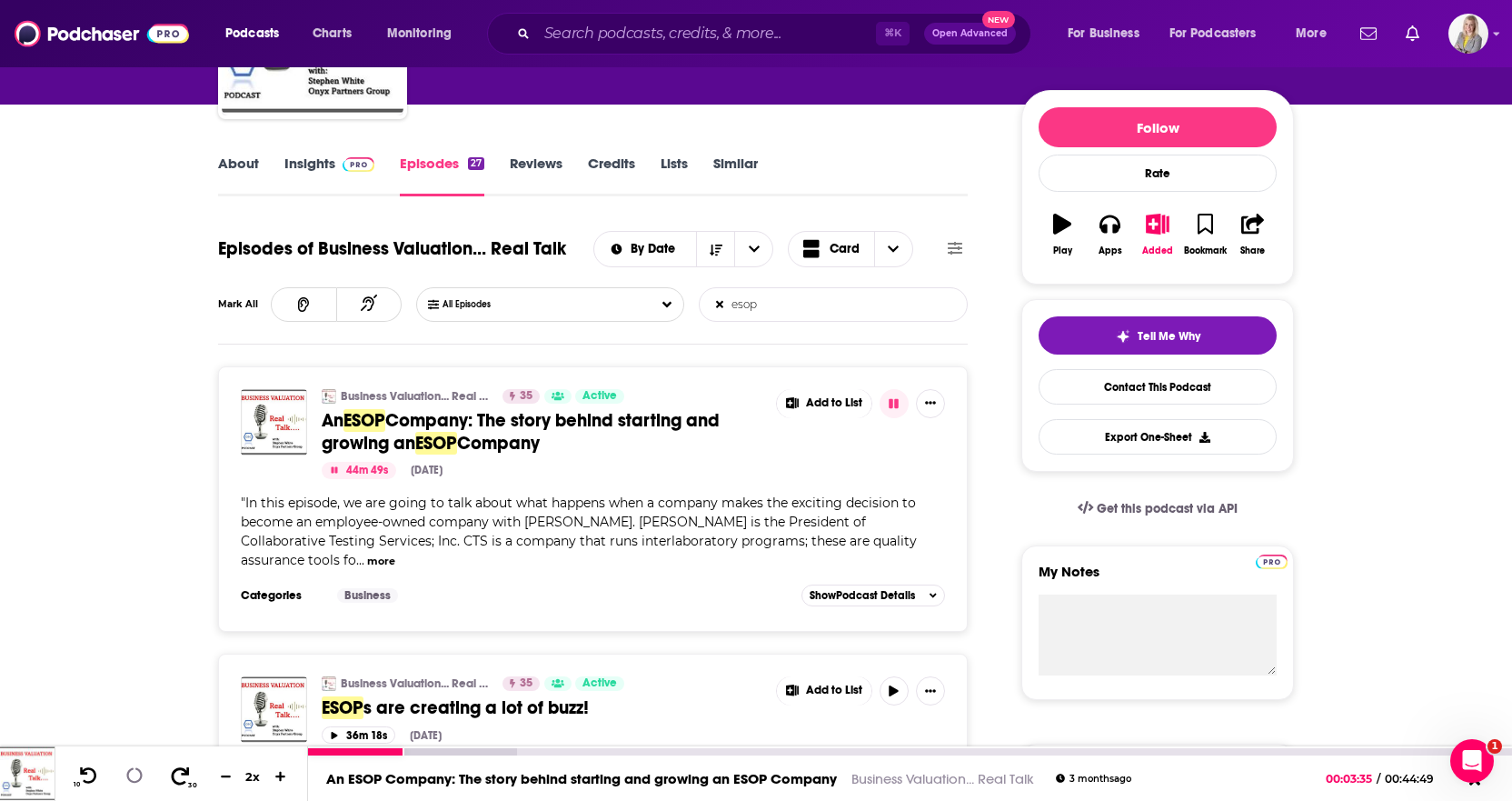
click at [182, 733] on icon at bounding box center [181, 775] width 23 height 18
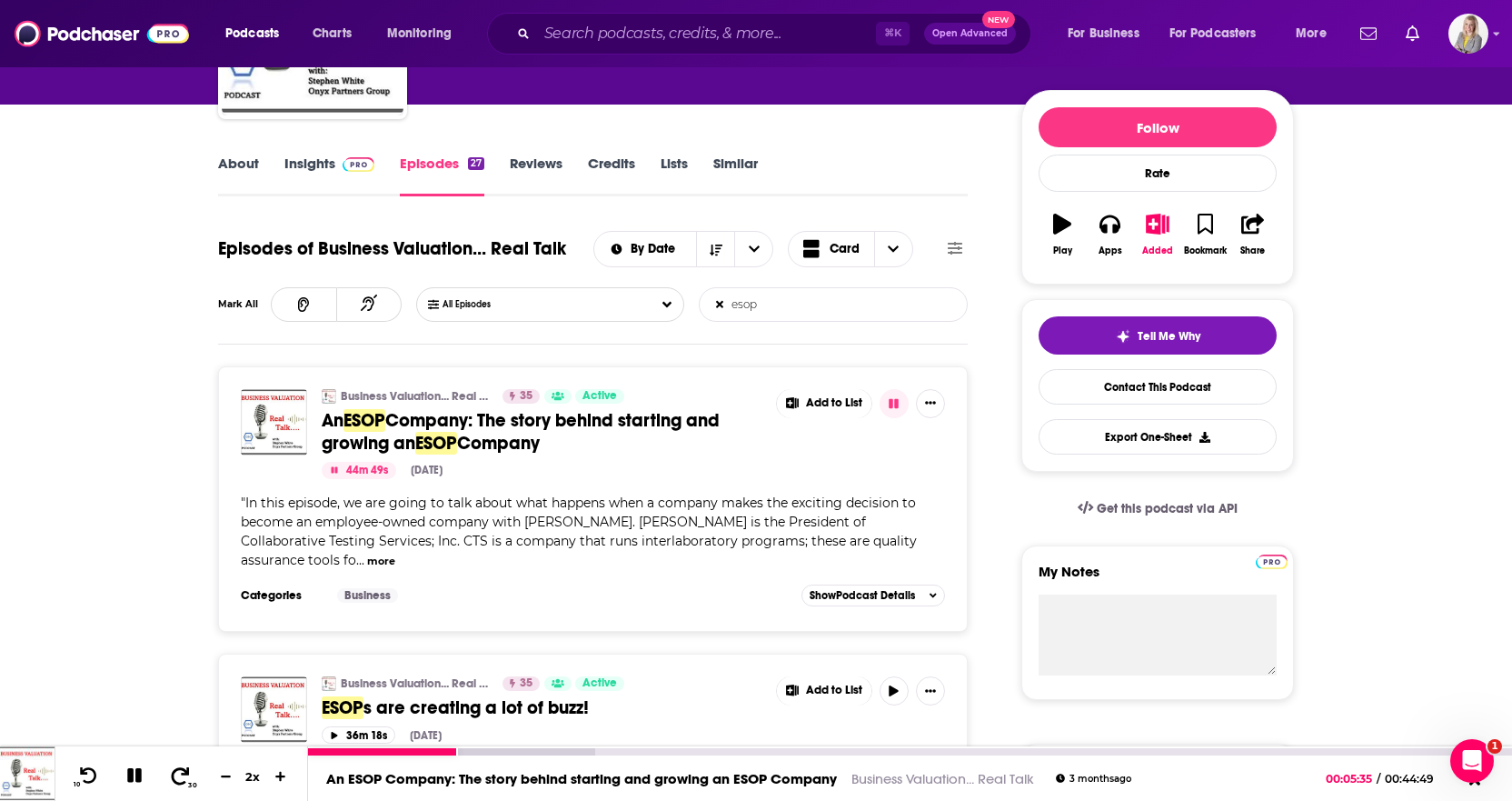
click at [182, 733] on icon at bounding box center [181, 775] width 23 height 18
drag, startPoint x: 482, startPoint y: 753, endPoint x: 695, endPoint y: 753, distance: 213.0
click at [695, 733] on div "00:13:54" at bounding box center [910, 752] width 1204 height 8
click at [695, 733] on div "00:14:25" at bounding box center [910, 752] width 1204 height 8
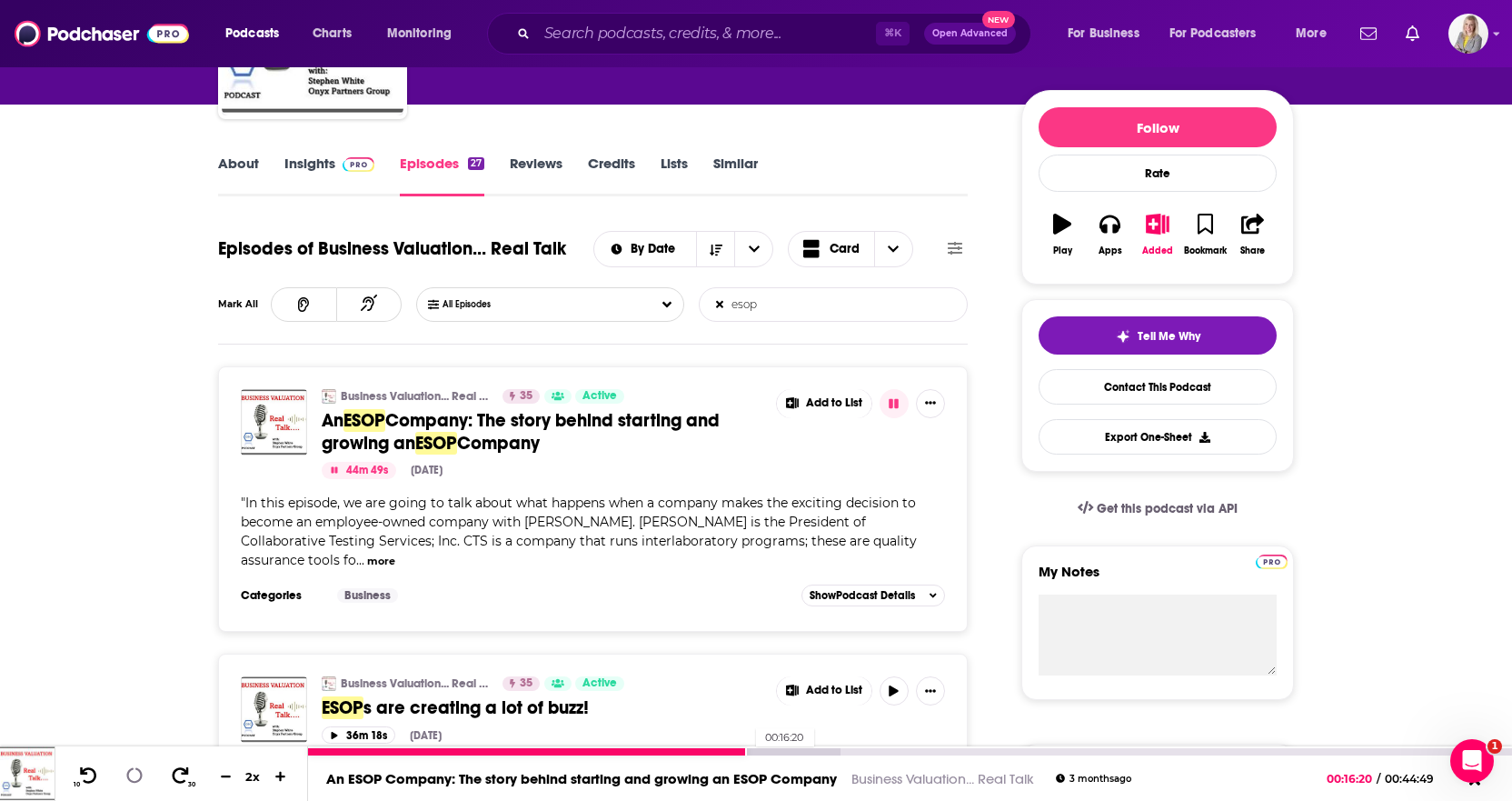
drag, startPoint x: 746, startPoint y: 747, endPoint x: 765, endPoint y: 746, distance: 19.0
click at [748, 733] on div "00:16:20" at bounding box center [910, 750] width 1204 height 9
click at [142, 733] on icon at bounding box center [134, 776] width 24 height 23
click at [129, 733] on icon at bounding box center [134, 775] width 15 height 18
drag, startPoint x: 756, startPoint y: 751, endPoint x: 463, endPoint y: 763, distance: 293.2
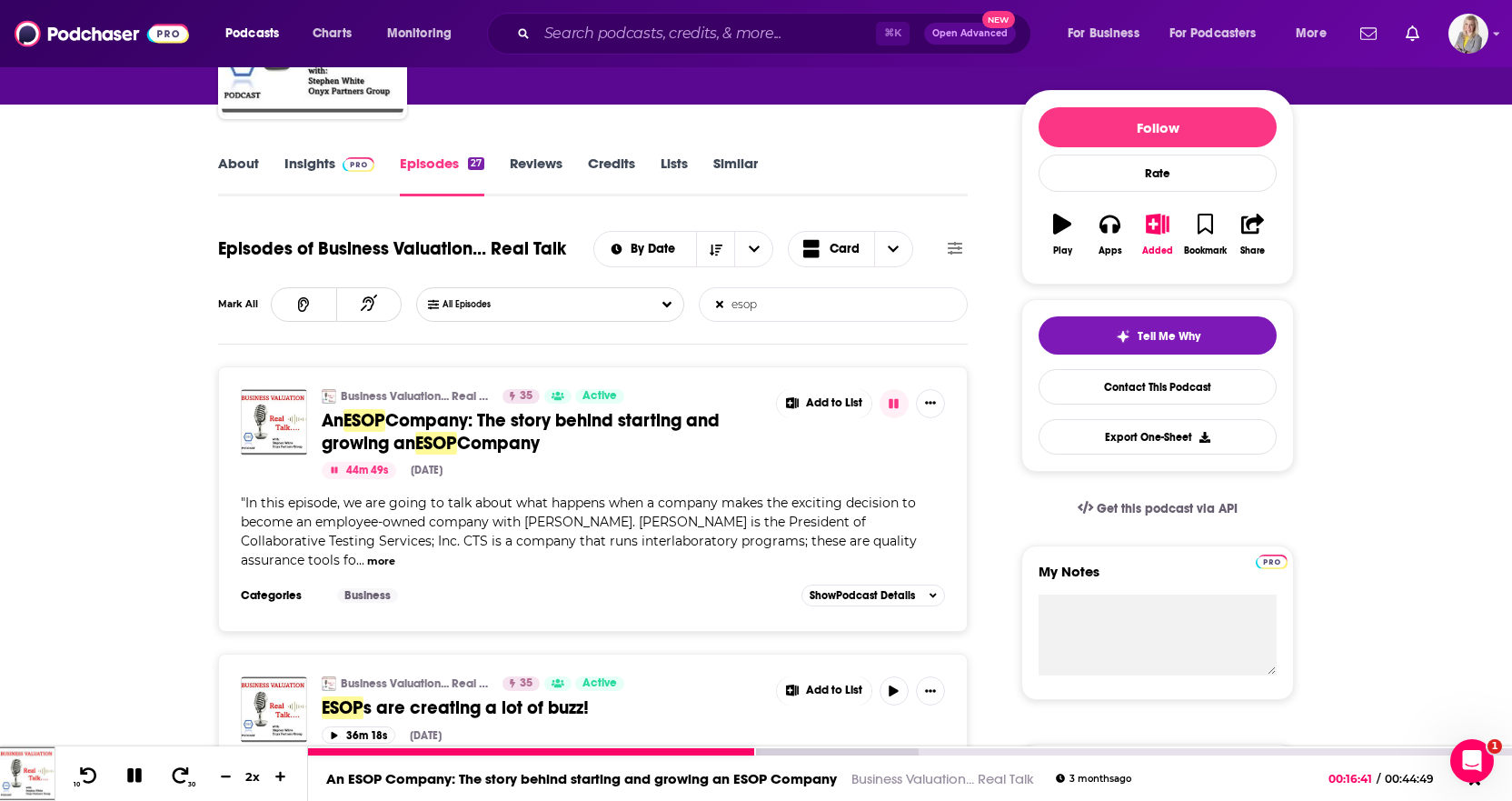
click at [467, 733] on div "An ESOP Company: The story behind starting and growing an ESOP Company Business…" at bounding box center [910, 773] width 1204 height 55
drag, startPoint x: 463, startPoint y: 763, endPoint x: 437, endPoint y: 762, distance: 26.0
click at [462, 733] on div "An ESOP Company: The story behind starting and growing an ESOP Company Business…" at bounding box center [910, 777] width 1204 height 45
drag, startPoint x: 396, startPoint y: 756, endPoint x: 377, endPoint y: 750, distance: 19.9
click at [394, 733] on div "An ESOP Company: The story behind starting and growing an ESOP Company Business…" at bounding box center [910, 777] width 1204 height 45
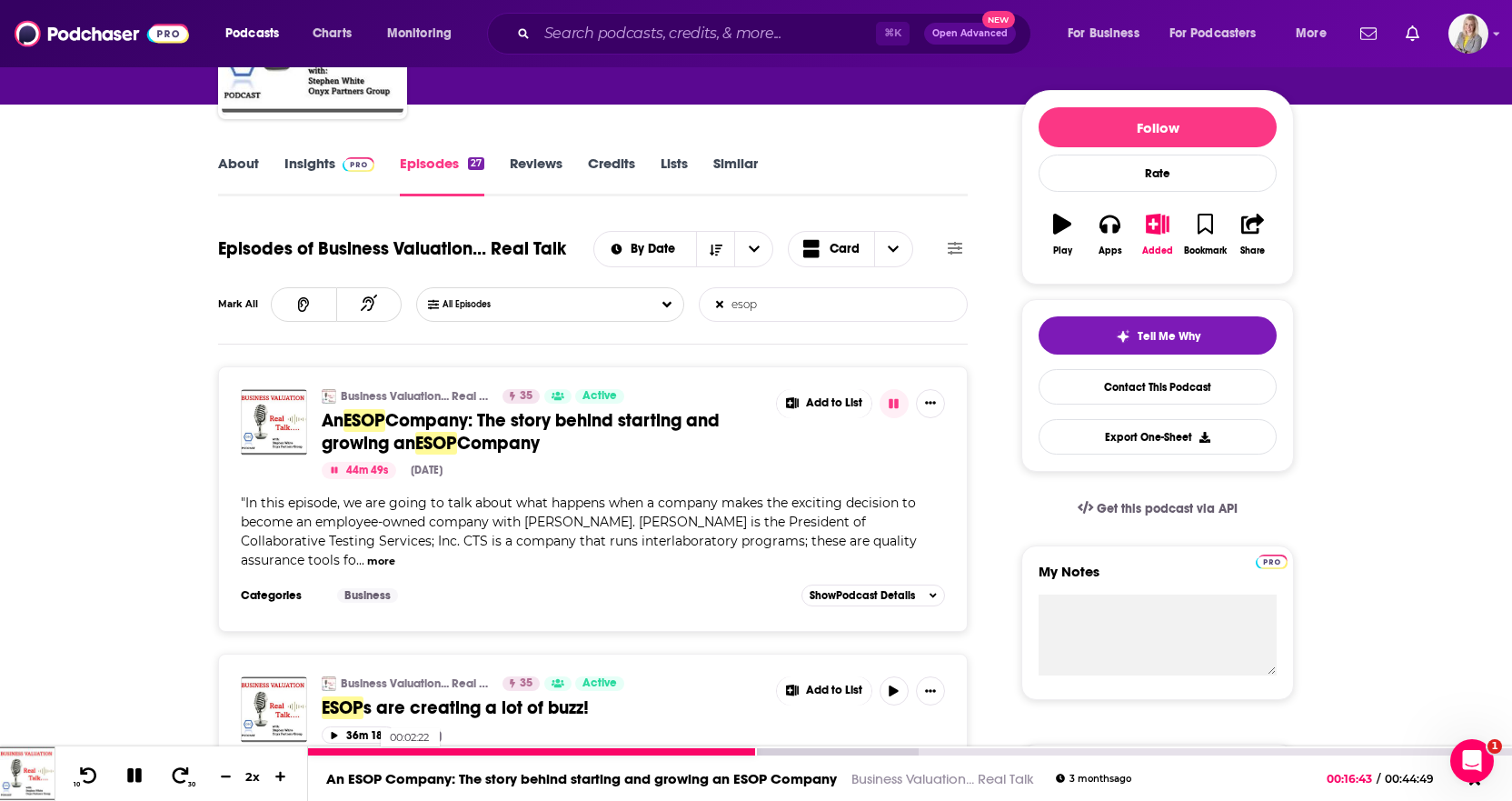
click at [372, 733] on div at bounding box center [532, 752] width 448 height 8
drag, startPoint x: 359, startPoint y: 748, endPoint x: 345, endPoint y: 750, distance: 14.1
click at [354, 733] on div at bounding box center [340, 752] width 64 height 8
drag, startPoint x: 337, startPoint y: 750, endPoint x: 323, endPoint y: 750, distance: 14.0
click at [330, 733] on div at bounding box center [333, 752] width 51 height 8
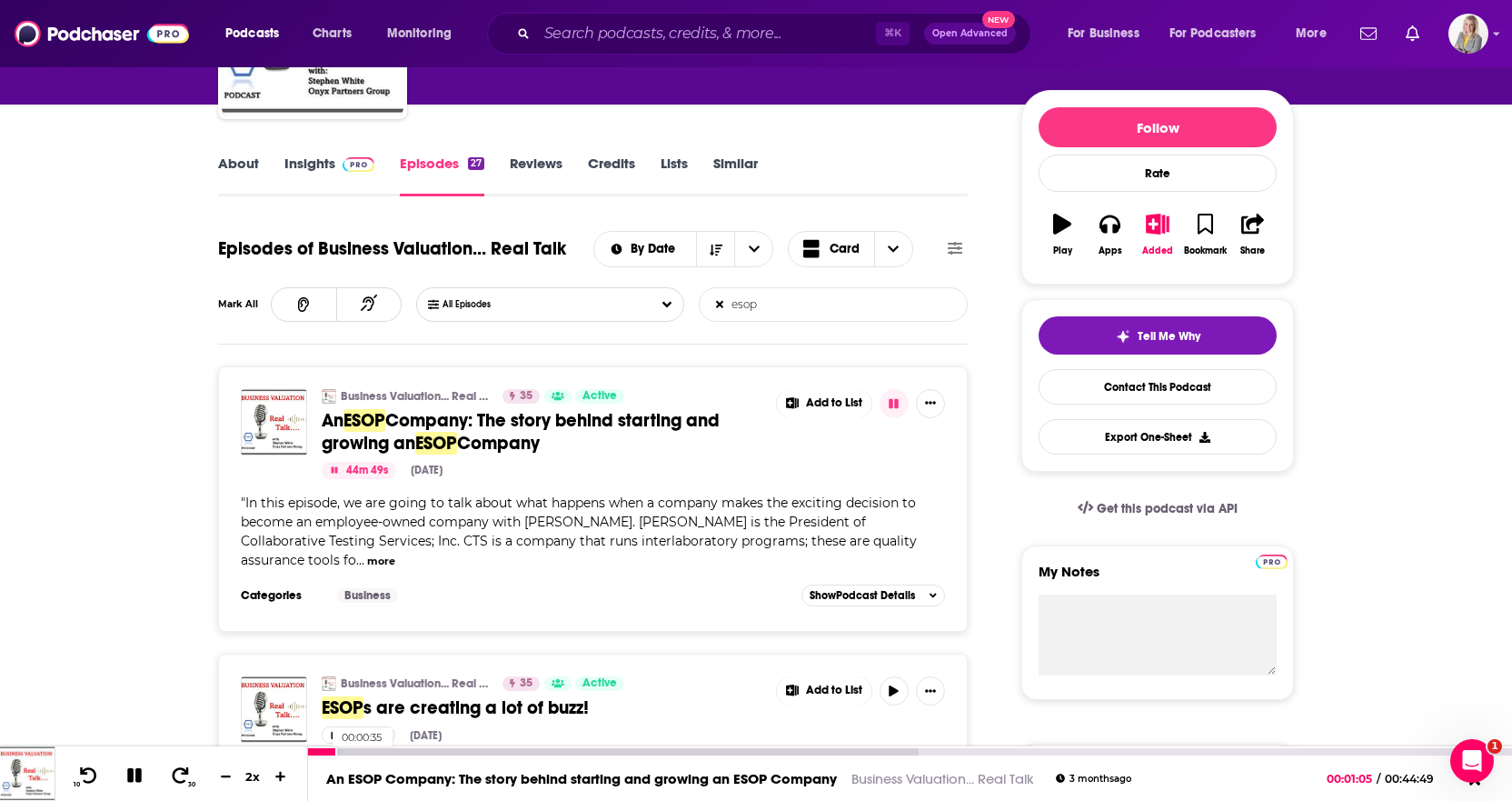
click at [323, 733] on div at bounding box center [322, 752] width 29 height 8
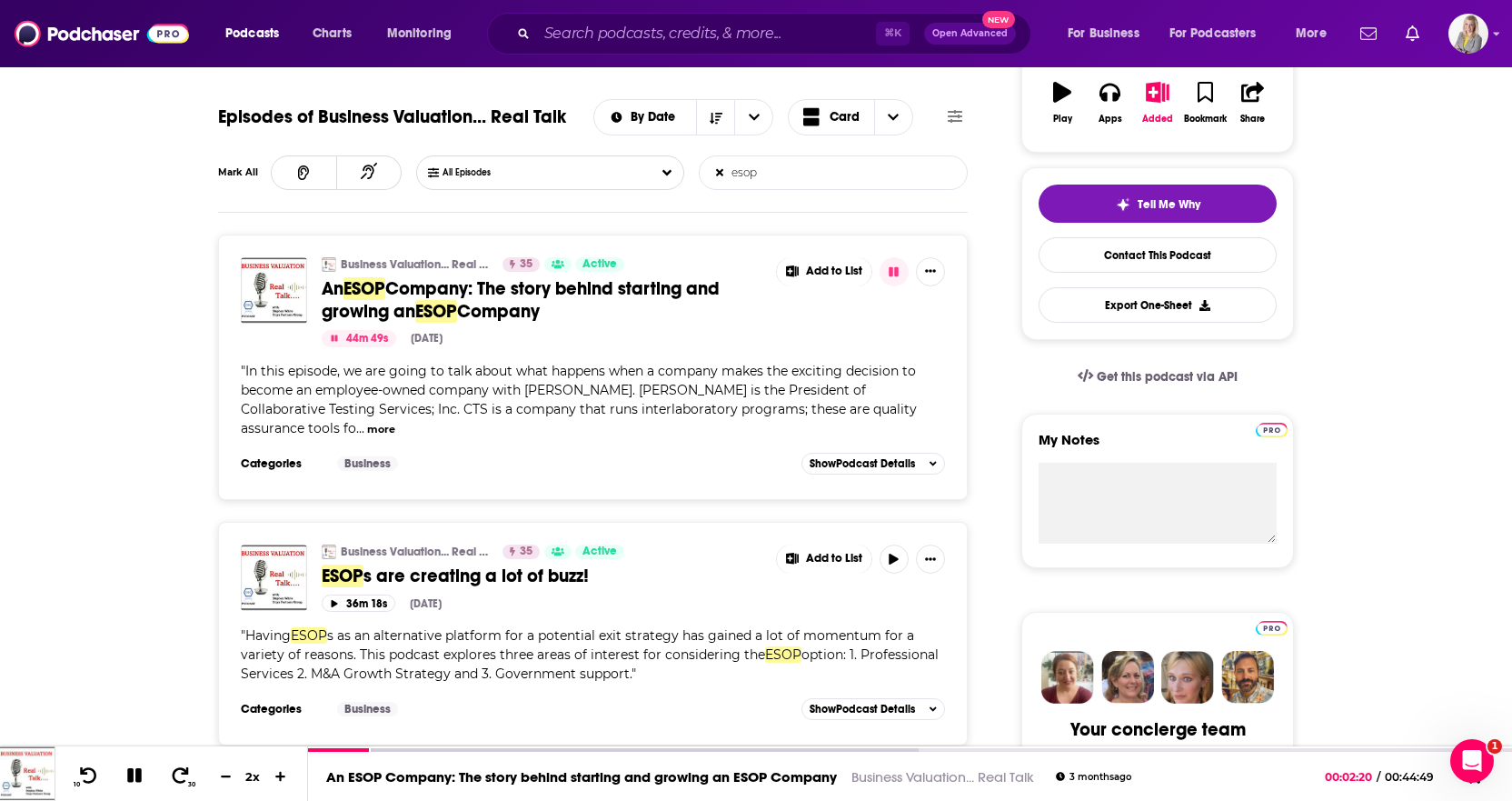
scroll to position [0, 0]
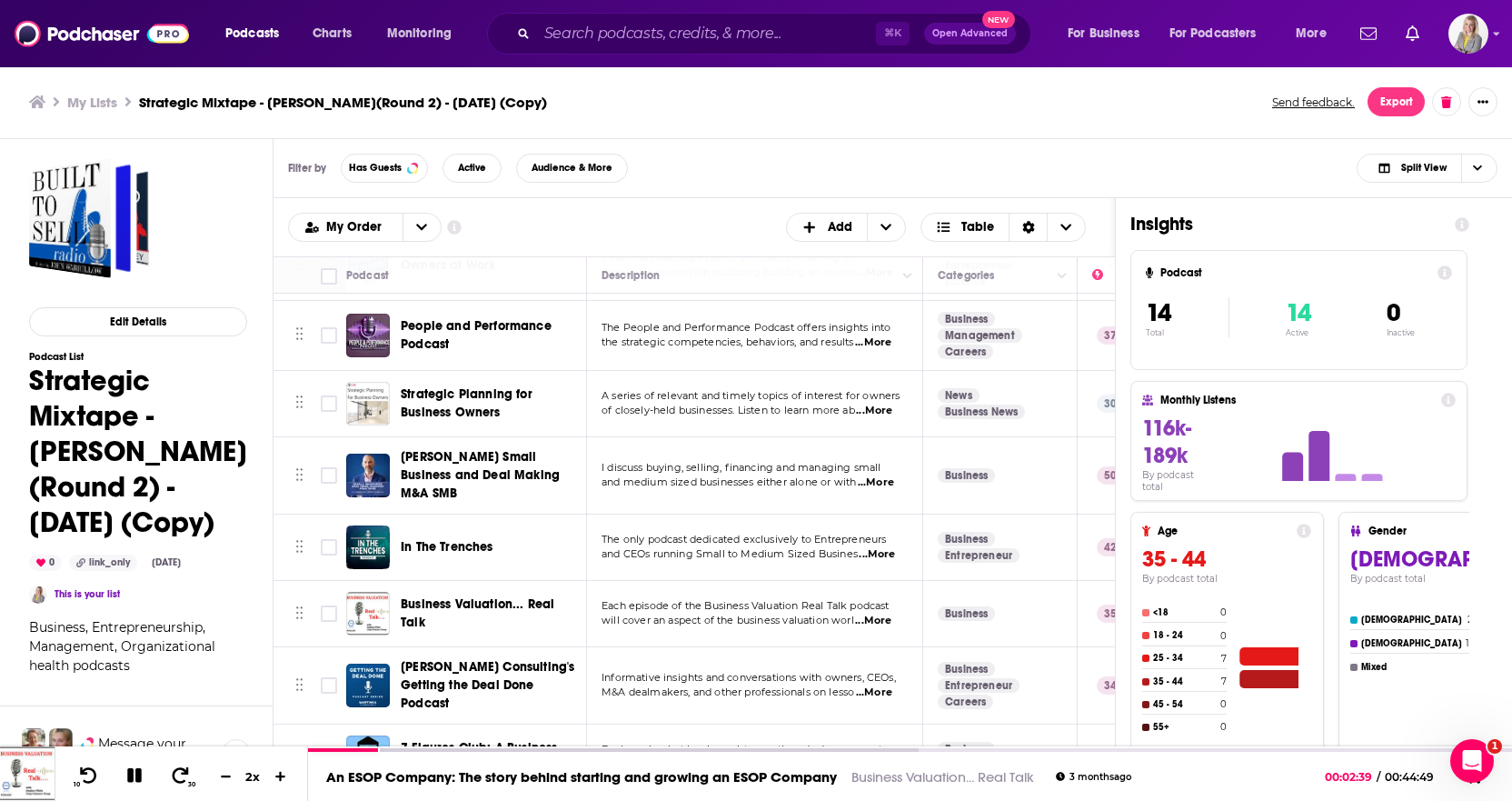
scroll to position [576, 0]
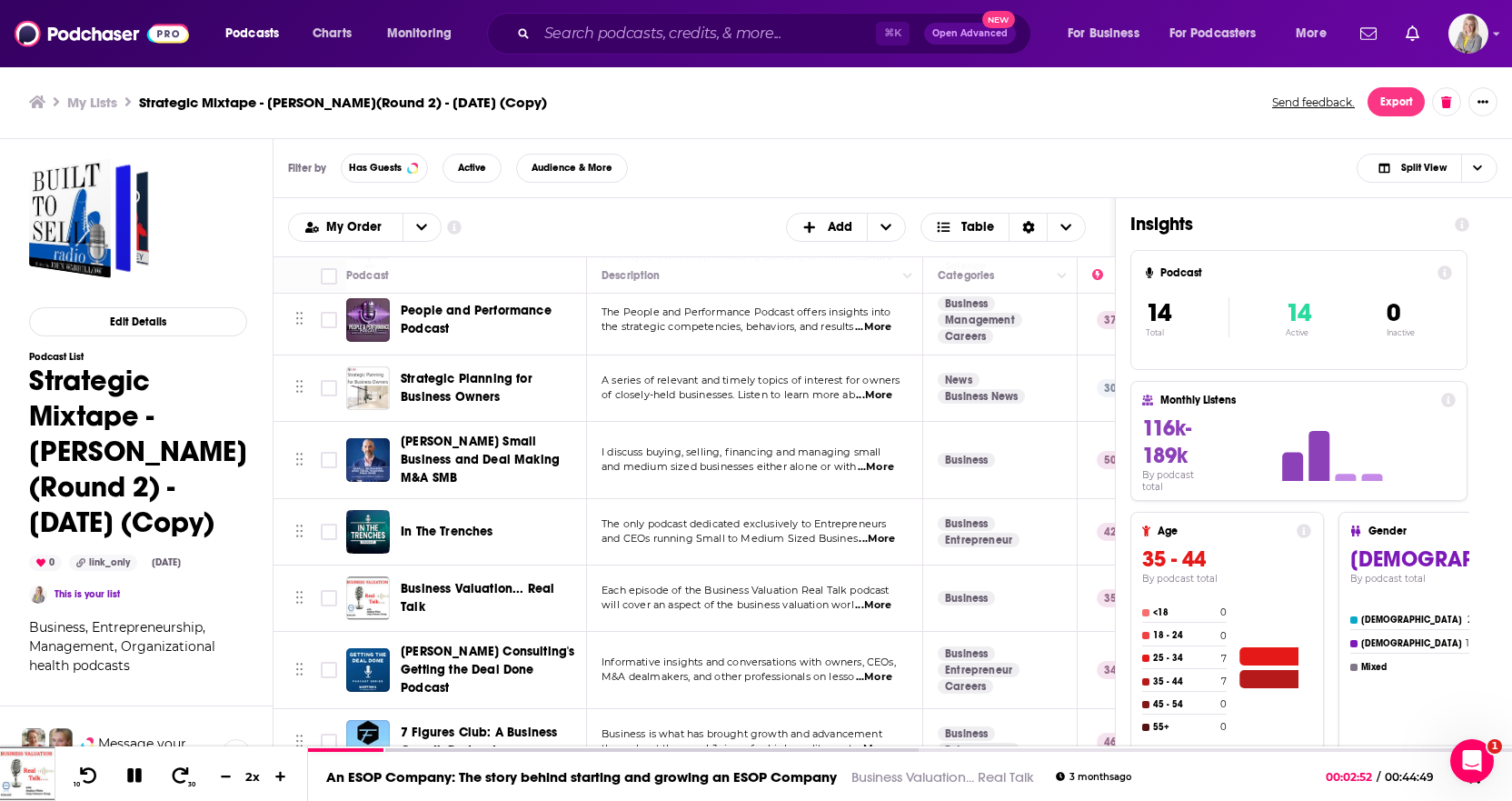
drag, startPoint x: 489, startPoint y: 610, endPoint x: 483, endPoint y: 599, distance: 12.5
click at [486, 605] on td "Business Valuation... Real Talk" at bounding box center [467, 598] width 241 height 66
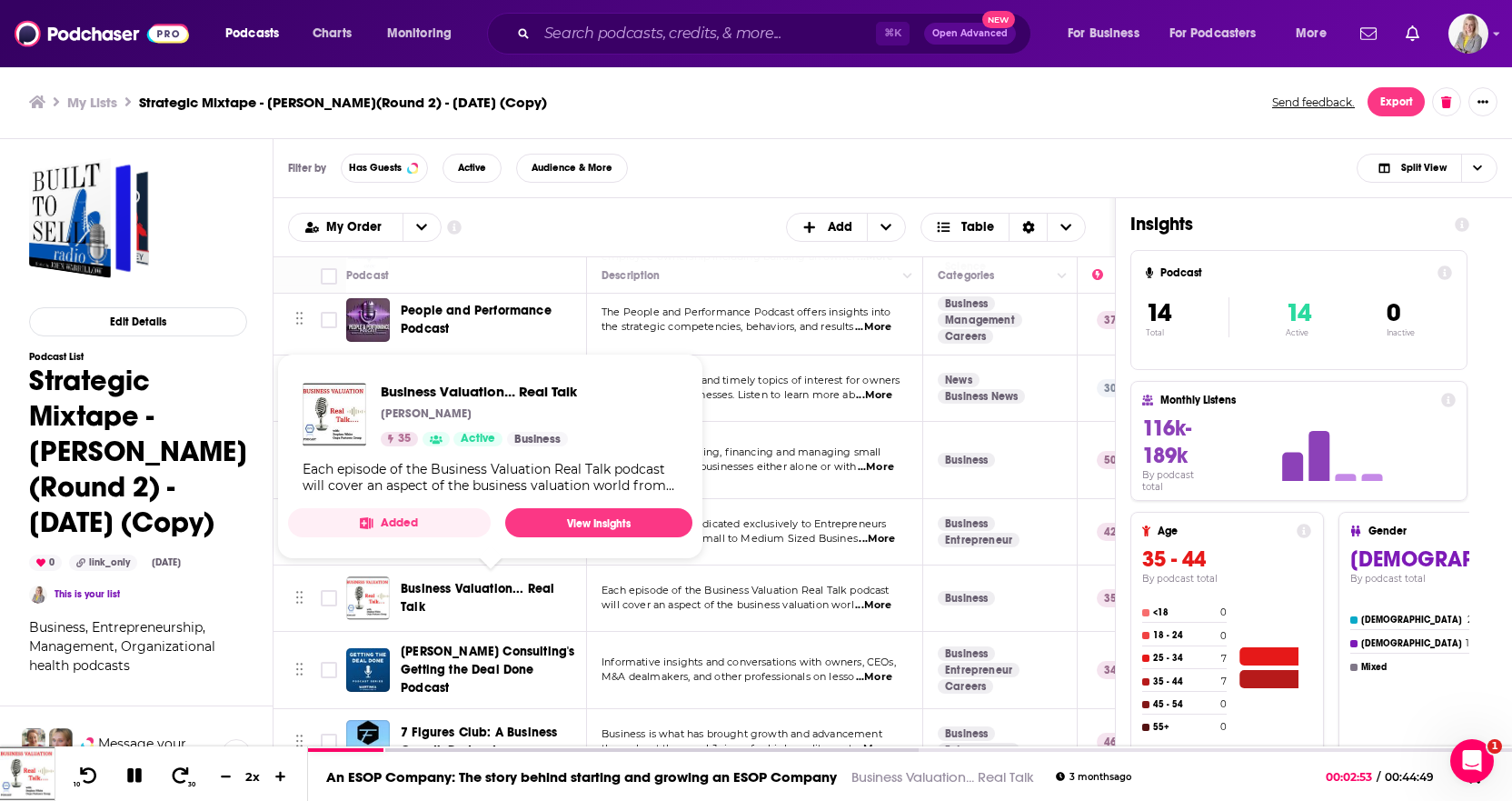
click at [482, 586] on span "Business Valuation... Real Talk" at bounding box center [477, 597] width 154 height 34
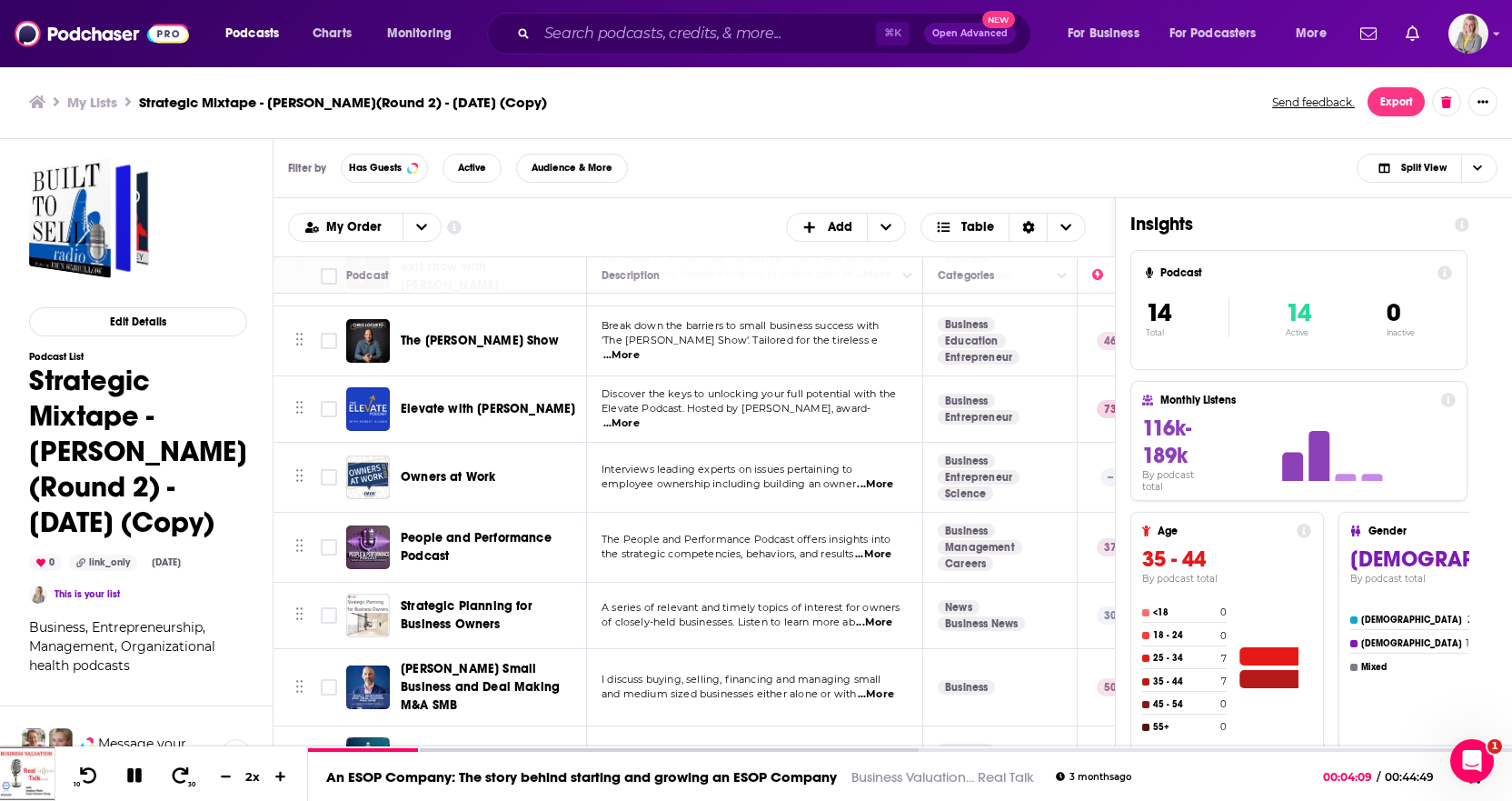
scroll to position [349, 0]
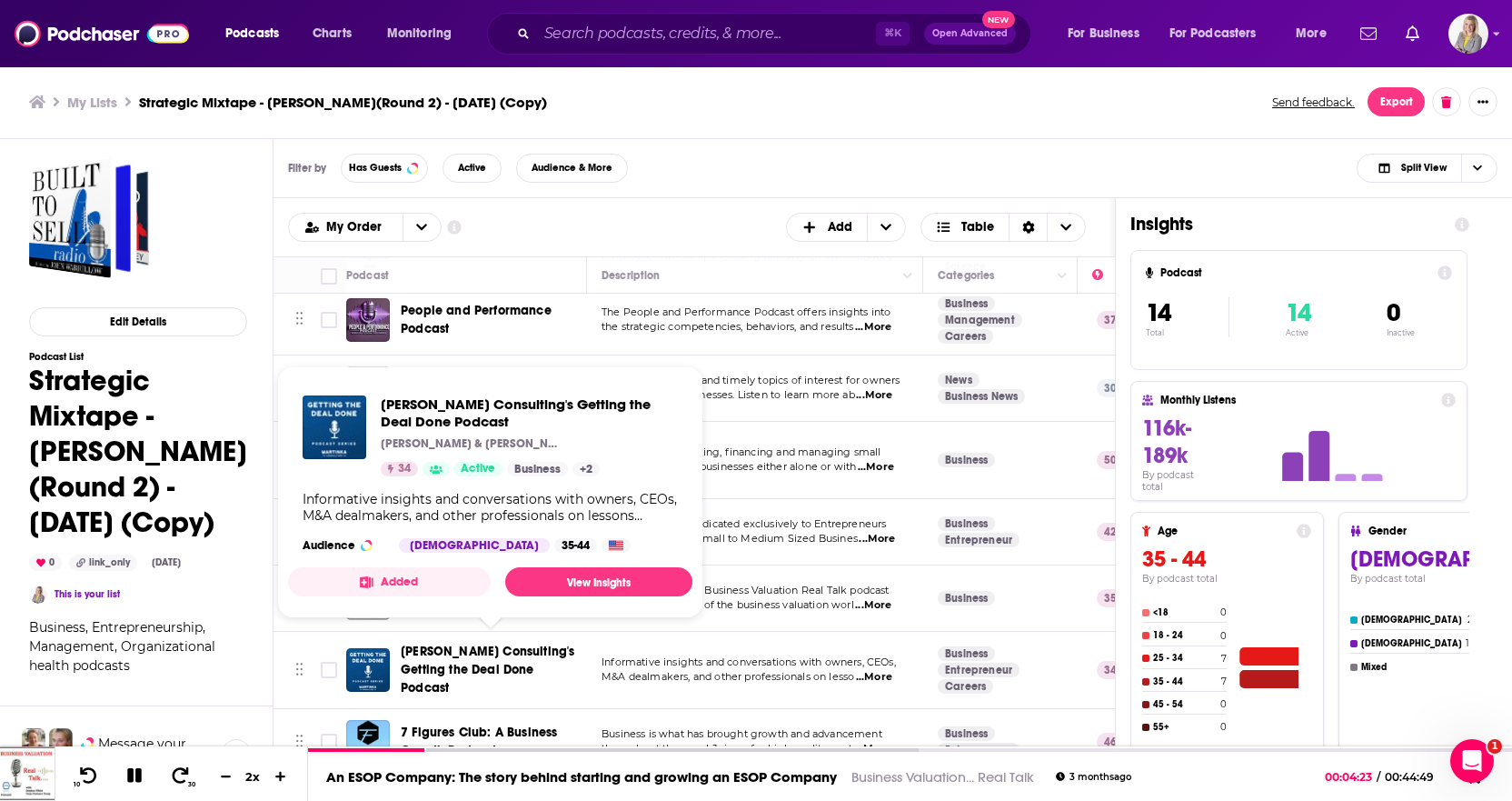
click at [485, 653] on span "[PERSON_NAME] Consulting's Getting the Deal Done Podcast" at bounding box center [487, 669] width 173 height 52
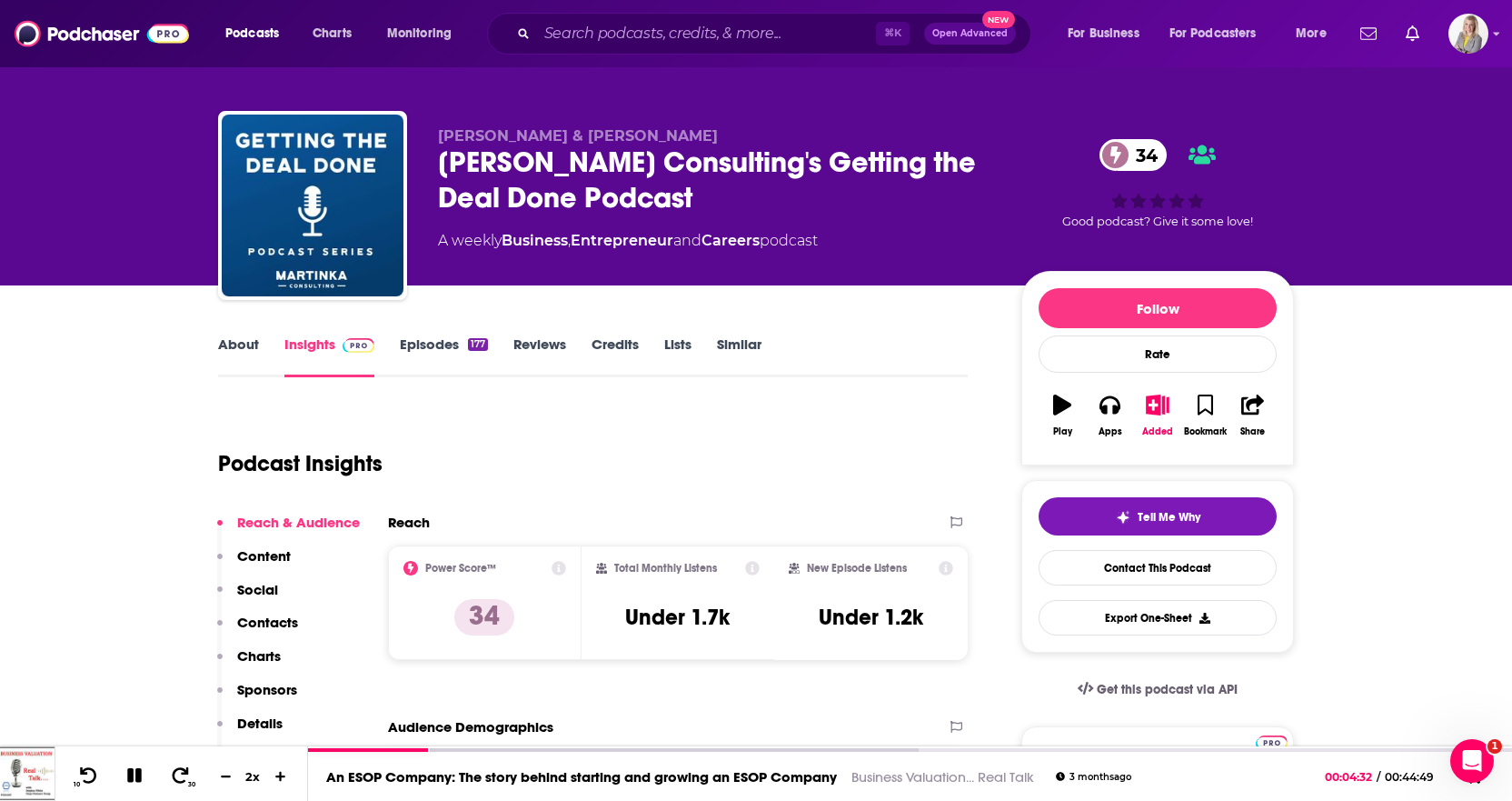
scroll to position [144, 0]
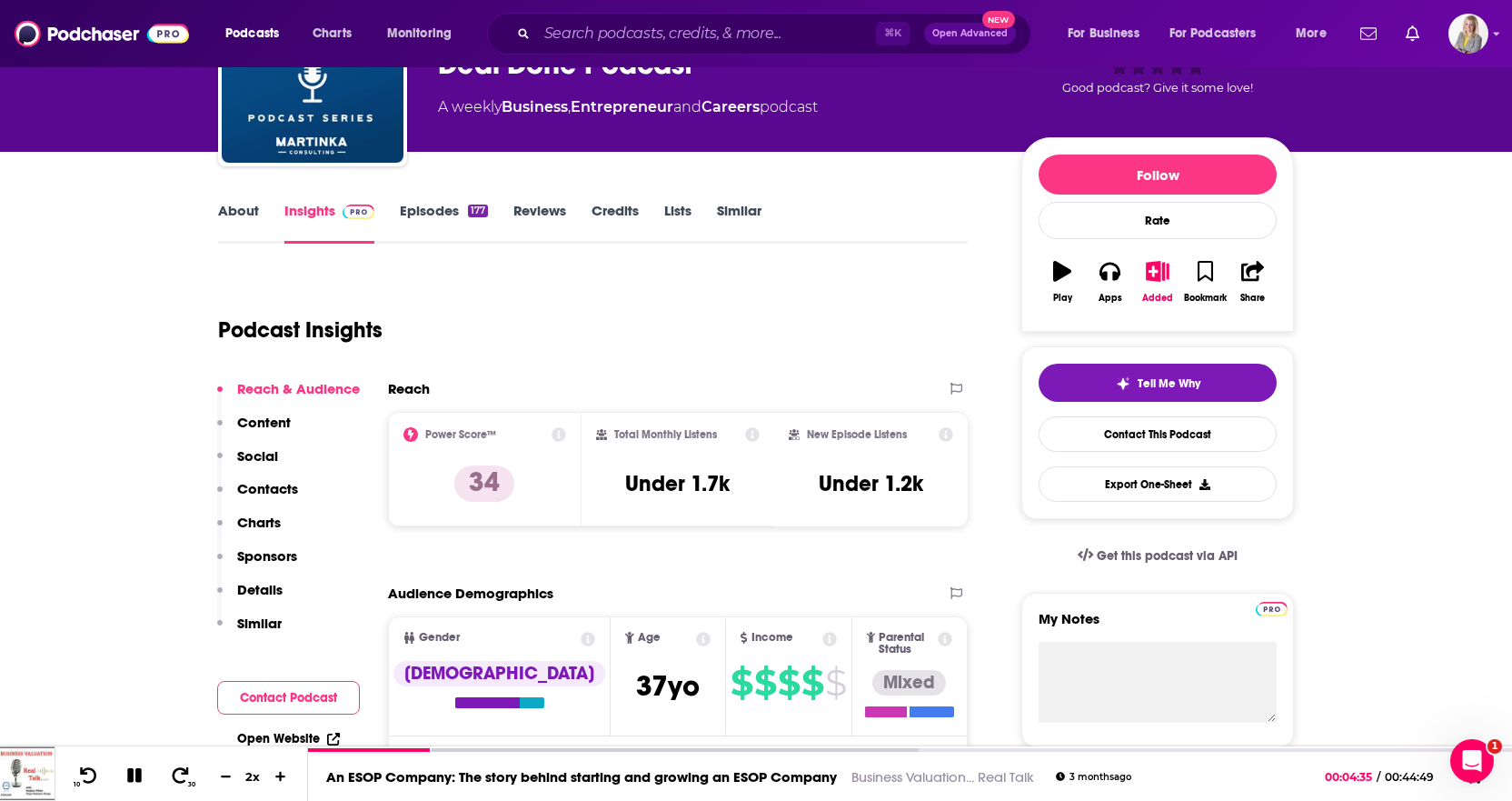
click at [229, 205] on link "About" at bounding box center [239, 222] width 40 height 41
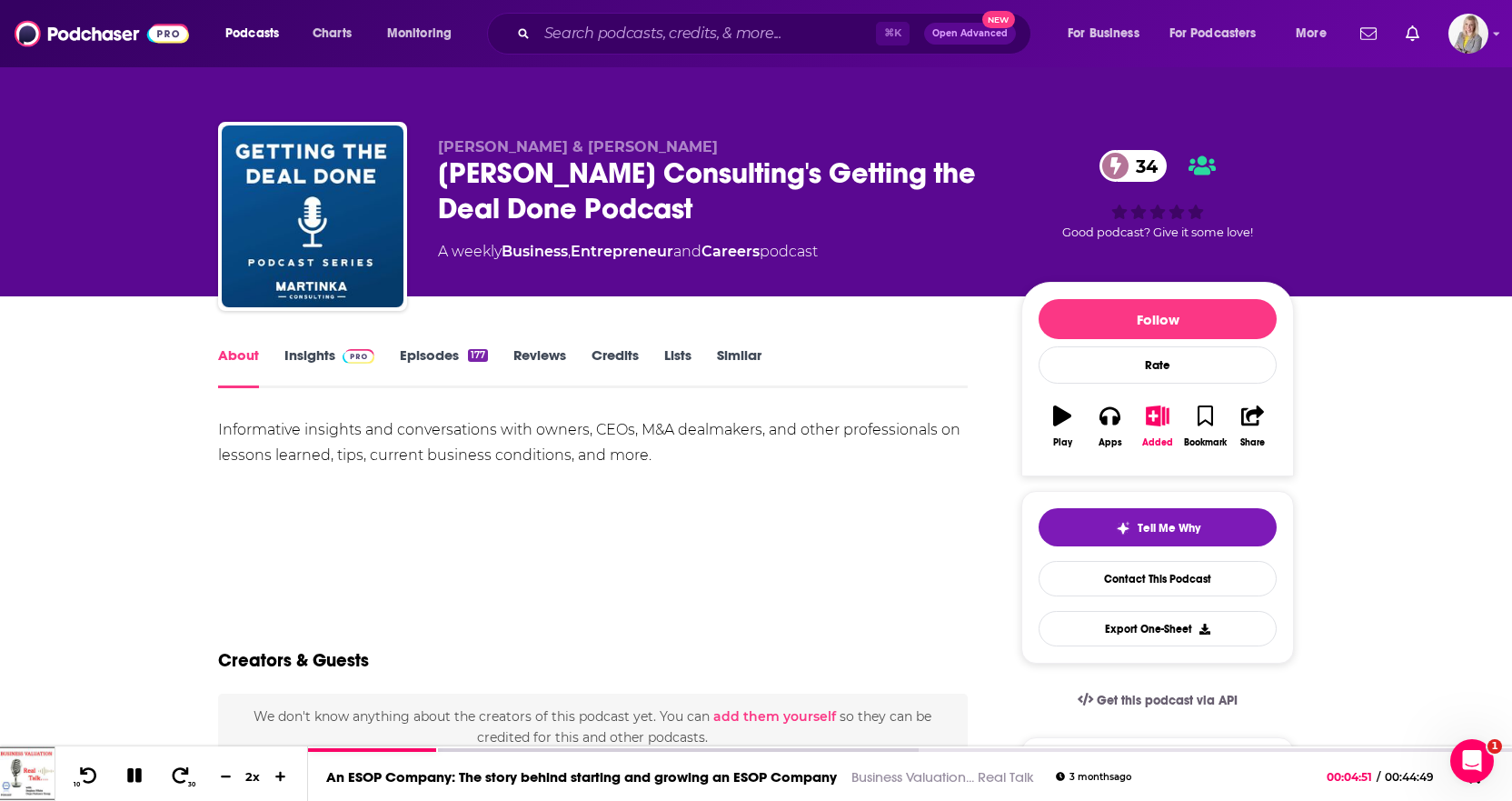
click at [468, 356] on div "177" at bounding box center [477, 355] width 20 height 13
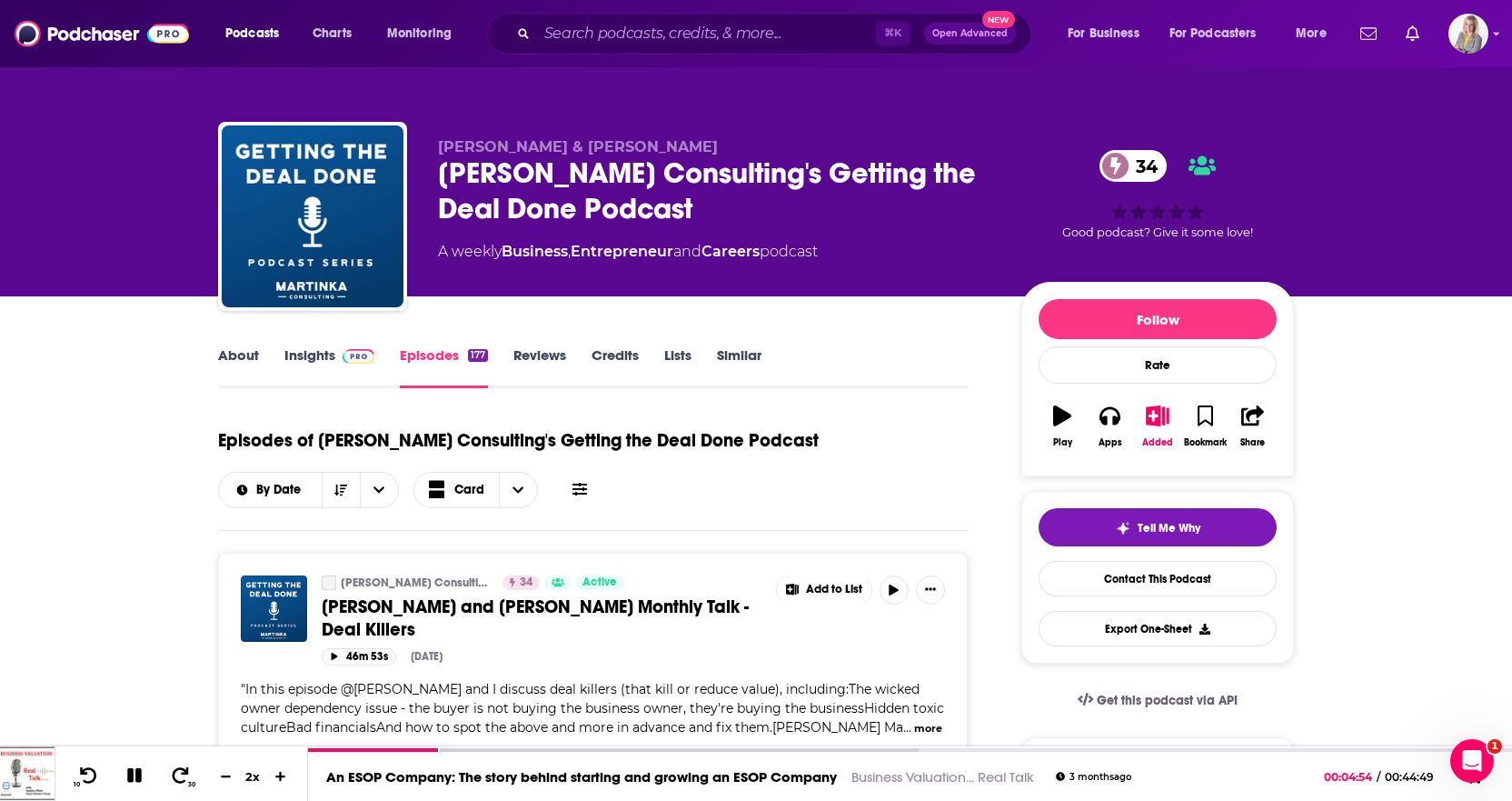
scroll to position [41, 0]
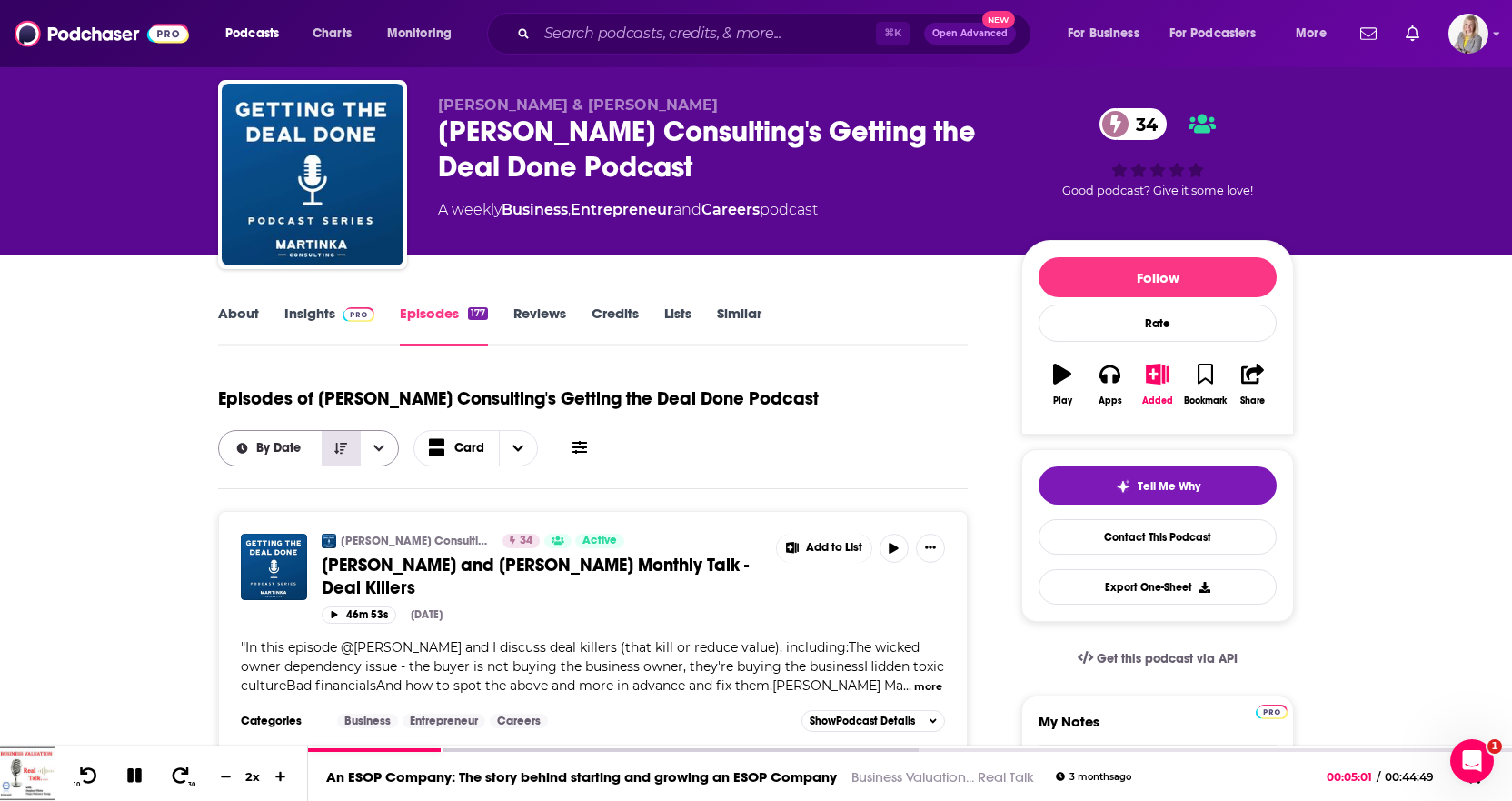
click at [346, 447] on icon "Sort Direction" at bounding box center [340, 448] width 13 height 11
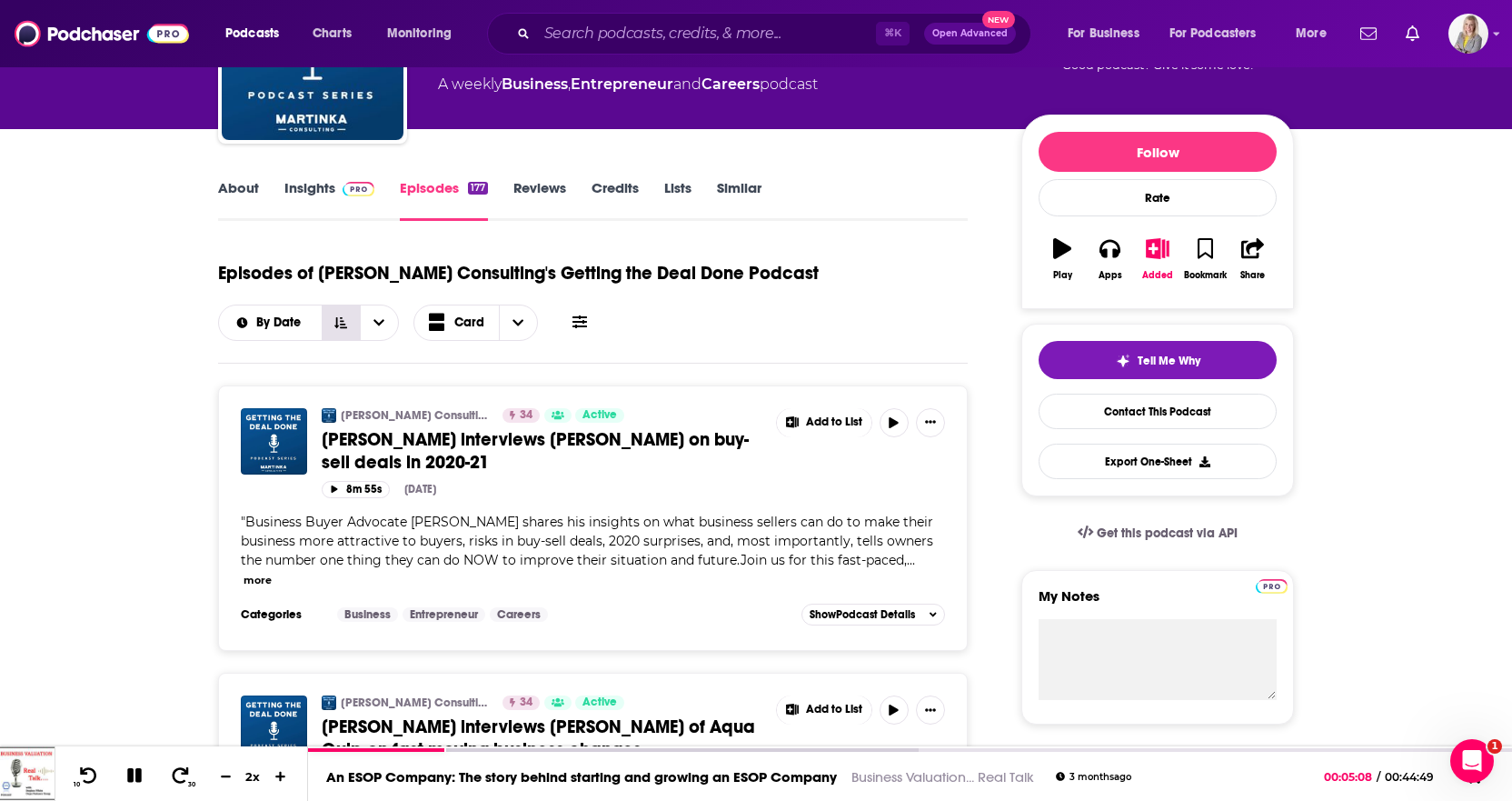
scroll to position [170, 0]
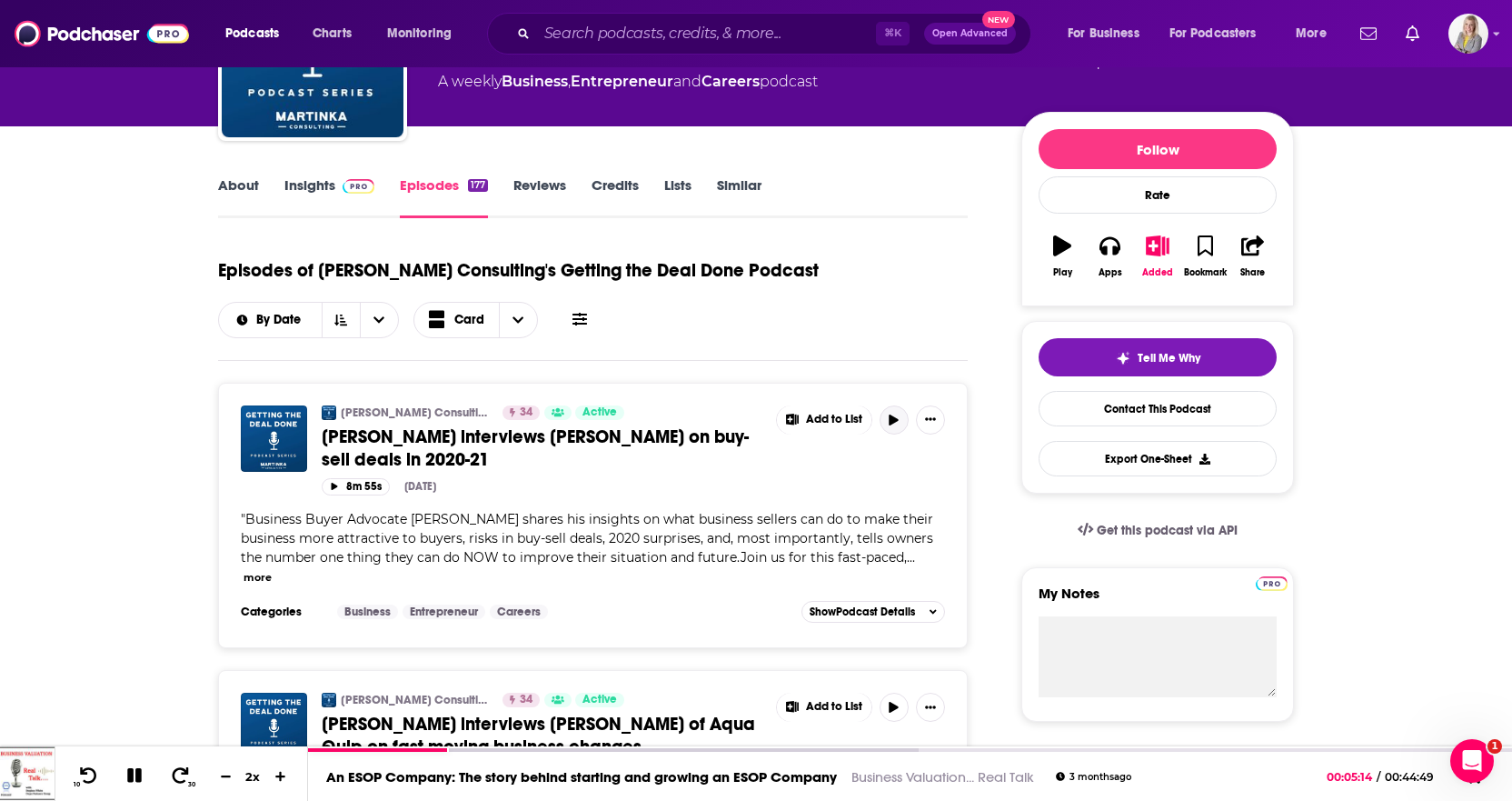
click at [900, 419] on icon "button" at bounding box center [893, 419] width 13 height 11
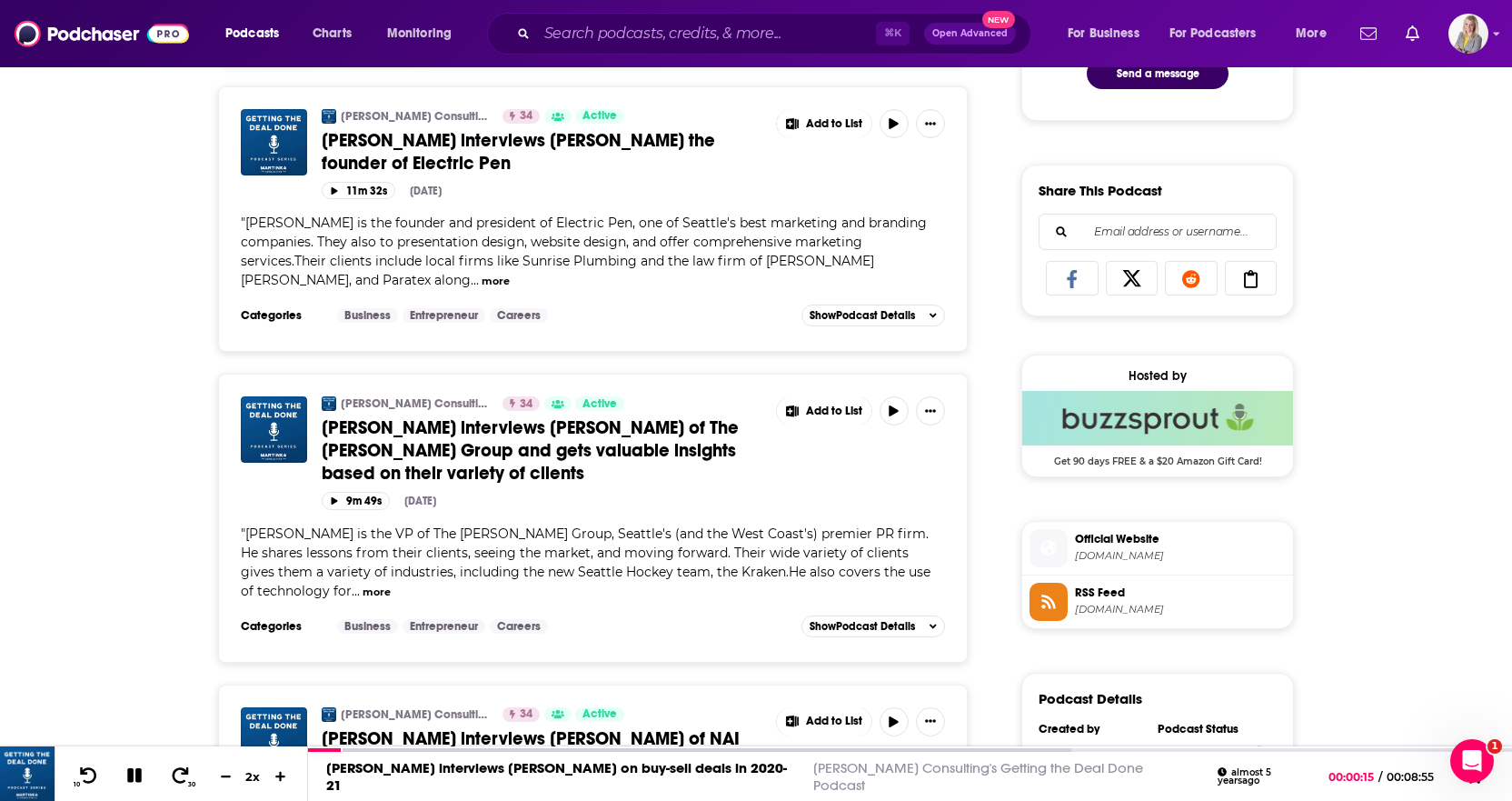
scroll to position [0, 0]
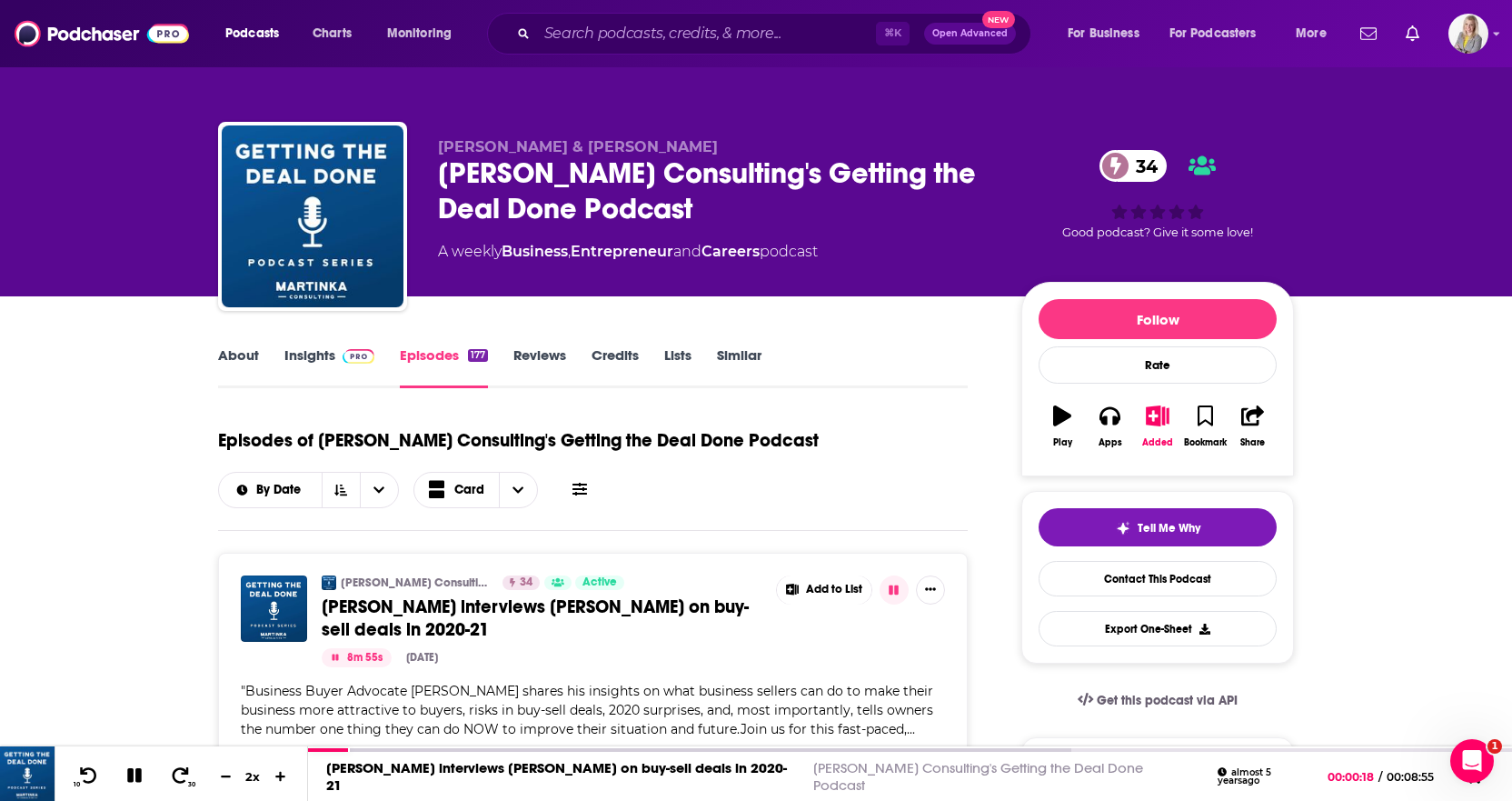
click at [579, 487] on icon at bounding box center [579, 488] width 14 height 14
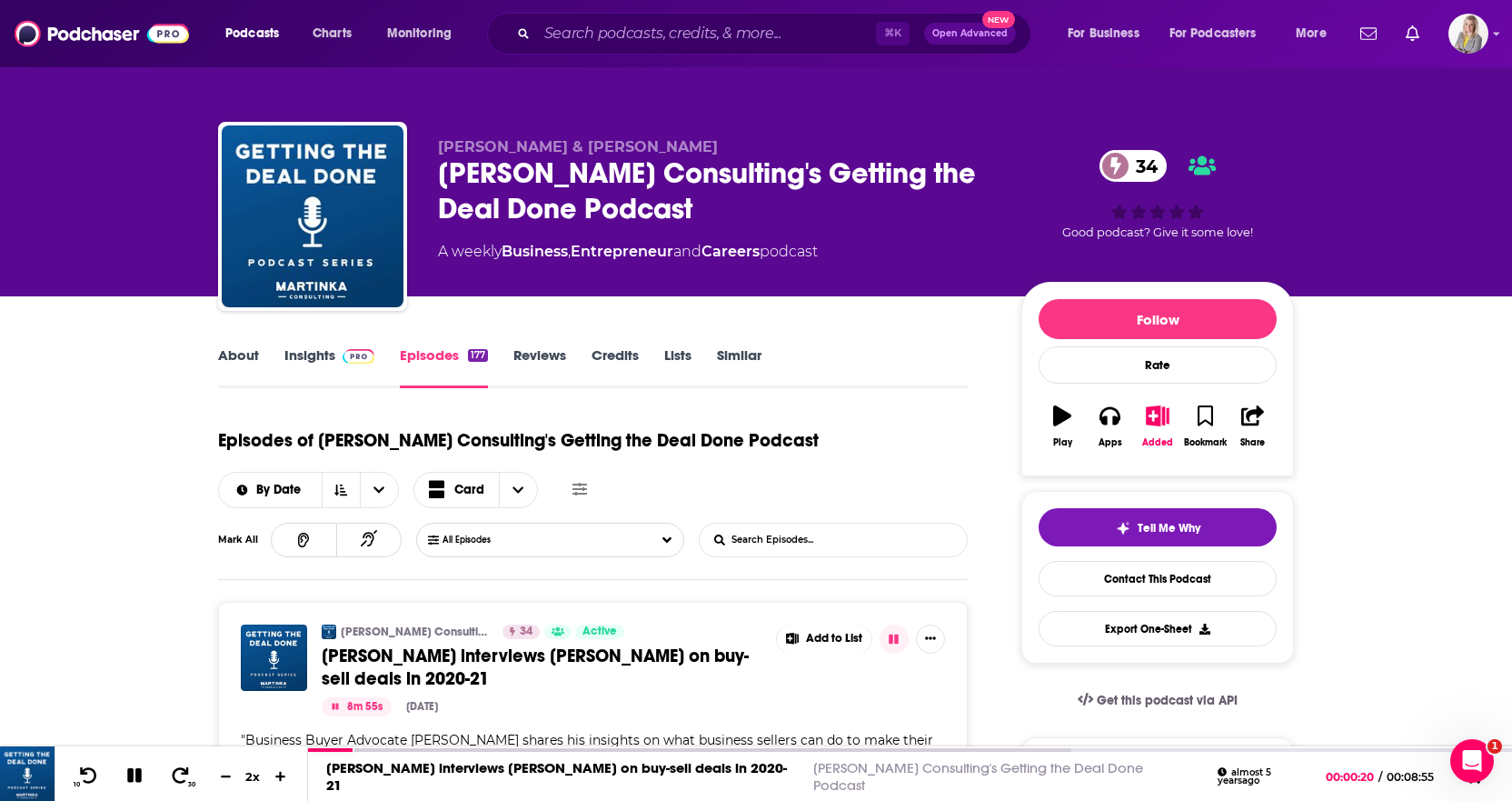
click at [777, 536] on input "List Search Input" at bounding box center [794, 540] width 190 height 33
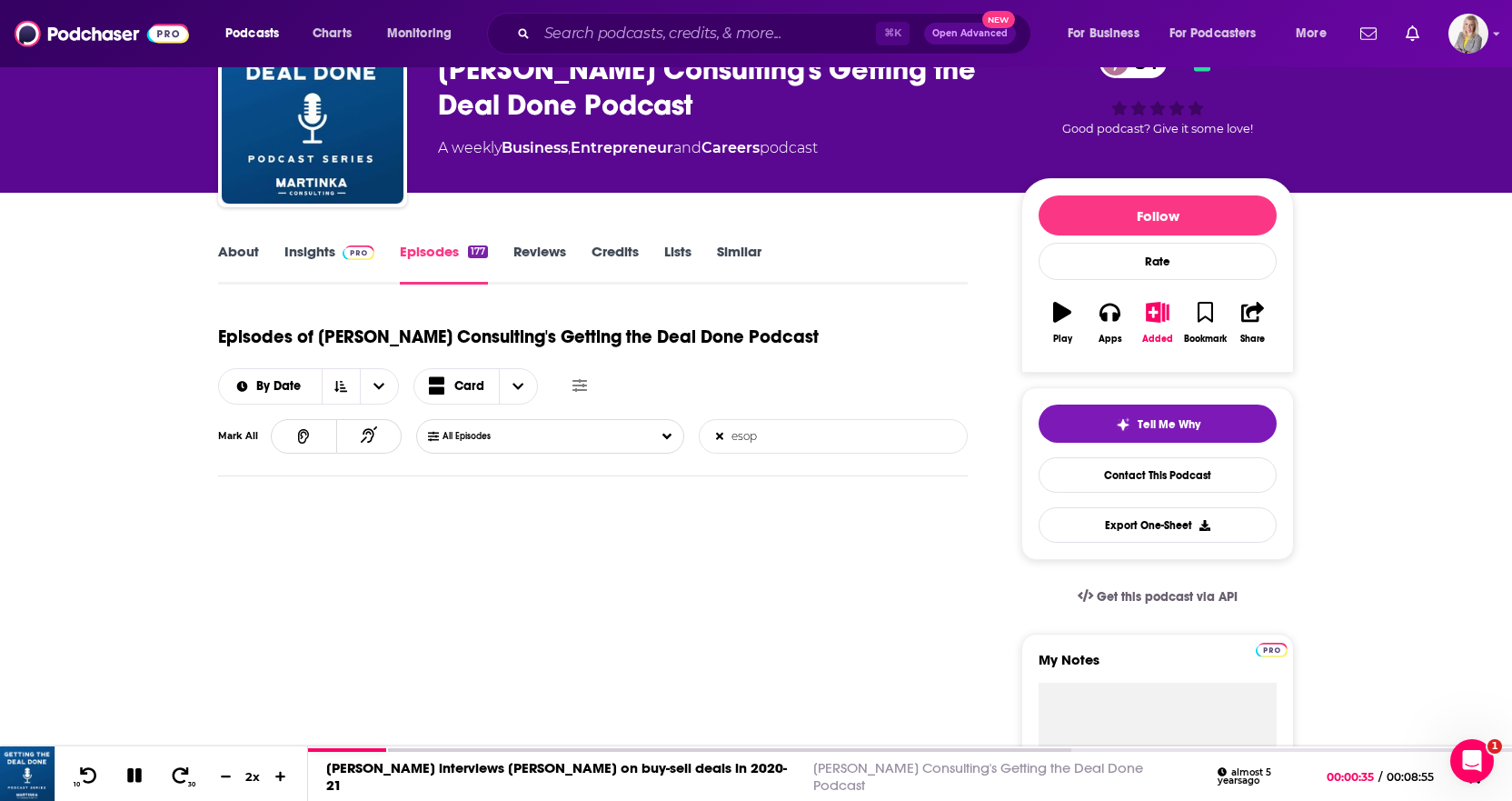
click at [751, 437] on input "esop" at bounding box center [794, 436] width 190 height 33
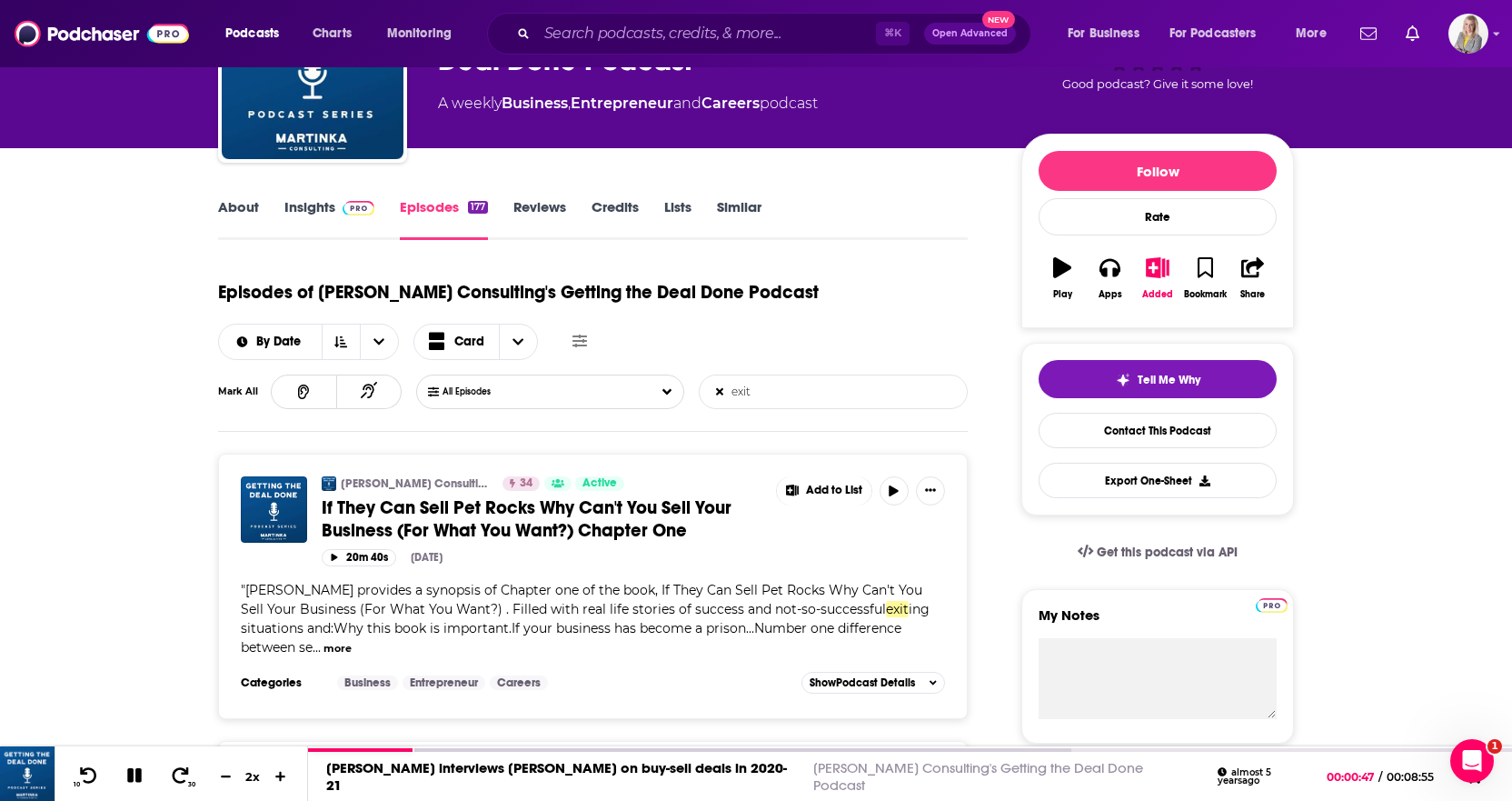
scroll to position [159, 0]
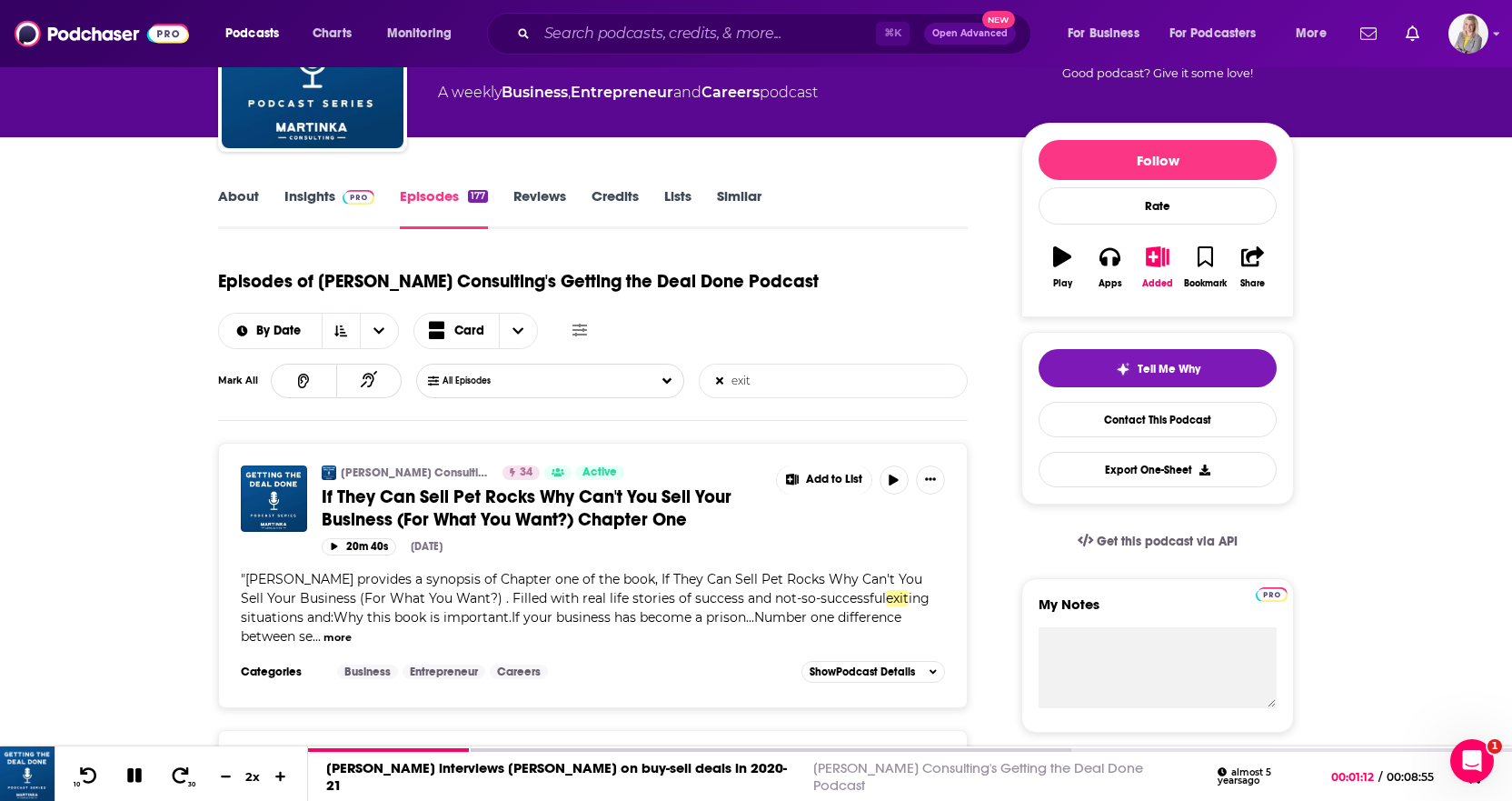
click at [739, 380] on input "exit" at bounding box center [794, 381] width 190 height 33
type input "succession"
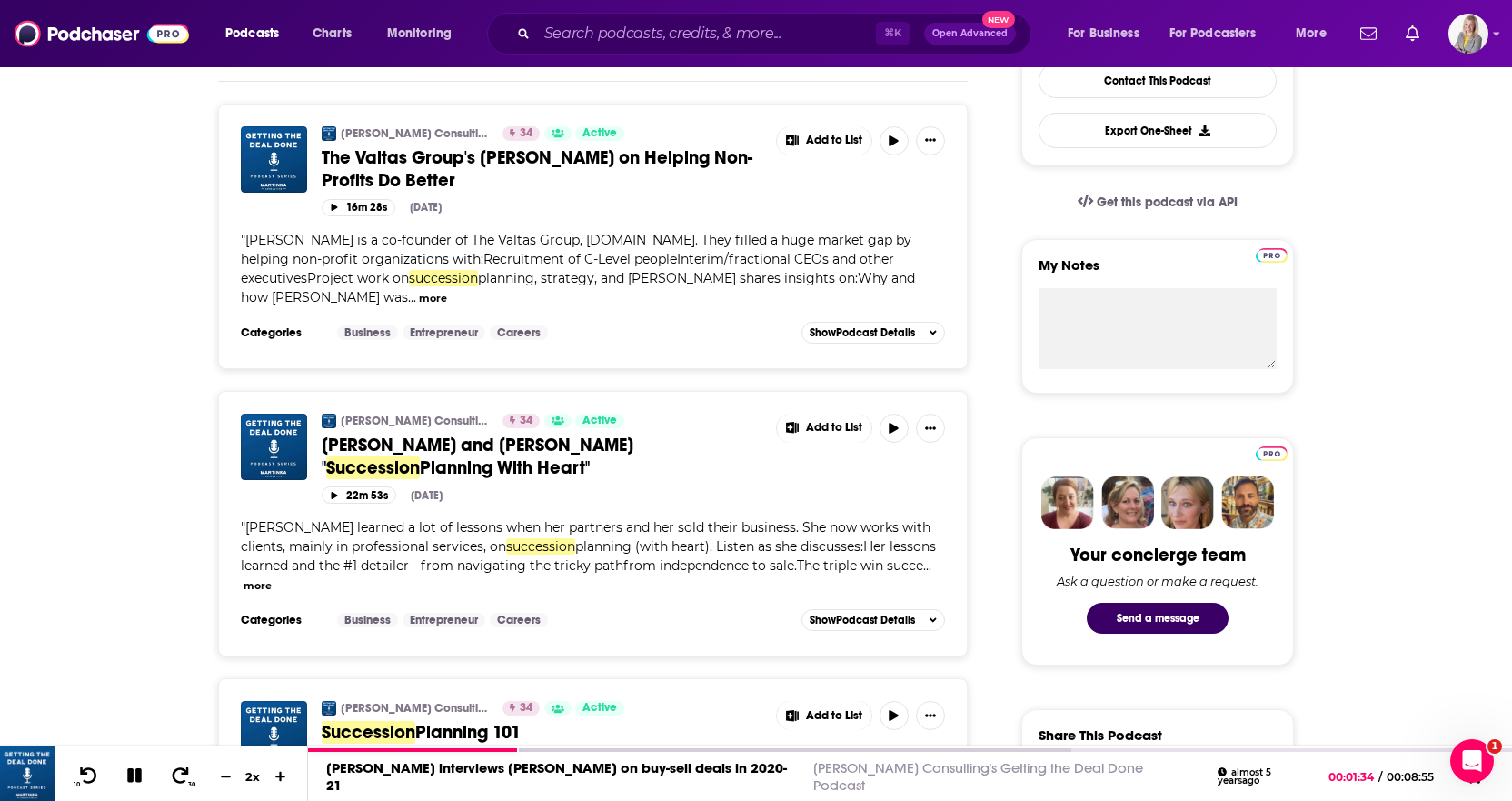
scroll to position [500, 0]
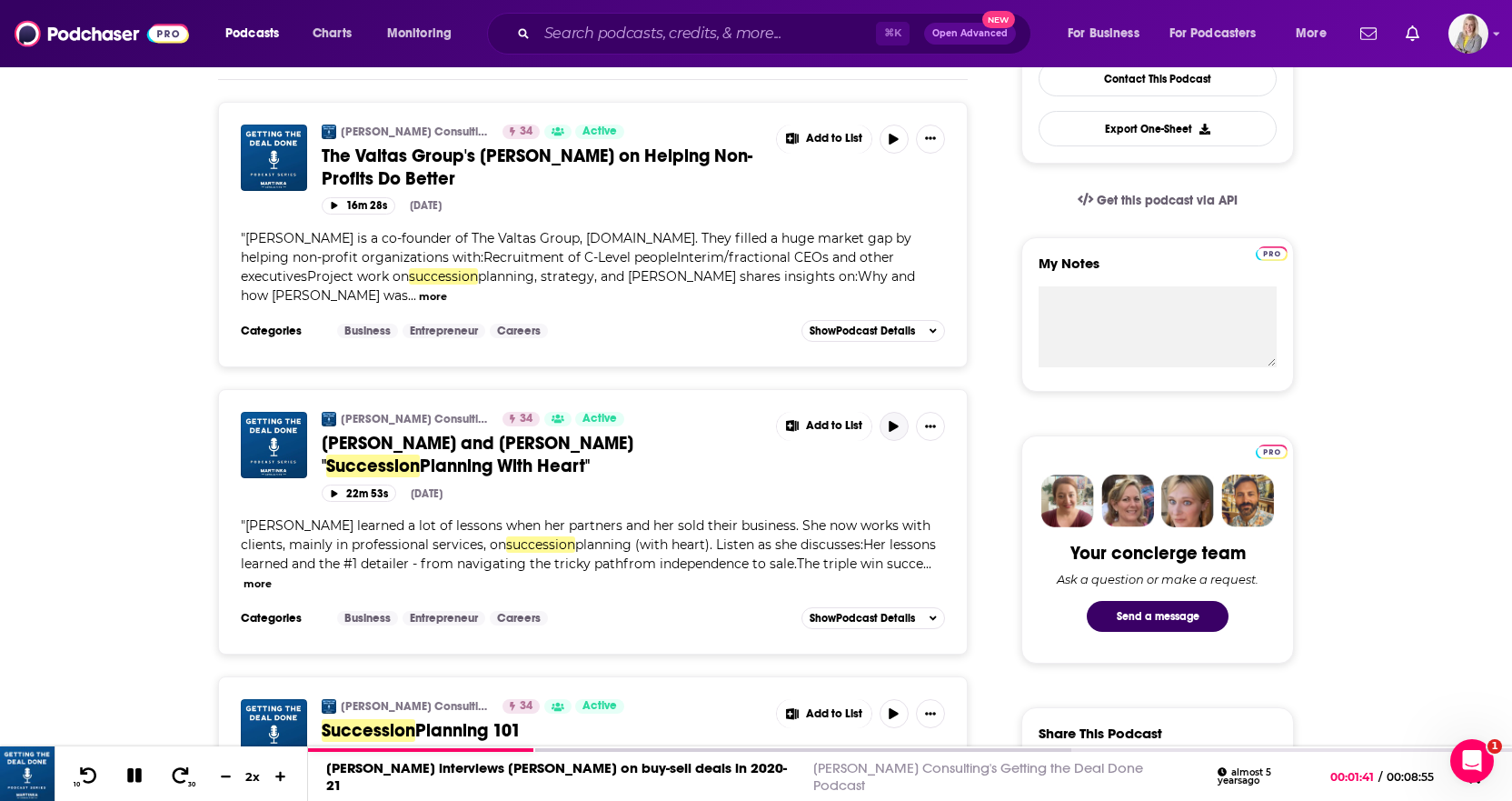
click at [890, 426] on icon "button" at bounding box center [893, 426] width 9 height 11
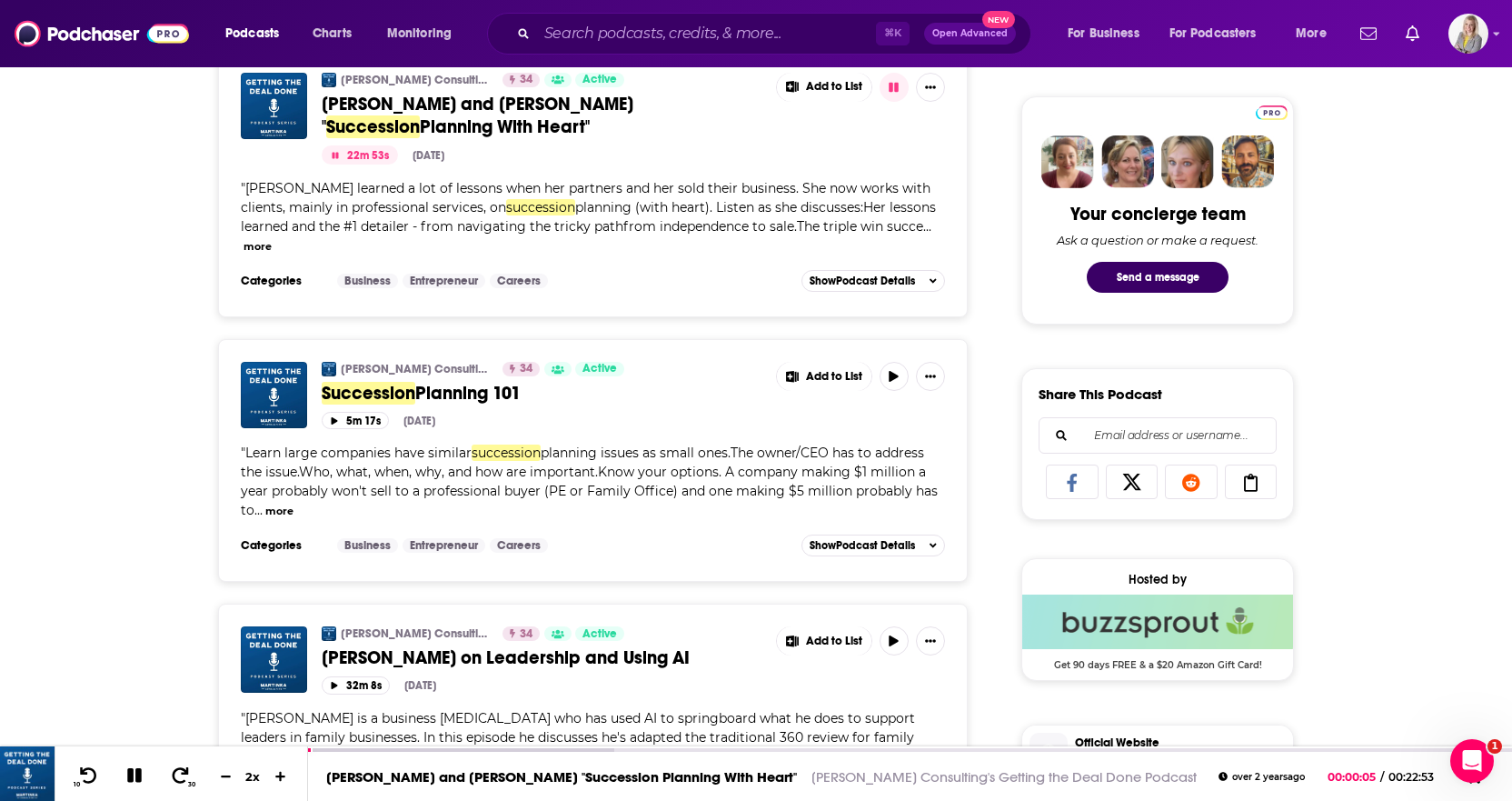
scroll to position [0, 0]
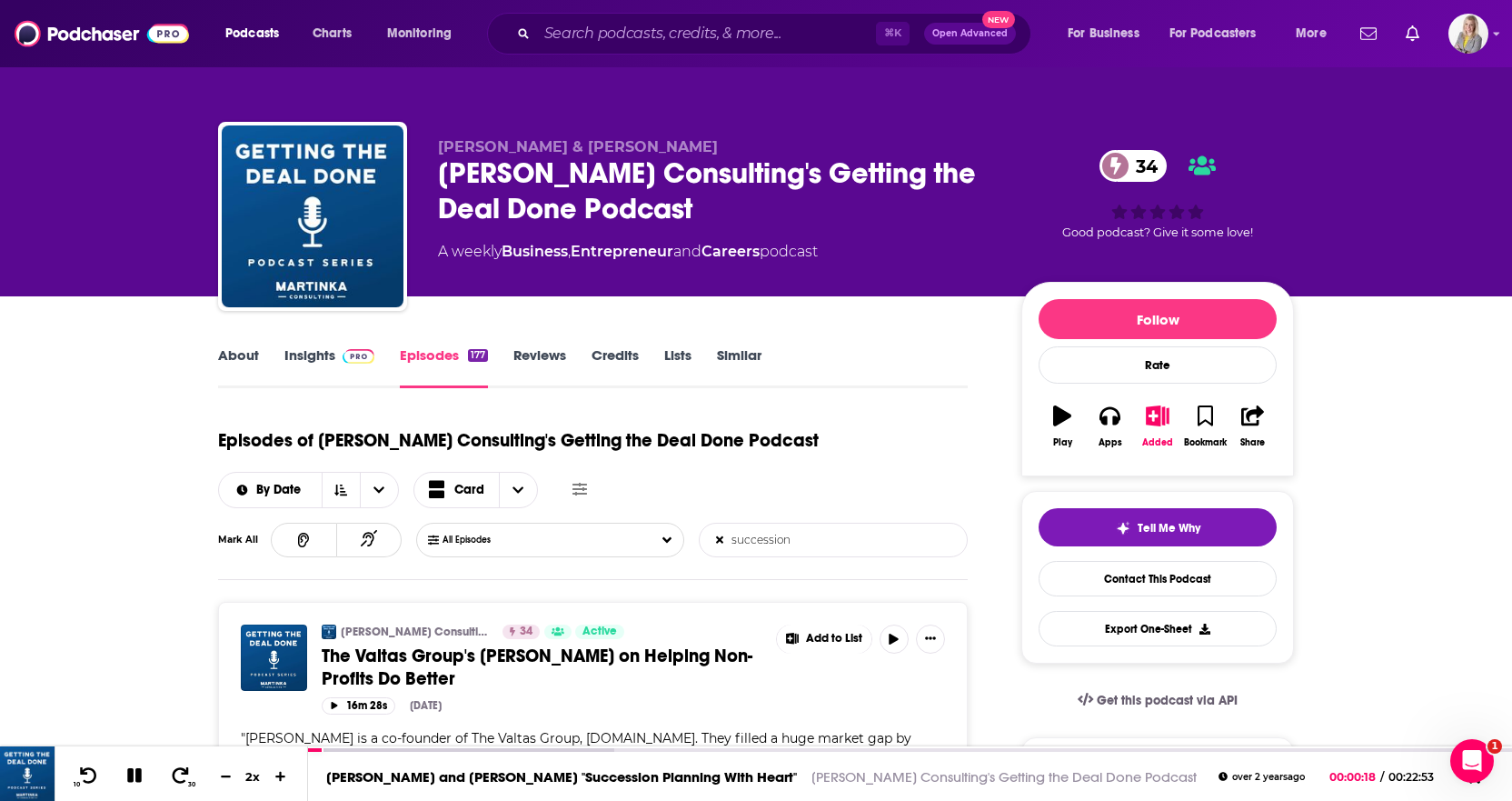
click at [449, 148] on span "John & Jessica Martinka" at bounding box center [577, 146] width 280 height 17
click at [485, 149] on span "John & Jessica Martinka" at bounding box center [577, 146] width 280 height 17
click at [430, 149] on div "John & Jessica Martinka Martinka Consulting's Getting the Deal Done Podcast 34 …" at bounding box center [756, 220] width 1076 height 196
drag, startPoint x: 468, startPoint y: 150, endPoint x: 509, endPoint y: 151, distance: 41.0
click at [504, 151] on span "John & Jessica Martinka" at bounding box center [577, 146] width 280 height 17
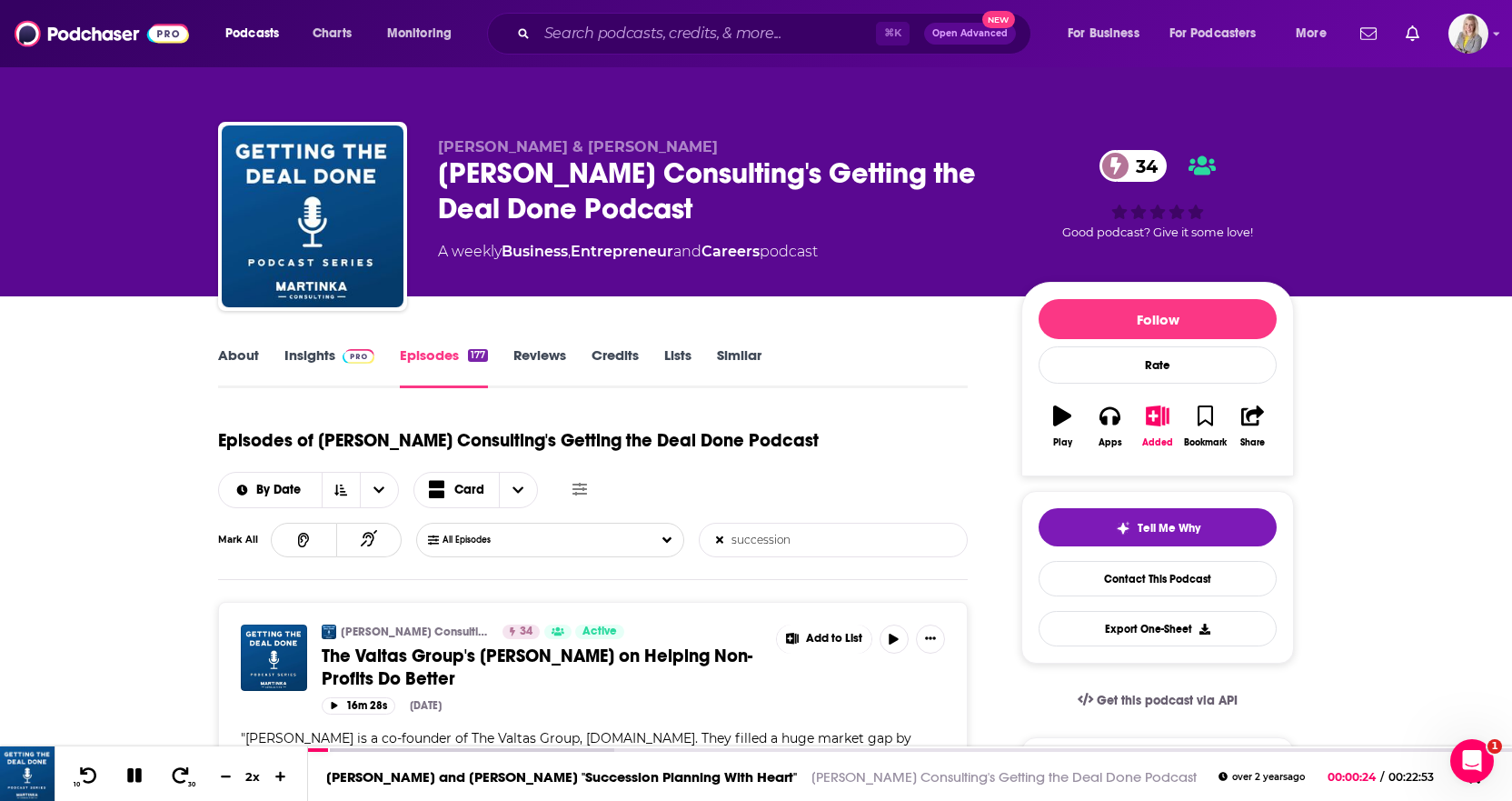
drag, startPoint x: 594, startPoint y: 146, endPoint x: 618, endPoint y: 147, distance: 24.0
click at [598, 146] on span "John & Jessica Martinka" at bounding box center [577, 146] width 280 height 17
drag, startPoint x: 615, startPoint y: 149, endPoint x: 441, endPoint y: 154, distance: 174.1
click at [442, 154] on p "John & Jessica Martinka" at bounding box center [715, 146] width 554 height 17
copy span "John & Jessica Martinka"
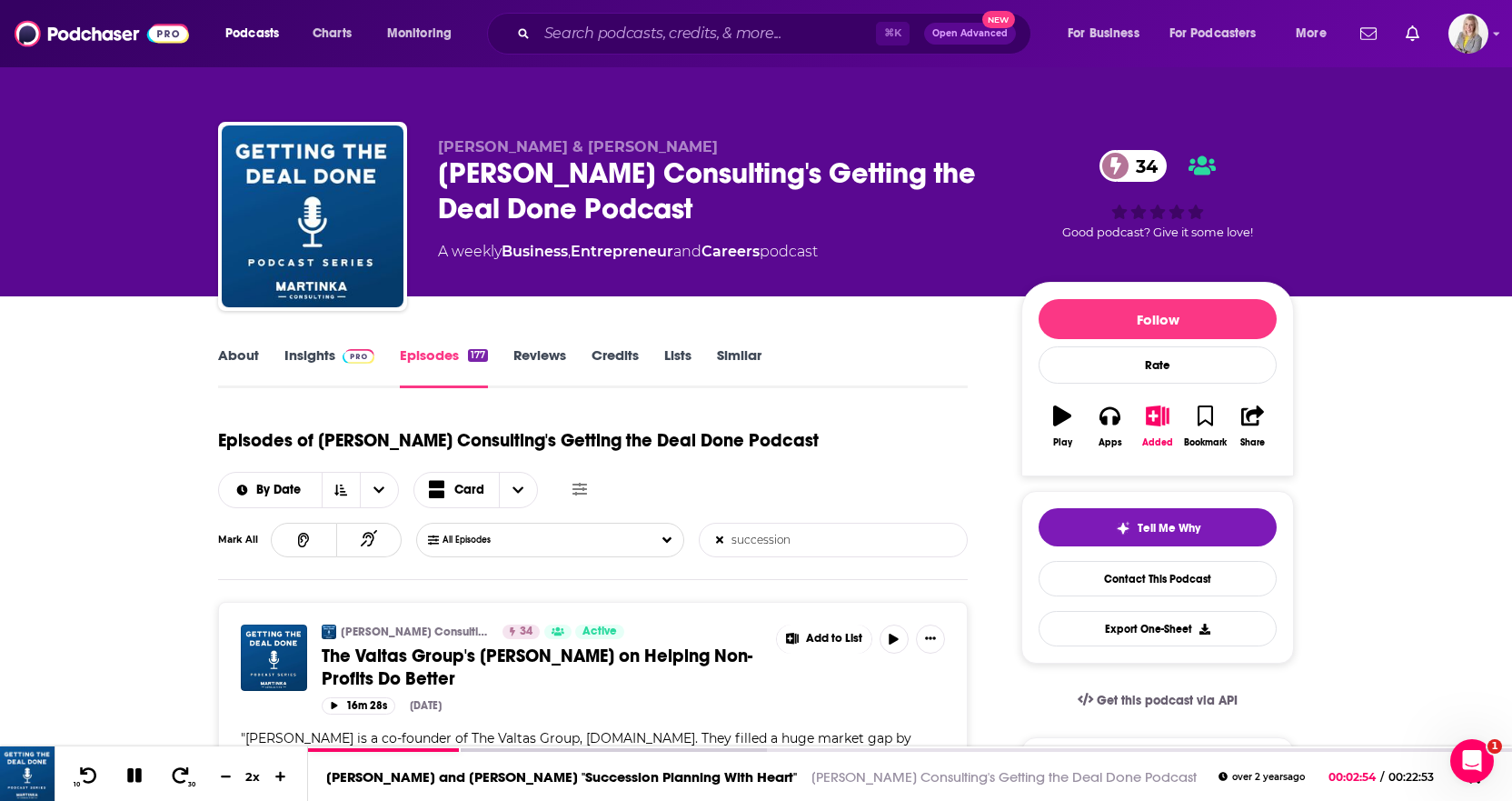
click at [722, 538] on icon at bounding box center [720, 540] width 8 height 8
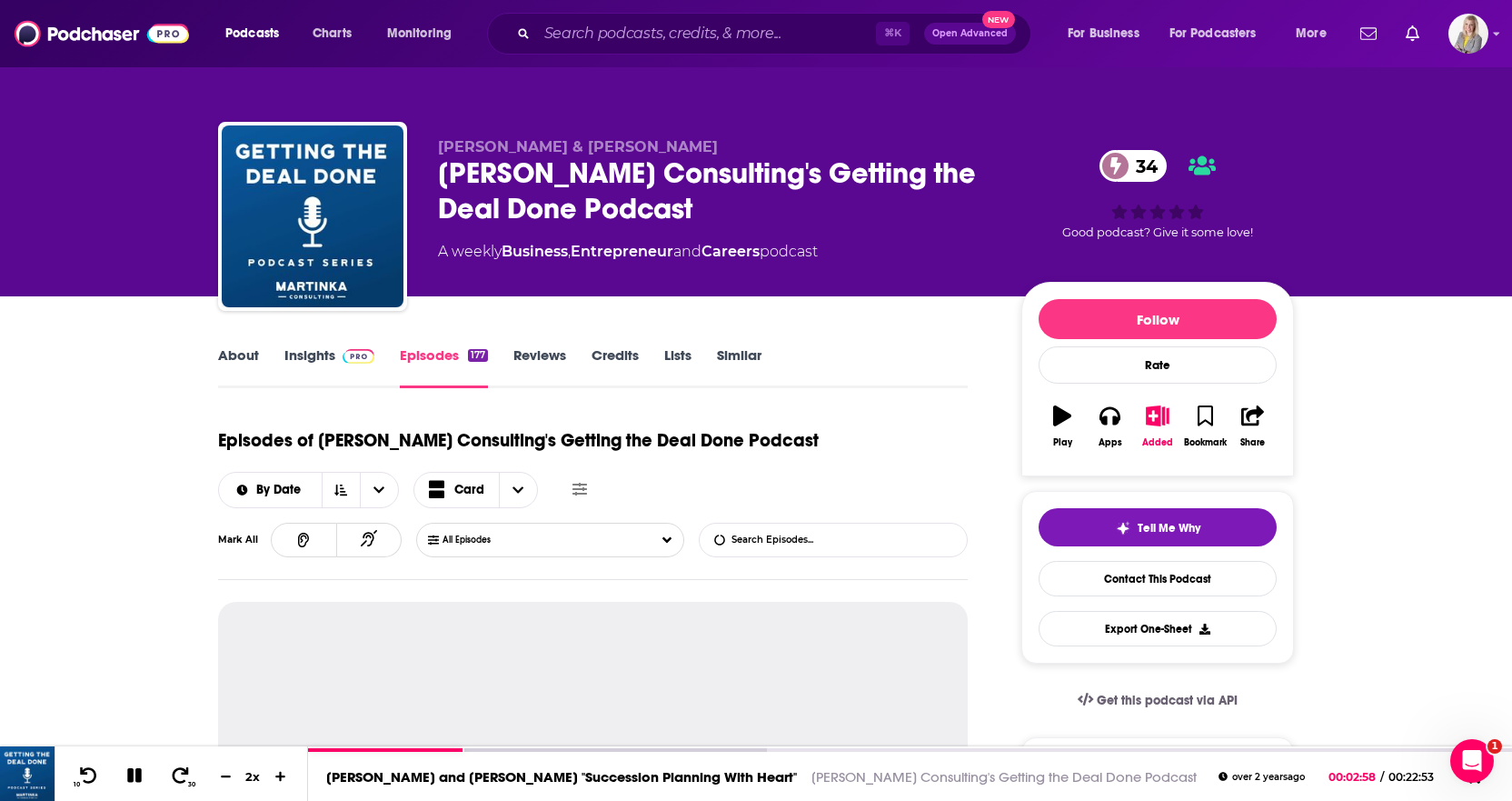
click at [432, 353] on link "Episodes 177" at bounding box center [444, 367] width 89 height 41
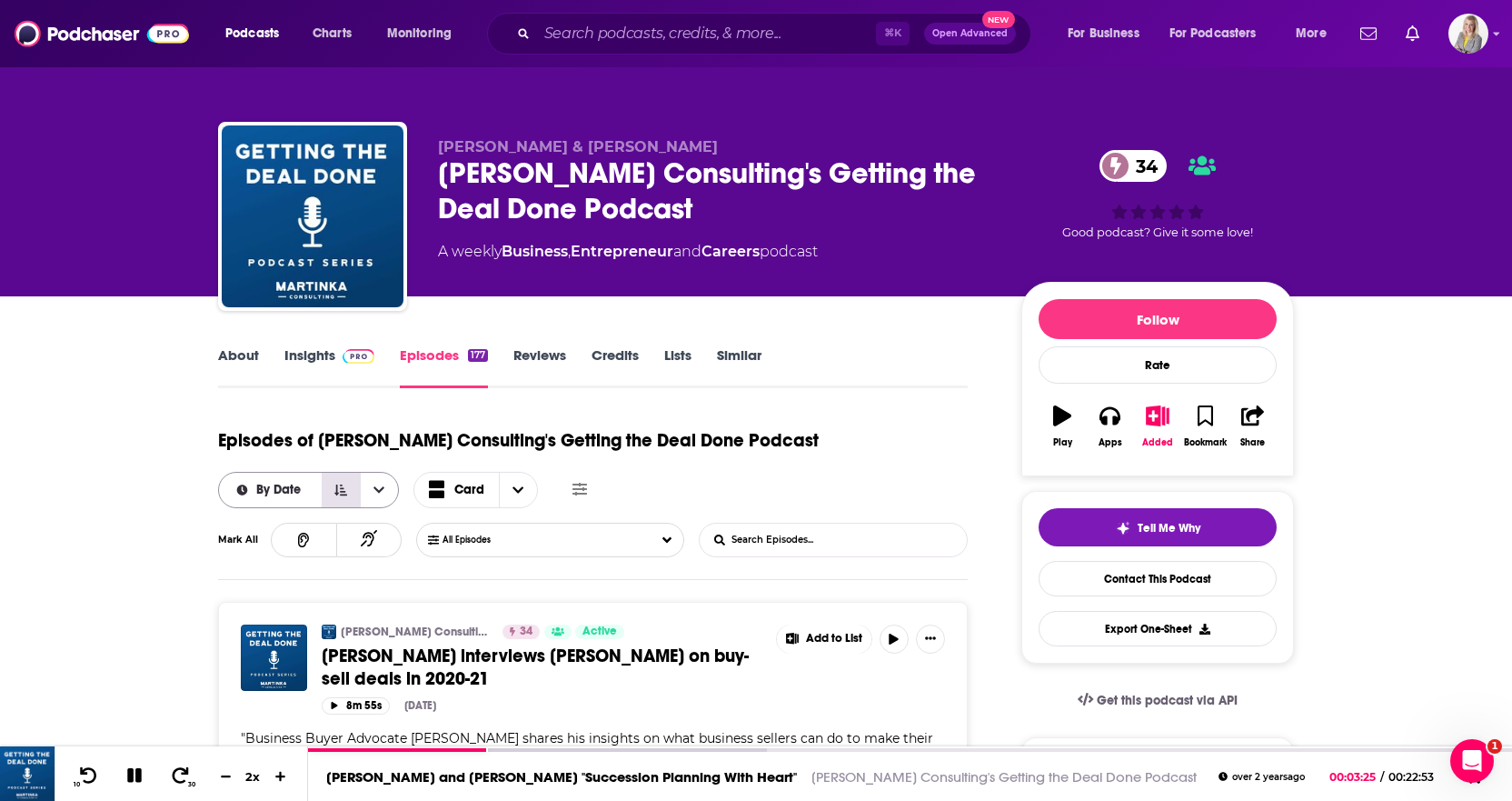
click at [350, 493] on button "Sort Direction" at bounding box center [341, 490] width 38 height 35
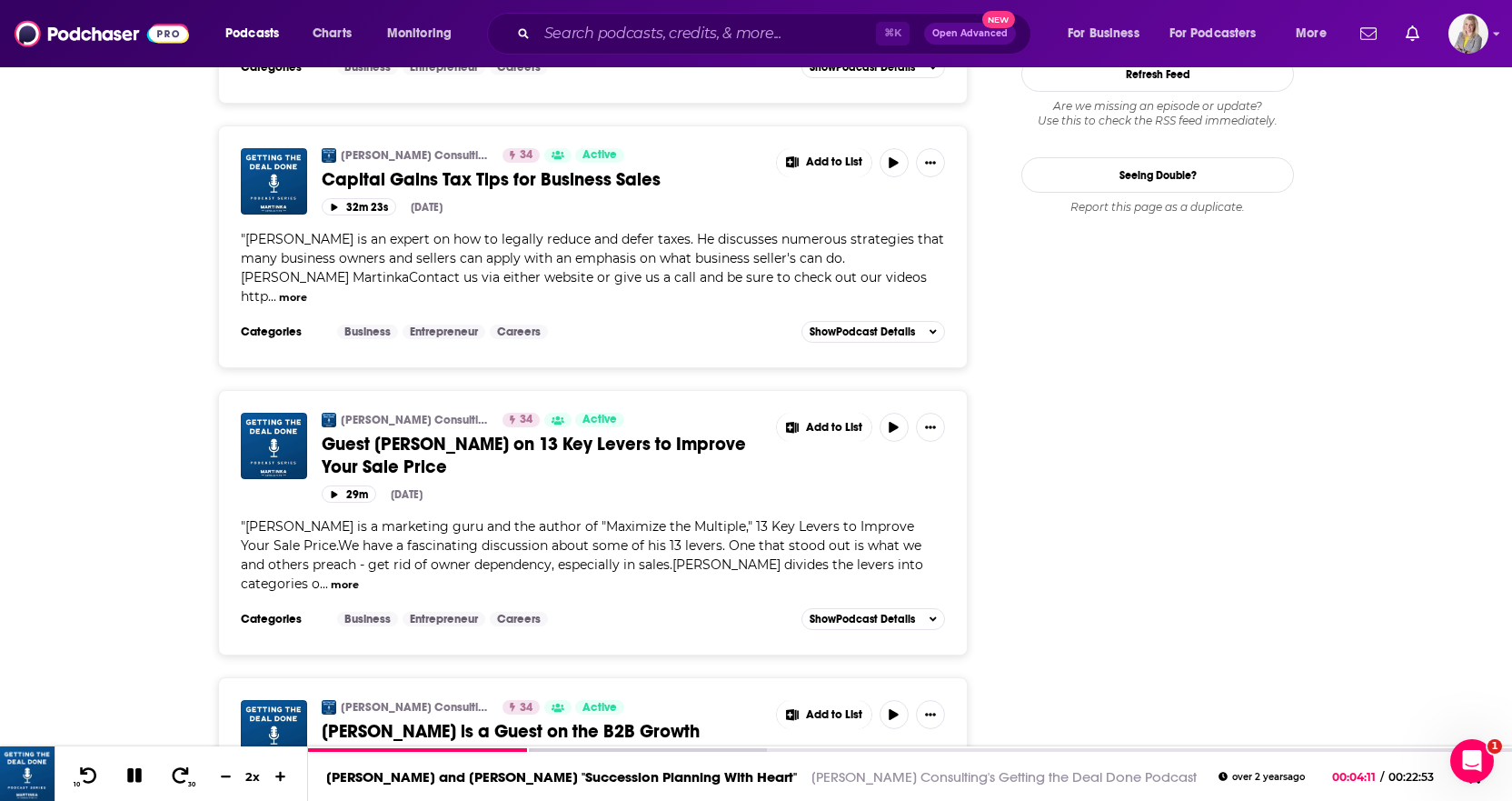
scroll to position [2086, 0]
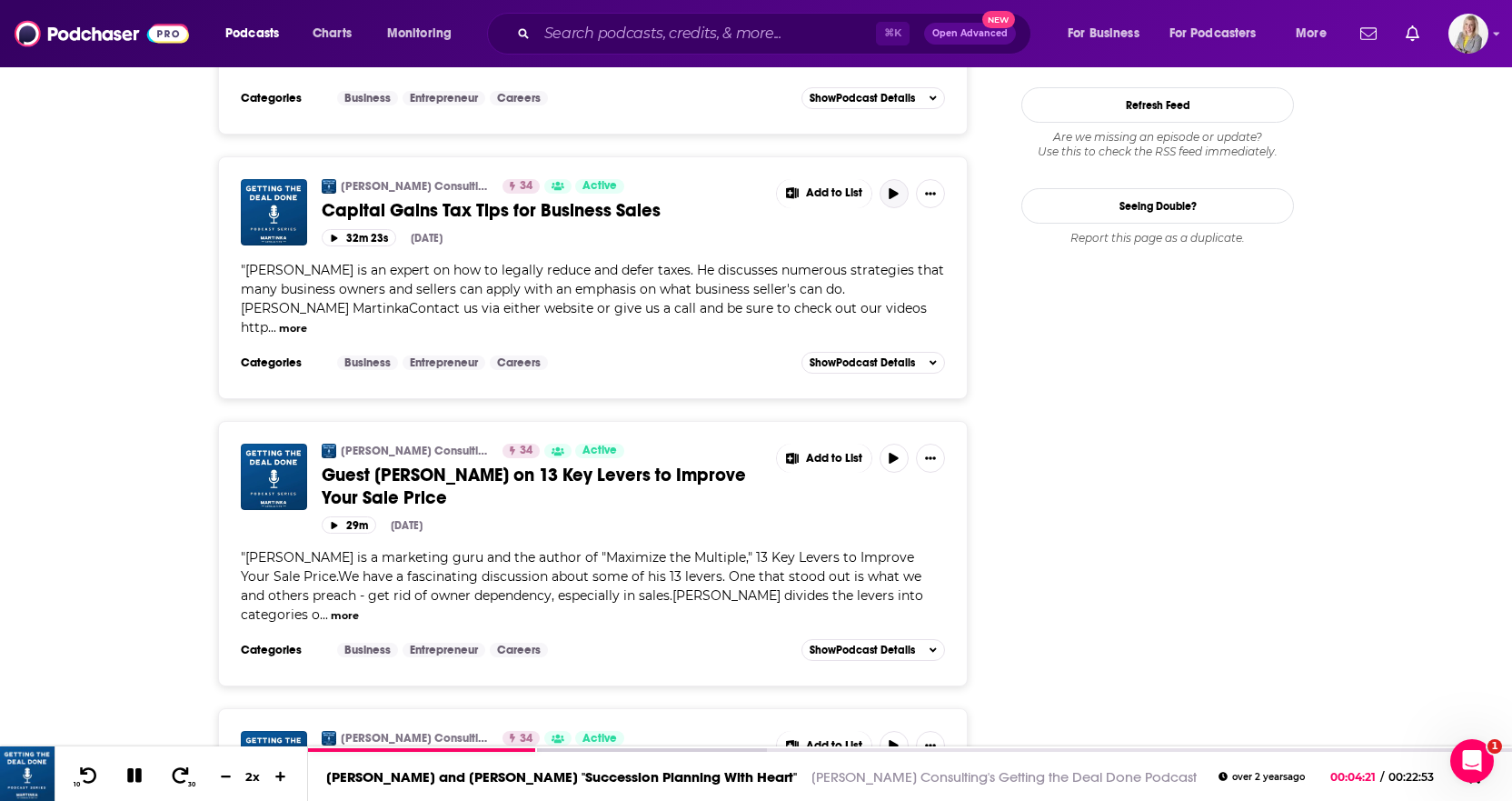
click at [894, 188] on icon "button" at bounding box center [893, 193] width 9 height 11
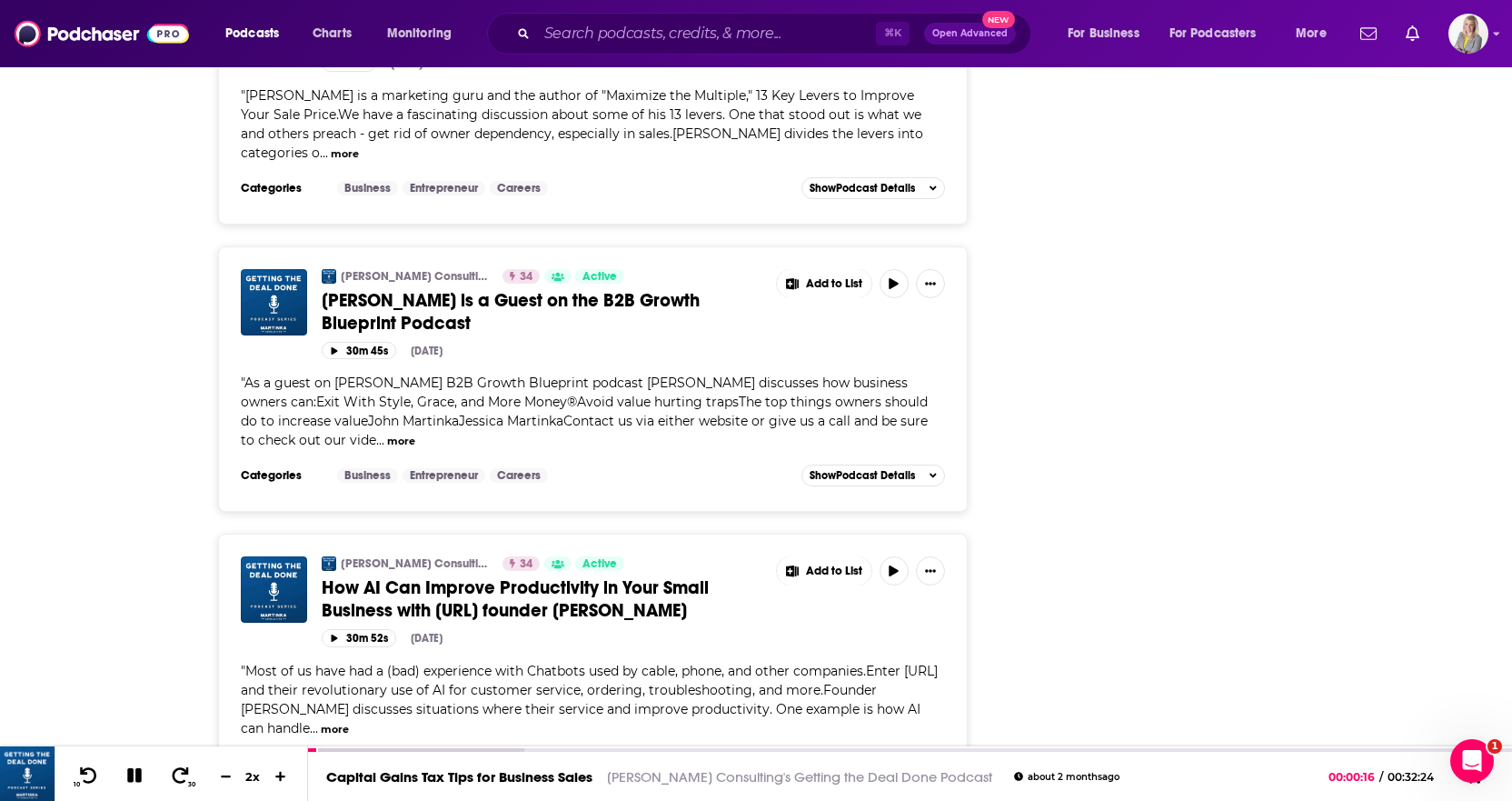
scroll to position [2553, 0]
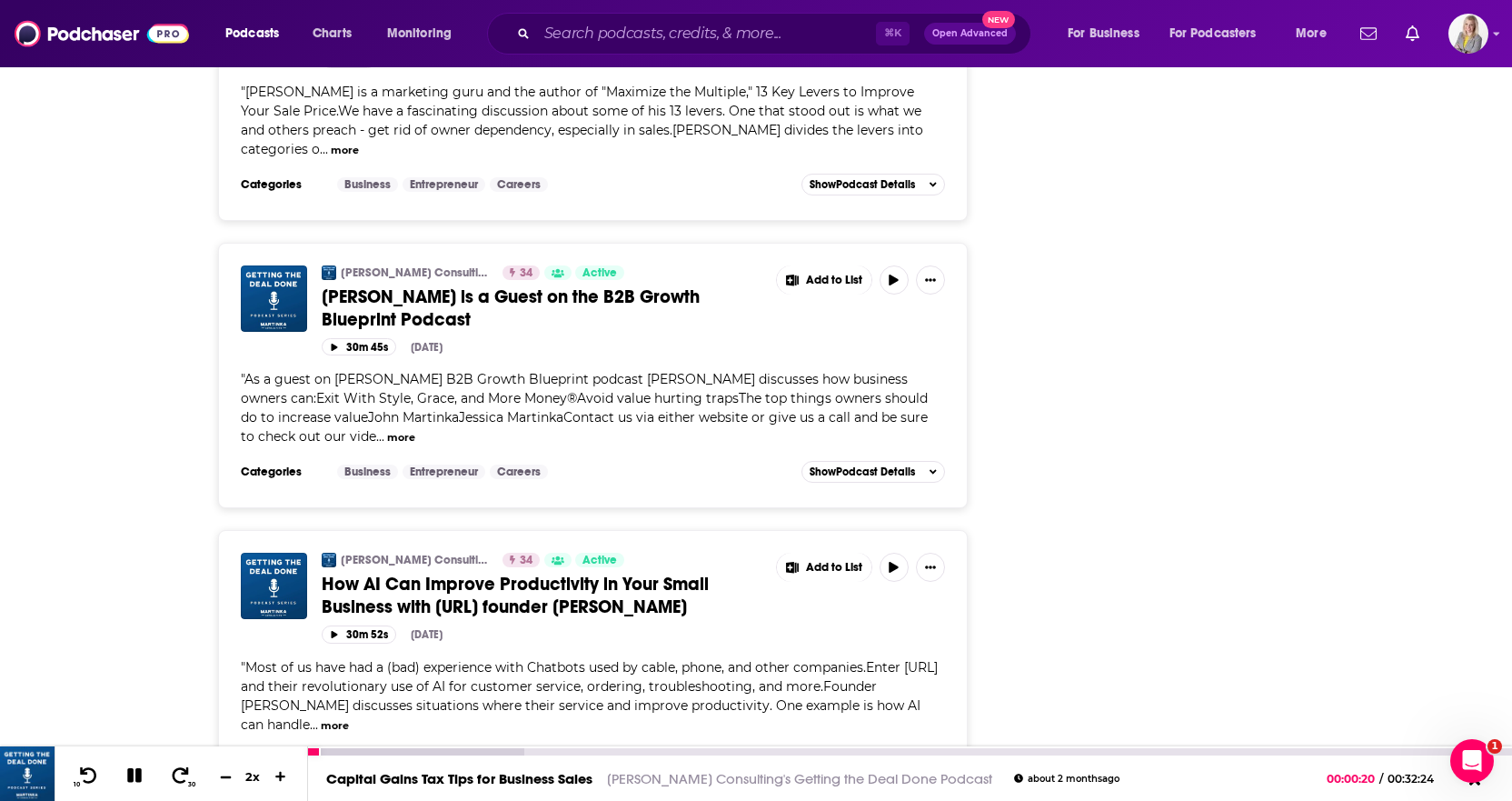
click at [232, 776] on button at bounding box center [225, 777] width 27 height 17
click at [234, 774] on button at bounding box center [225, 777] width 27 height 17
click at [230, 773] on icon at bounding box center [226, 776] width 15 height 12
drag, startPoint x: 770, startPoint y: 251, endPoint x: 515, endPoint y: 259, distance: 255.1
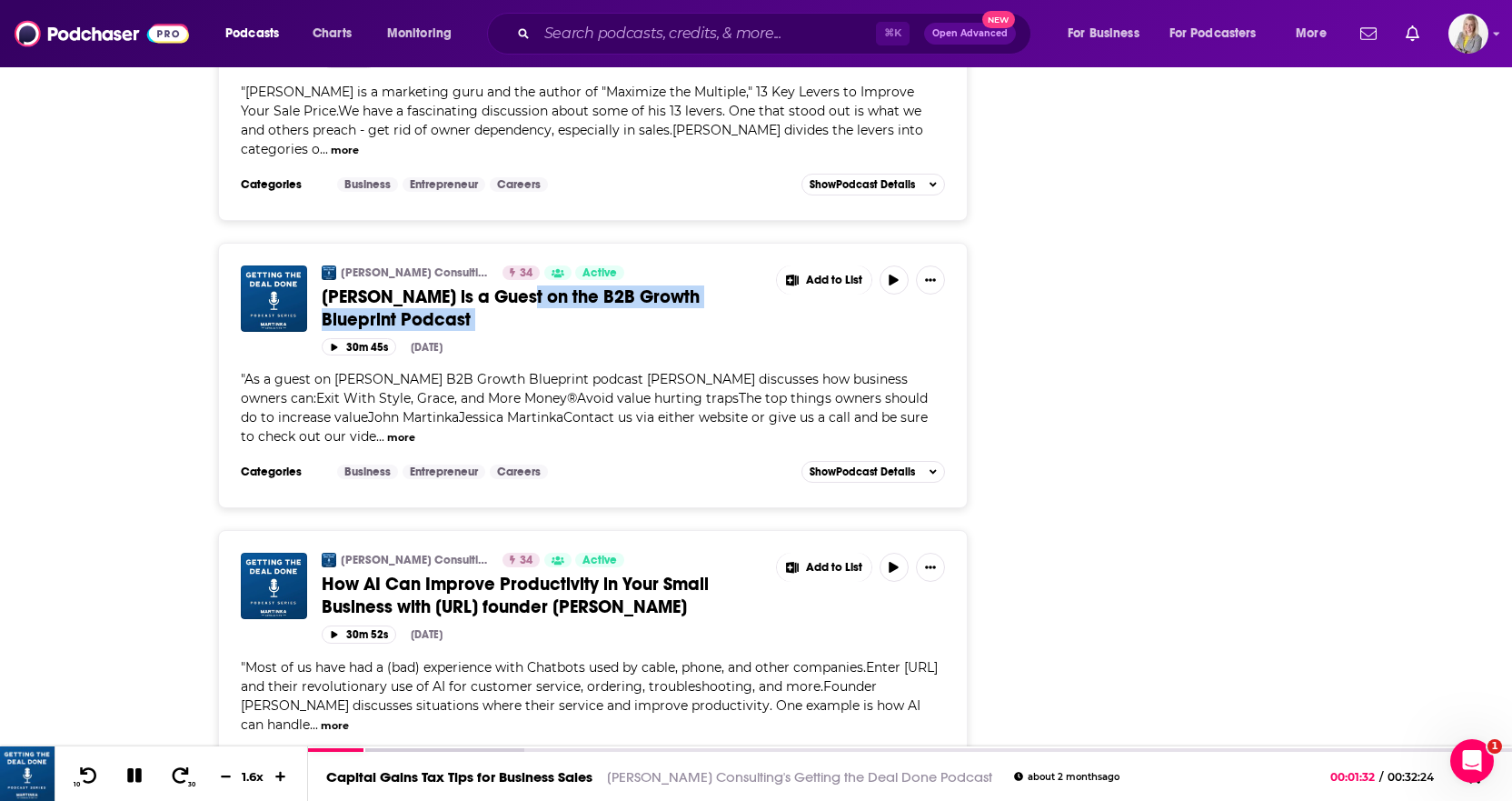
click at [515, 266] on div "Martinka Consulting's Getting the Deal Done Podcast 34 Active John is a Guest o…" at bounding box center [633, 302] width 624 height 73
copy div "B2B Growth Blueprint Podcast"
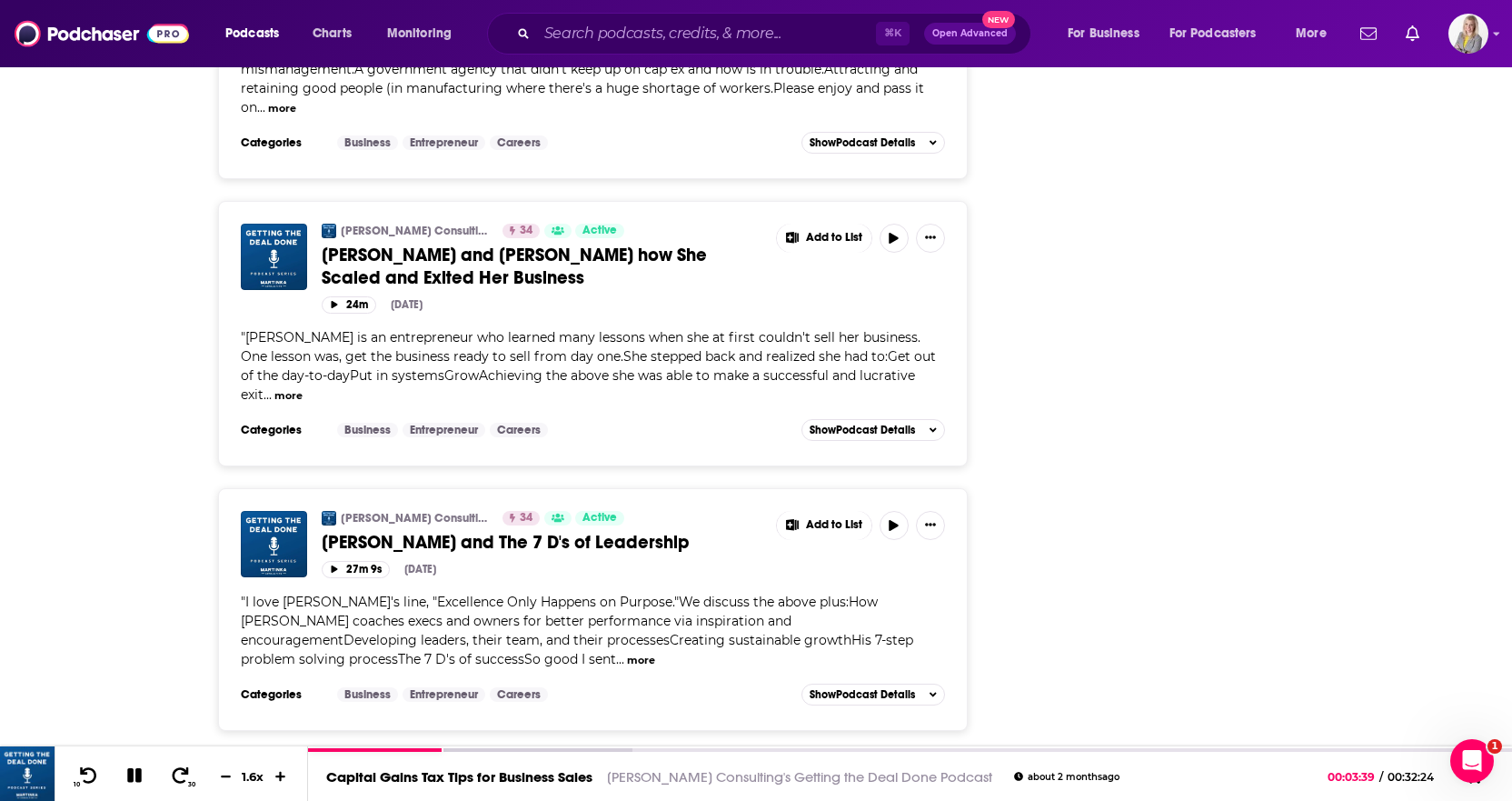
scroll to position [4575, 0]
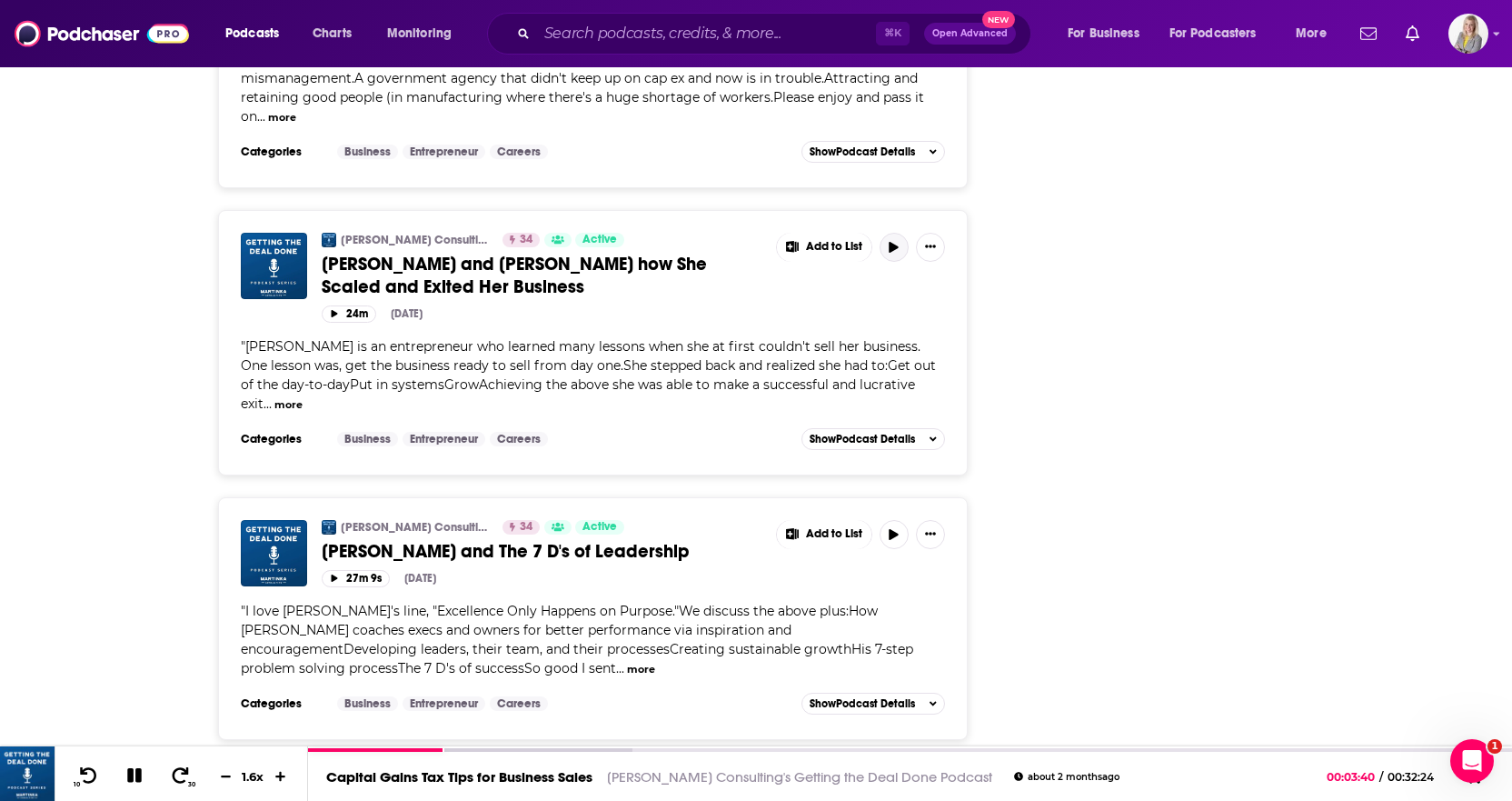
click at [891, 242] on icon "button" at bounding box center [893, 246] width 9 height 11
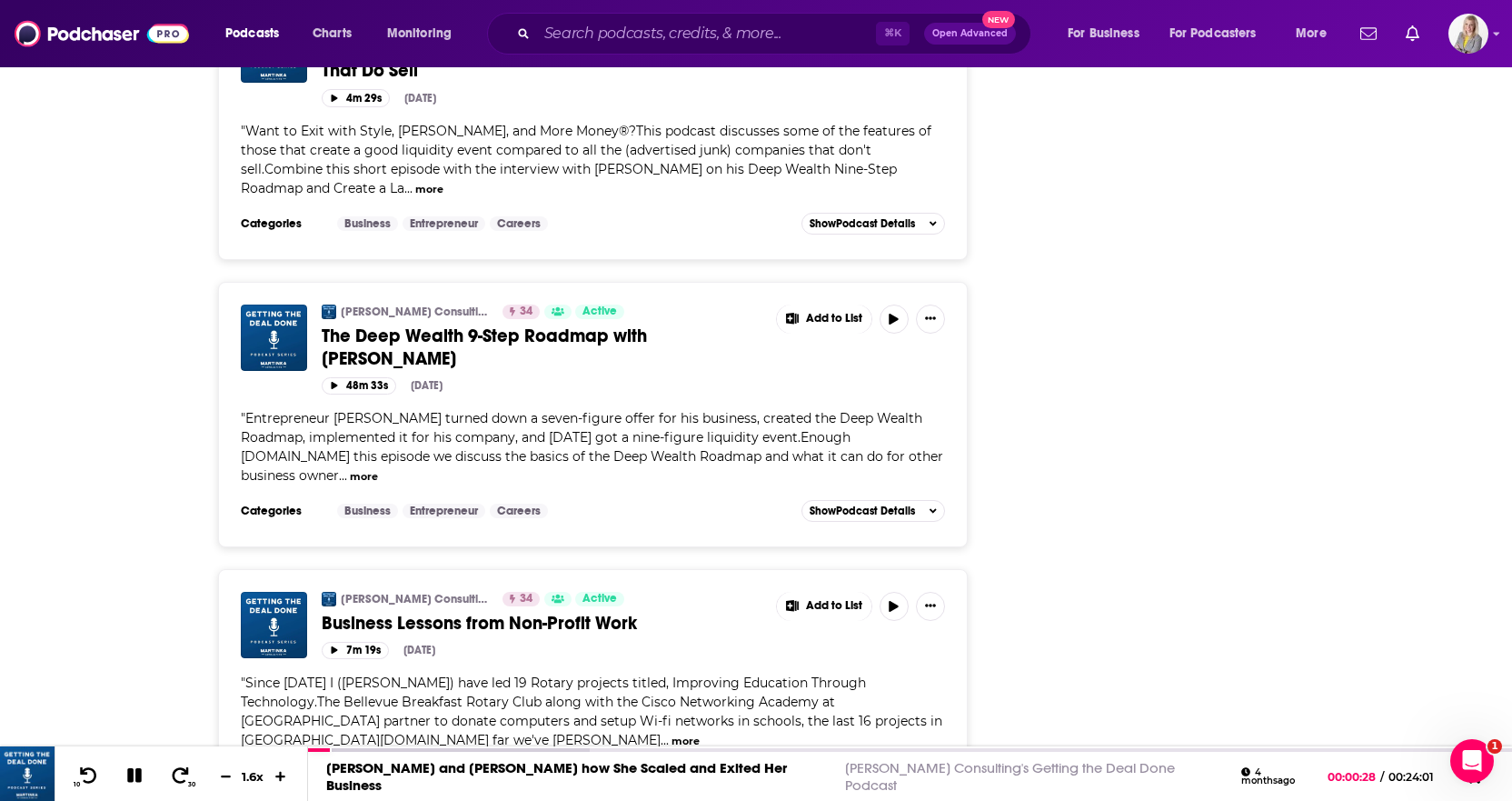
scroll to position [5899, 0]
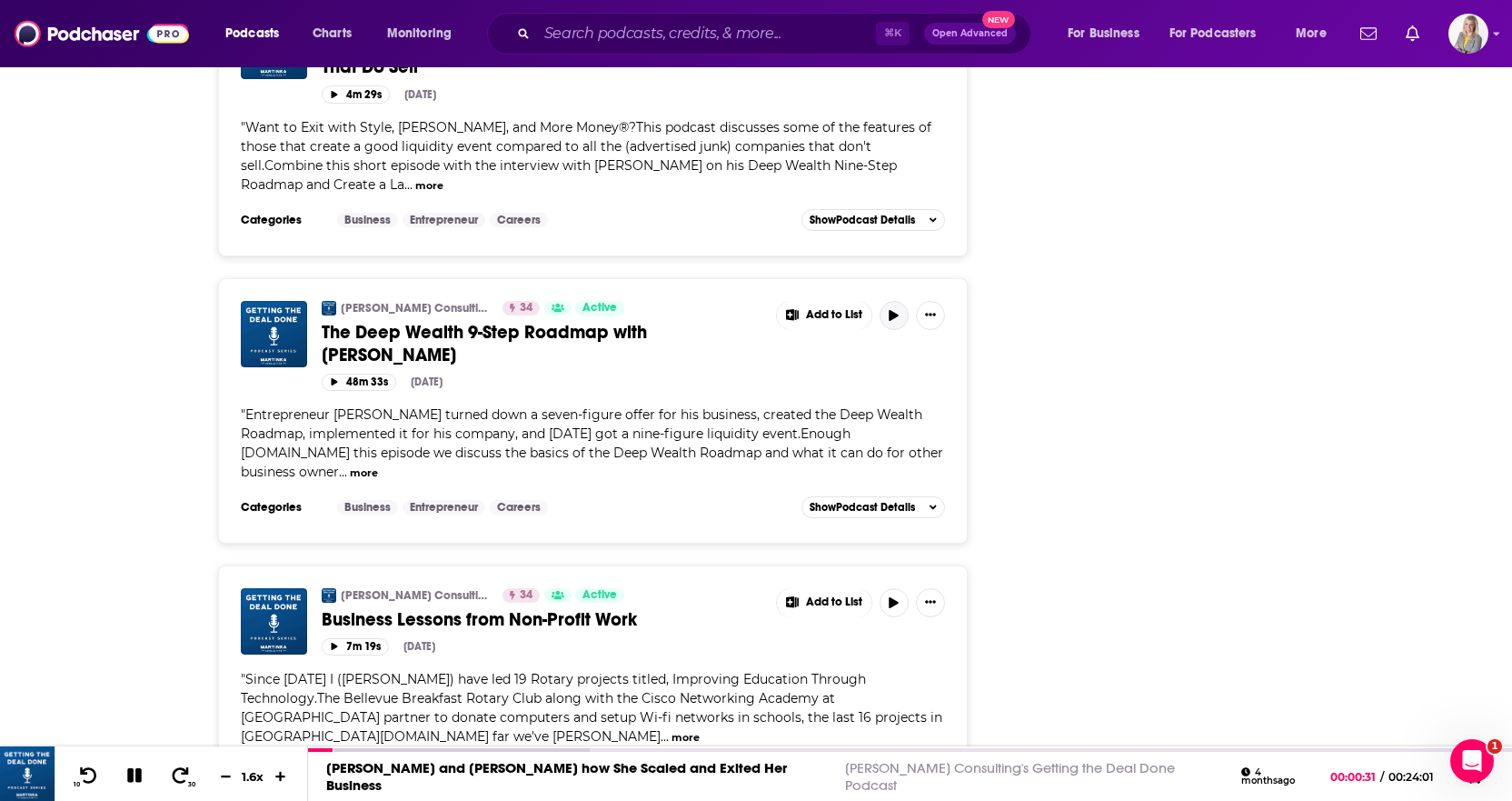
click at [897, 310] on icon "button" at bounding box center [893, 315] width 9 height 11
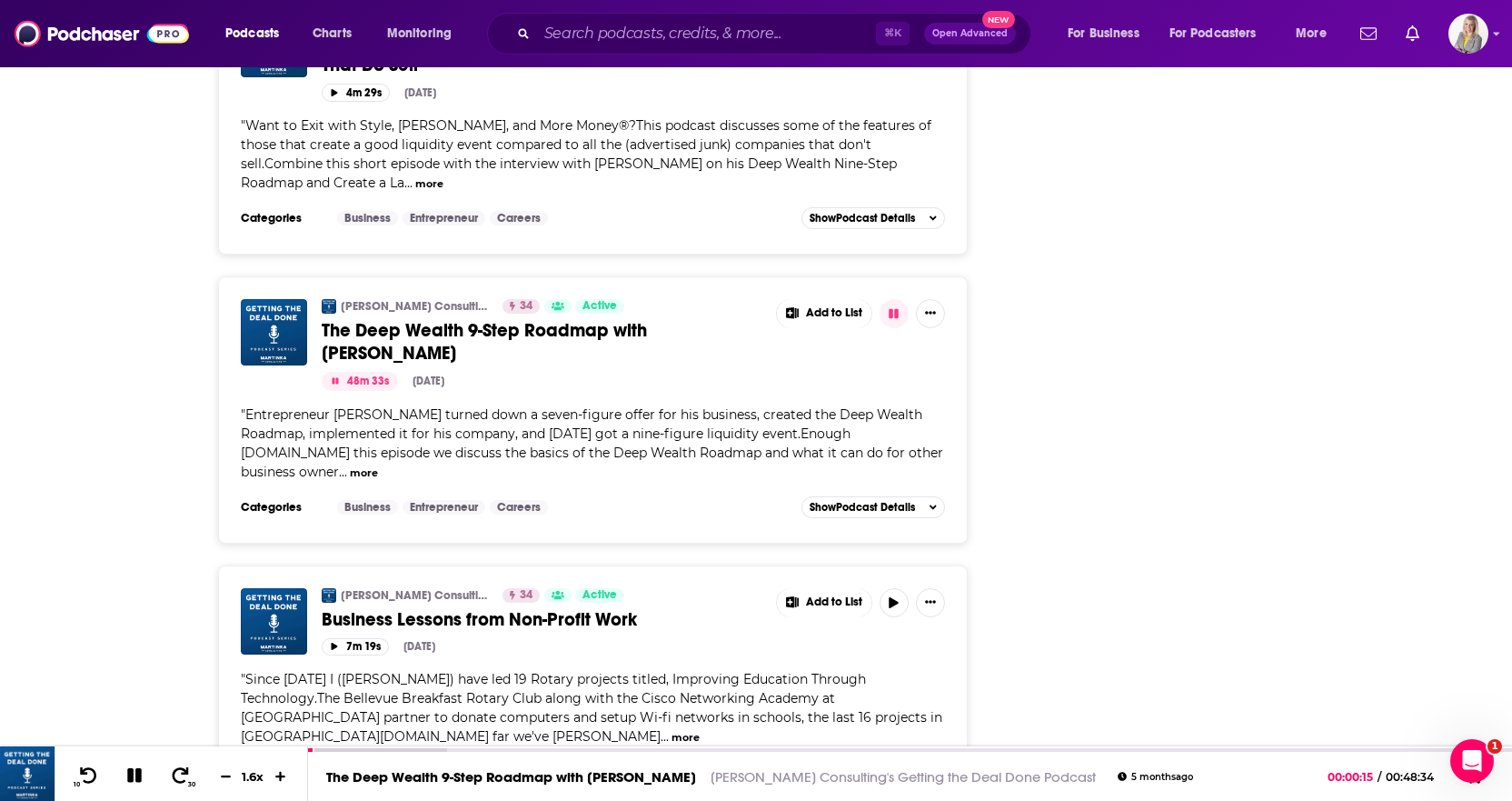
click at [349, 465] on button "more" at bounding box center [363, 473] width 28 height 15
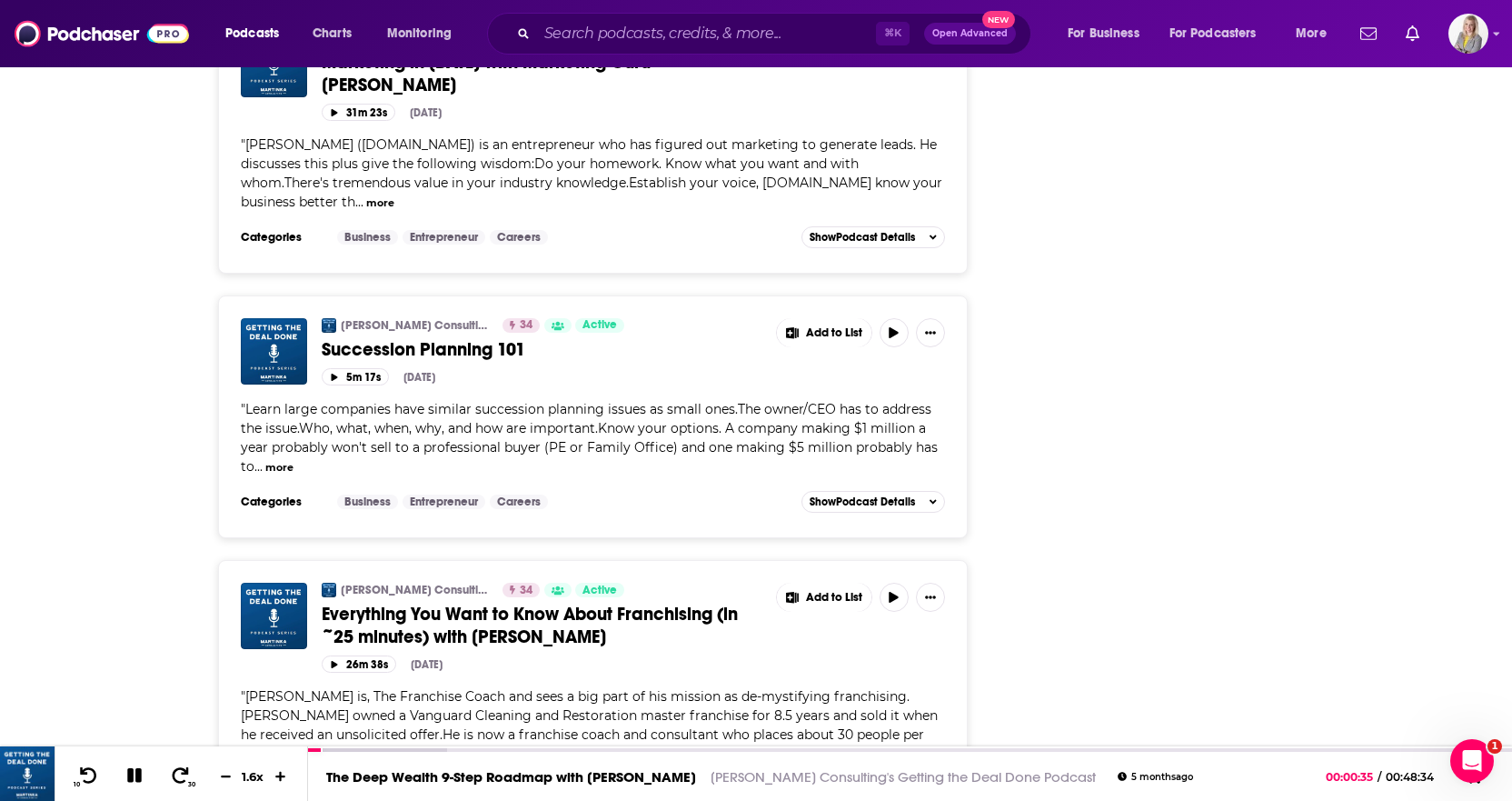
scroll to position [6824, 0]
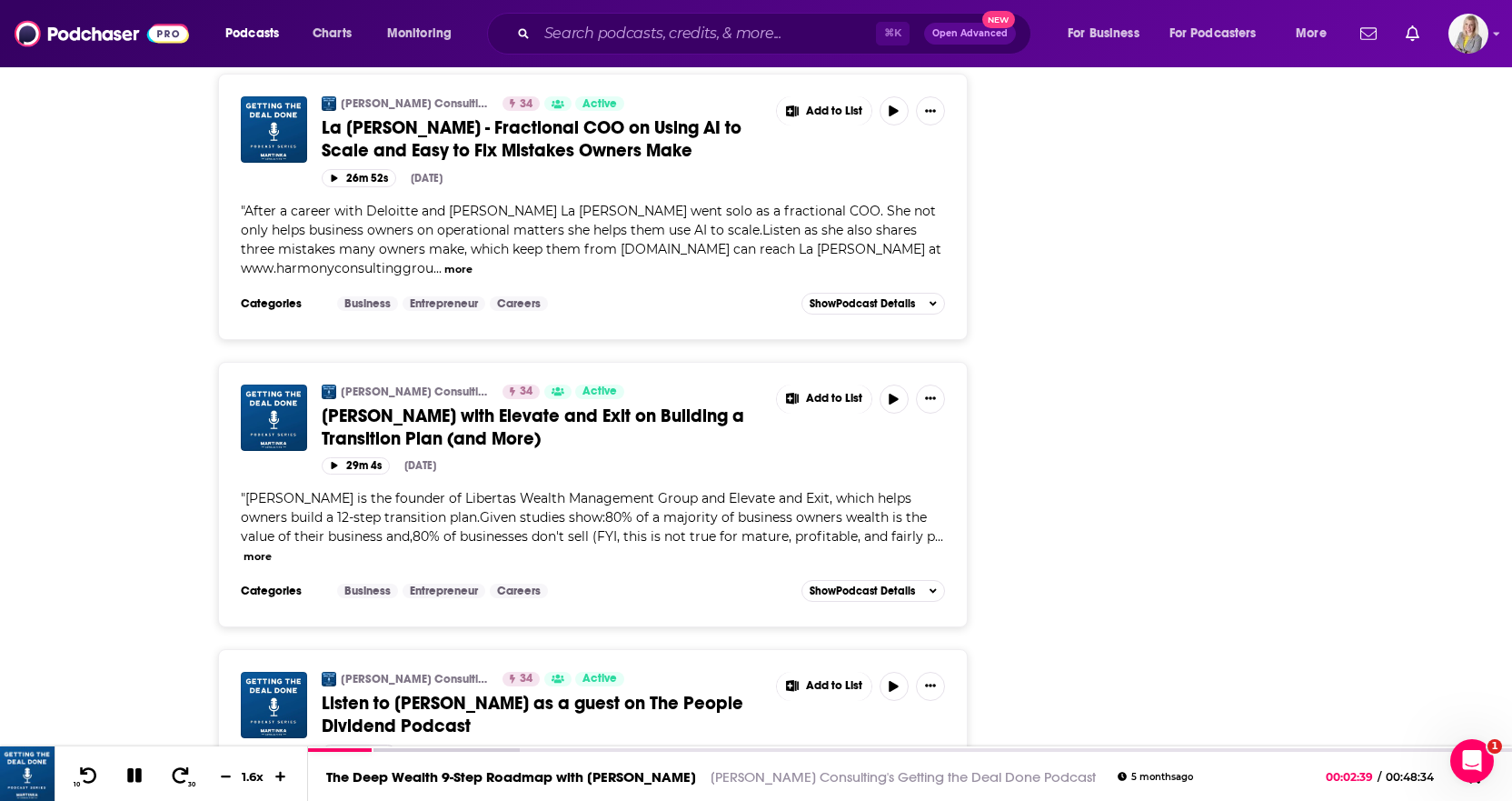
scroll to position [8932, 0]
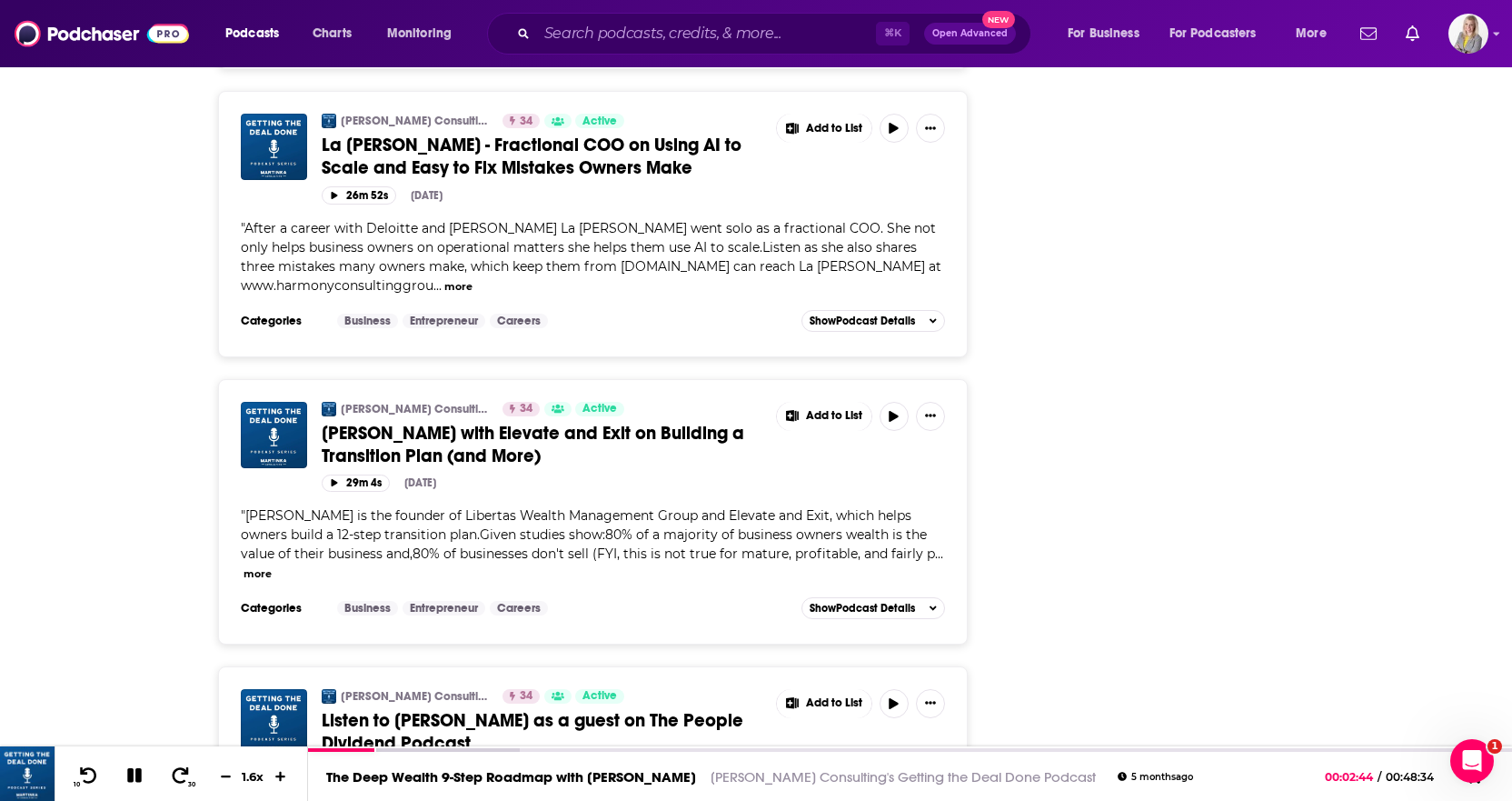
click at [271, 566] on button "more" at bounding box center [257, 574] width 28 height 15
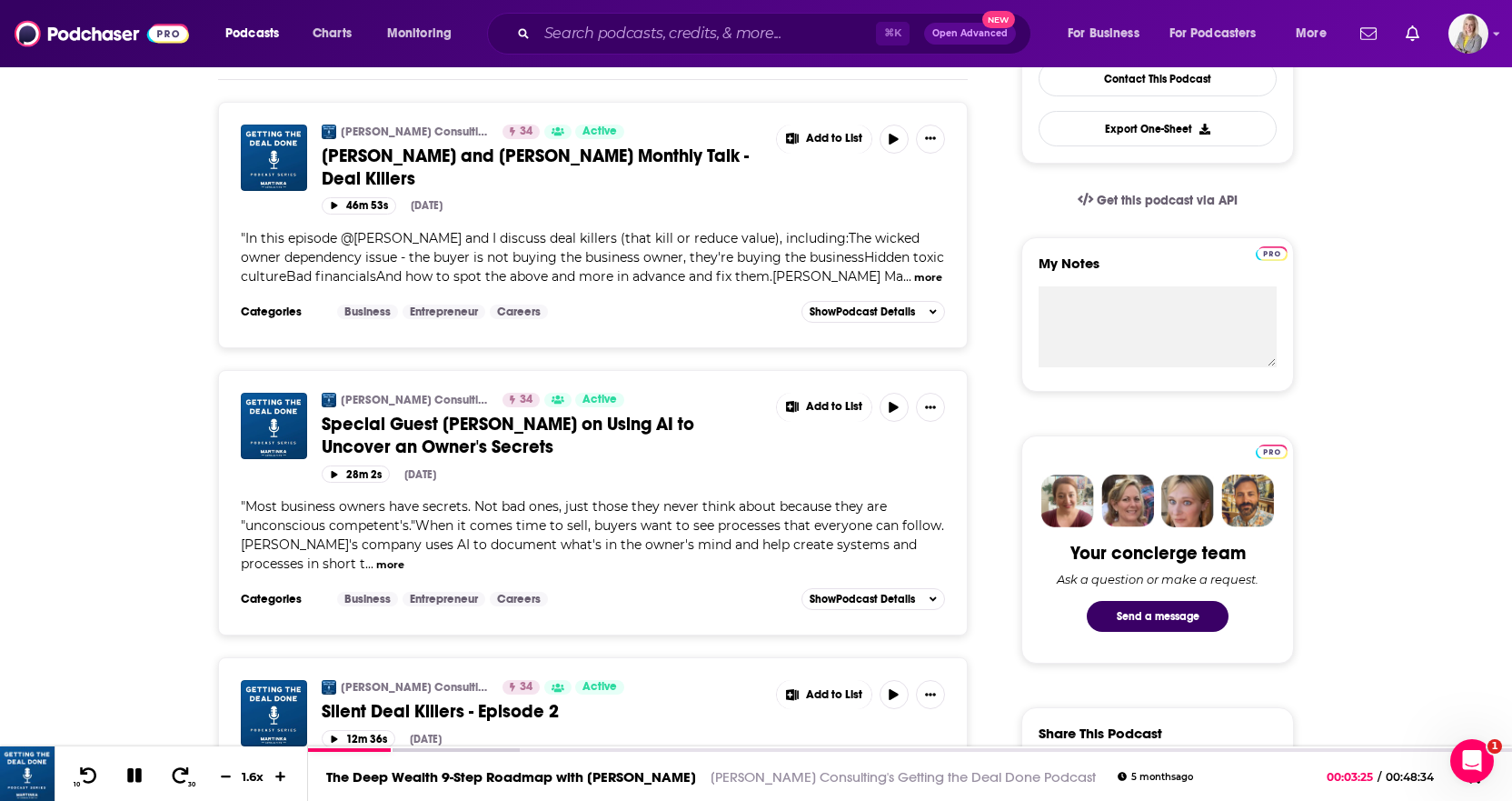
scroll to position [0, 0]
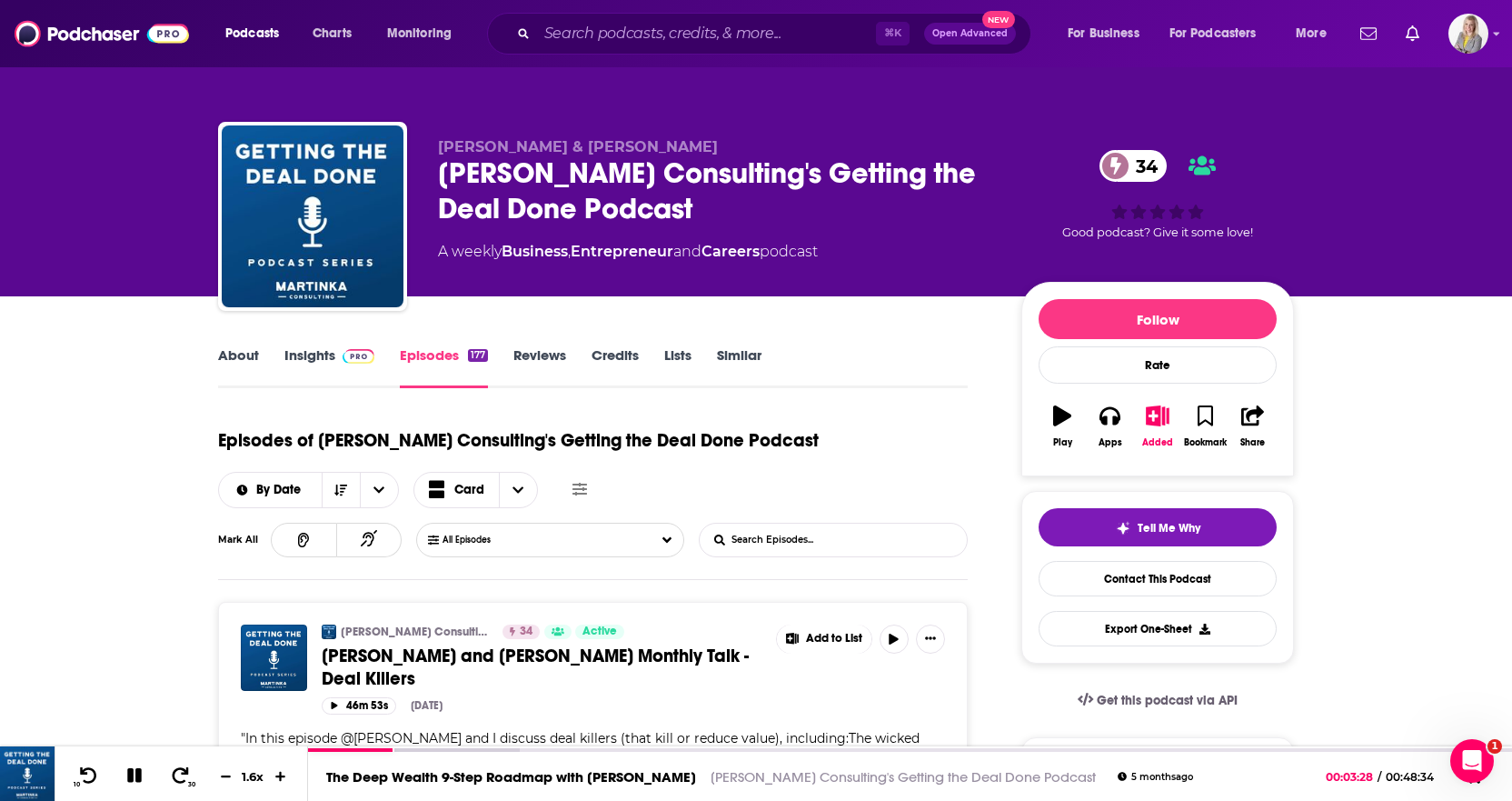
click at [310, 352] on link "Insights" at bounding box center [328, 367] width 90 height 41
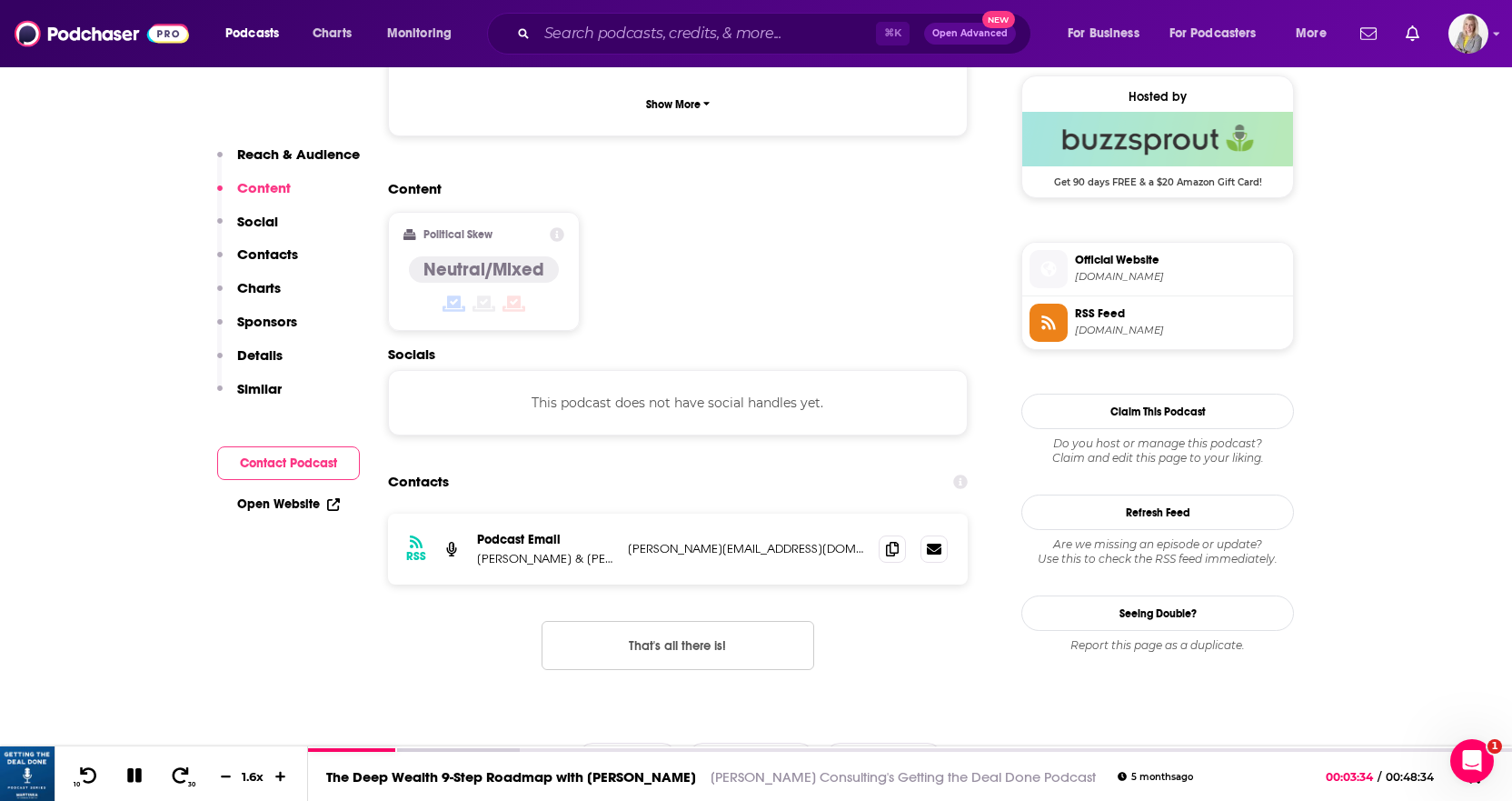
scroll to position [1323, 0]
drag, startPoint x: 777, startPoint y: 452, endPoint x: 631, endPoint y: 466, distance: 146.7
click at [625, 512] on div "RSS Podcast Email John & Jessica Martinka john@johnmartinka.com john@johnmartin…" at bounding box center [678, 548] width 579 height 71
copy p "john@johnmartinka.com"
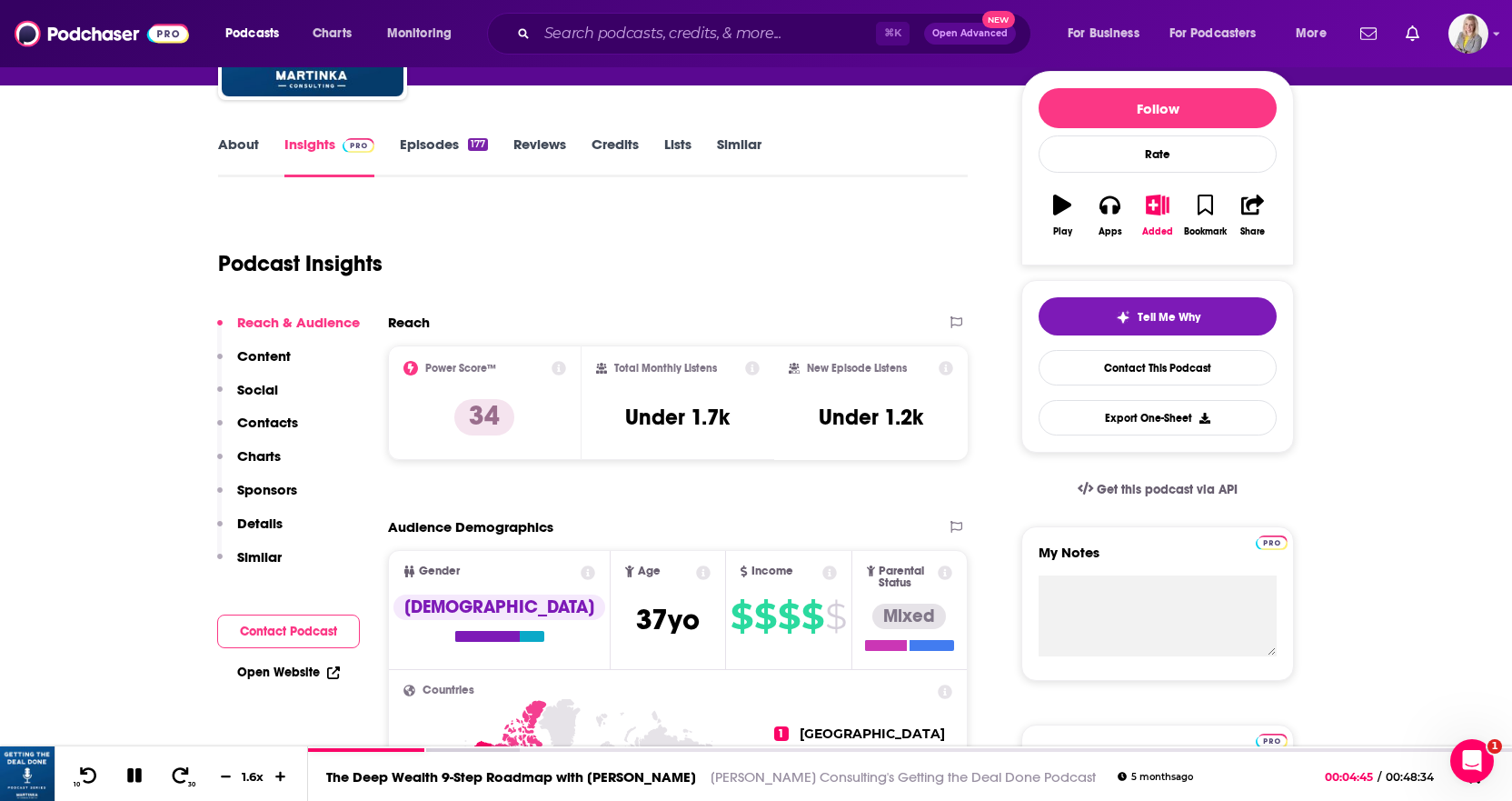
scroll to position [0, 0]
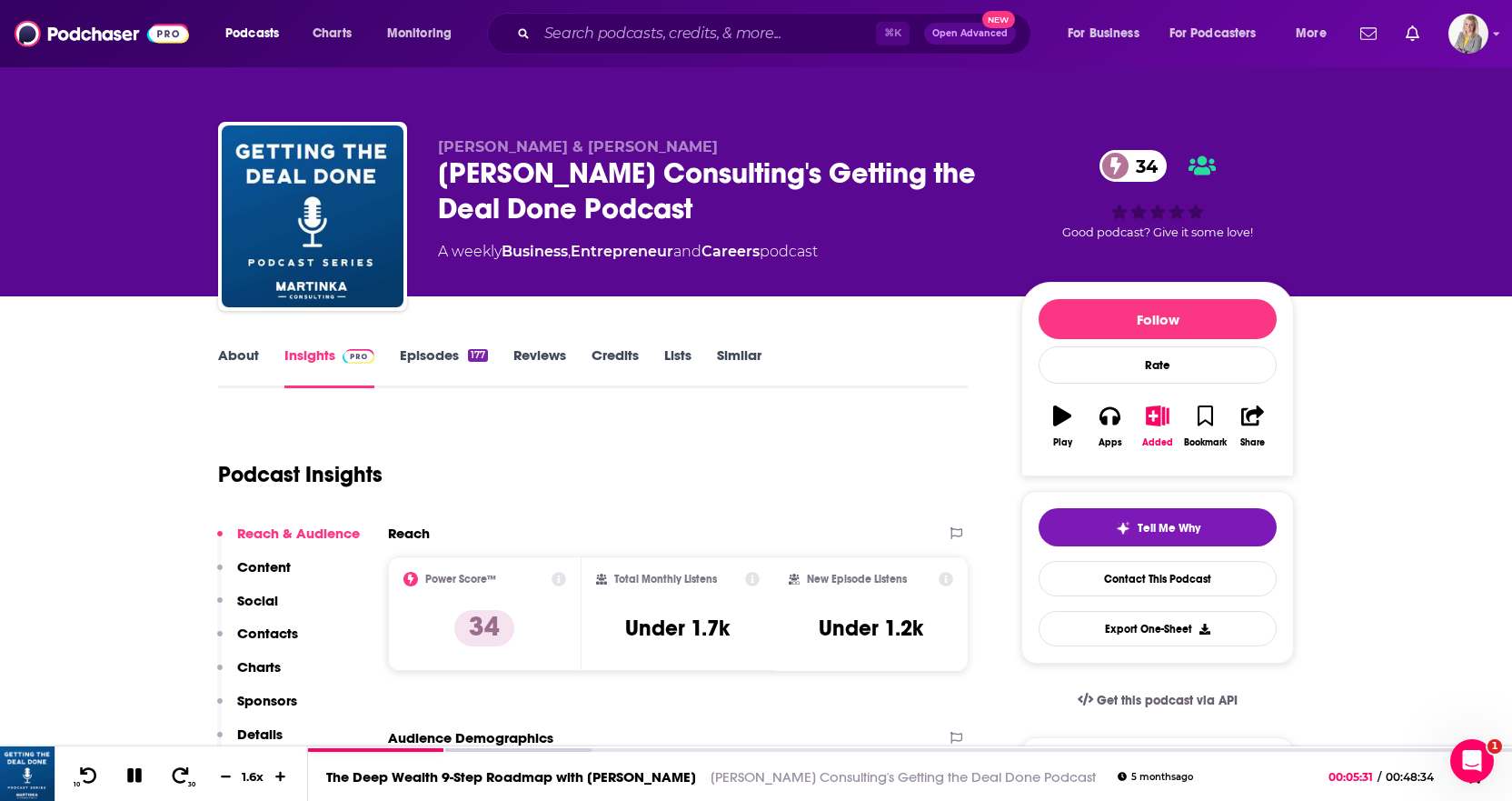
drag, startPoint x: 321, startPoint y: 333, endPoint x: 355, endPoint y: 348, distance: 37.2
click at [399, 349] on link "Episodes 177" at bounding box center [444, 367] width 89 height 41
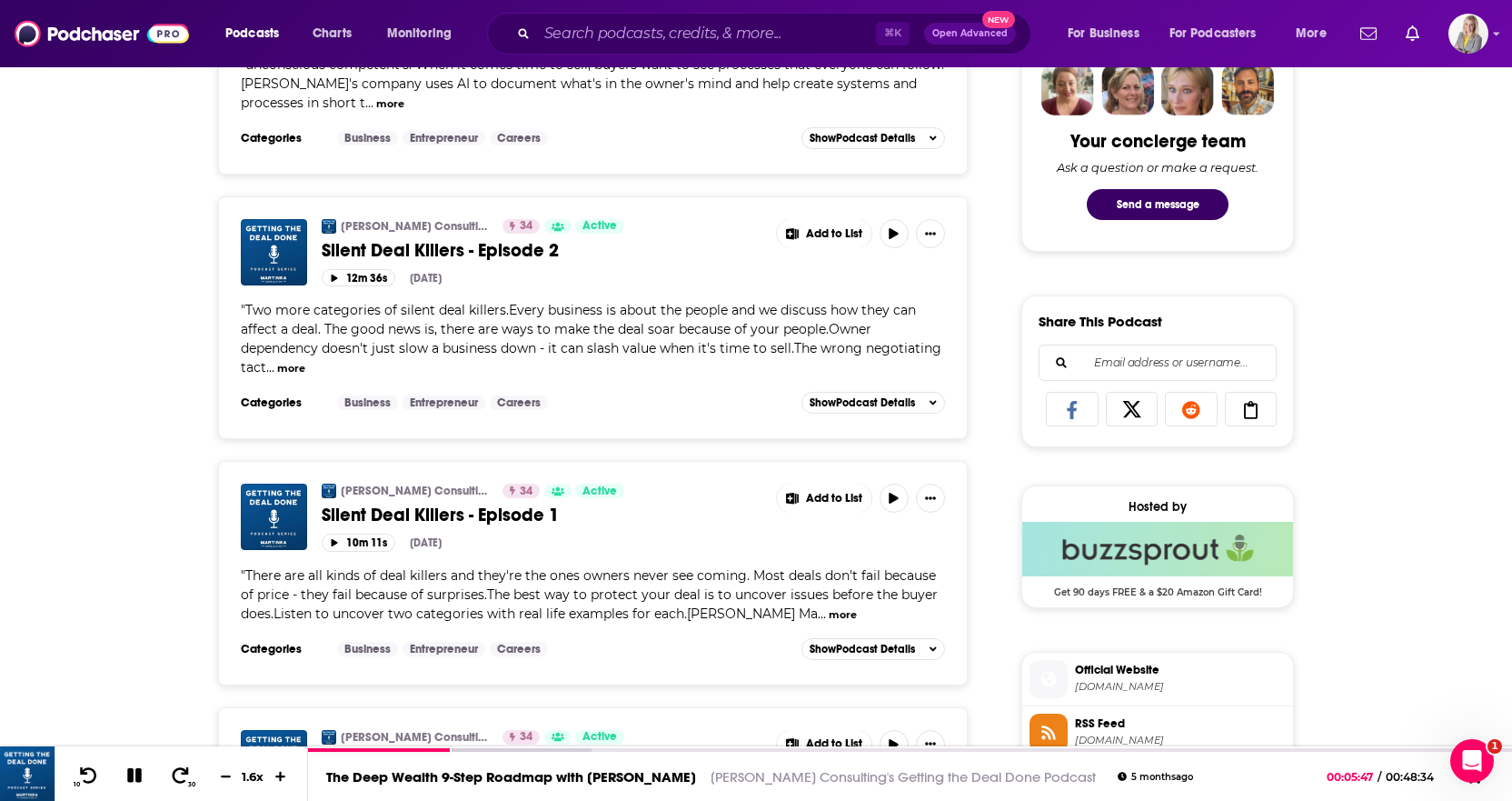
scroll to position [995, 0]
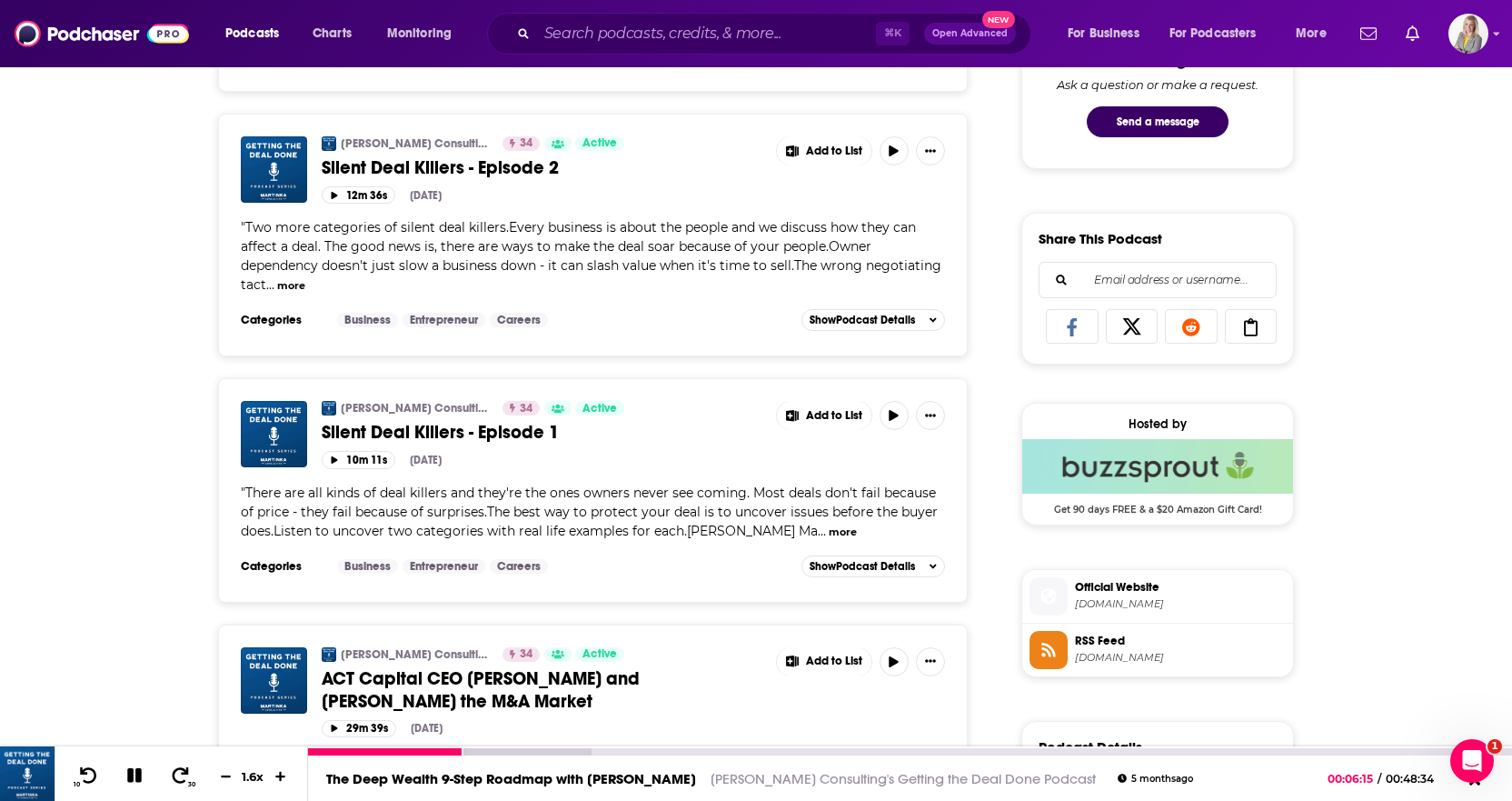
click at [136, 774] on icon at bounding box center [134, 775] width 14 height 14
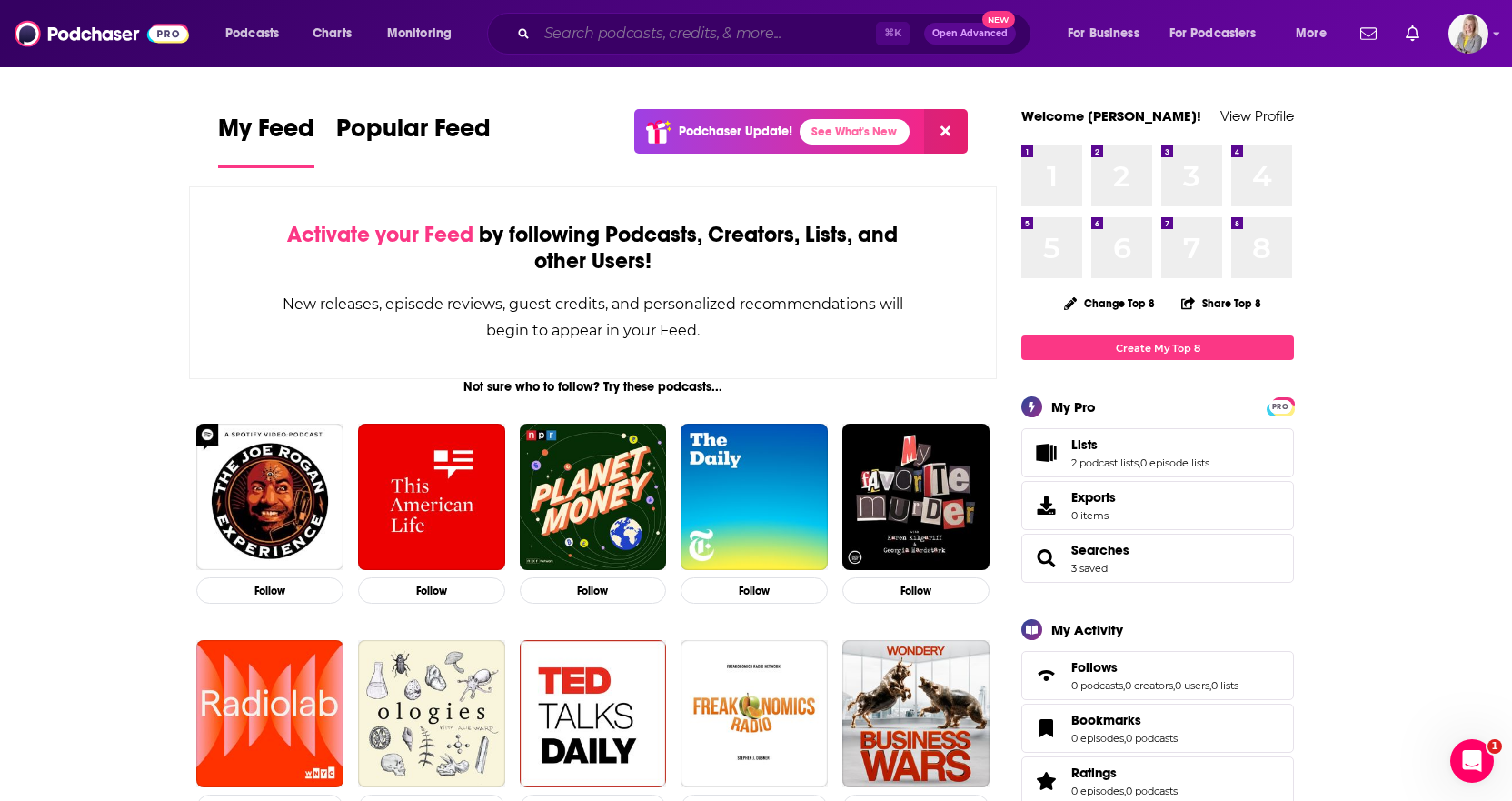
click at [701, 35] on input "Search podcasts, credits, & more..." at bounding box center [706, 34] width 339 height 29
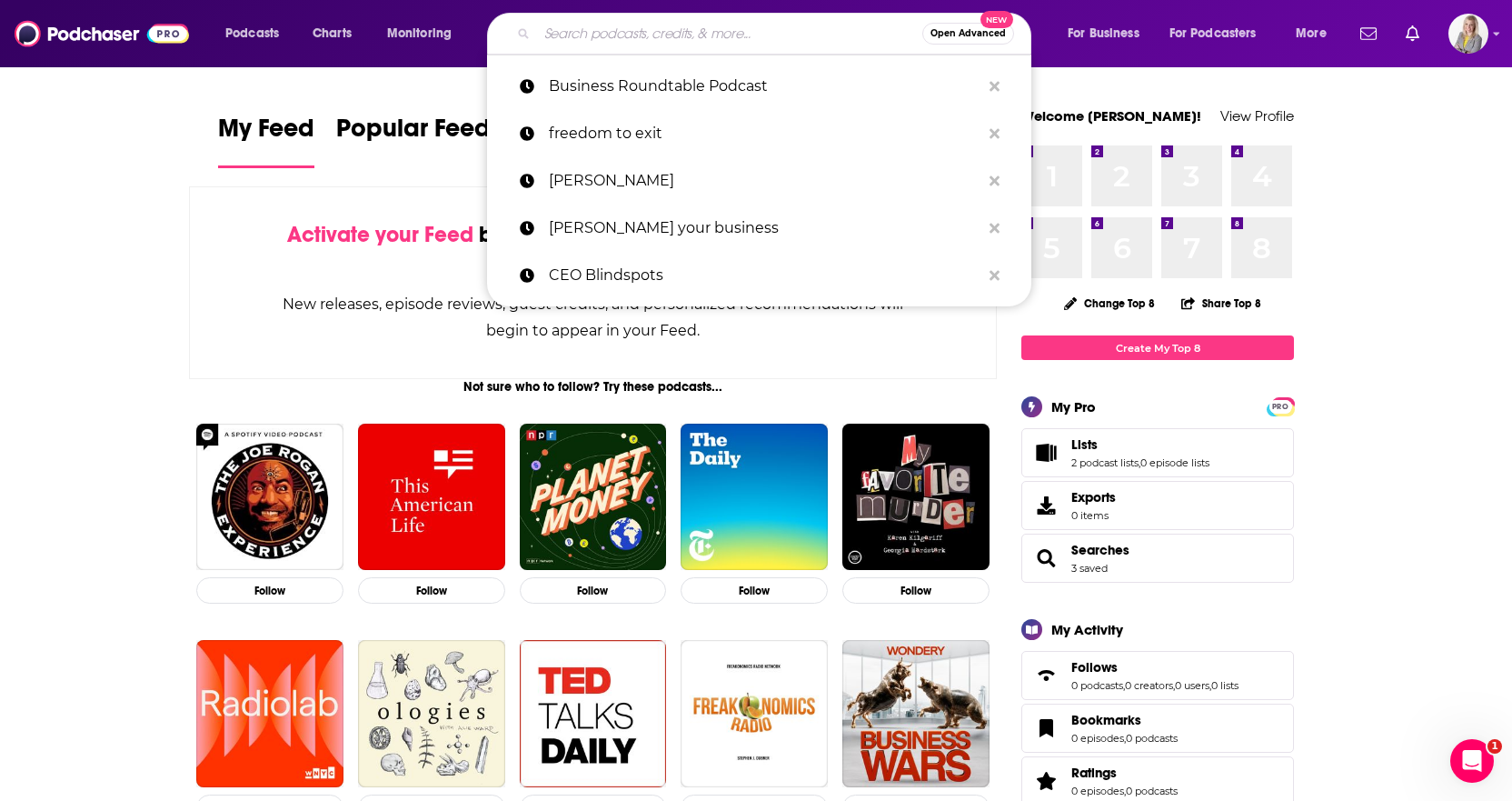
paste input "B2B Growth Blueprint Podcast"
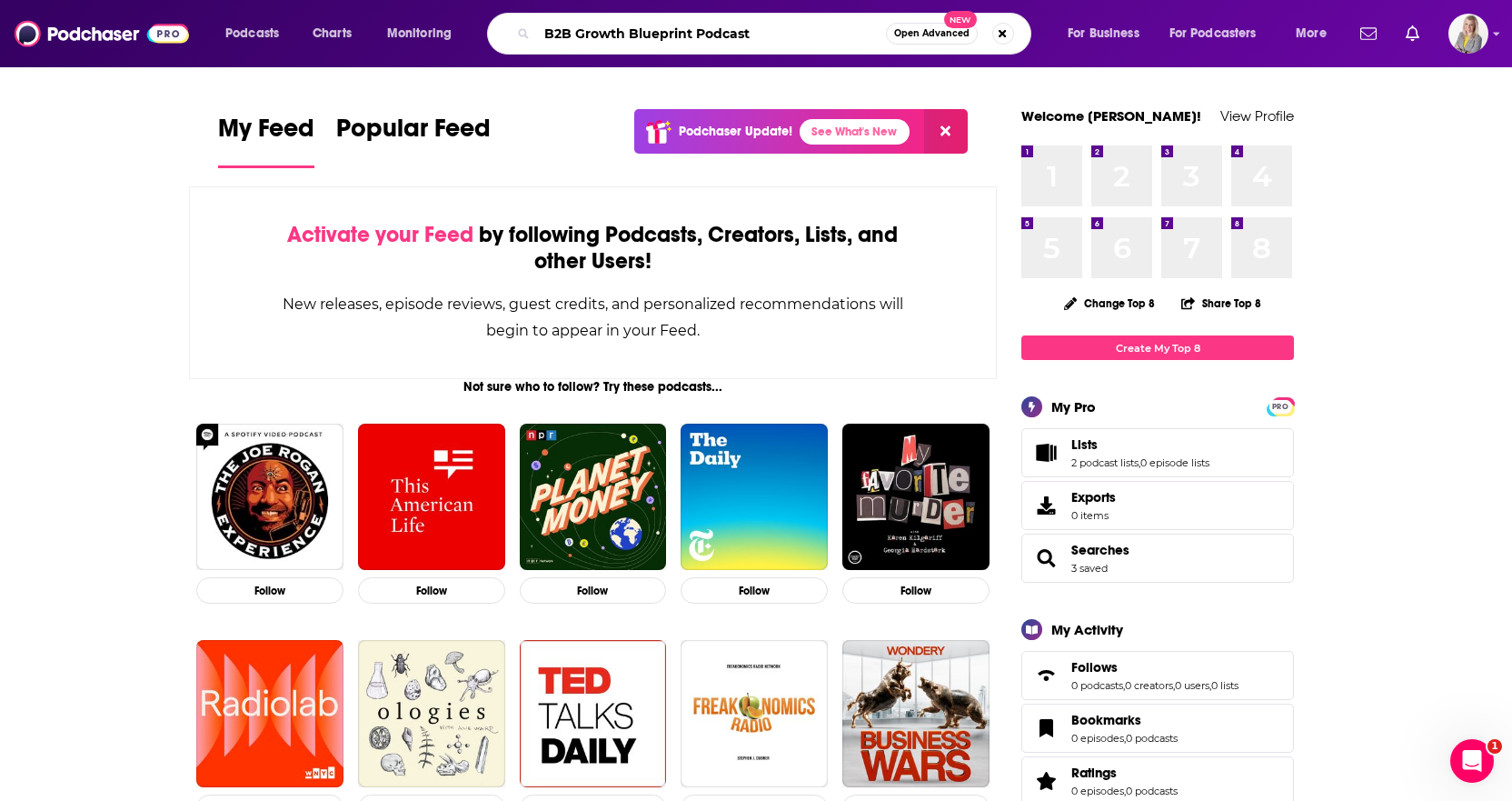
type input "B2B Growth Blueprint Podcast"
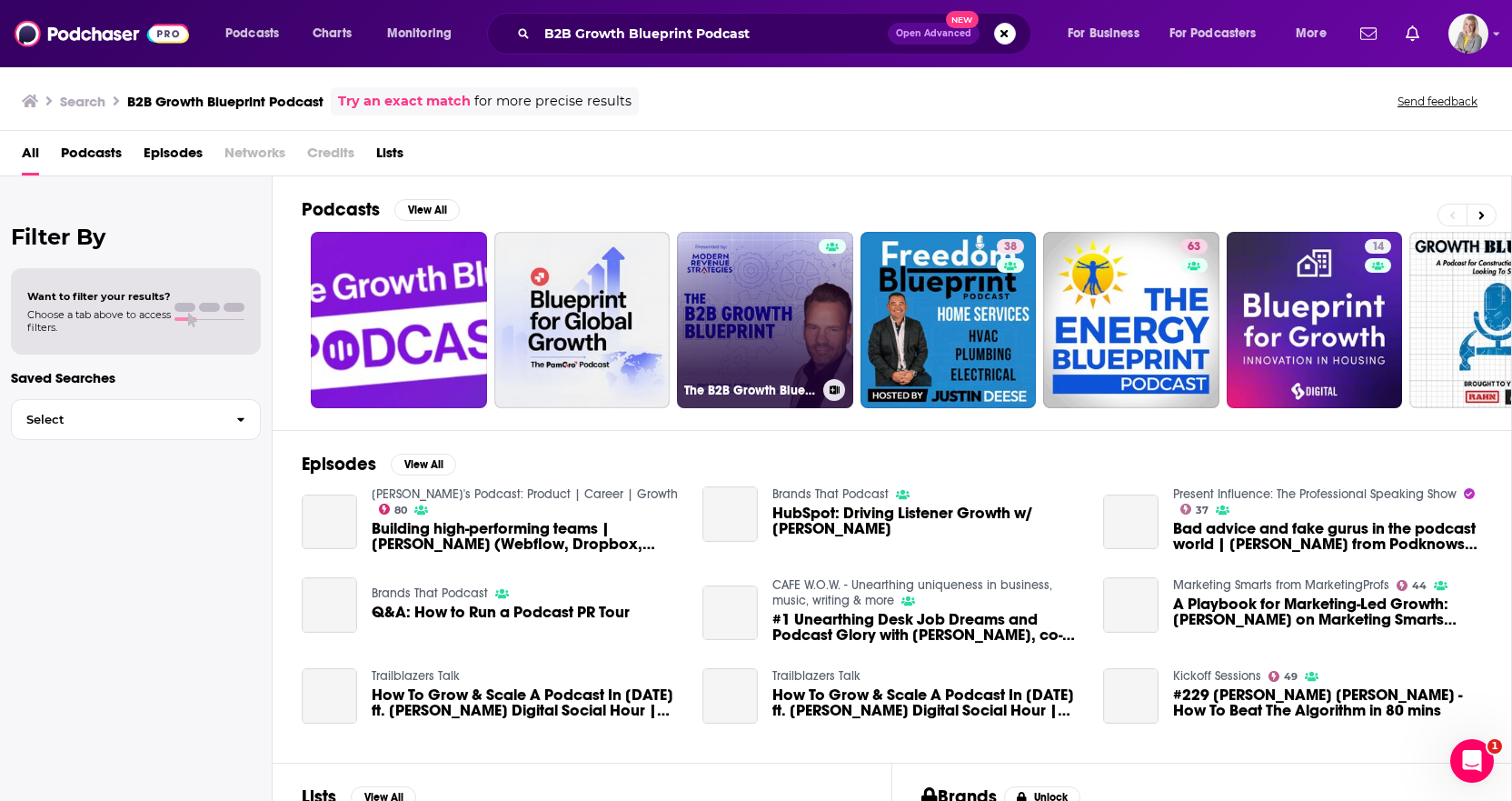
click at [757, 342] on link "The B2B Growth Blueprint" at bounding box center [764, 320] width 176 height 176
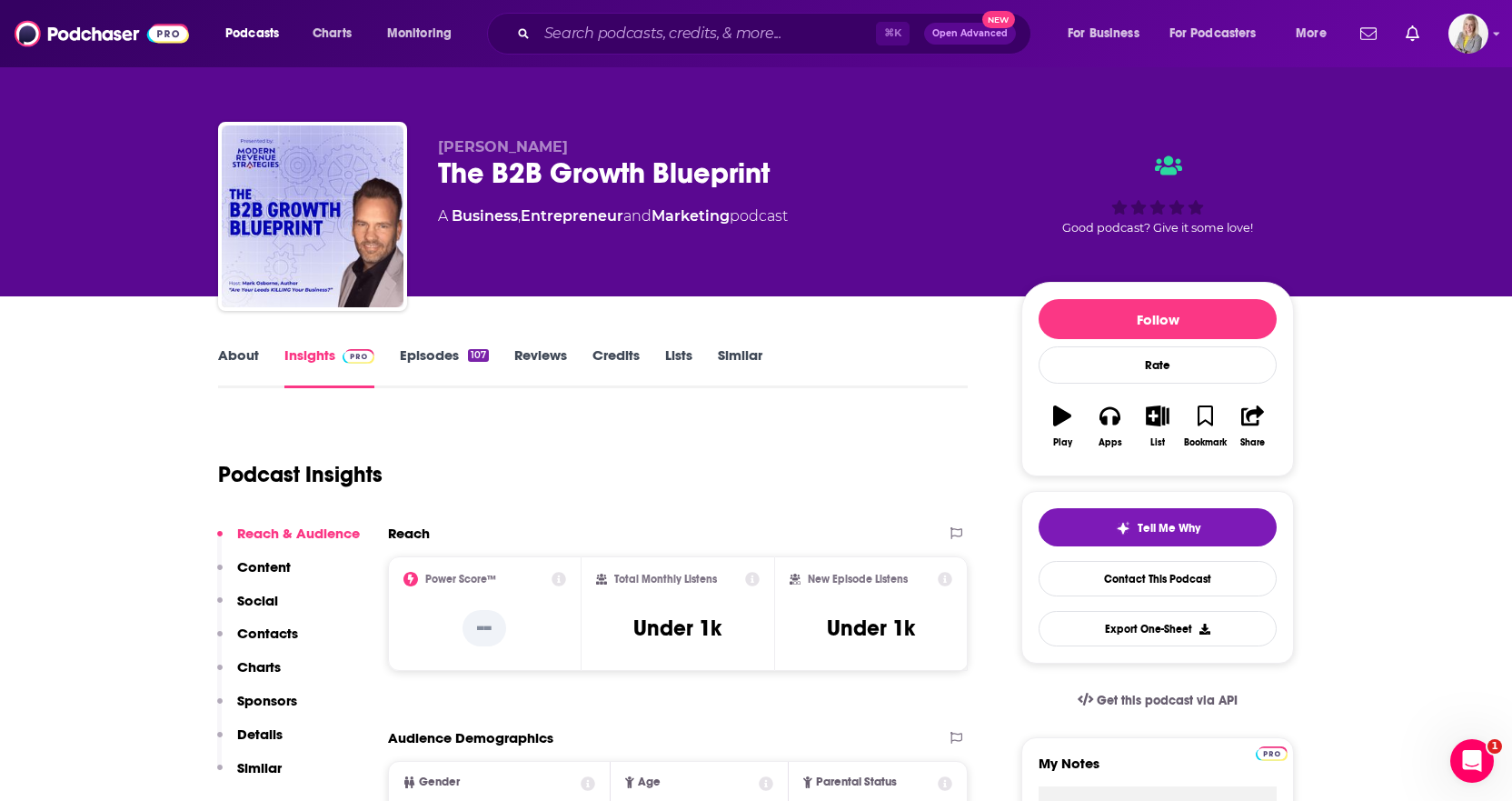
click at [223, 349] on link "About" at bounding box center [239, 367] width 40 height 41
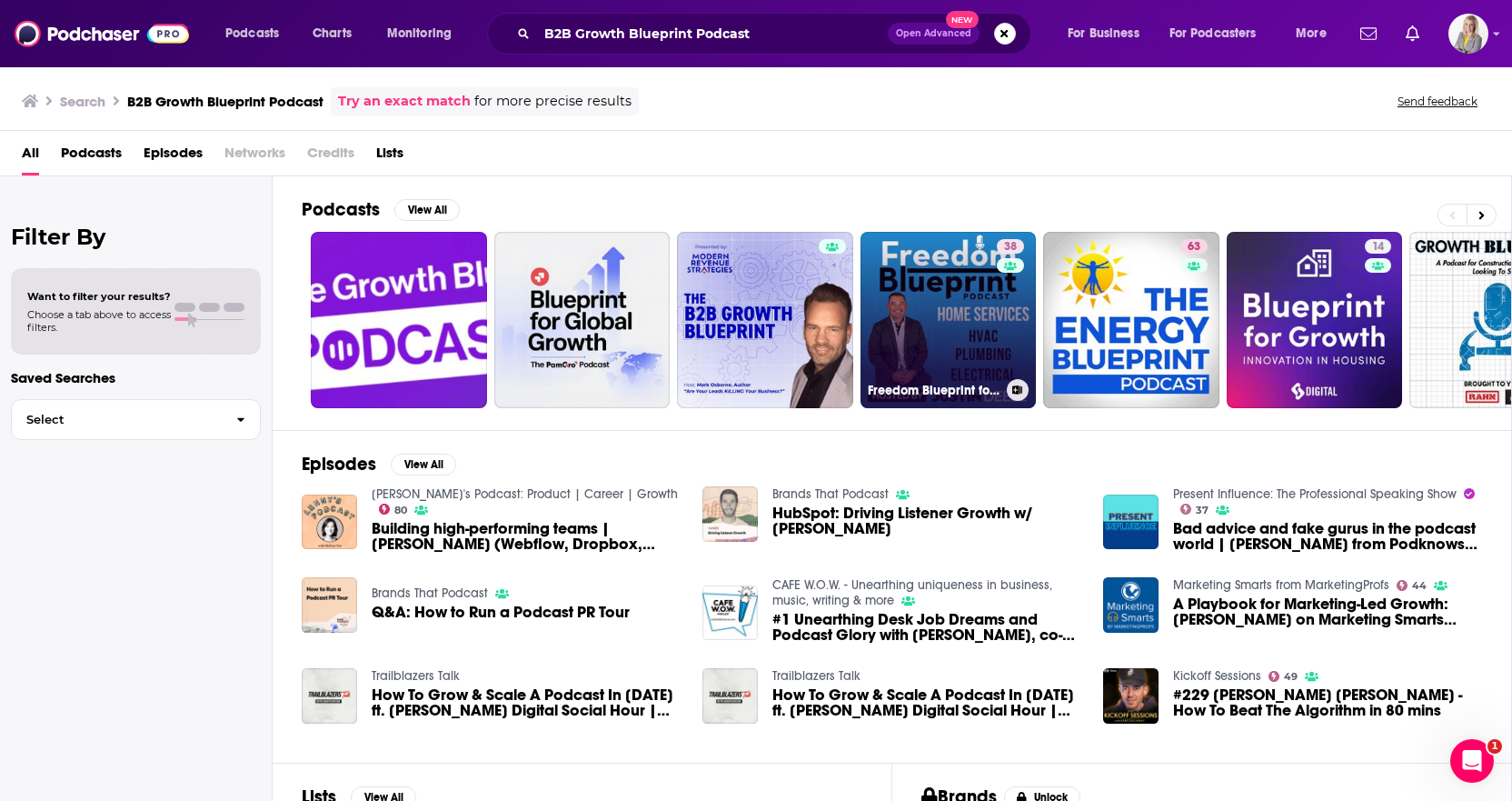
click at [931, 344] on link "38 Freedom Blueprint for Home Services | HVAC, Plumbing, Electrical, Leadership…" at bounding box center [948, 320] width 176 height 176
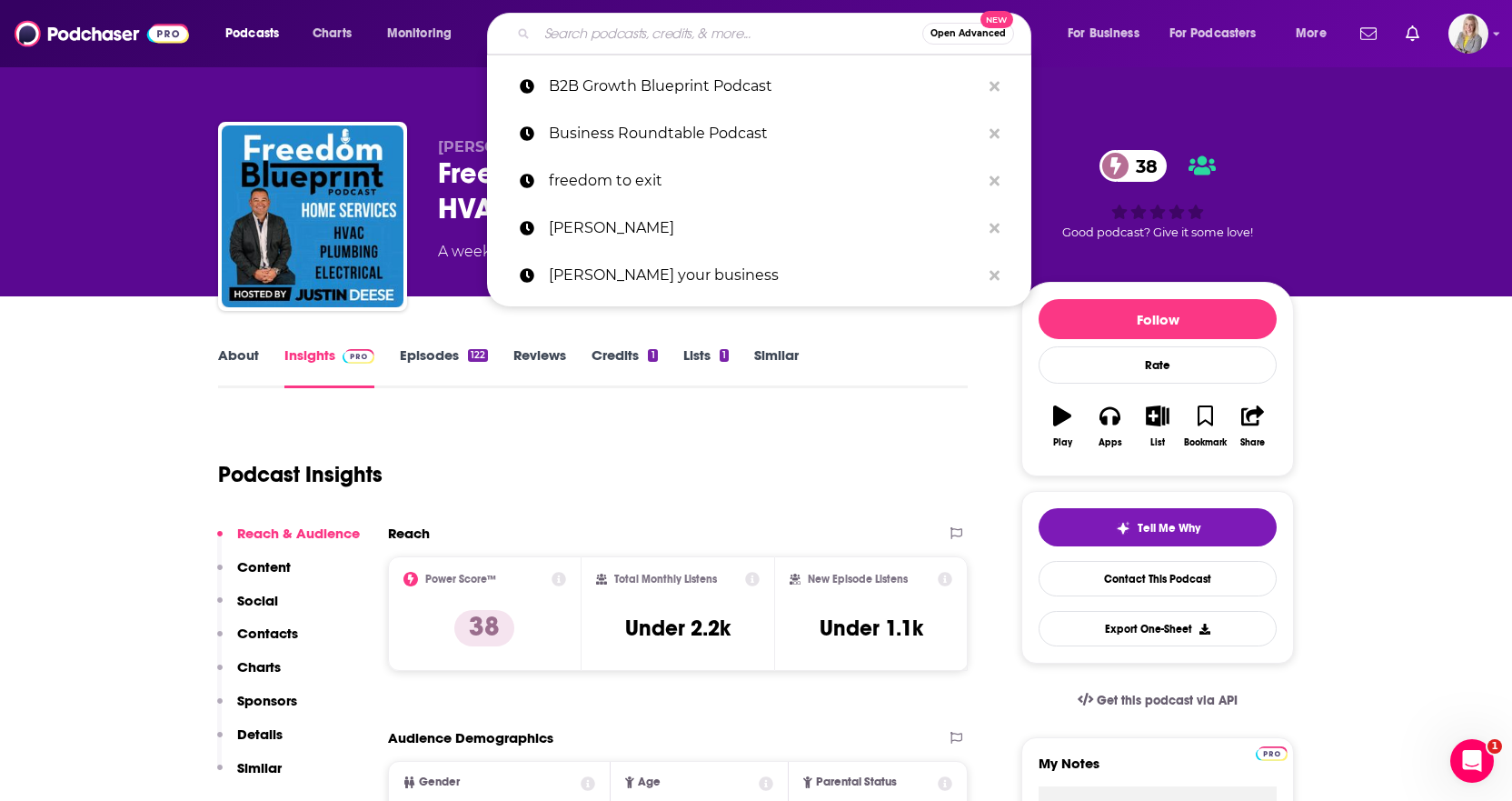
click at [569, 37] on input "Search podcasts, credits, & more..." at bounding box center [730, 34] width 385 height 29
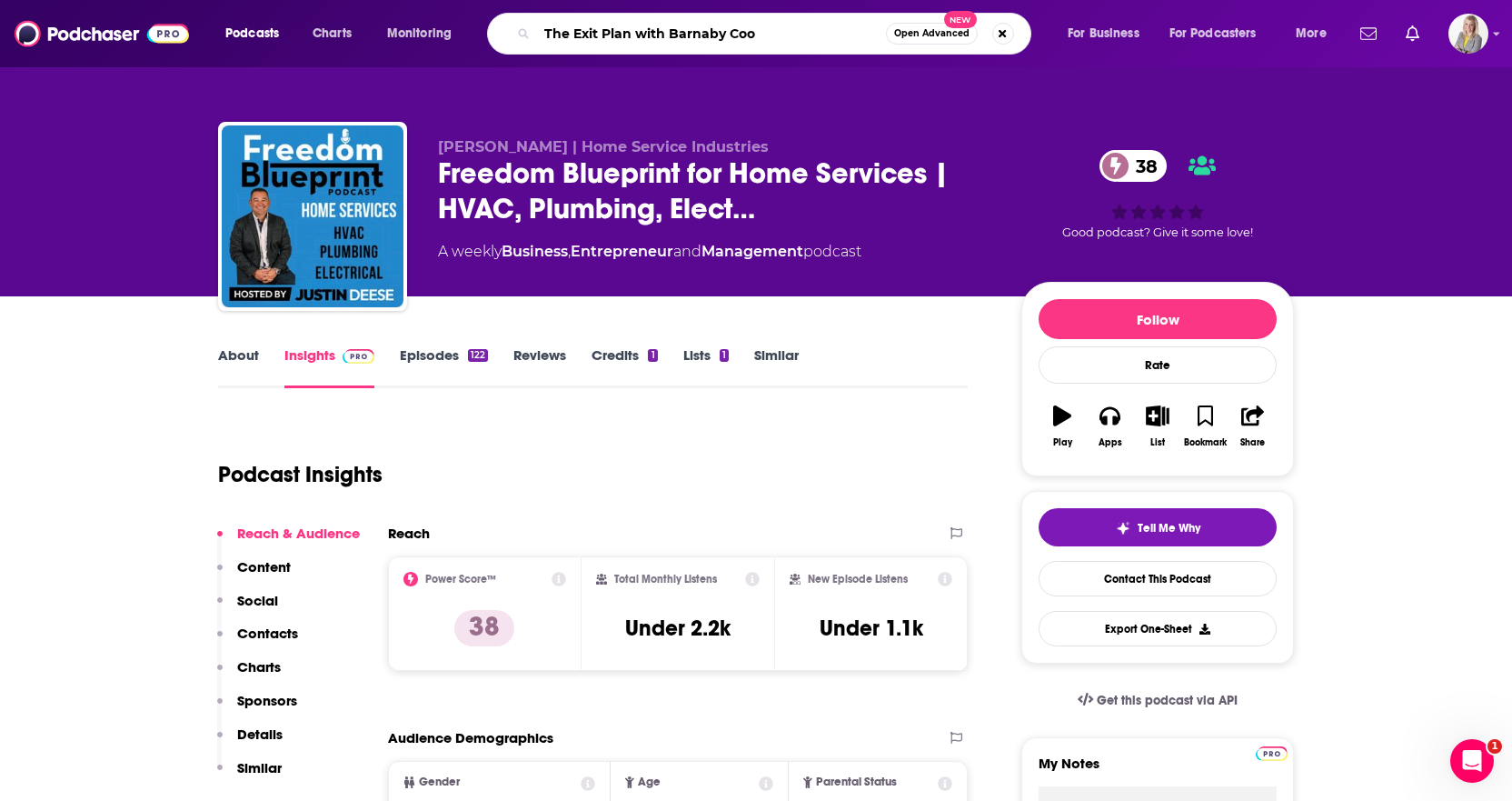
type input "The Exit Plan with Barnaby Cook"
